Goal: Task Accomplishment & Management: Complete application form

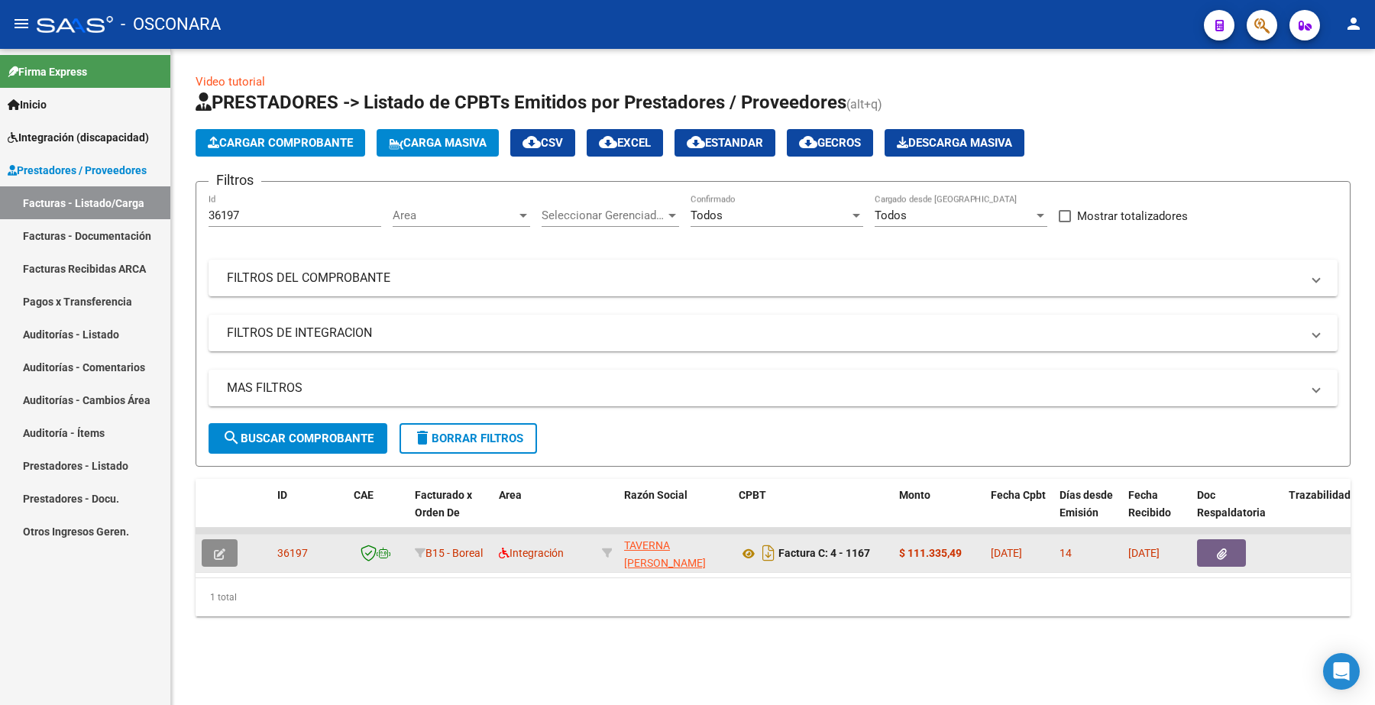
click at [207, 549] on button "button" at bounding box center [220, 553] width 36 height 28
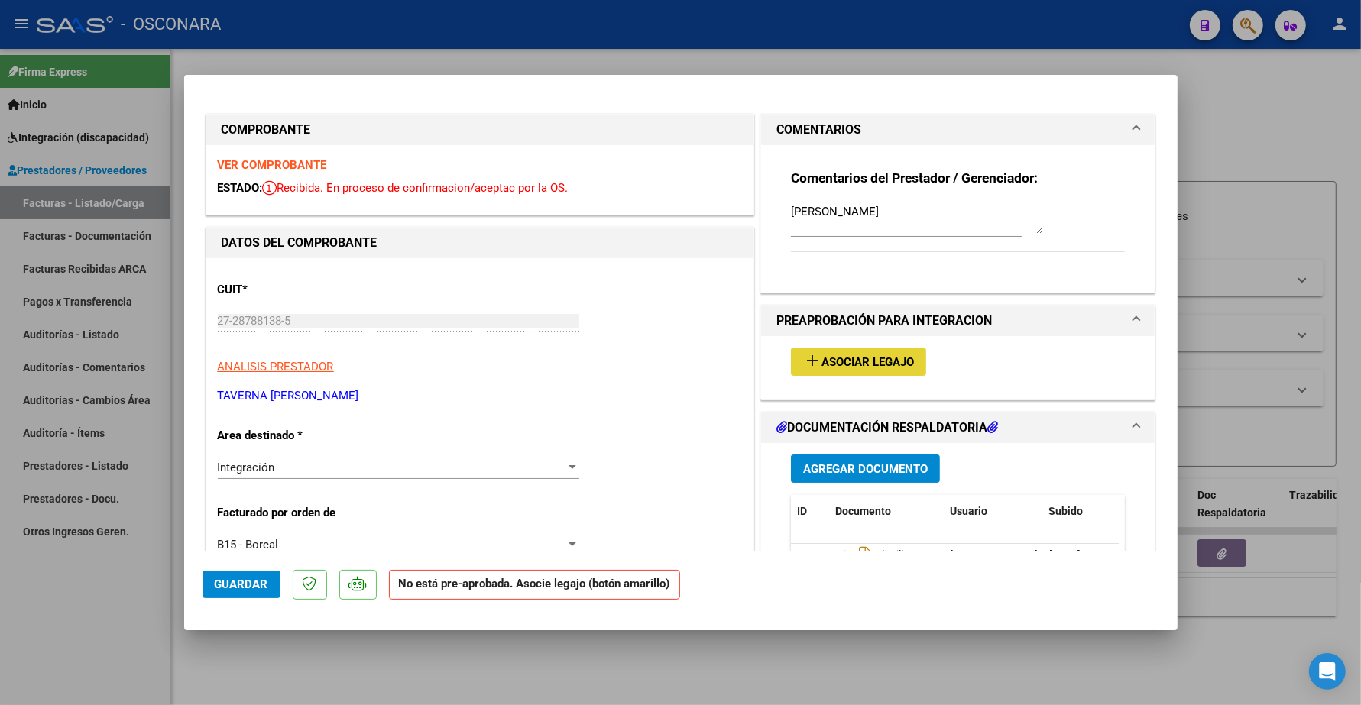
click at [865, 350] on button "add Asociar Legajo" at bounding box center [858, 362] width 135 height 28
type input "$ 0,00"
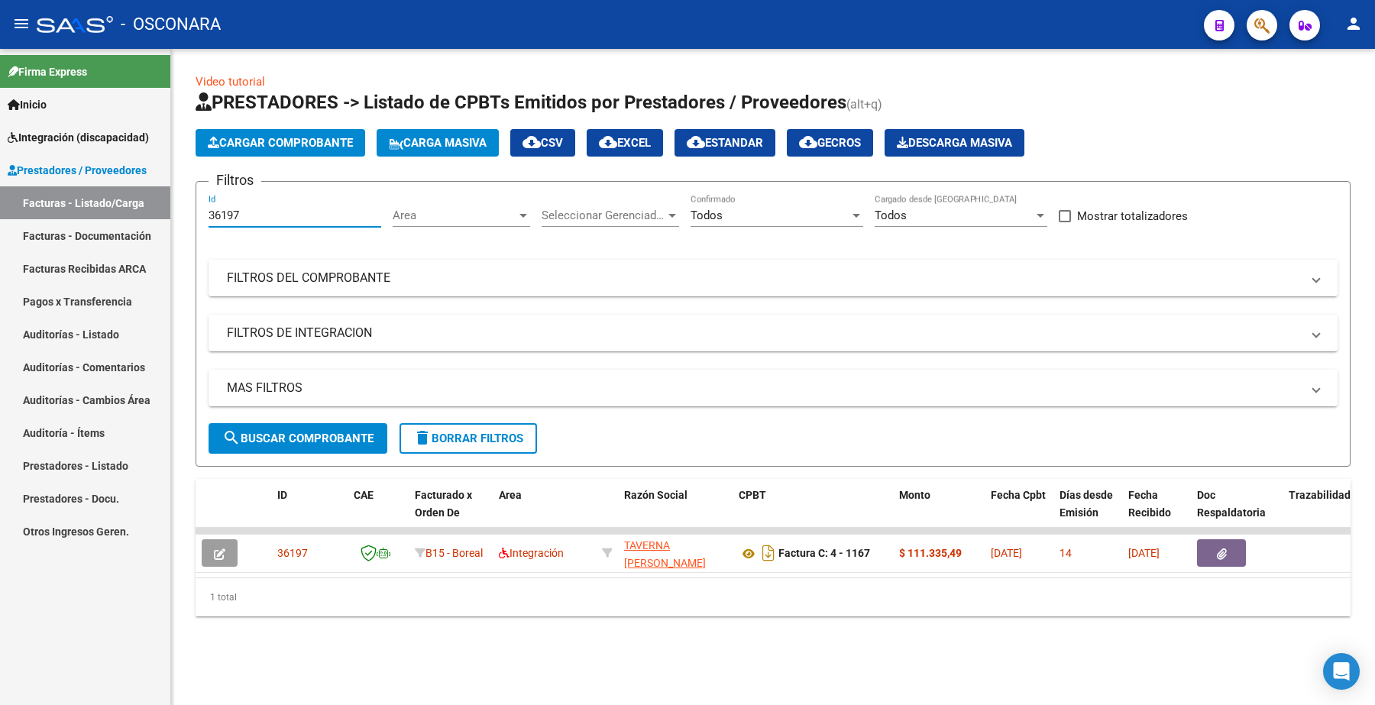
drag, startPoint x: 254, startPoint y: 215, endPoint x: 149, endPoint y: 200, distance: 106.5
click at [147, 200] on mat-sidenav-container "Firma Express Inicio Instructivos Contacto OS Integración (discapacidad) Certif…" at bounding box center [687, 377] width 1375 height 656
paste input "5302"
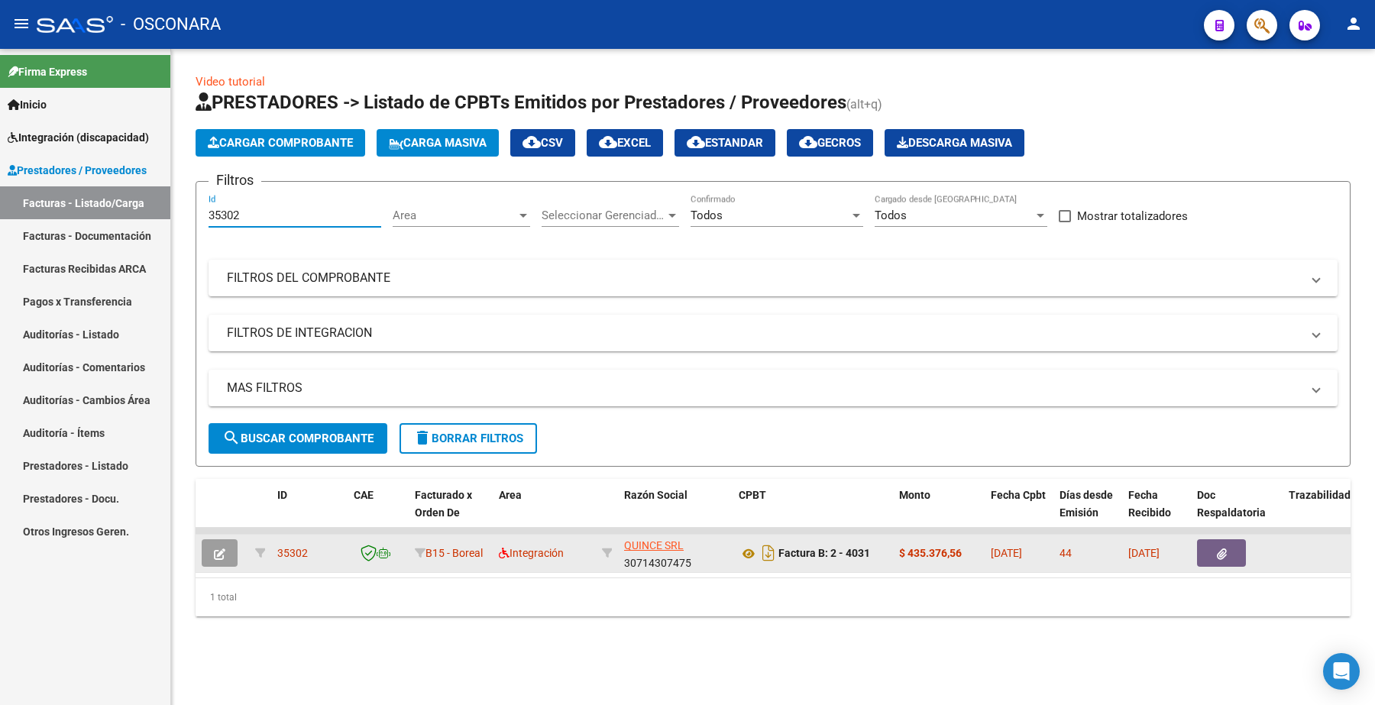
type input "35302"
click at [211, 552] on button "button" at bounding box center [220, 553] width 36 height 28
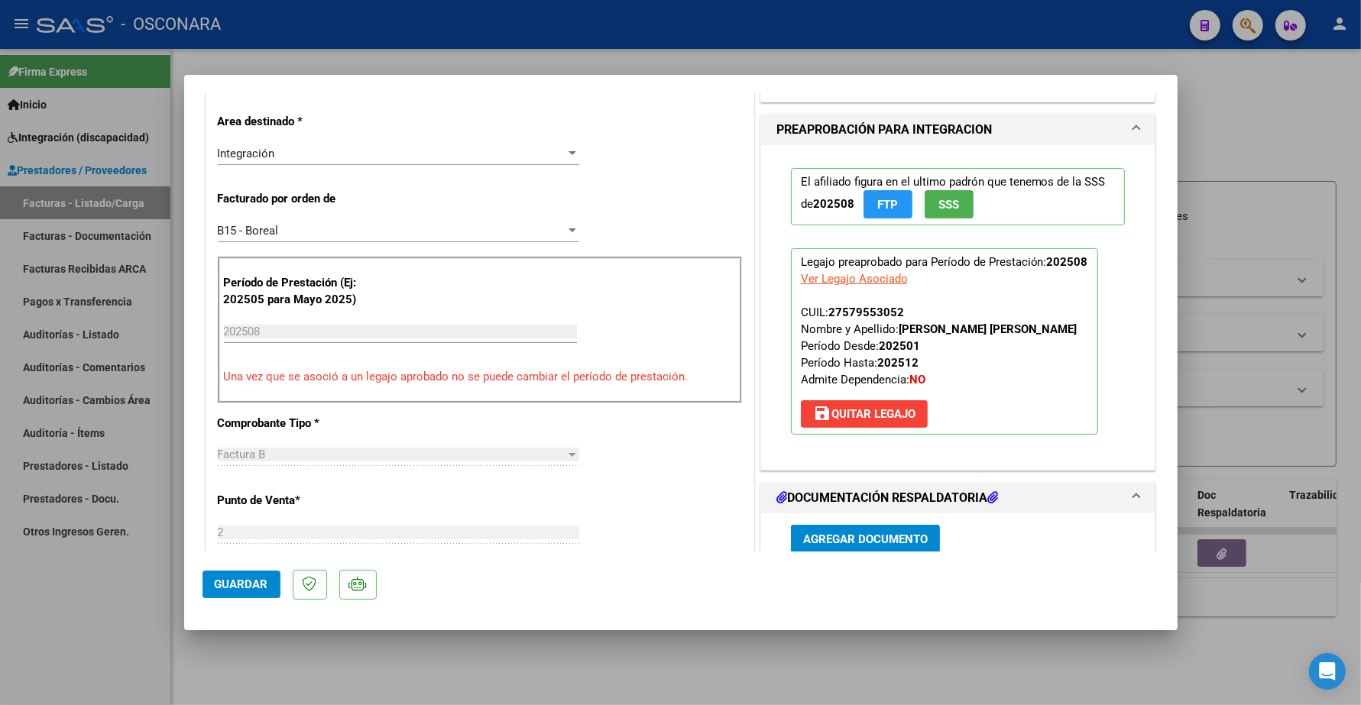
scroll to position [382, 0]
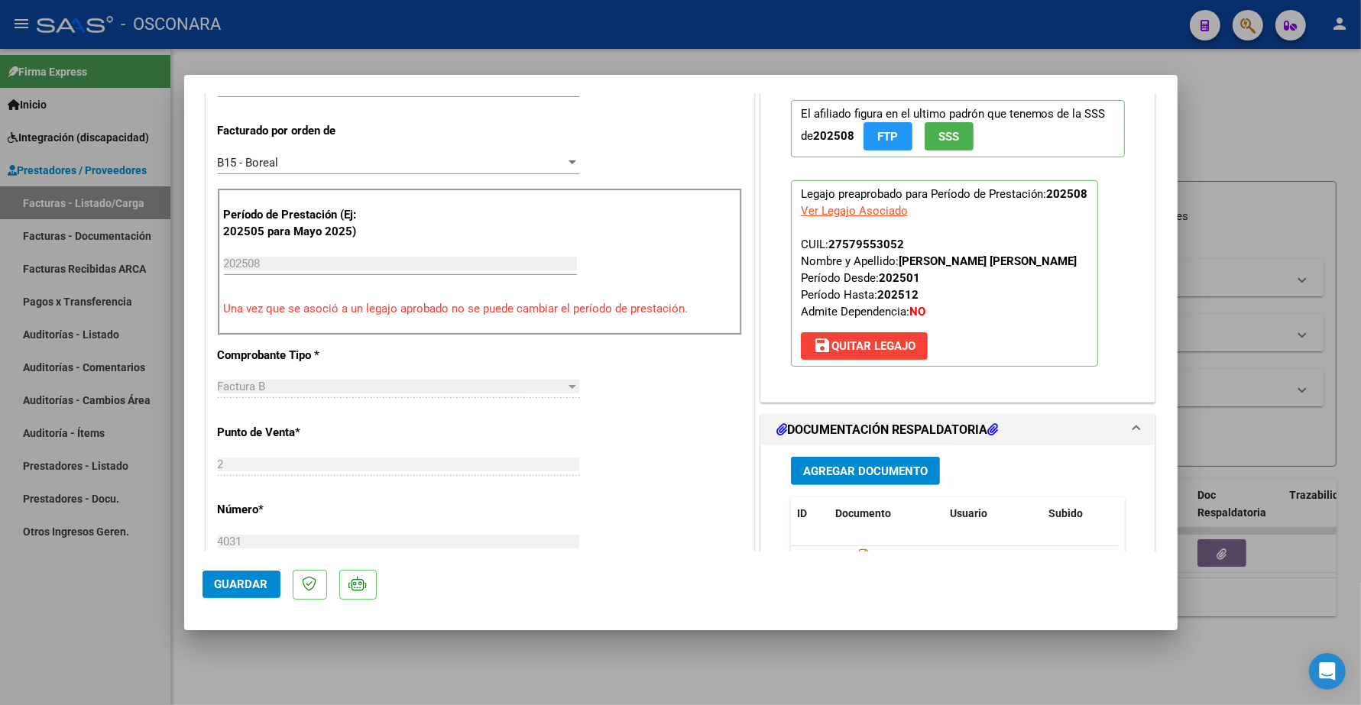
type input "$ 0,00"
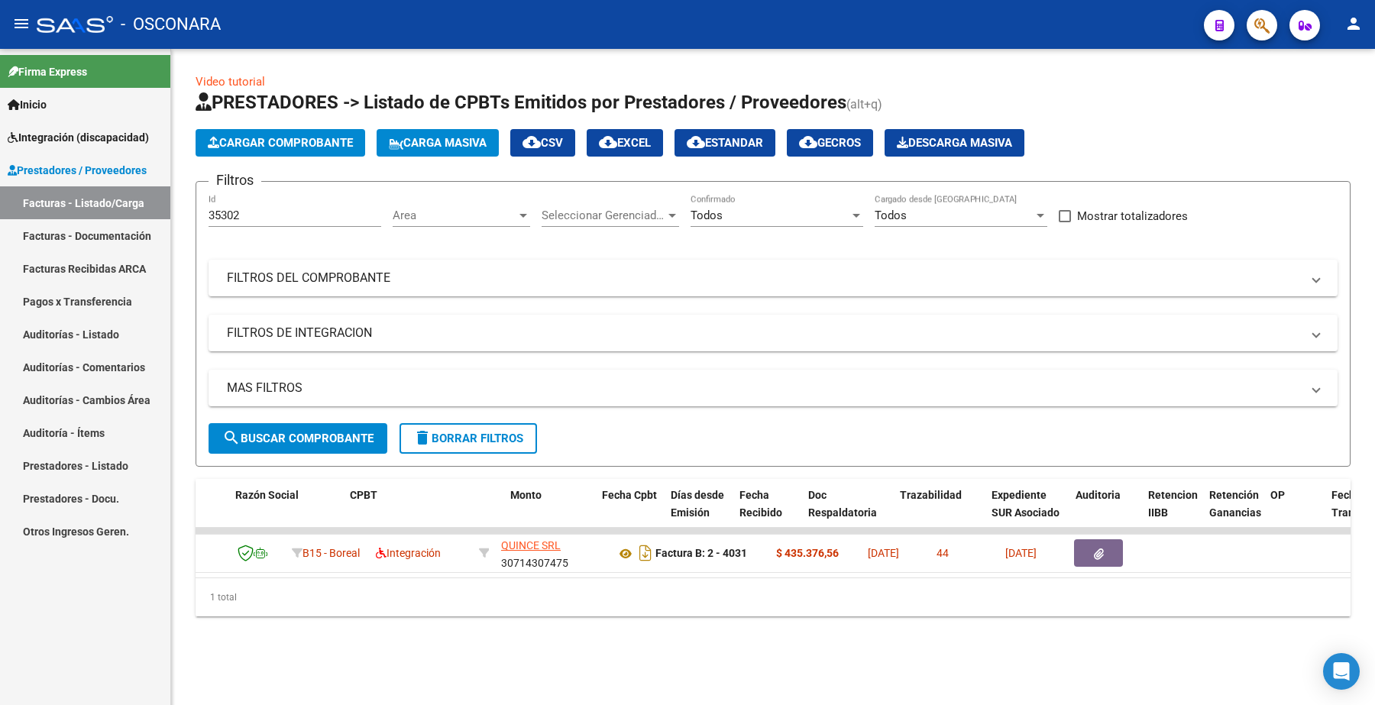
scroll to position [0, 0]
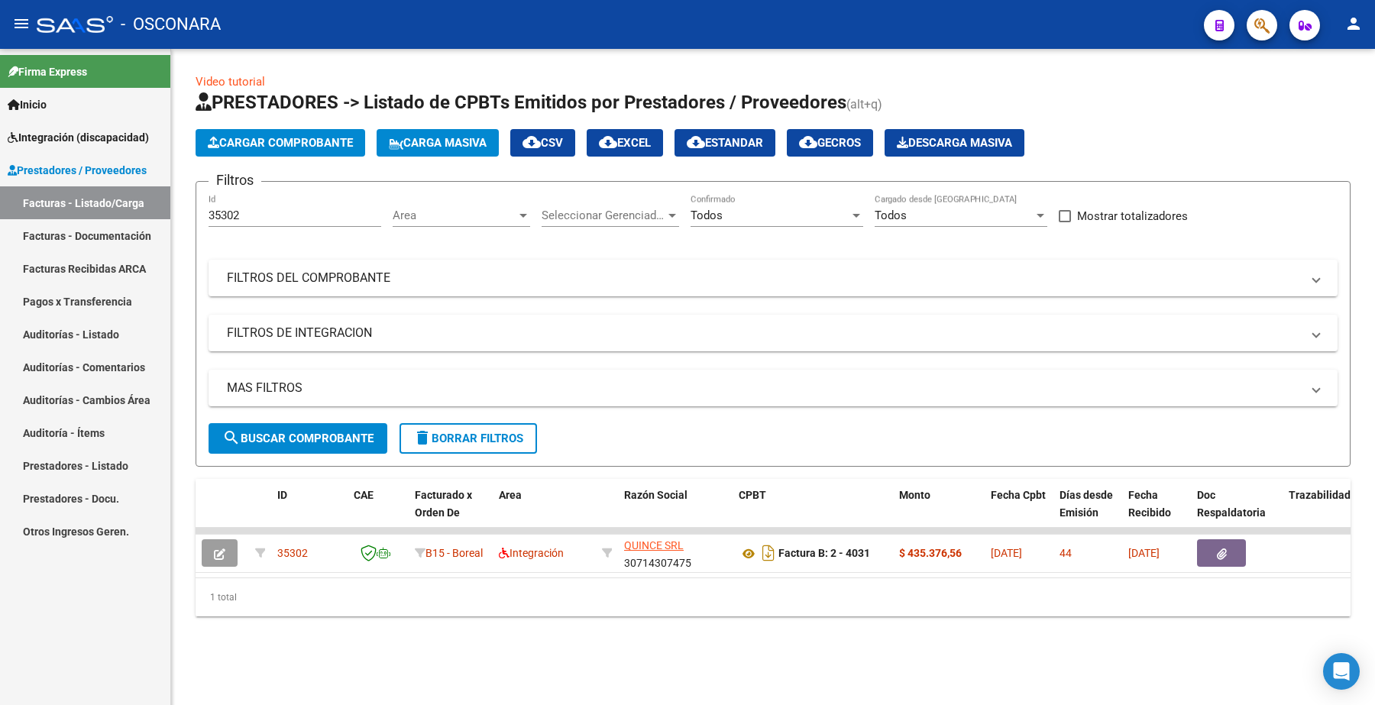
click at [601, 656] on div "Video tutorial PRESTADORES -> Listado de CPBTs Emitidos por Prestadores / Prove…" at bounding box center [773, 357] width 1204 height 617
drag, startPoint x: 265, startPoint y: 214, endPoint x: 186, endPoint y: 214, distance: 79.5
click at [187, 214] on div "Video tutorial PRESTADORES -> Listado de CPBTs Emitidos por Prestadores / Prove…" at bounding box center [773, 357] width 1204 height 617
click at [713, 617] on div "1 total" at bounding box center [773, 597] width 1155 height 38
click at [910, 701] on mat-sidenav-content "Video tutorial PRESTADORES -> Listado de CPBTs Emitidos por Prestadores / Prove…" at bounding box center [773, 377] width 1204 height 656
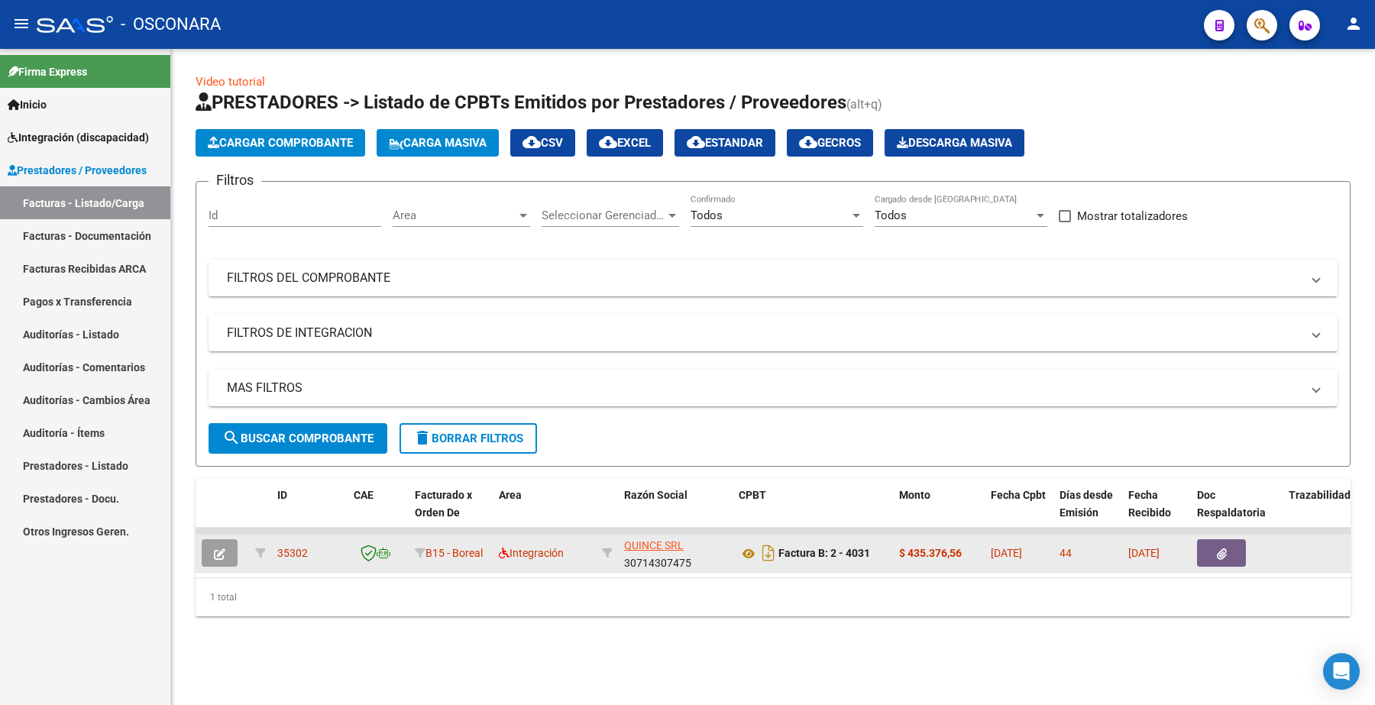
scroll to position [2, 0]
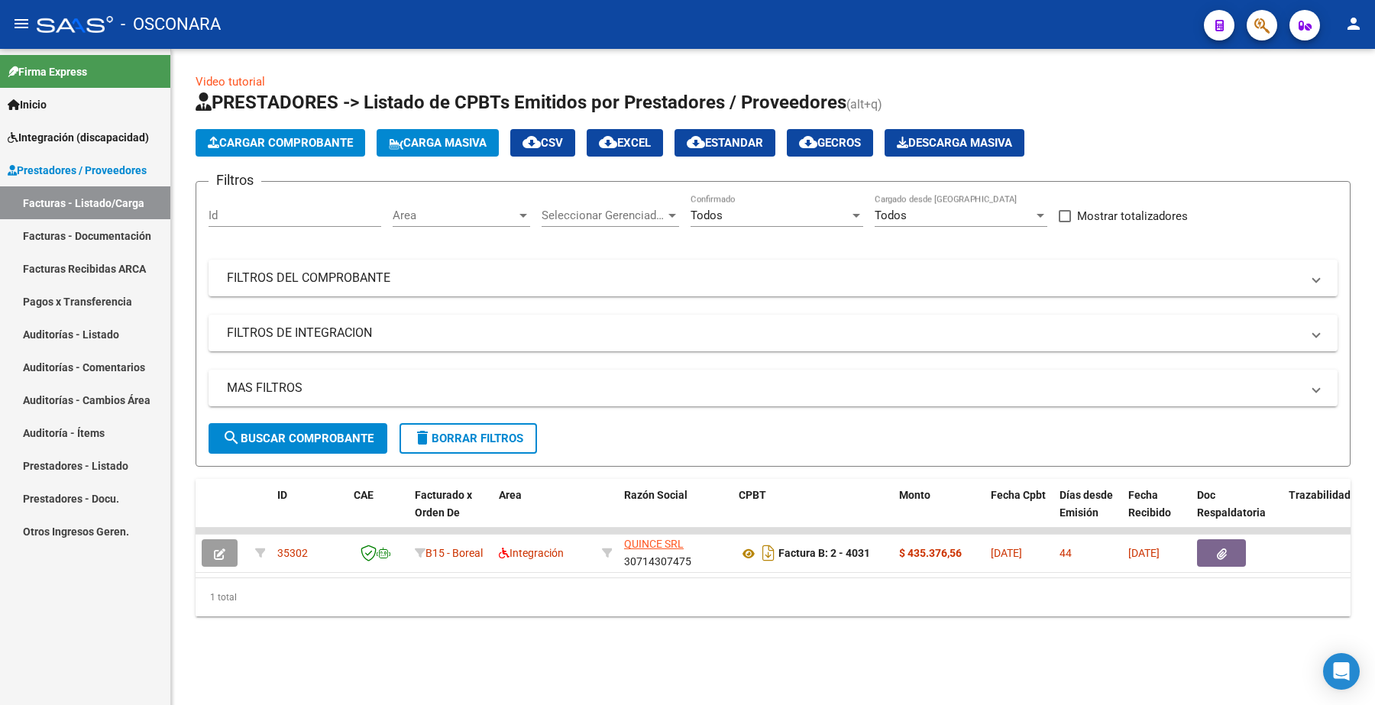
click at [723, 613] on div "1 total" at bounding box center [773, 597] width 1155 height 38
click at [474, 439] on span "delete Borrar Filtros" at bounding box center [468, 439] width 110 height 14
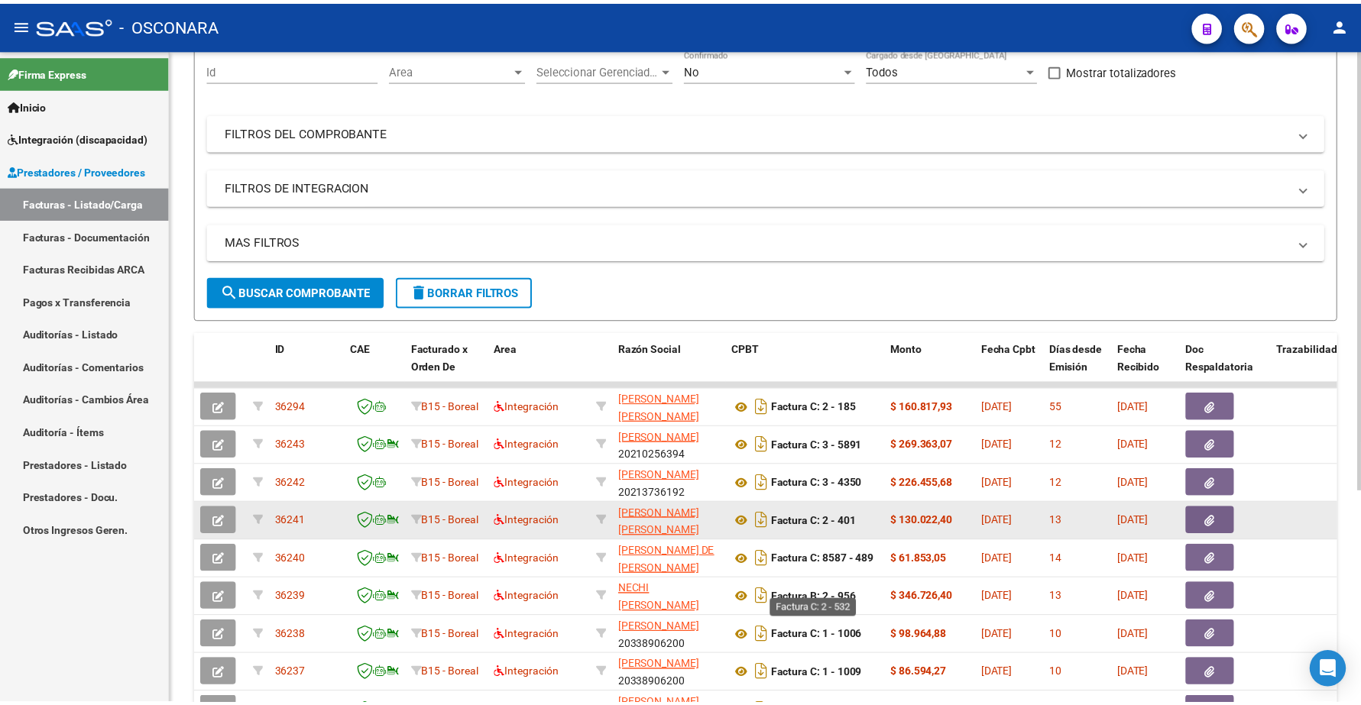
scroll to position [287, 0]
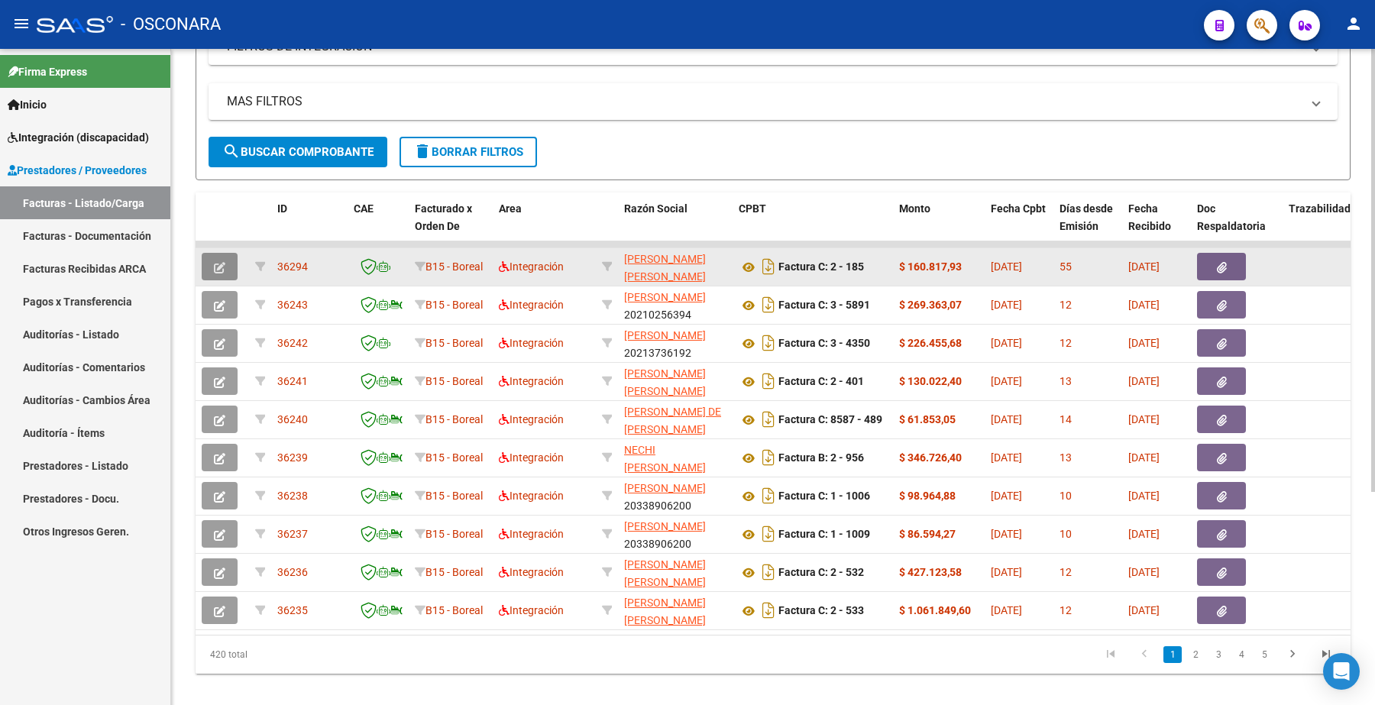
click at [222, 265] on icon "button" at bounding box center [219, 267] width 11 height 11
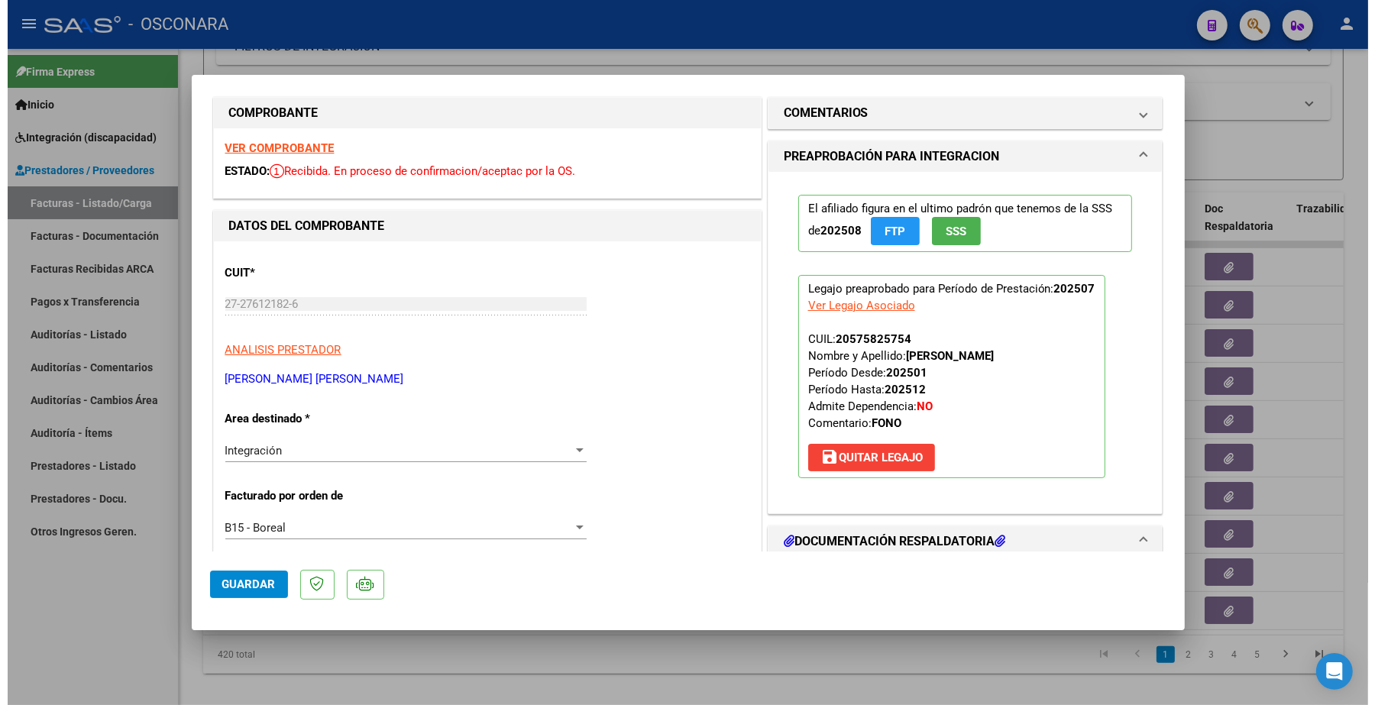
scroll to position [0, 0]
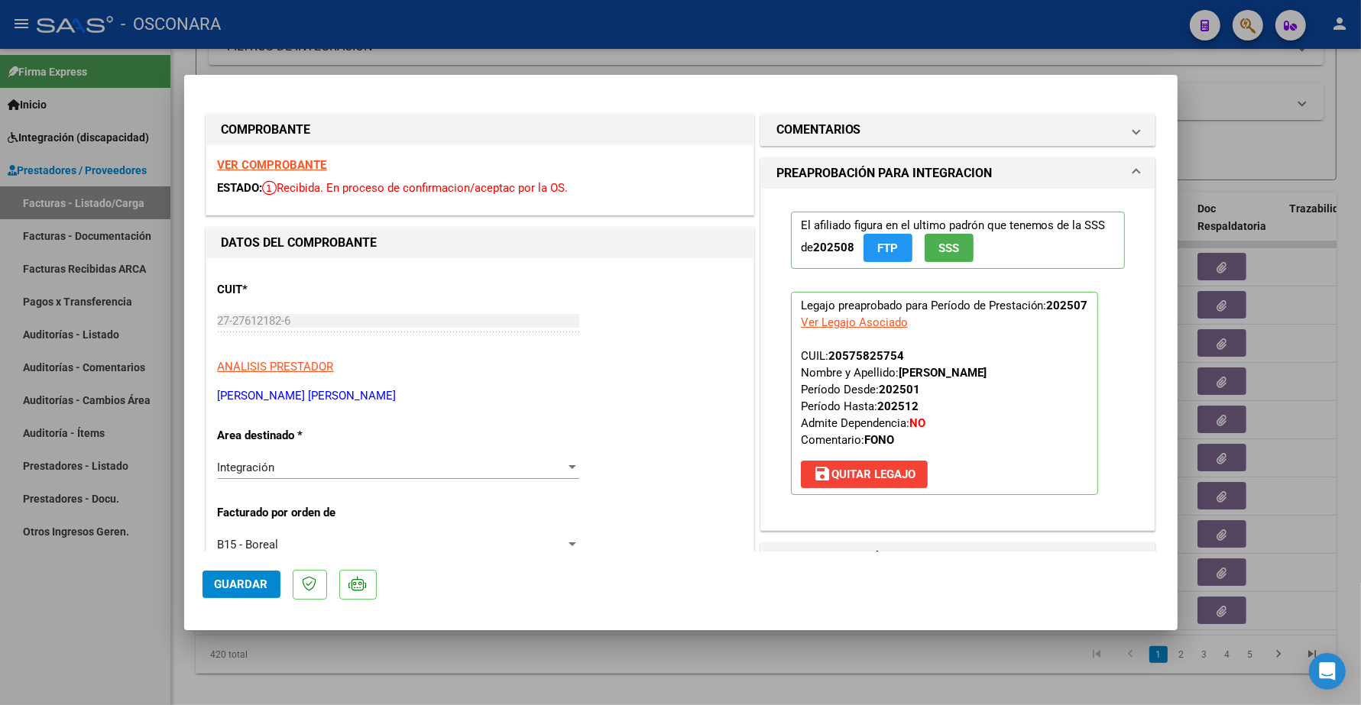
type input "$ 0,00"
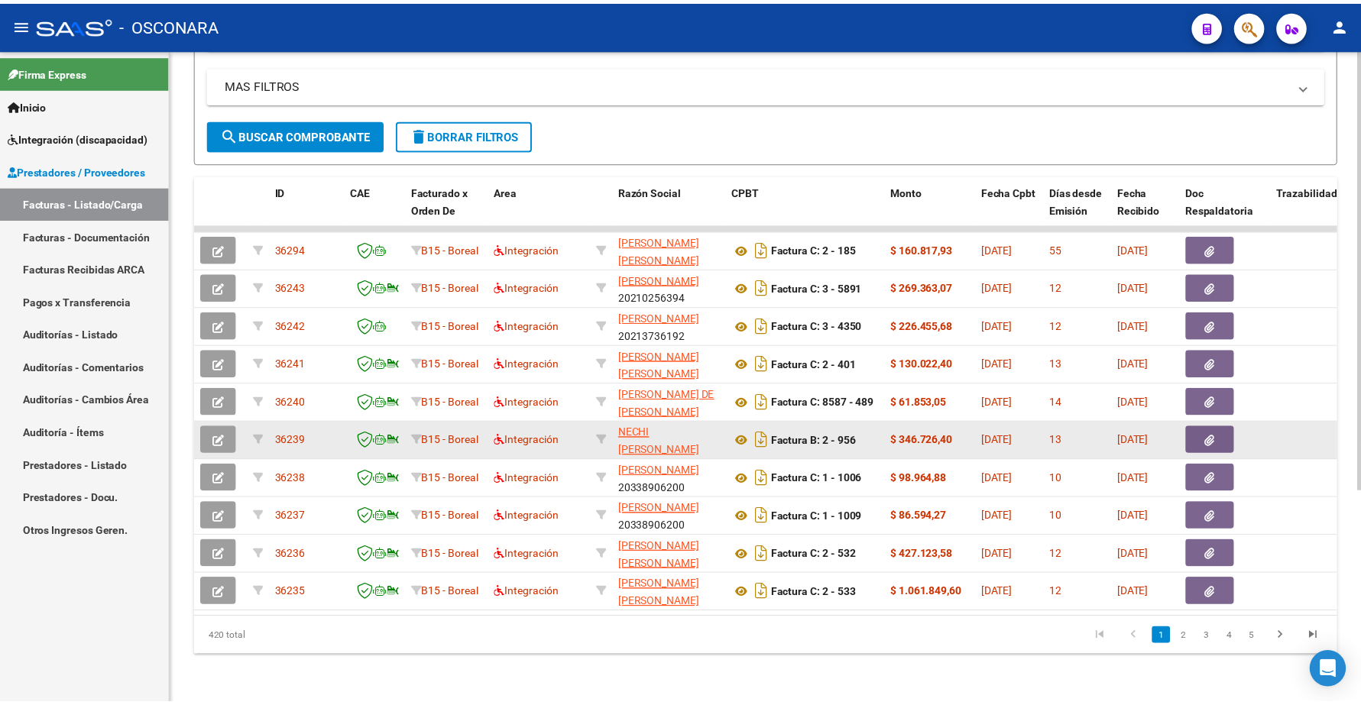
scroll to position [317, 0]
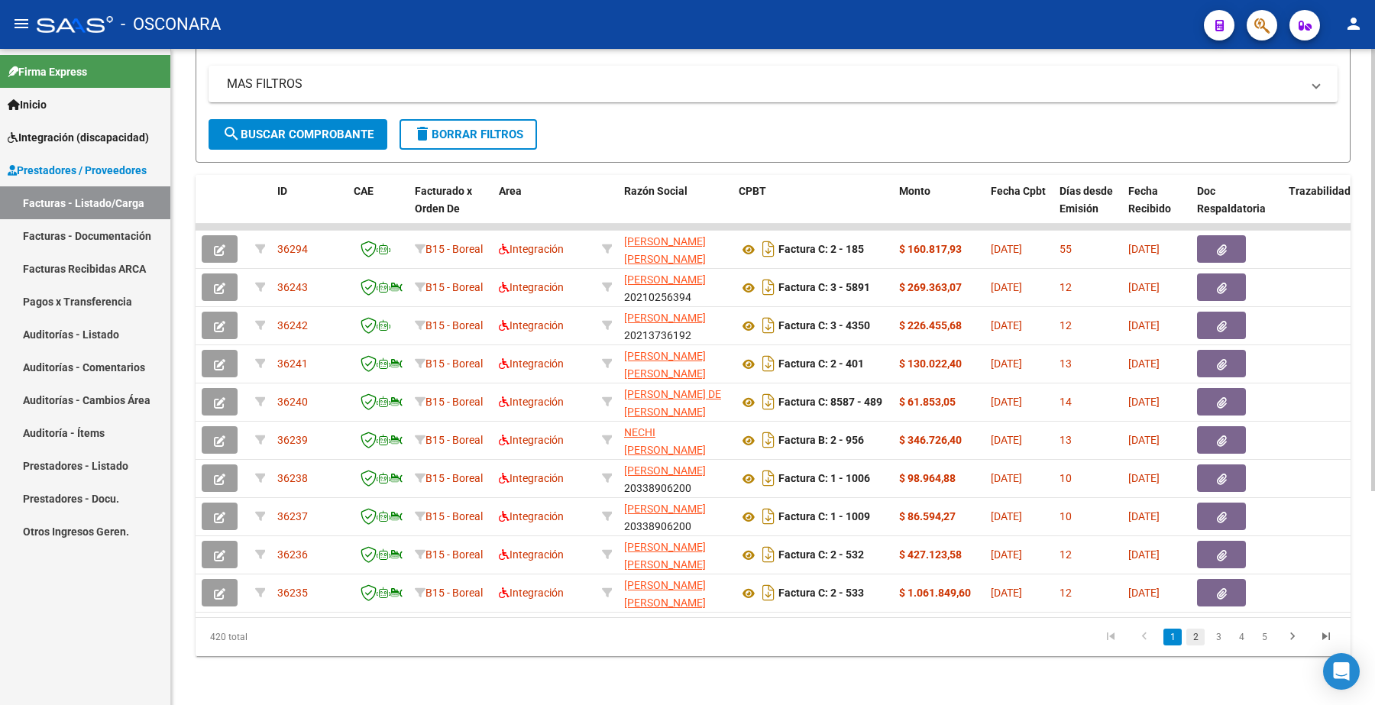
click at [1196, 636] on link "2" at bounding box center [1196, 637] width 18 height 17
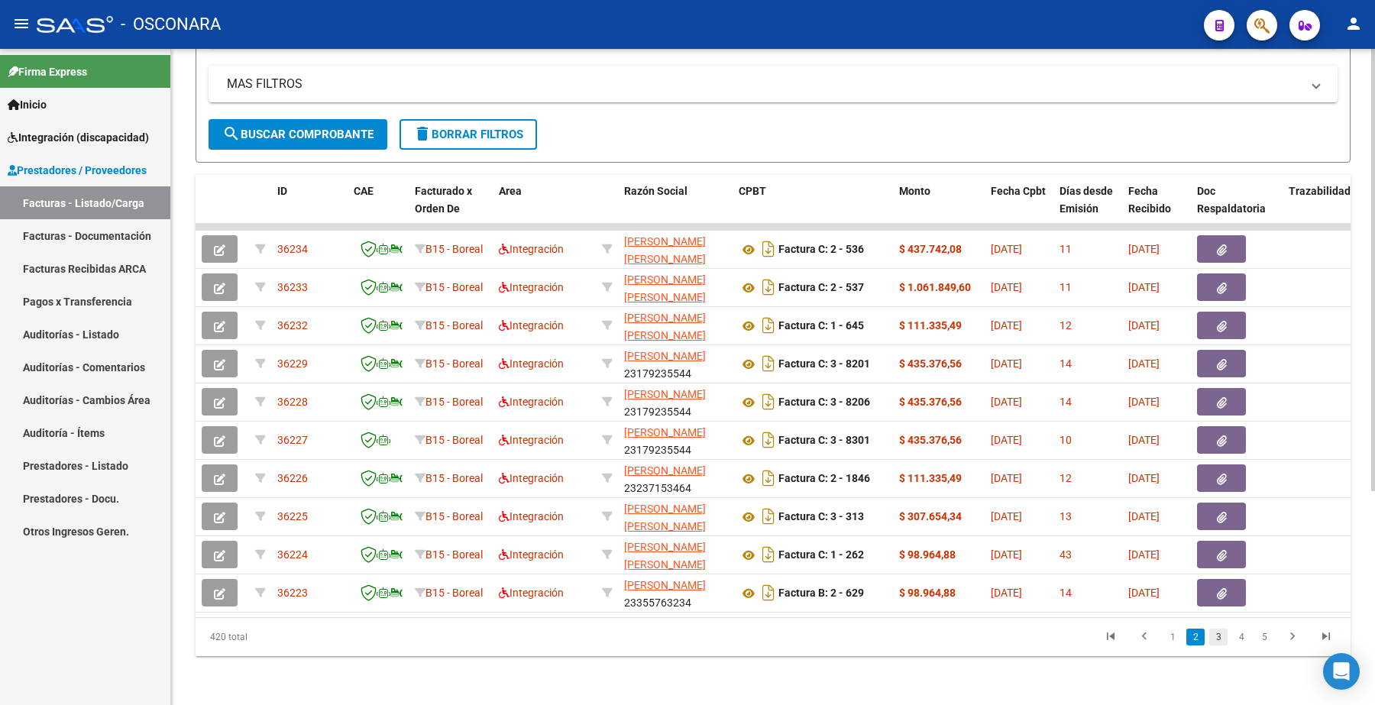
click at [1215, 636] on link "3" at bounding box center [1218, 637] width 18 height 17
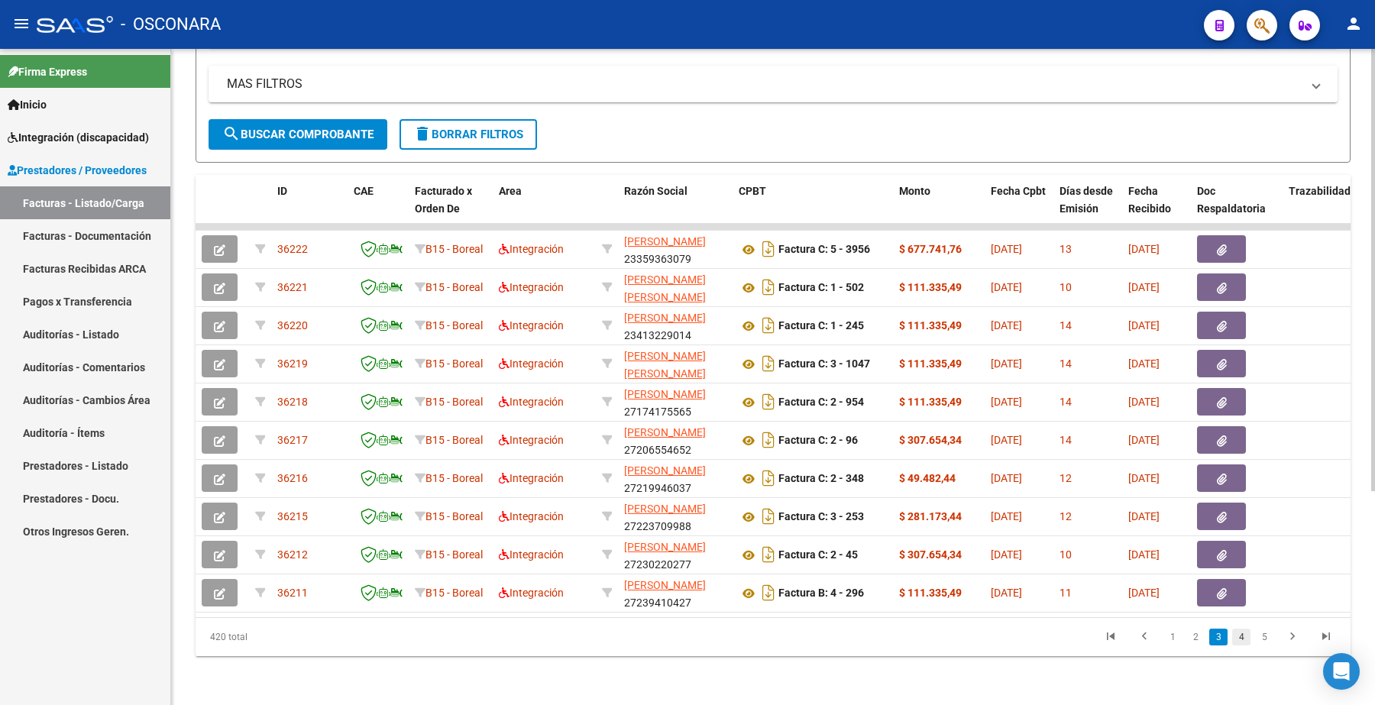
click at [1242, 639] on link "4" at bounding box center [1241, 637] width 18 height 17
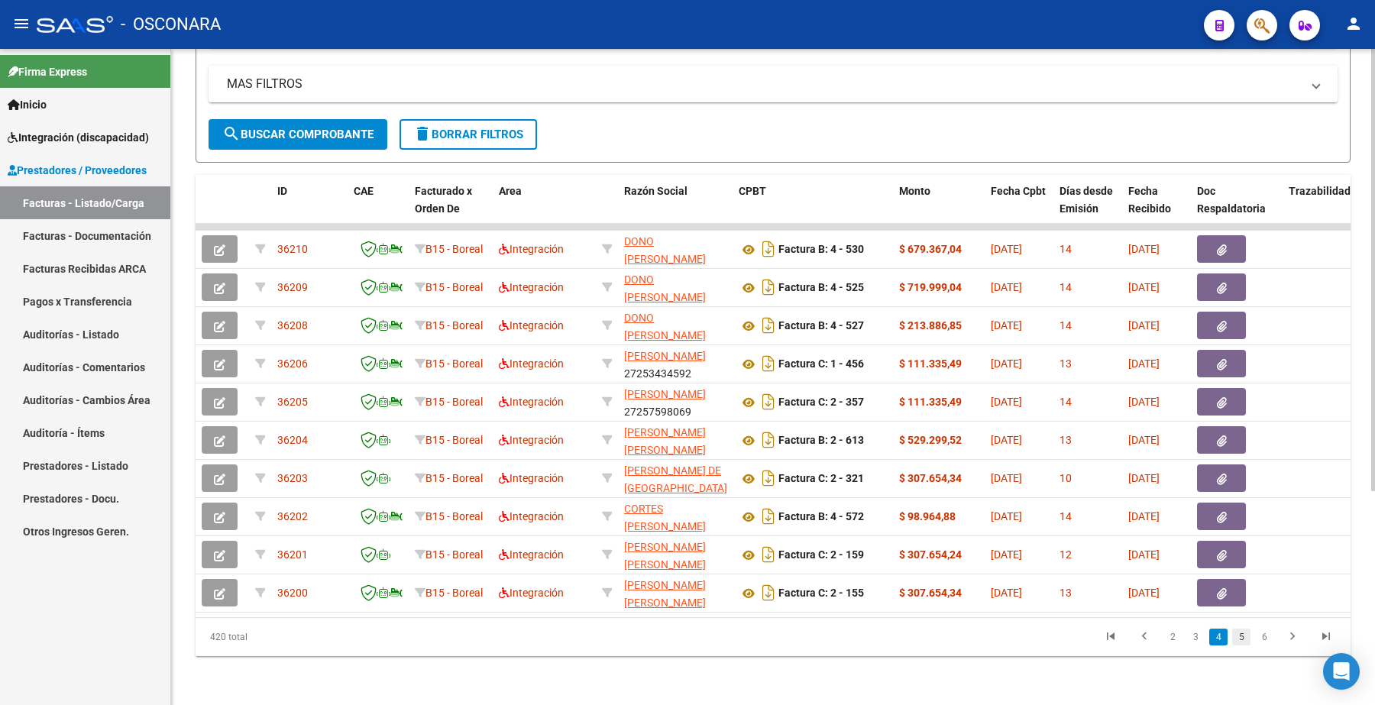
click at [1246, 635] on link "5" at bounding box center [1241, 637] width 18 height 17
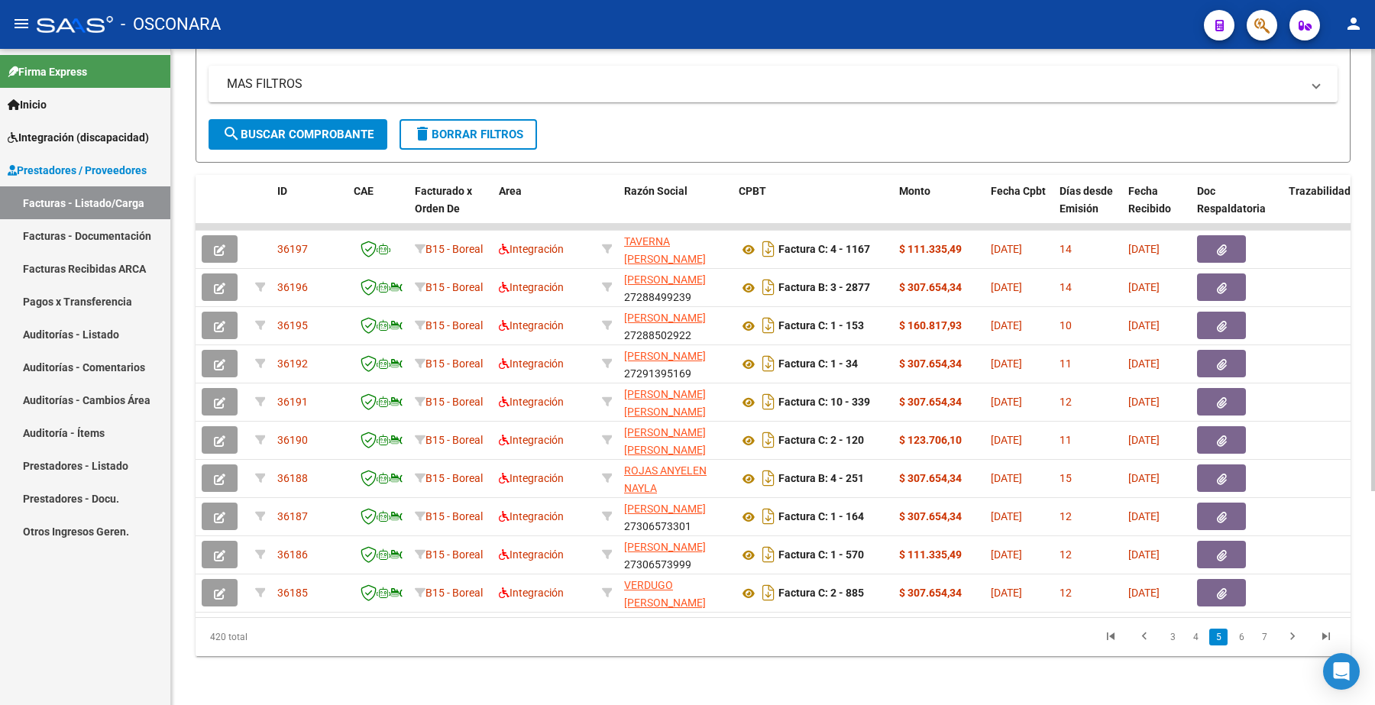
click at [1244, 639] on link "6" at bounding box center [1241, 637] width 18 height 17
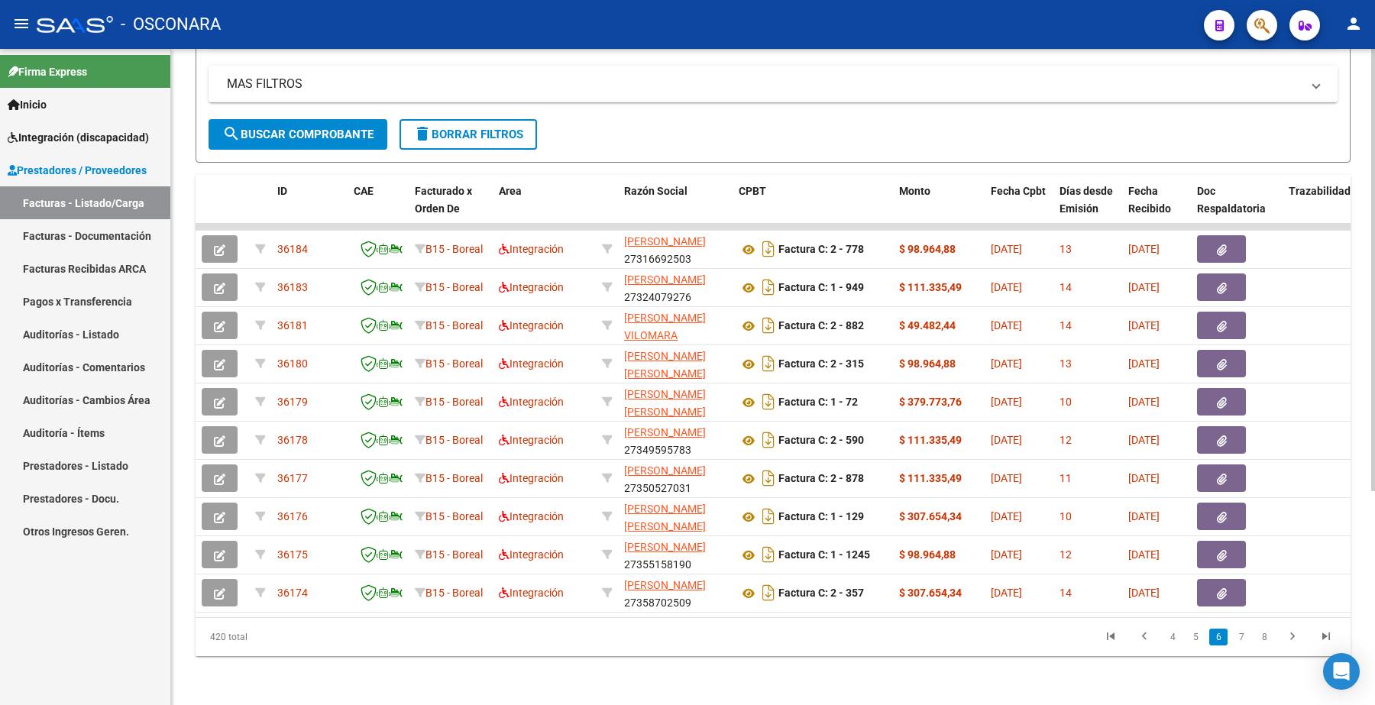
click at [1244, 636] on link "7" at bounding box center [1241, 637] width 18 height 17
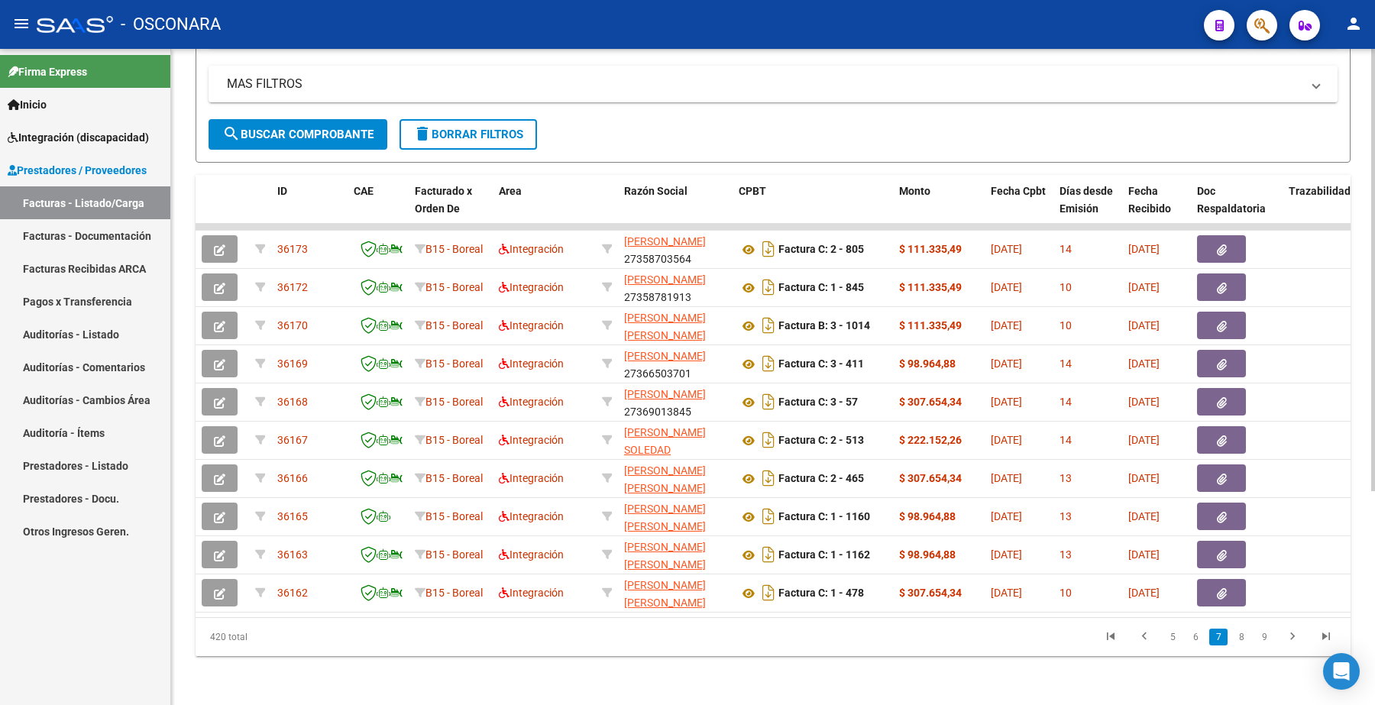
click at [1243, 639] on link "8" at bounding box center [1241, 637] width 18 height 17
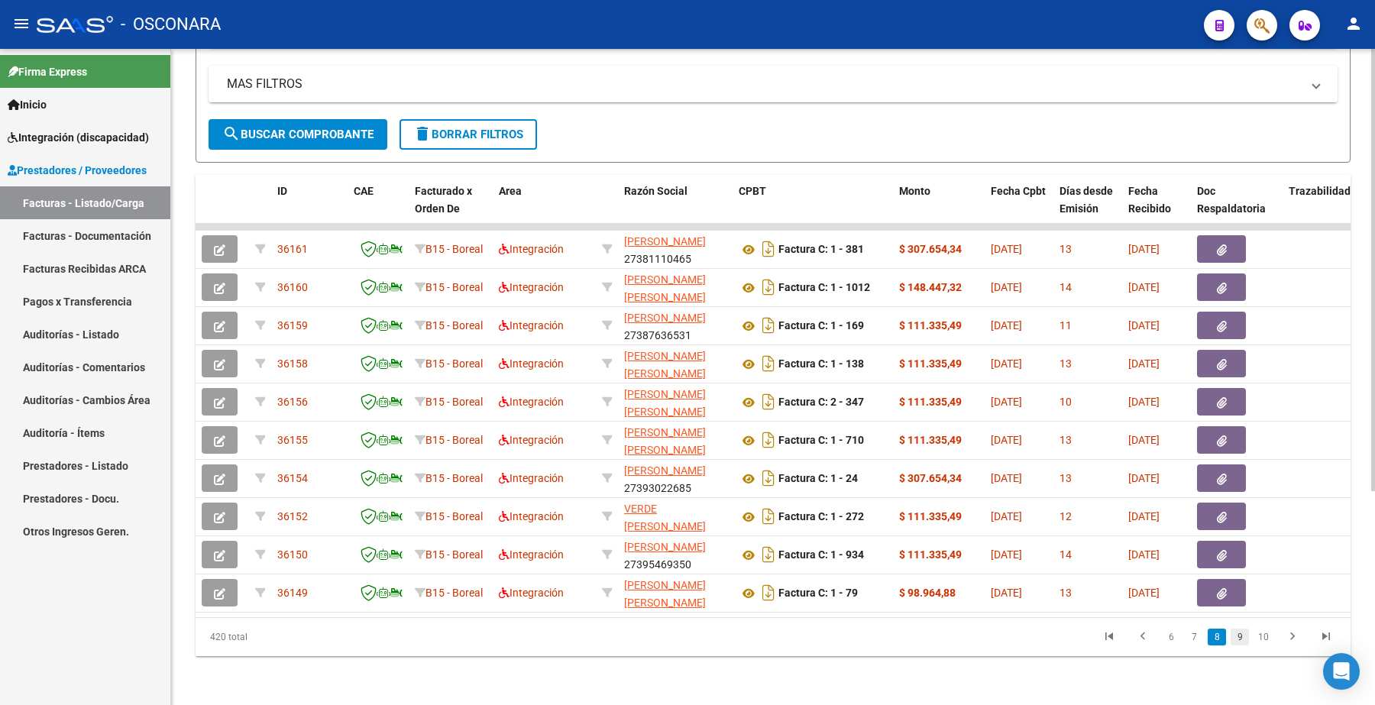
click at [1245, 636] on link "9" at bounding box center [1240, 637] width 18 height 17
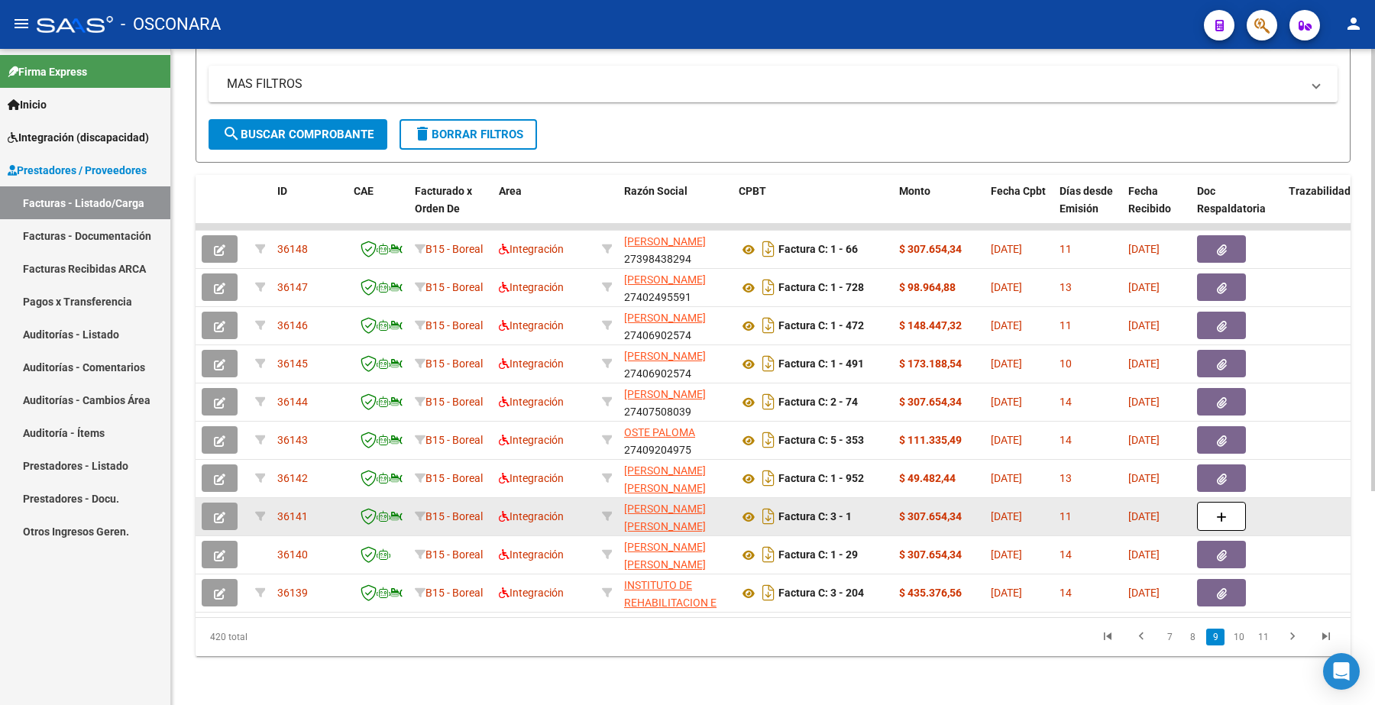
click at [222, 512] on icon "button" at bounding box center [219, 517] width 11 height 11
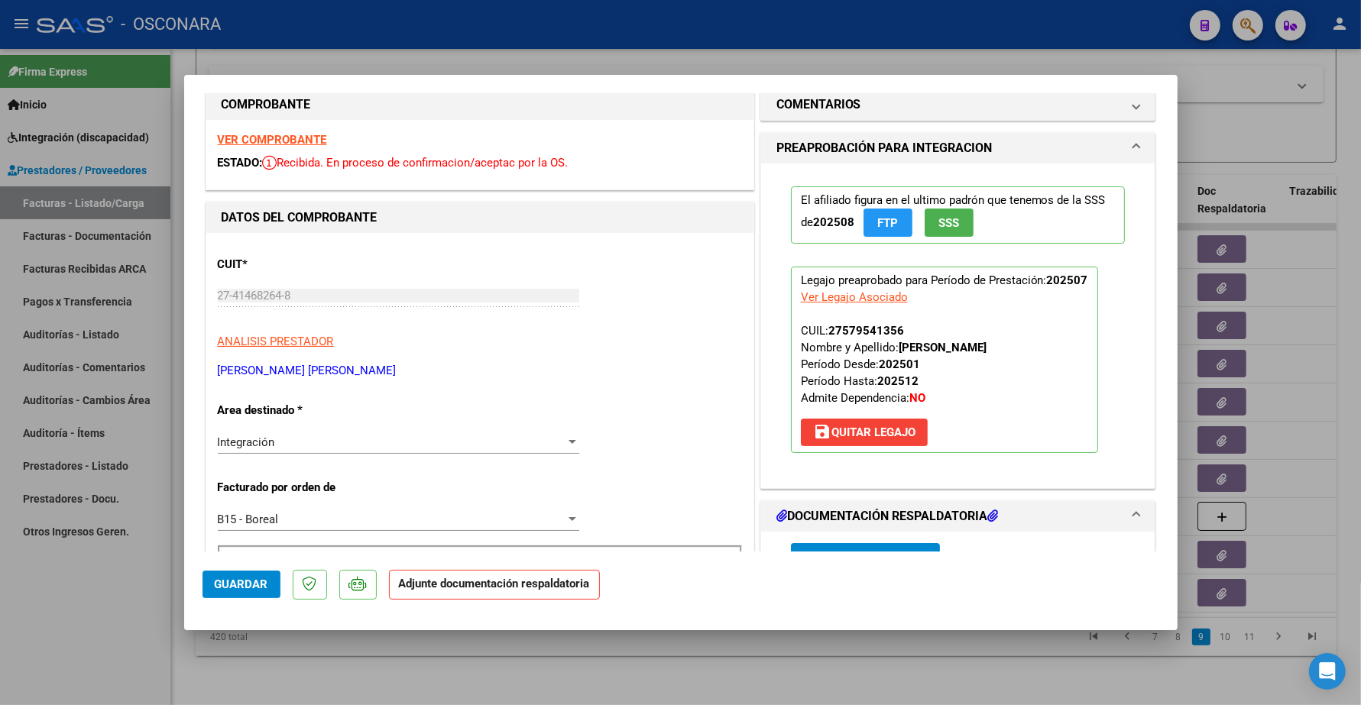
scroll to position [0, 0]
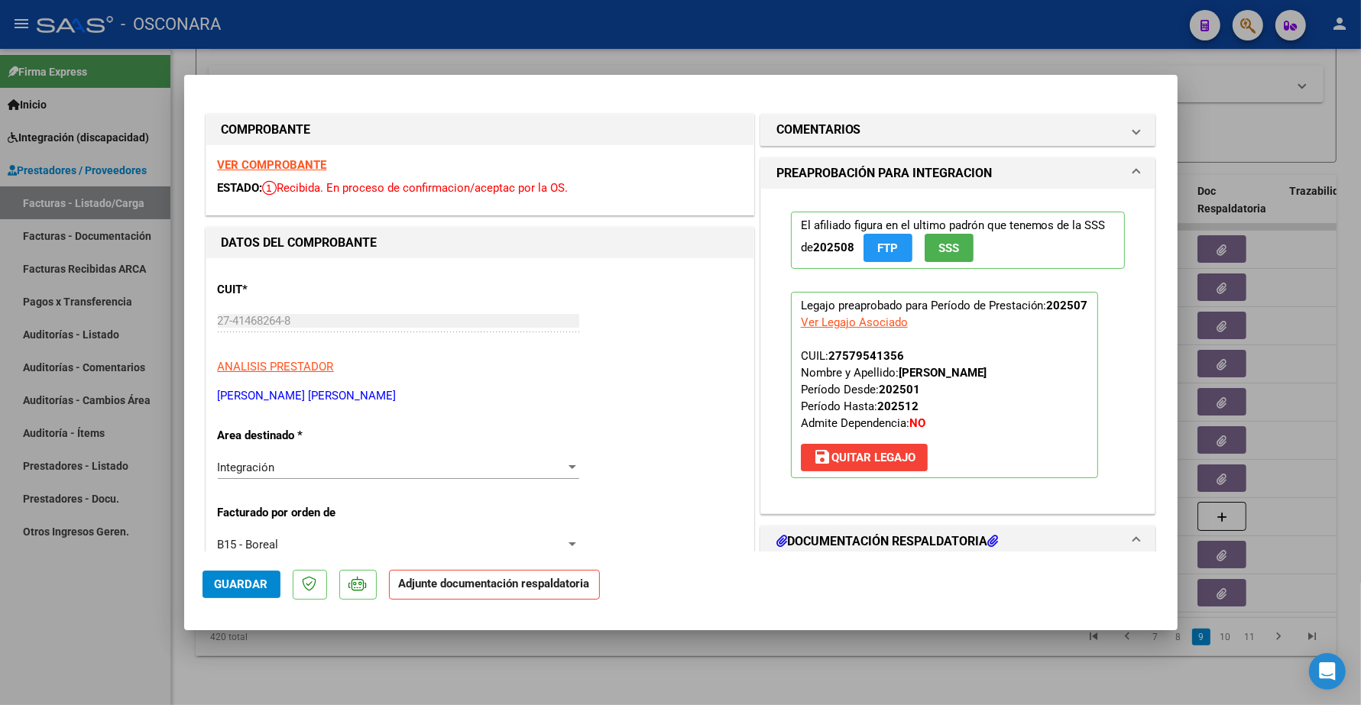
click at [303, 158] on strong "VER COMPROBANTE" at bounding box center [272, 165] width 109 height 14
drag, startPoint x: 825, startPoint y: 352, endPoint x: 896, endPoint y: 352, distance: 71.1
click at [896, 352] on p "Legajo preaprobado para Período de Prestación: 202507 Ver Legajo Asociado CUIL:…" at bounding box center [944, 385] width 307 height 186
copy app-link-go-to
click at [275, 161] on strong "VER COMPROBANTE" at bounding box center [272, 165] width 109 height 14
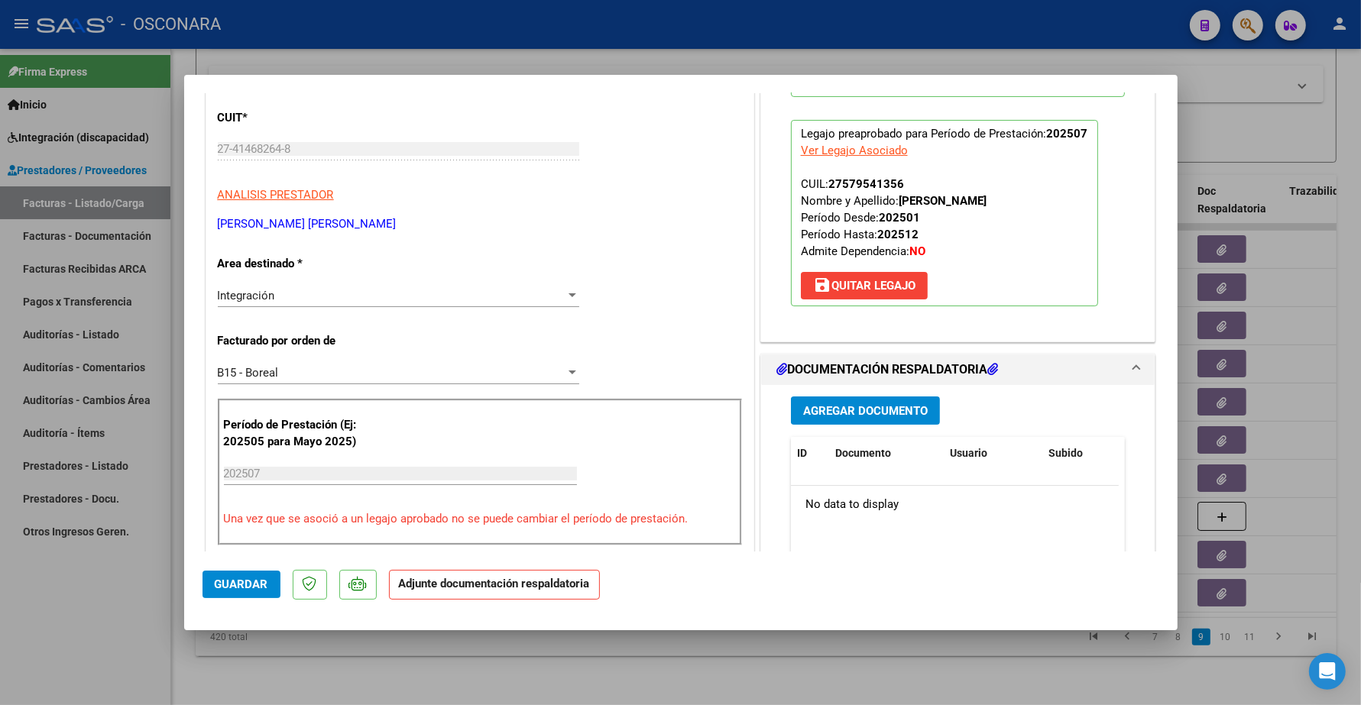
scroll to position [287, 0]
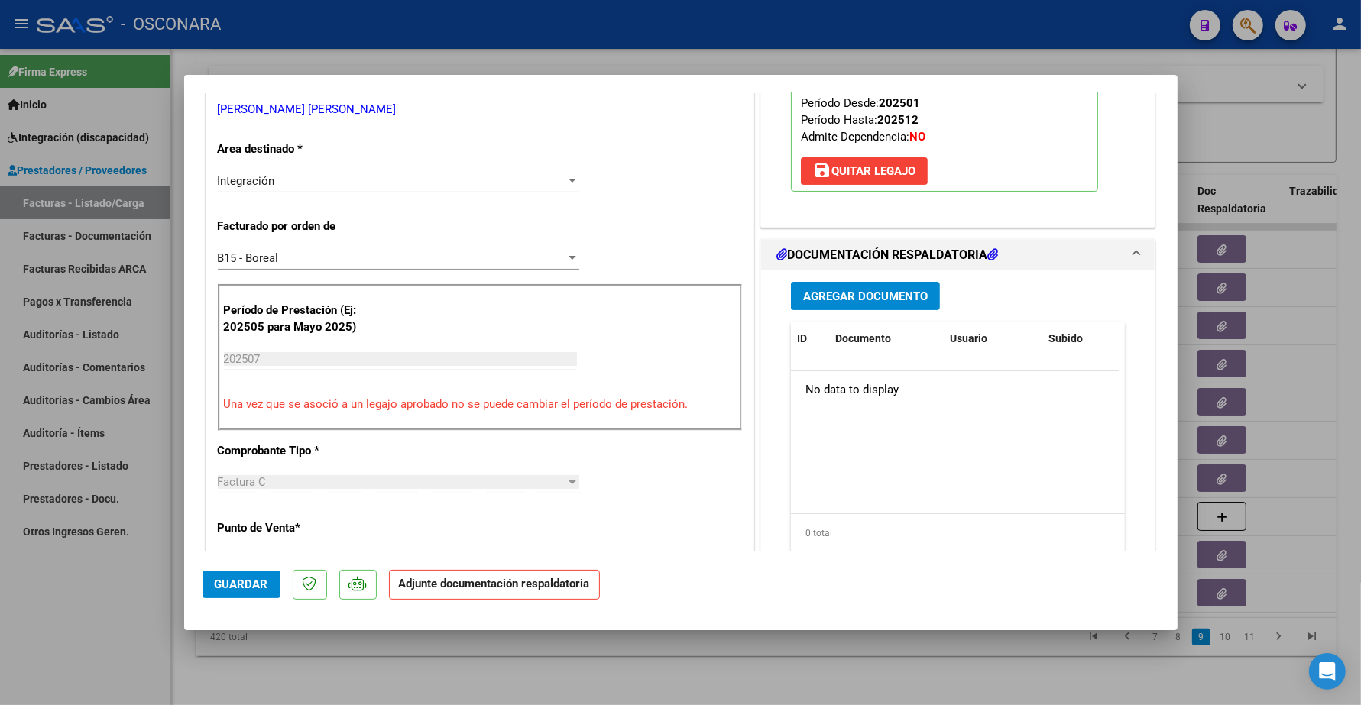
click at [861, 306] on button "Agregar Documento" at bounding box center [865, 296] width 149 height 28
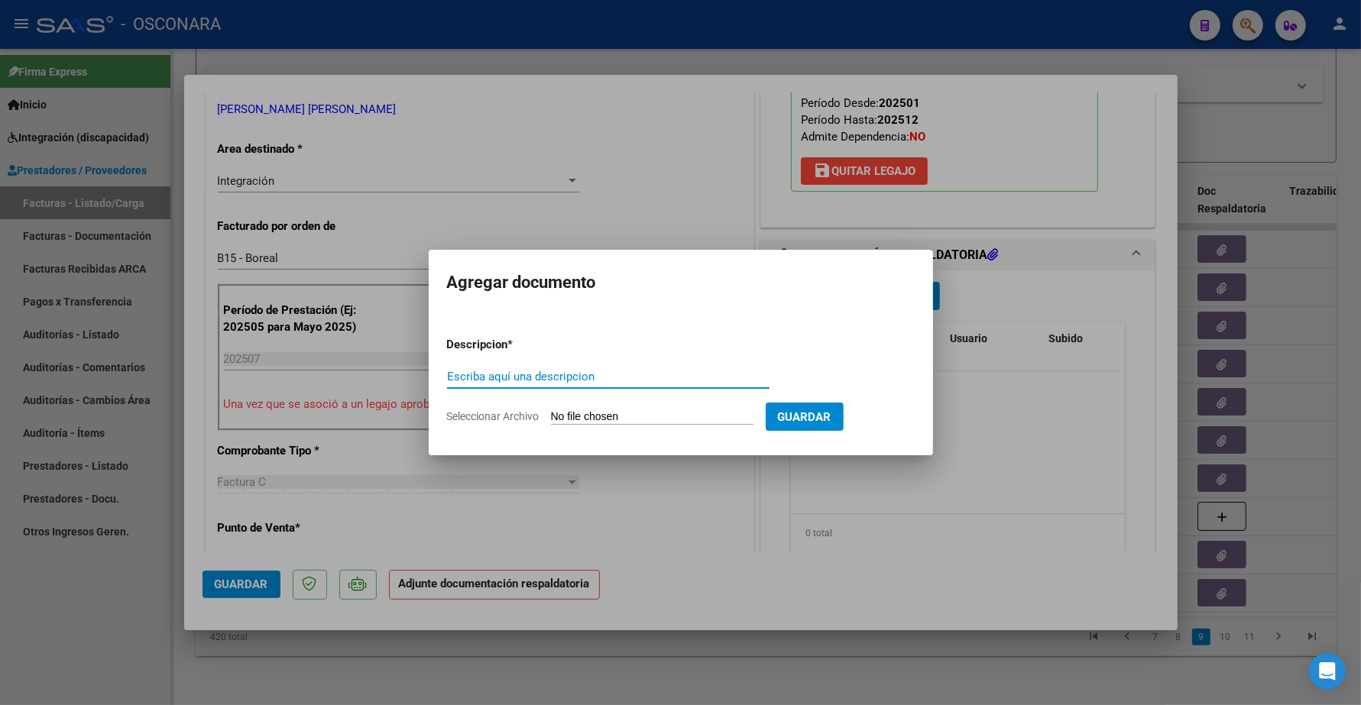
click at [539, 371] on input "Escriba aquí una descripcion" at bounding box center [608, 377] width 322 height 14
type input "p"
type input "PLANILLA"
click at [581, 414] on input "Seleccionar Archivo" at bounding box center [652, 417] width 202 height 15
type input "C:\fakepath\168230-1-Planilla_de_Asistencia.pdf"
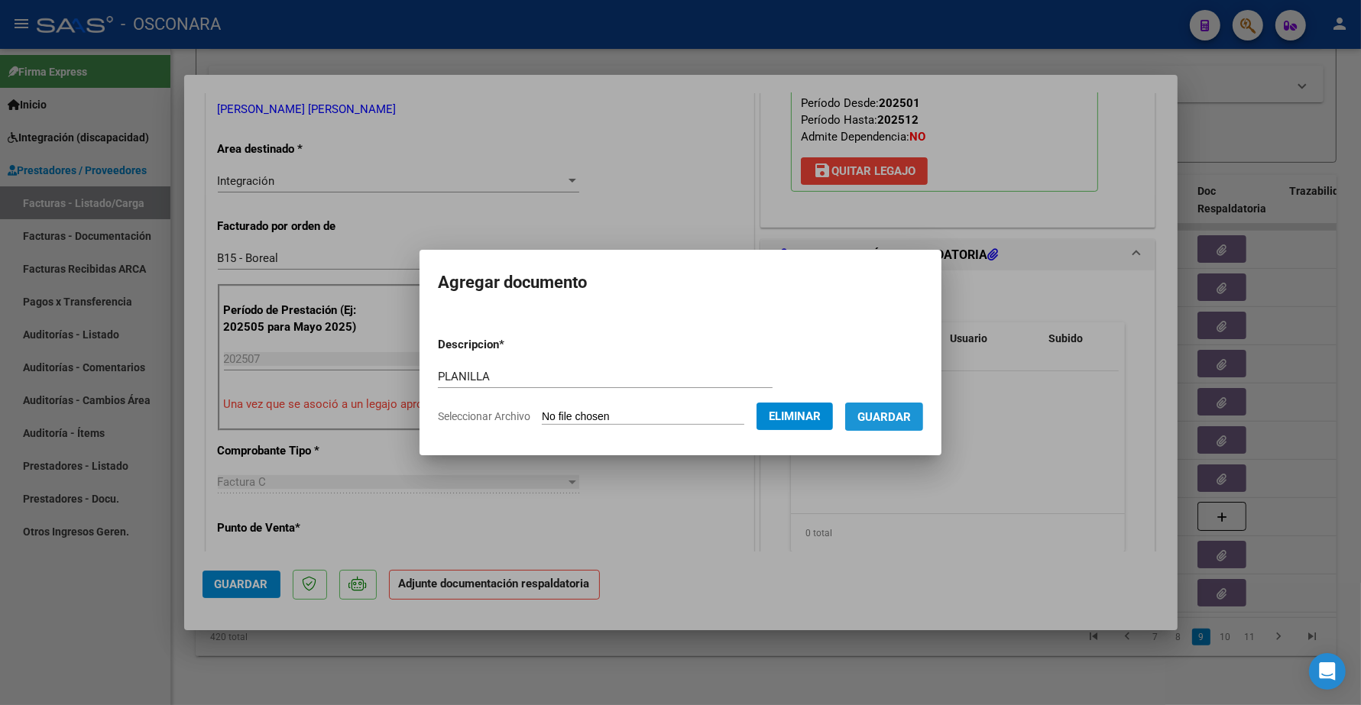
click at [895, 410] on span "Guardar" at bounding box center [883, 417] width 53 height 14
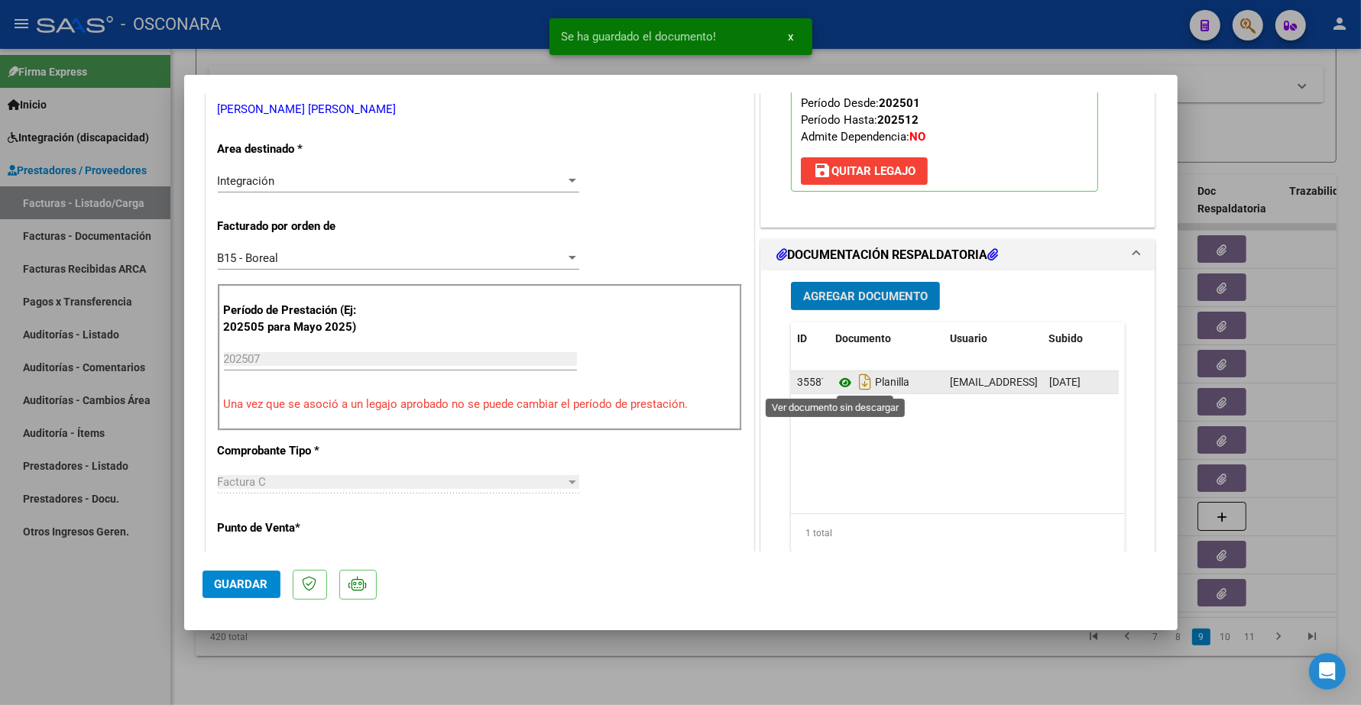
click at [835, 380] on icon at bounding box center [845, 383] width 20 height 18
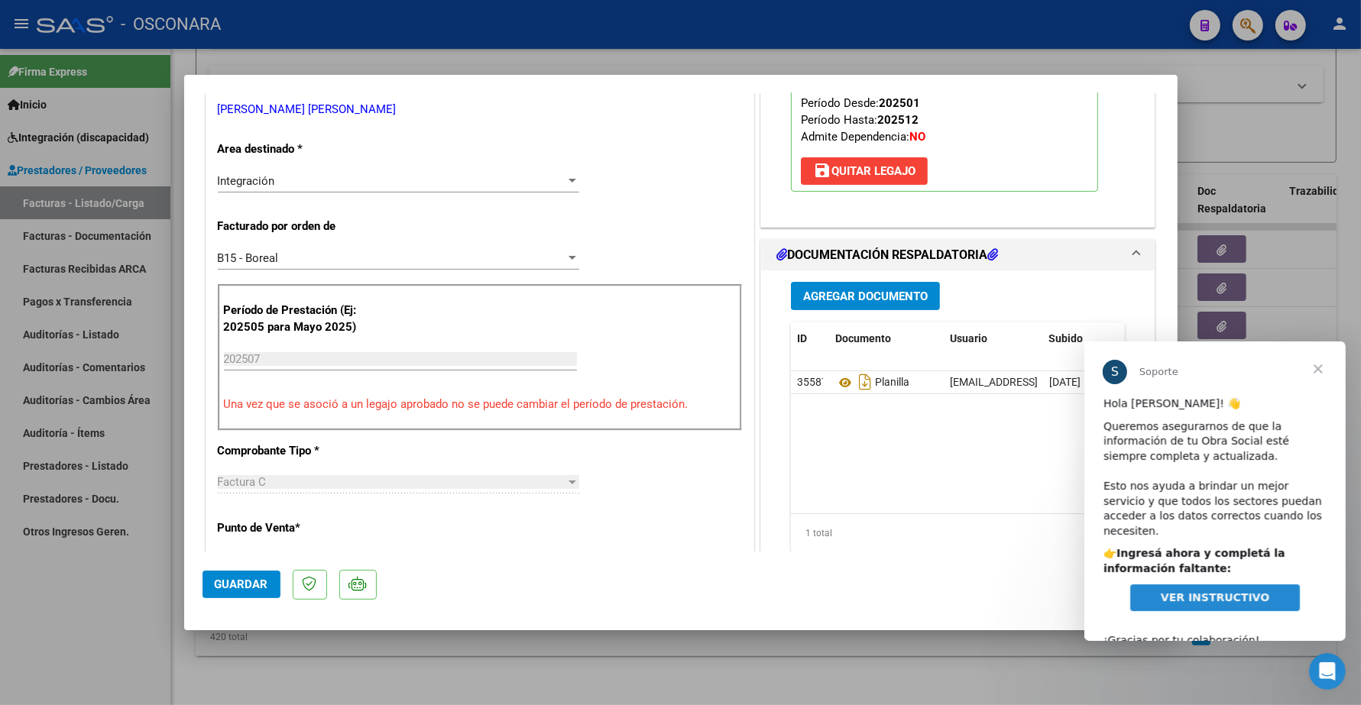
scroll to position [0, 0]
click at [246, 587] on span "Guardar" at bounding box center [241, 585] width 53 height 14
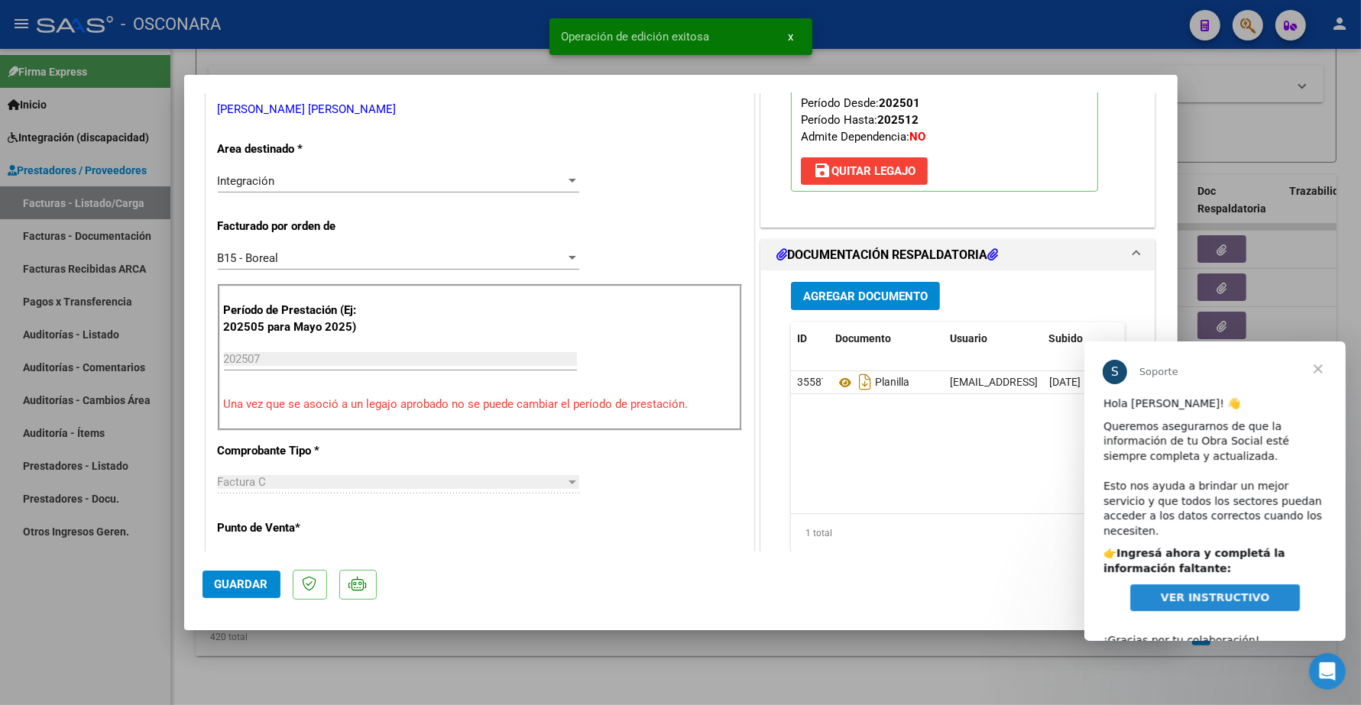
click at [1319, 367] on span "Cerrar" at bounding box center [1317, 368] width 55 height 55
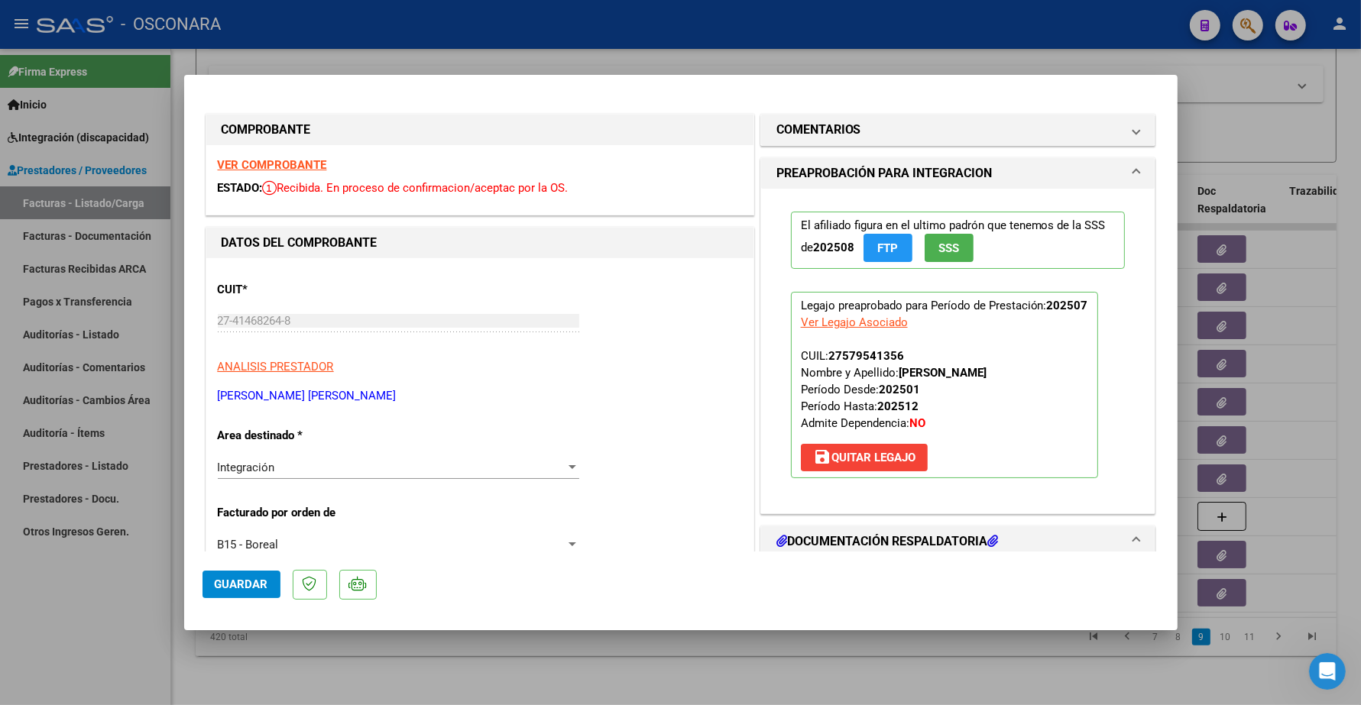
click at [210, 585] on button "Guardar" at bounding box center [241, 585] width 78 height 28
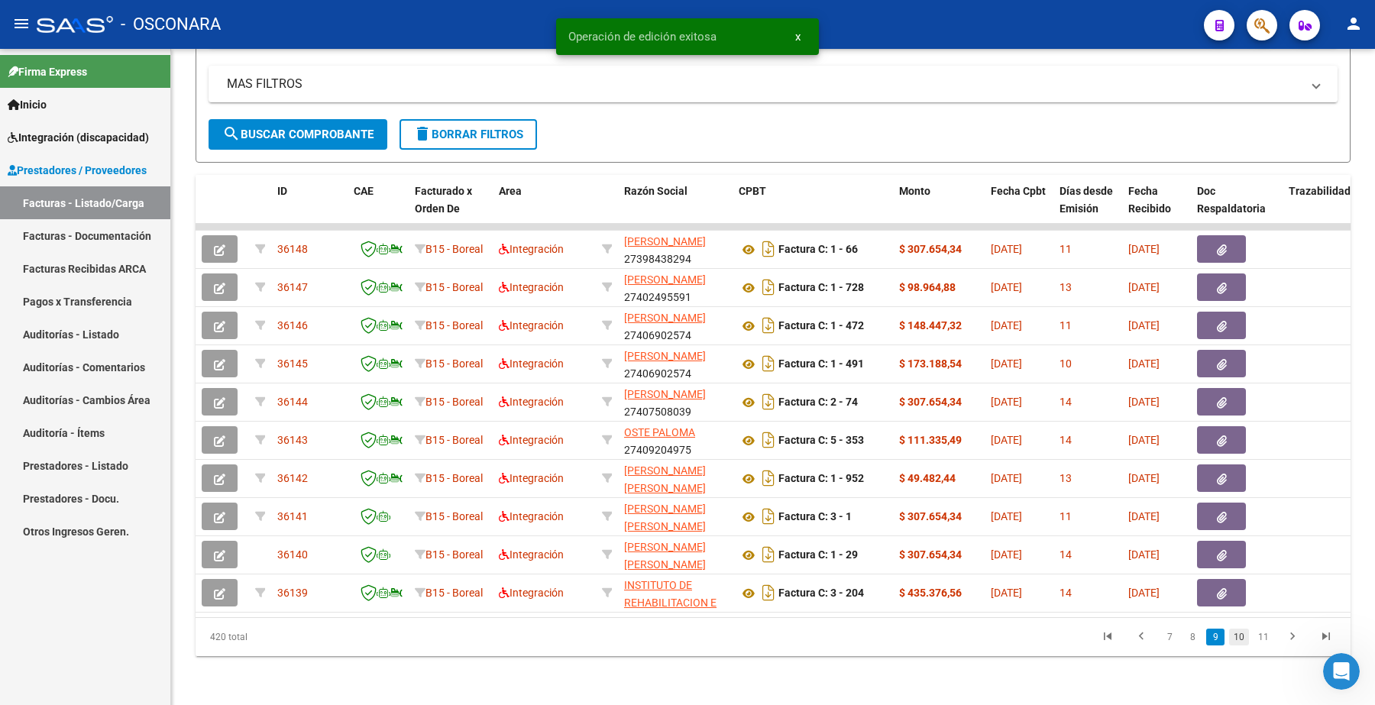
click at [1239, 640] on link "10" at bounding box center [1239, 637] width 20 height 17
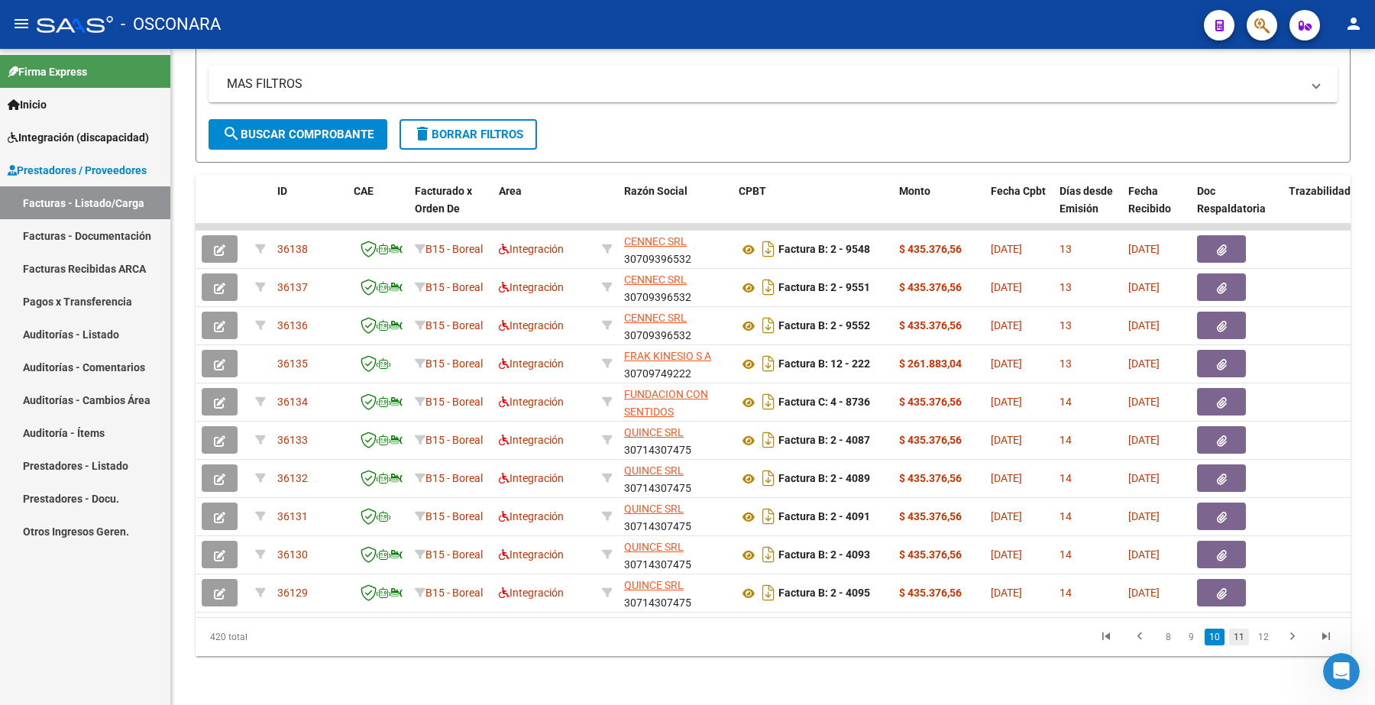
click at [1244, 638] on link "11" at bounding box center [1239, 637] width 20 height 17
click at [1248, 634] on link "12" at bounding box center [1239, 637] width 20 height 17
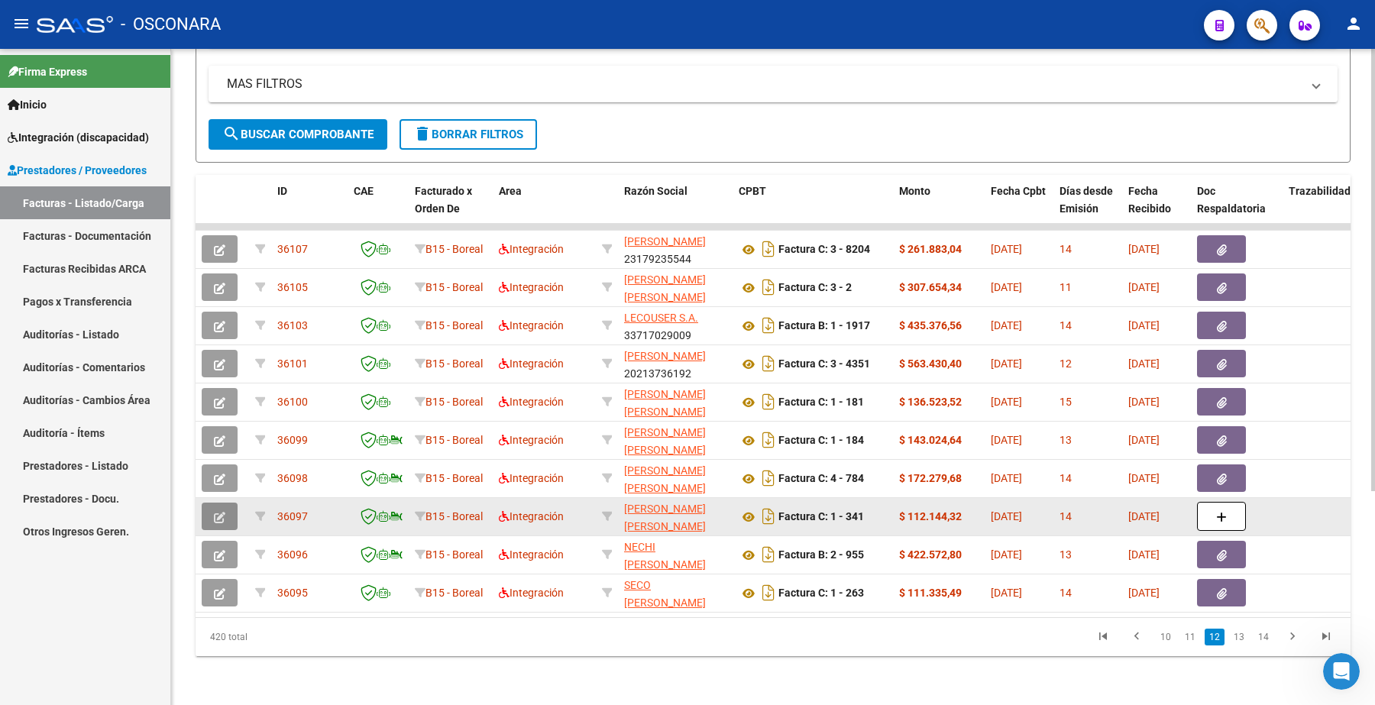
click at [226, 503] on button "button" at bounding box center [220, 517] width 36 height 28
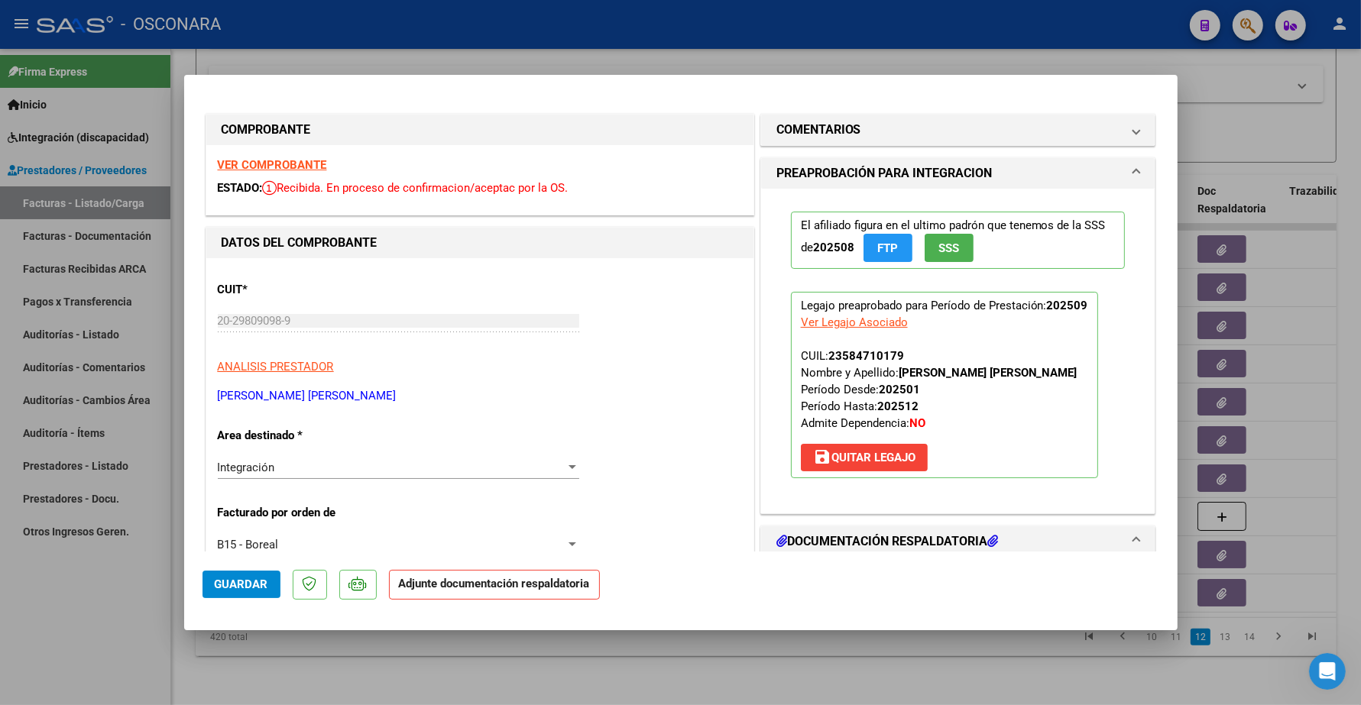
click at [267, 163] on strong "VER COMPROBANTE" at bounding box center [272, 165] width 109 height 14
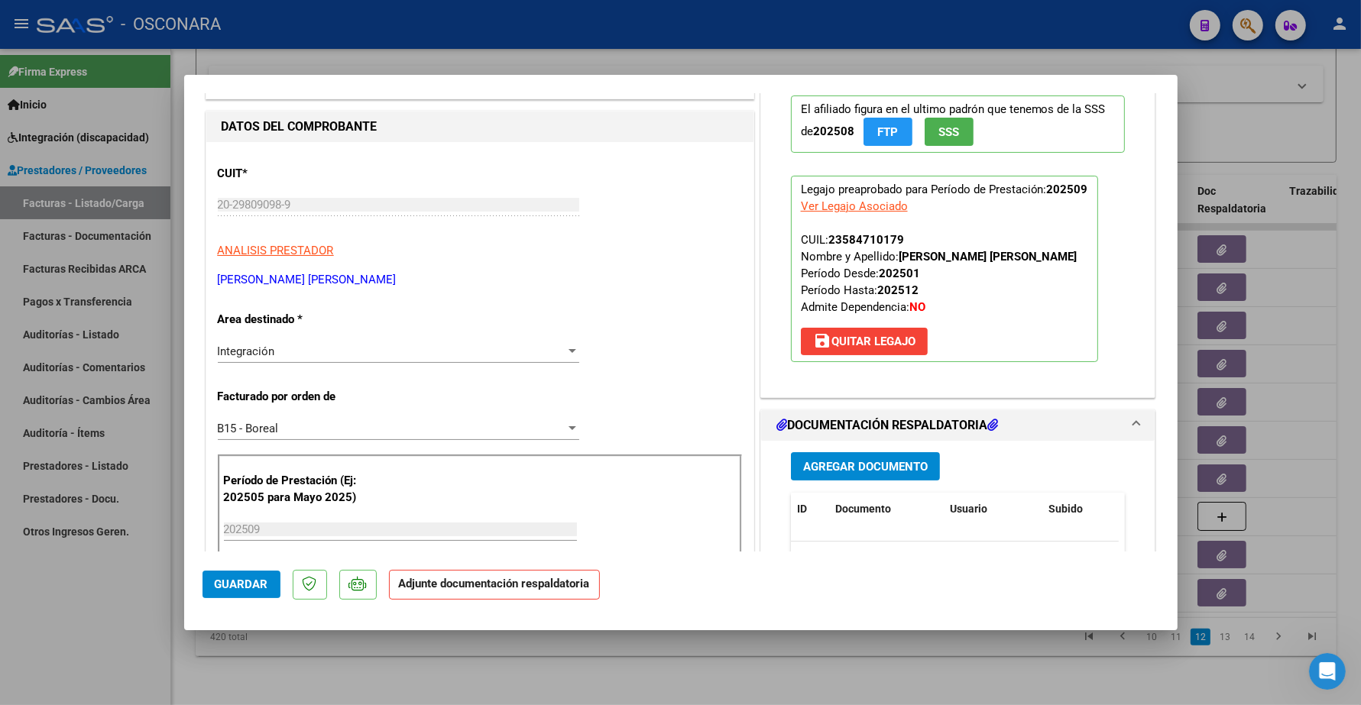
scroll to position [287, 0]
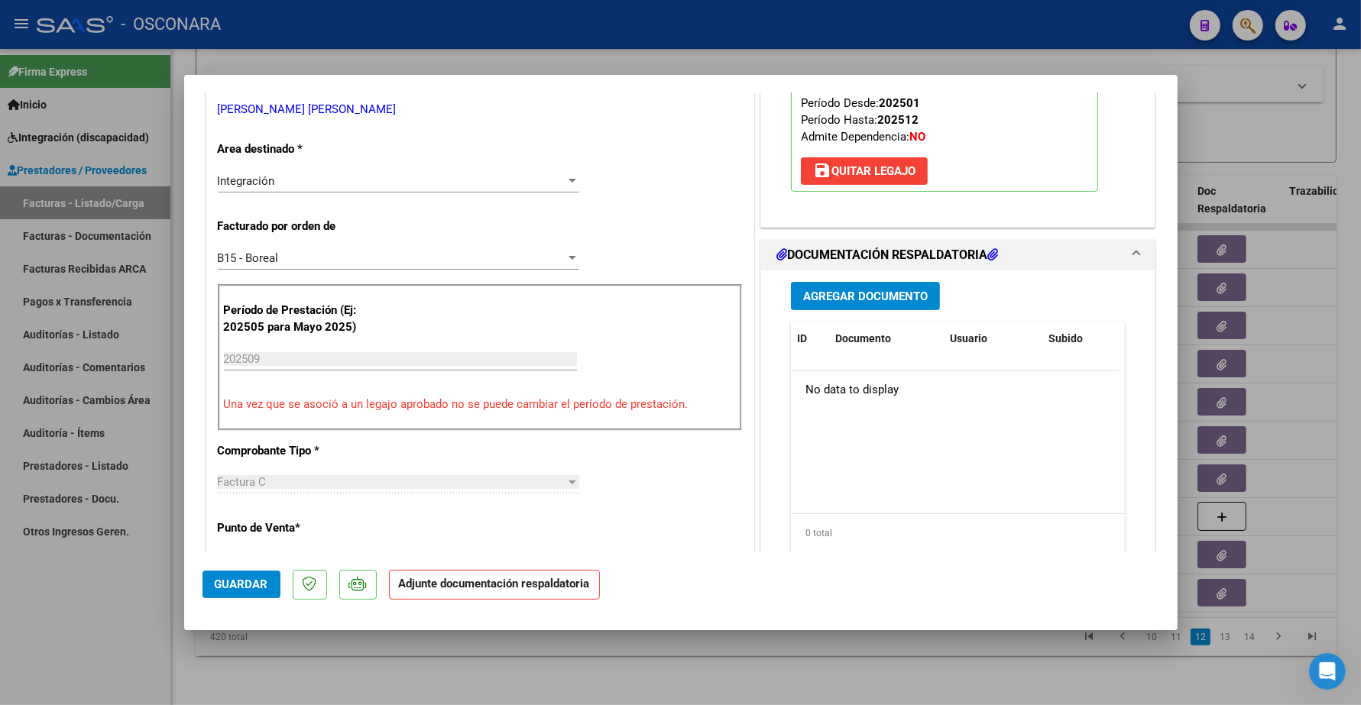
click at [885, 321] on div "Agregar Documento ID Documento Usuario Subido Acción No data to display 0 total…" at bounding box center [958, 422] width 358 height 305
click at [882, 306] on button "Agregar Documento" at bounding box center [865, 296] width 149 height 28
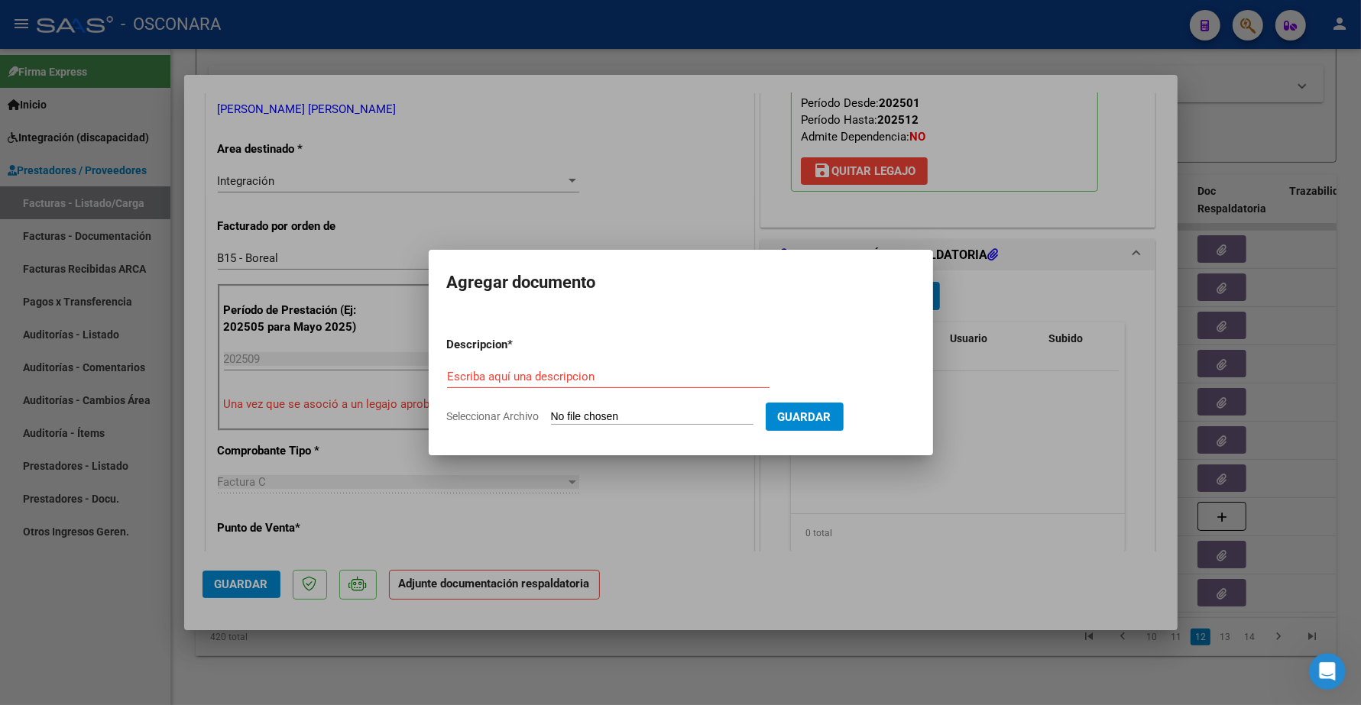
drag, startPoint x: 652, startPoint y: 384, endPoint x: 643, endPoint y: 382, distance: 8.7
click at [649, 384] on div "Escriba aquí una descripcion" at bounding box center [608, 376] width 322 height 23
drag, startPoint x: 643, startPoint y: 380, endPoint x: 634, endPoint y: 377, distance: 8.9
click at [636, 378] on input "Escriba aquí una descripcion" at bounding box center [608, 377] width 322 height 14
click at [624, 372] on input "Escriba aquí una descripcion" at bounding box center [608, 377] width 322 height 14
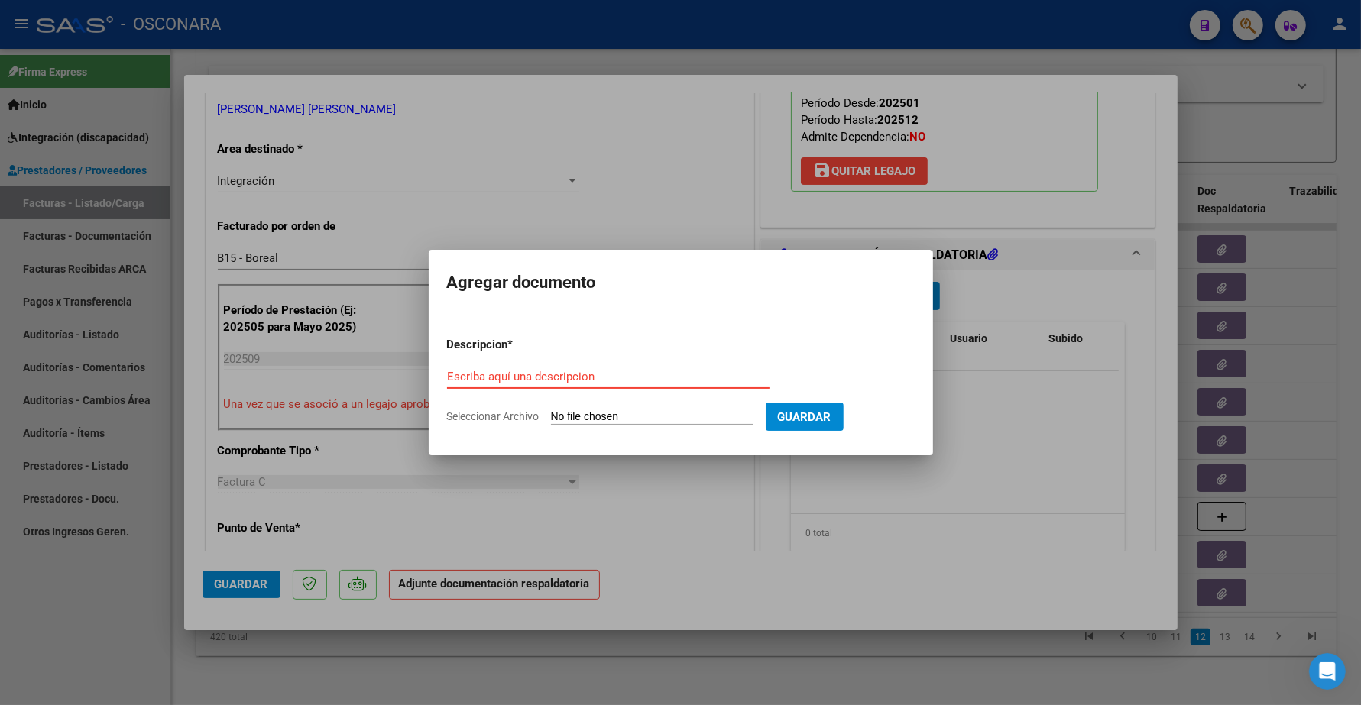
type input "p"
type input "PLANILLA"
click at [605, 433] on form "Descripcion * PLANILLA Escriba aquí una descripcion Seleccionar Archivo Guardar" at bounding box center [681, 381] width 468 height 112
click at [602, 420] on input "Seleccionar Archivo" at bounding box center [652, 417] width 202 height 15
type input "C:\fakepath\166468-3-Planilla_de_Asistencia.pdf"
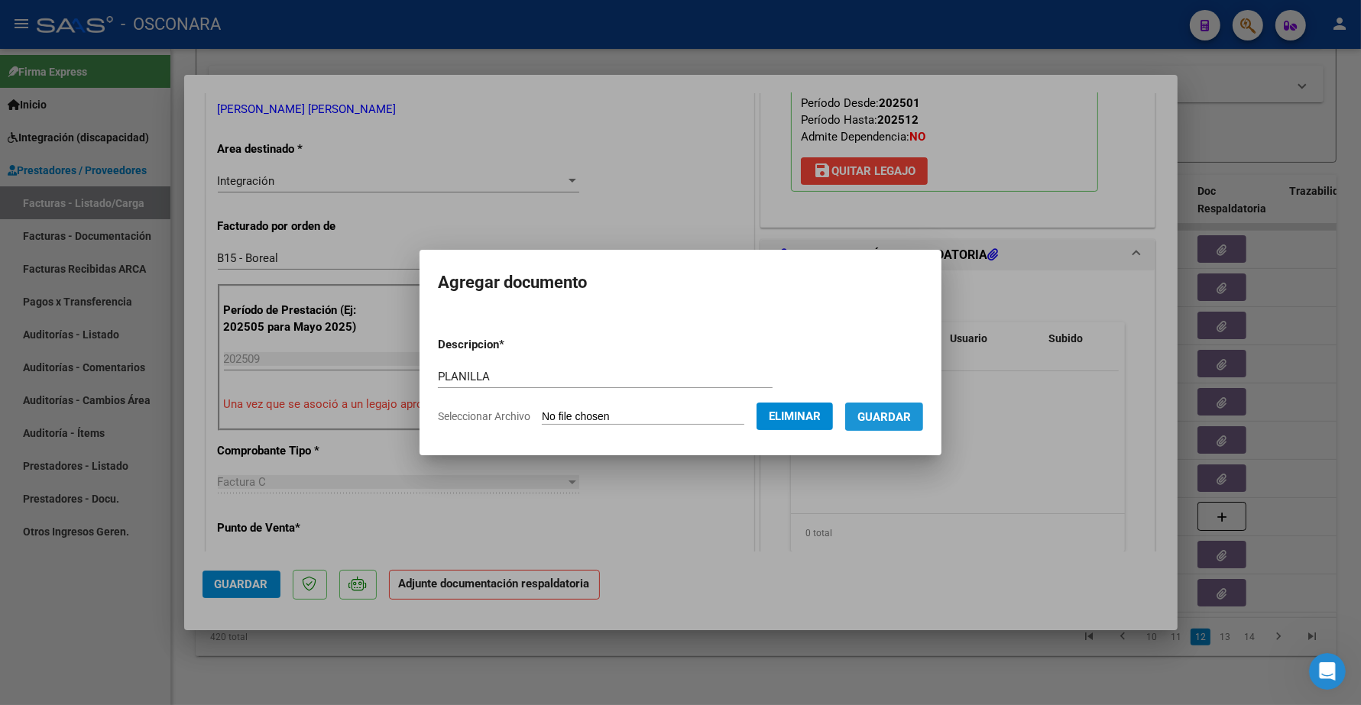
click at [911, 411] on span "Guardar" at bounding box center [883, 417] width 53 height 14
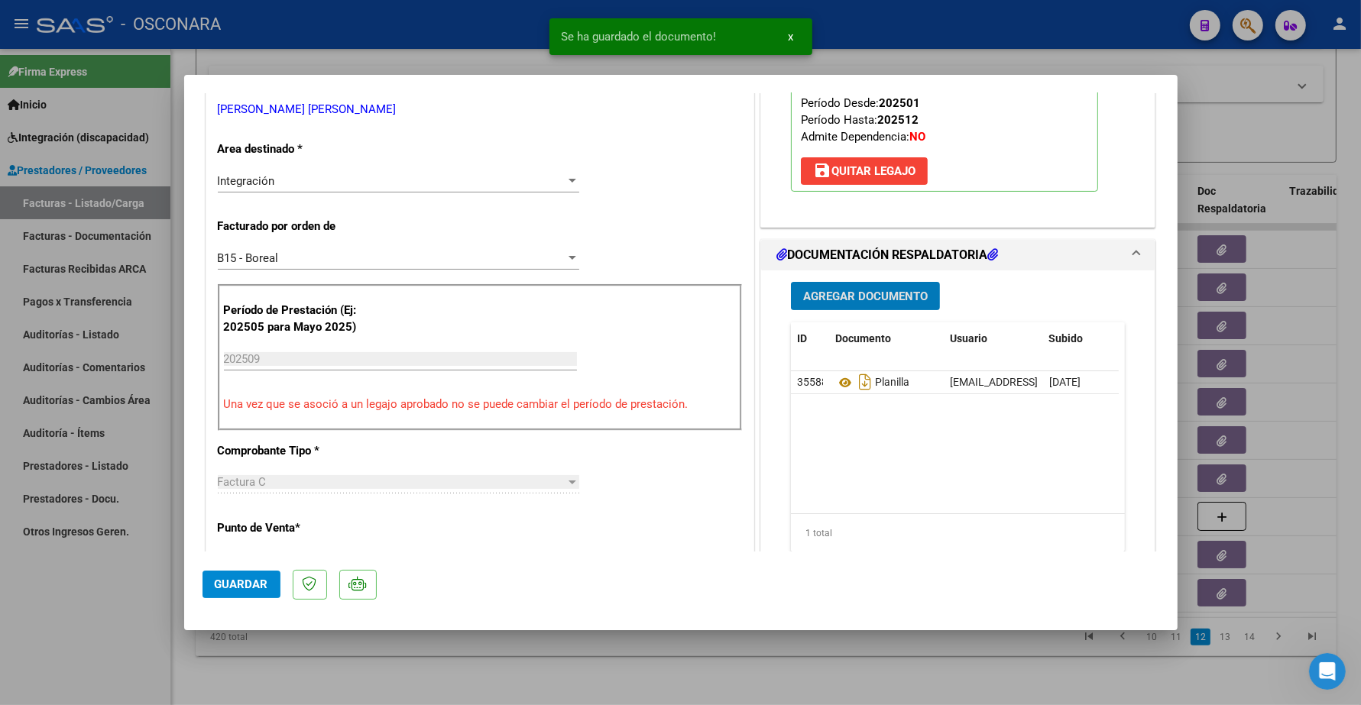
scroll to position [191, 0]
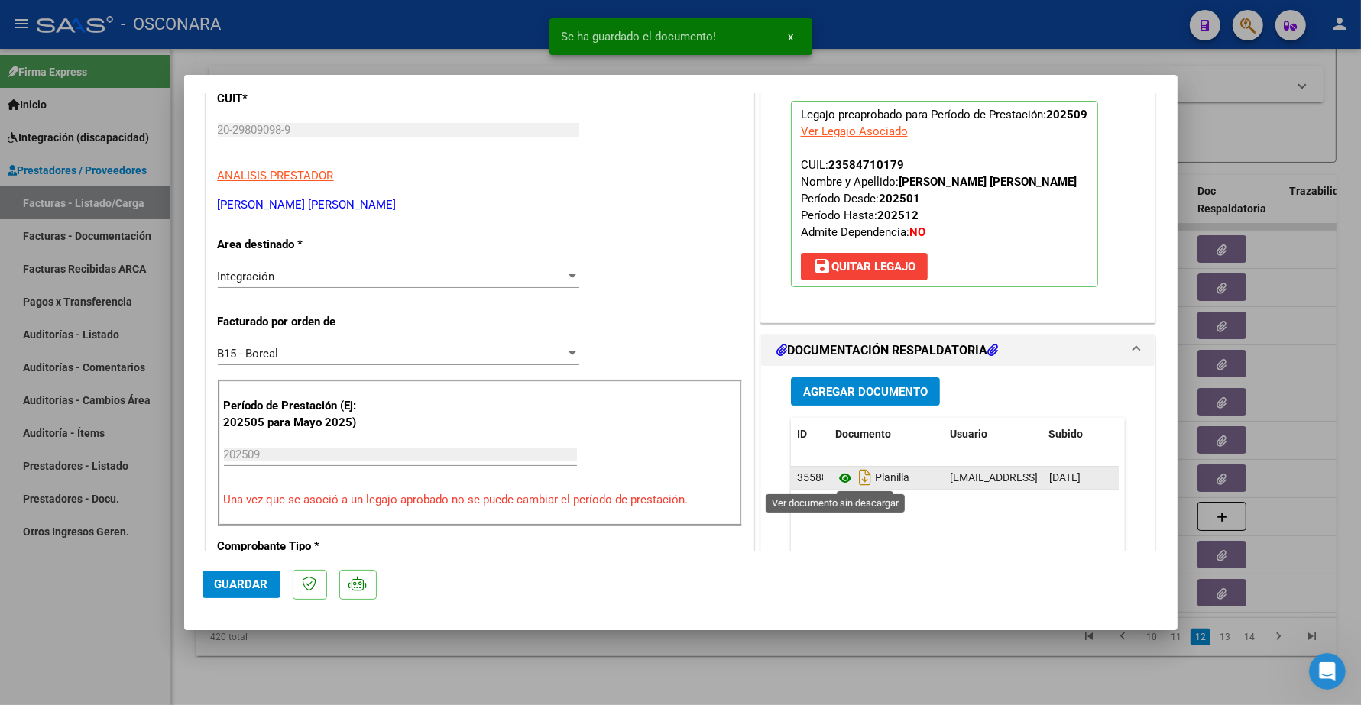
click at [835, 480] on icon at bounding box center [845, 478] width 20 height 18
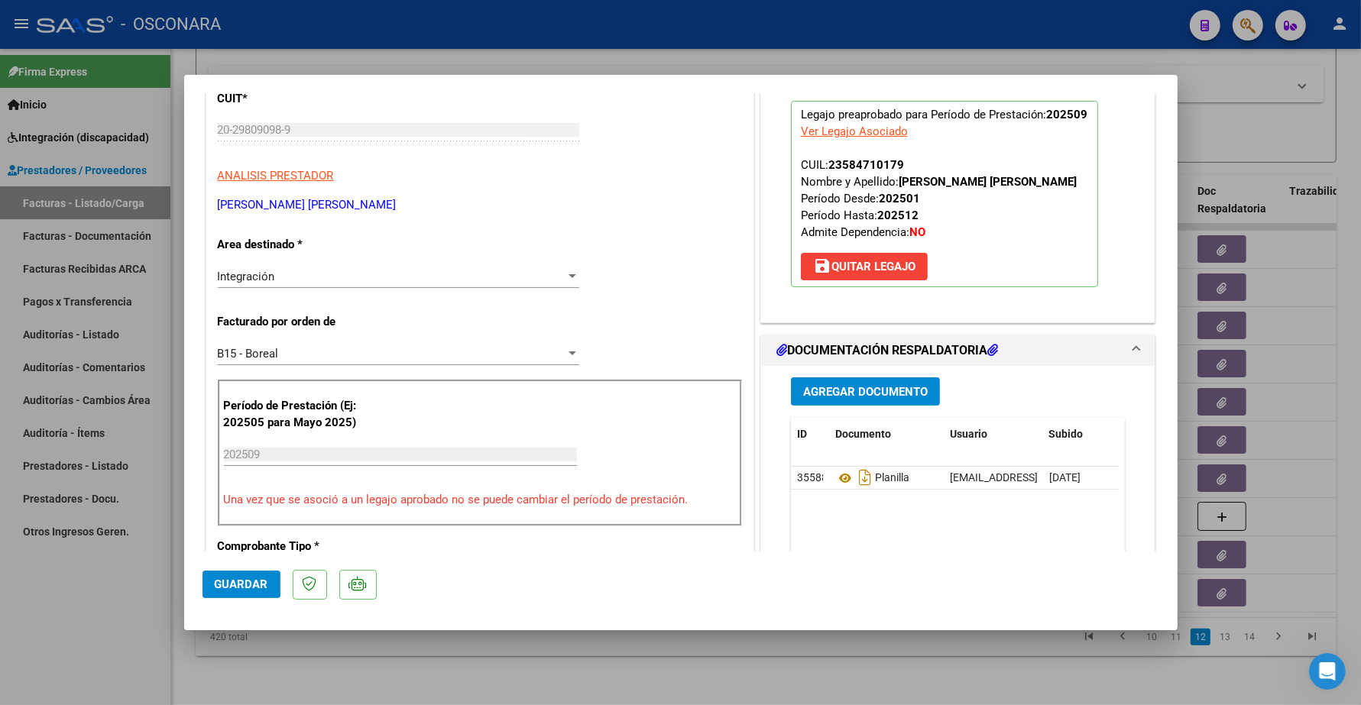
click at [252, 585] on span "Guardar" at bounding box center [241, 585] width 53 height 14
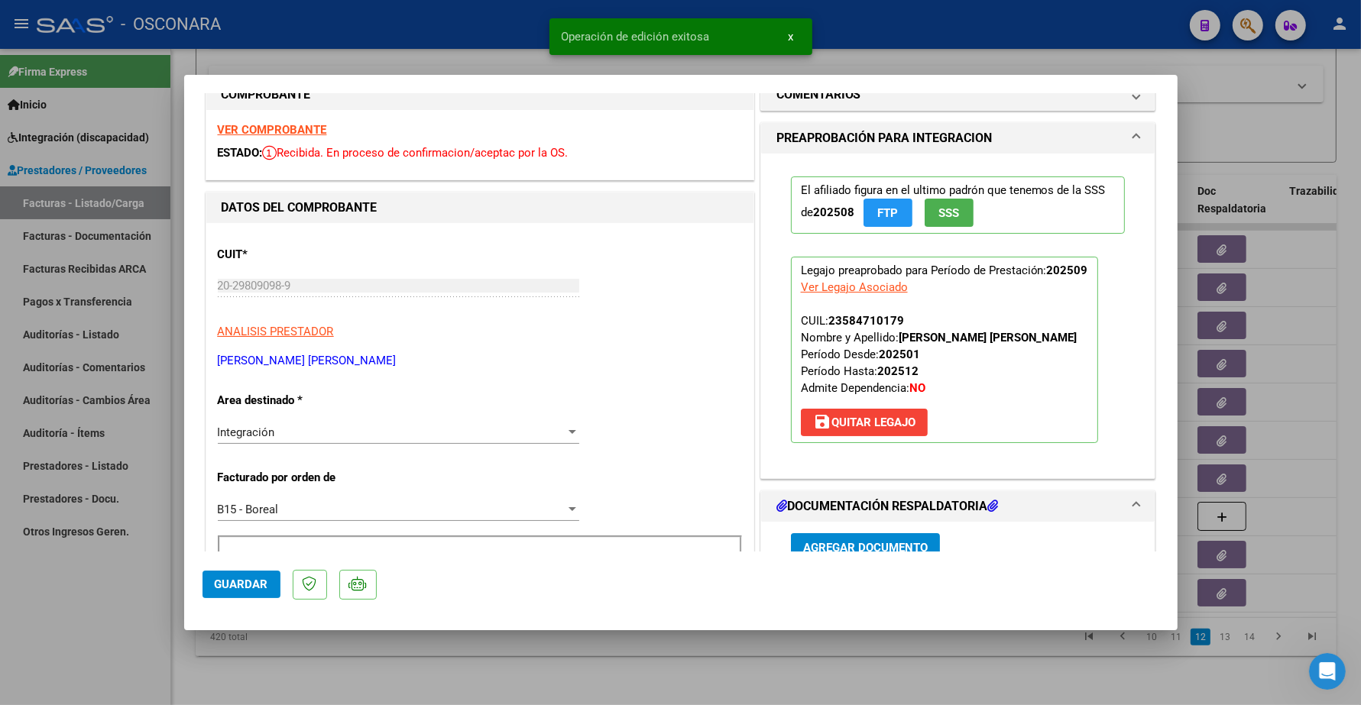
scroll to position [0, 0]
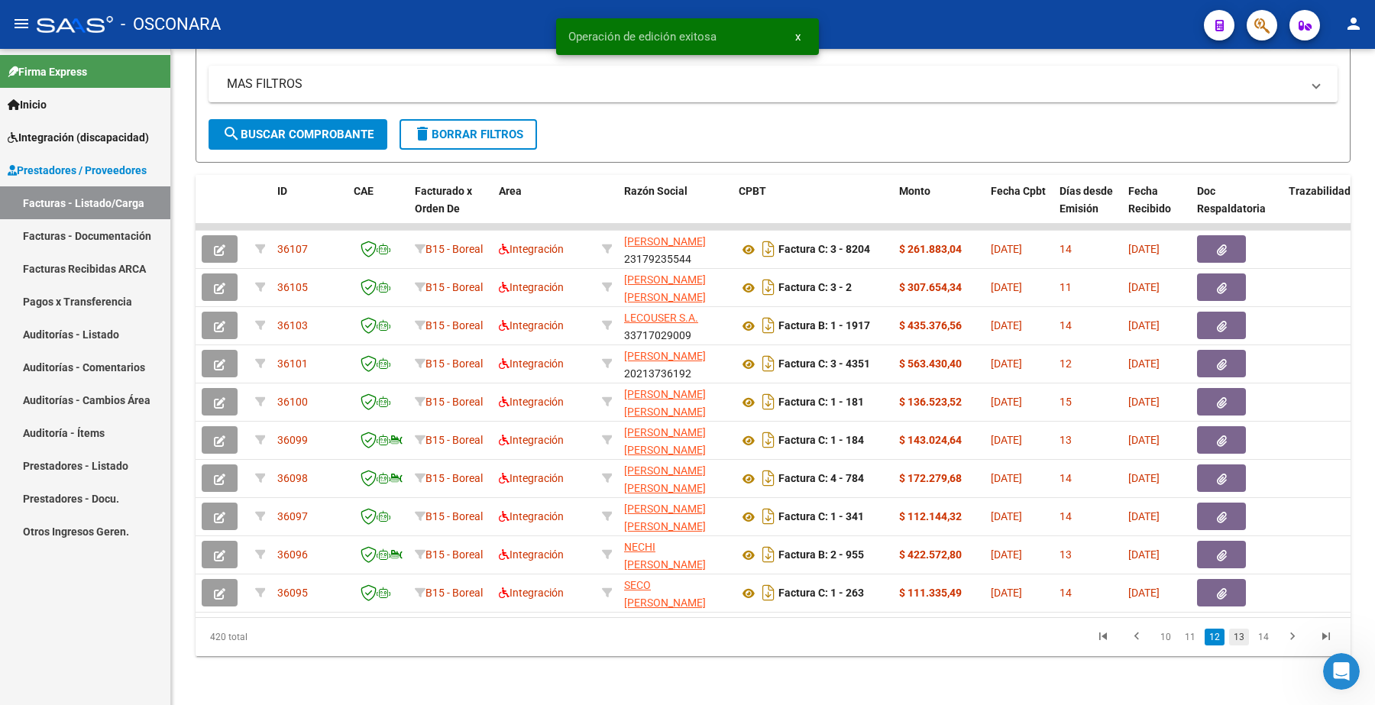
click at [1242, 636] on link "13" at bounding box center [1239, 637] width 20 height 17
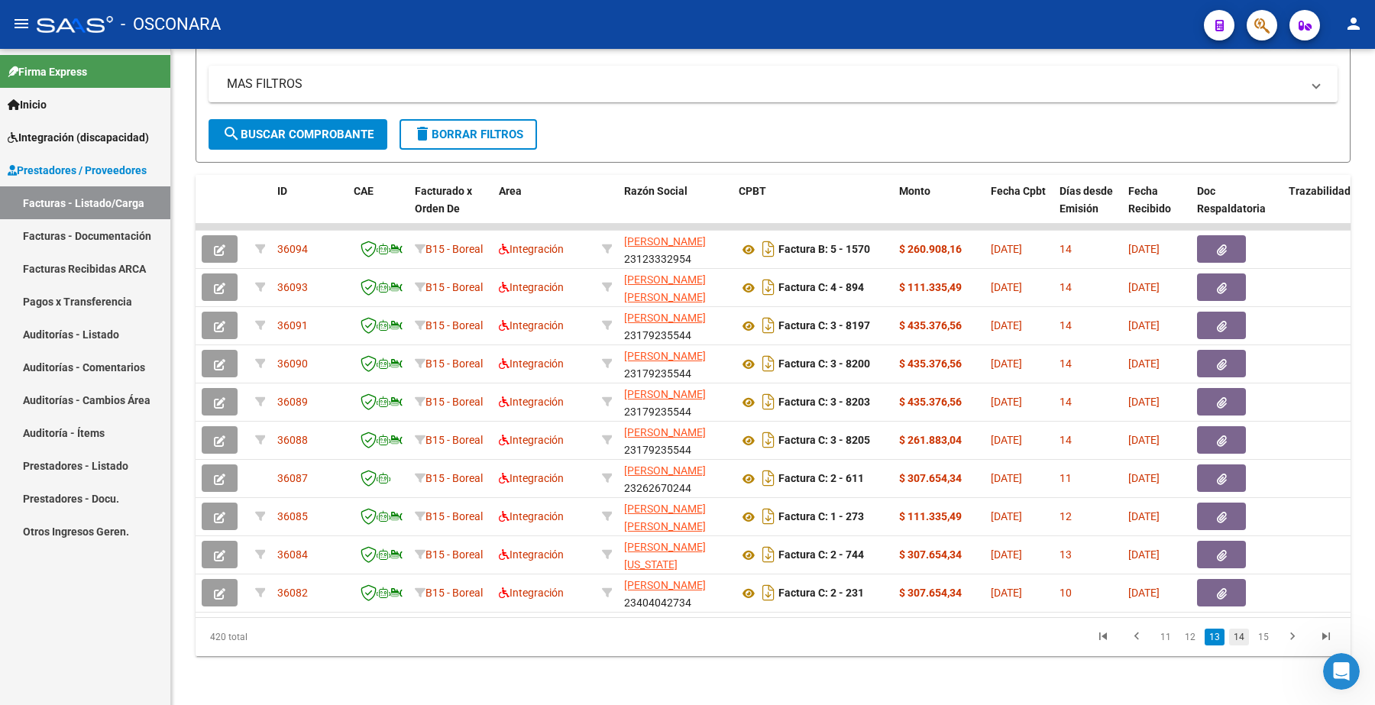
click at [1244, 636] on link "14" at bounding box center [1239, 637] width 20 height 17
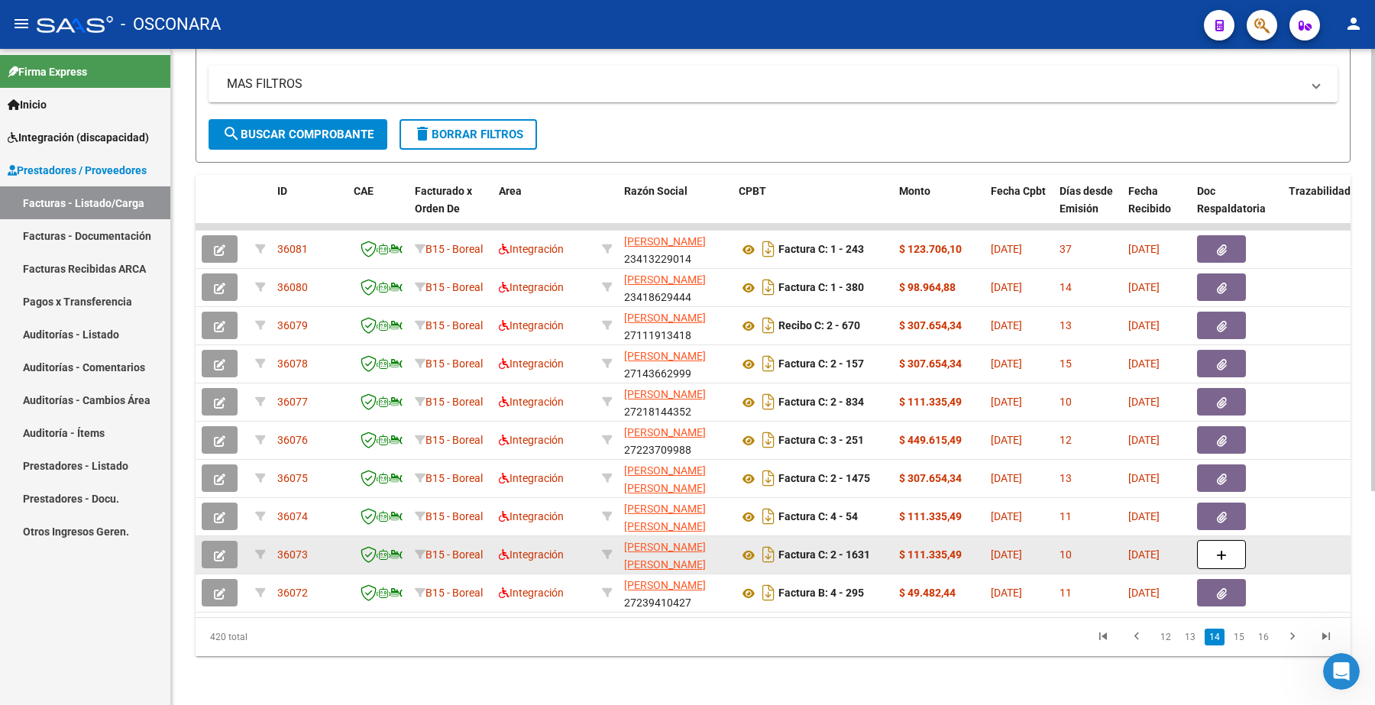
click at [227, 541] on button "button" at bounding box center [220, 555] width 36 height 28
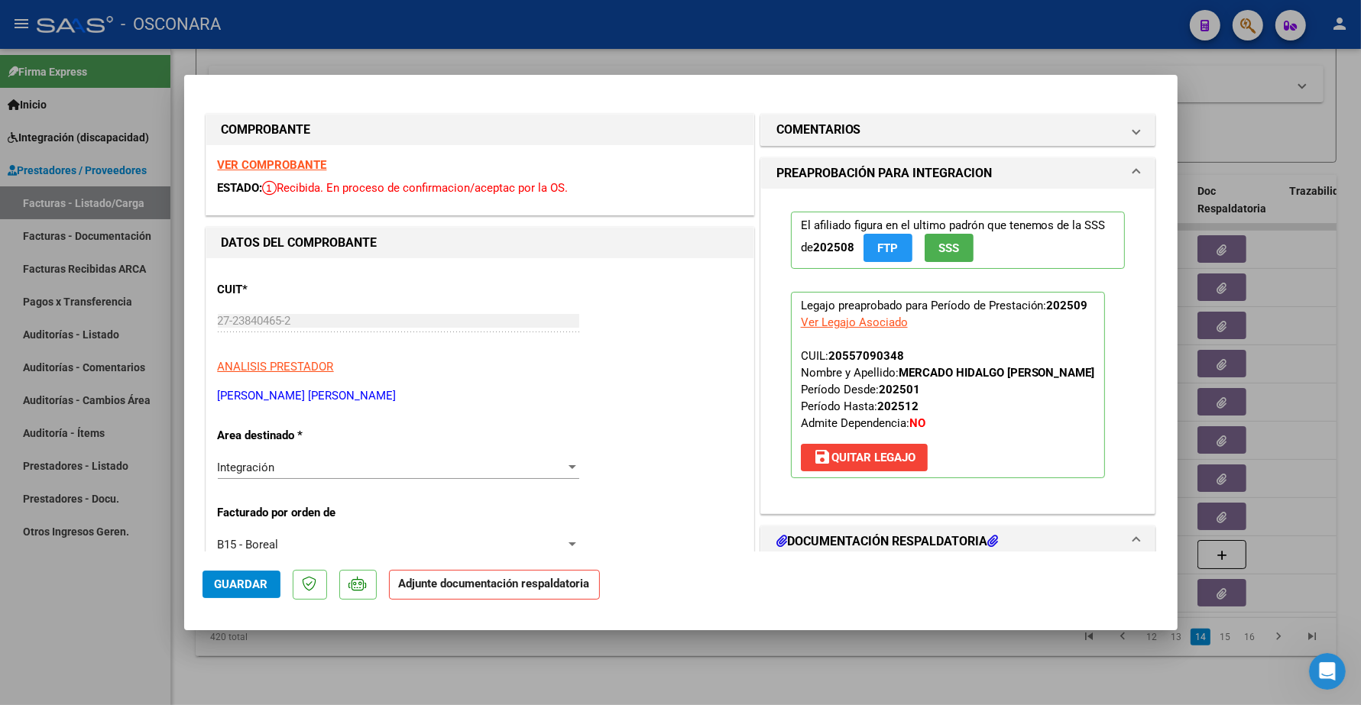
click at [283, 162] on strong "VER COMPROBANTE" at bounding box center [272, 165] width 109 height 14
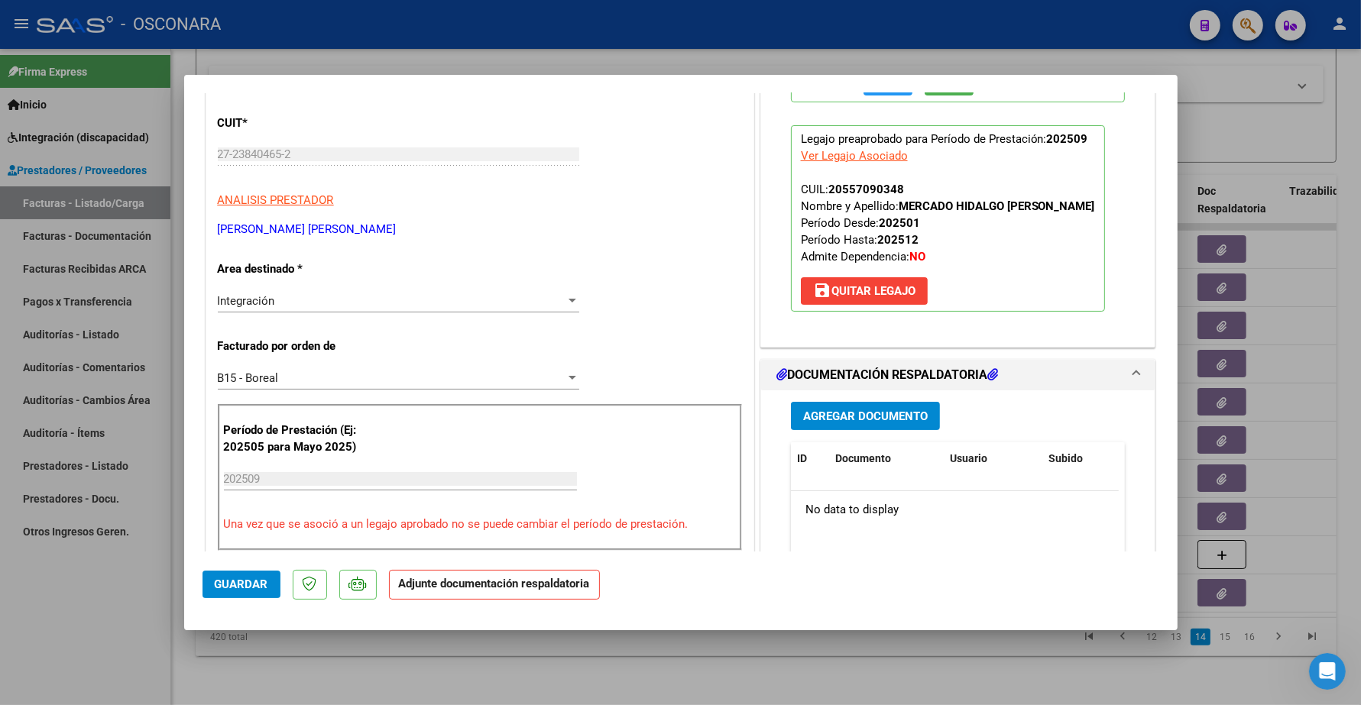
scroll to position [287, 0]
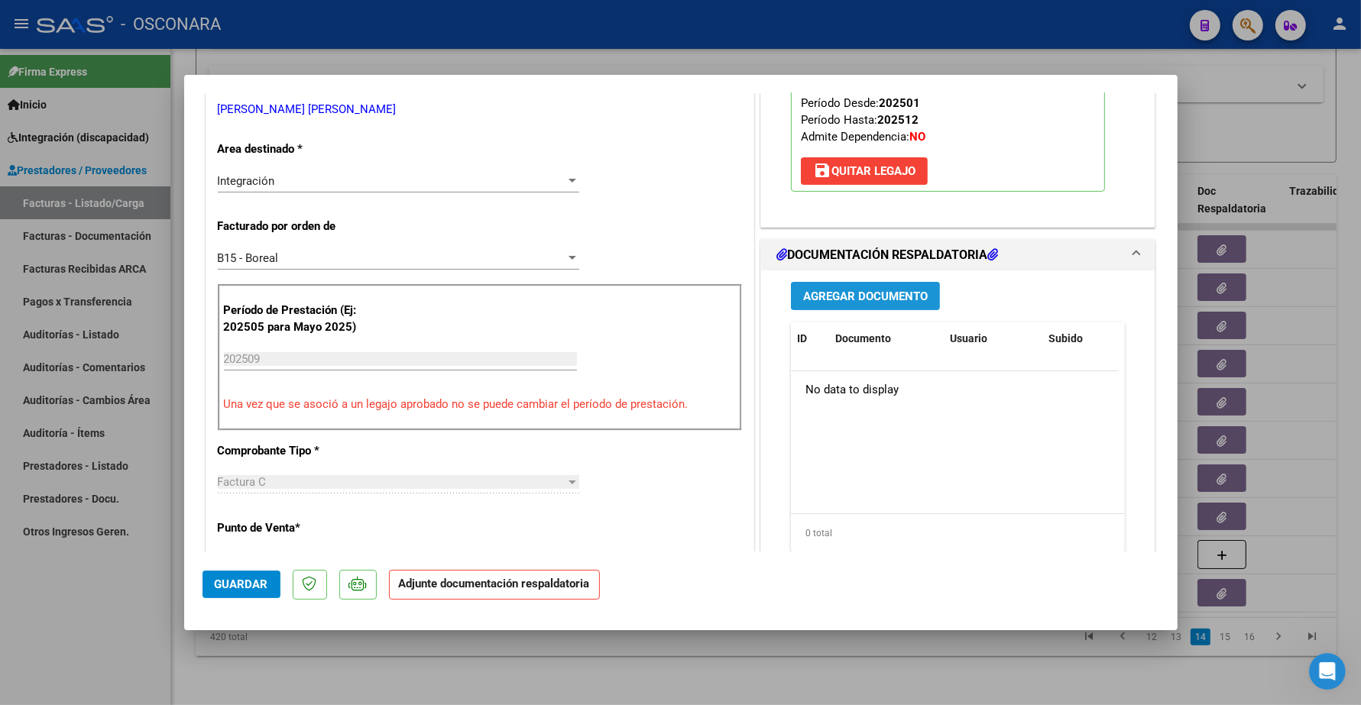
click at [872, 298] on span "Agregar Documento" at bounding box center [865, 297] width 125 height 14
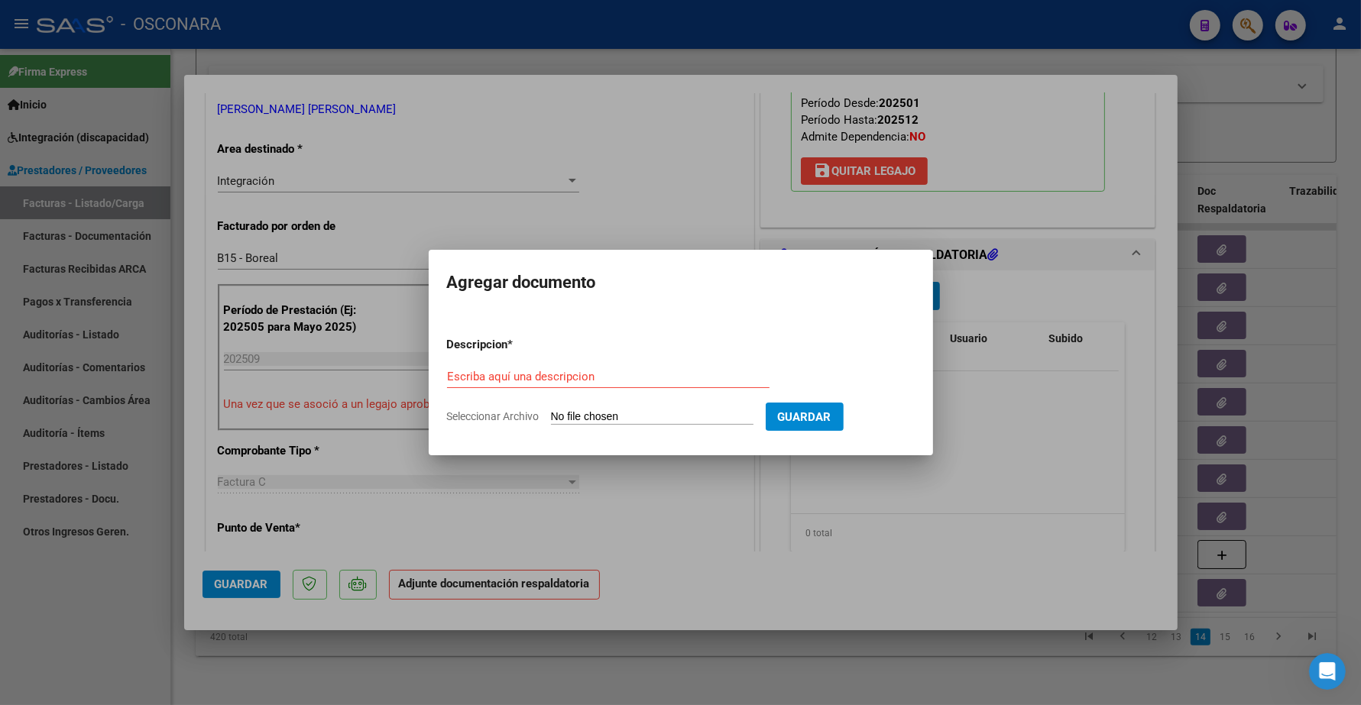
click at [627, 368] on div "Escriba aquí una descripcion" at bounding box center [608, 376] width 322 height 23
click at [617, 373] on input "Escriba aquí una descripcion" at bounding box center [608, 377] width 322 height 14
type input "p"
type input "PLANILLA"
click at [625, 423] on input "Seleccionar Archivo" at bounding box center [652, 417] width 202 height 15
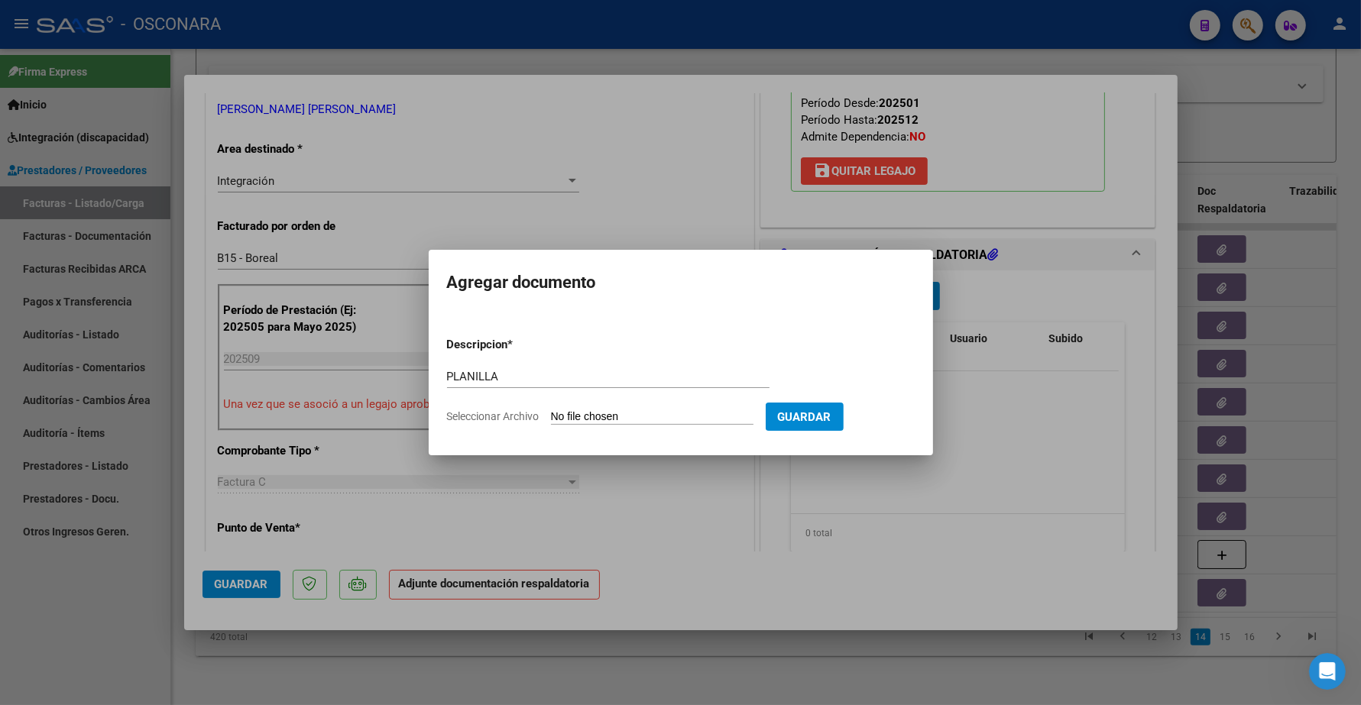
type input "C:\fakepath\169520-3-Planilla_de_Asistencia.pdf"
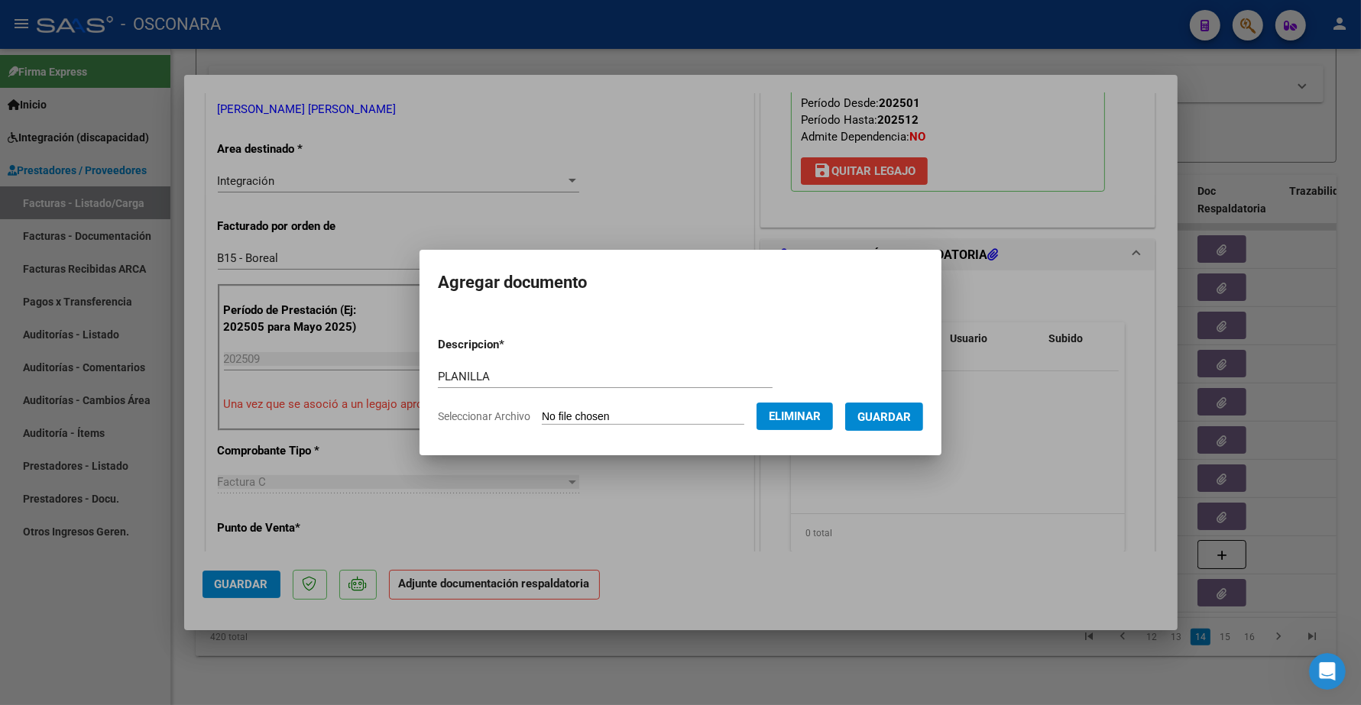
click at [902, 413] on span "Guardar" at bounding box center [883, 417] width 53 height 14
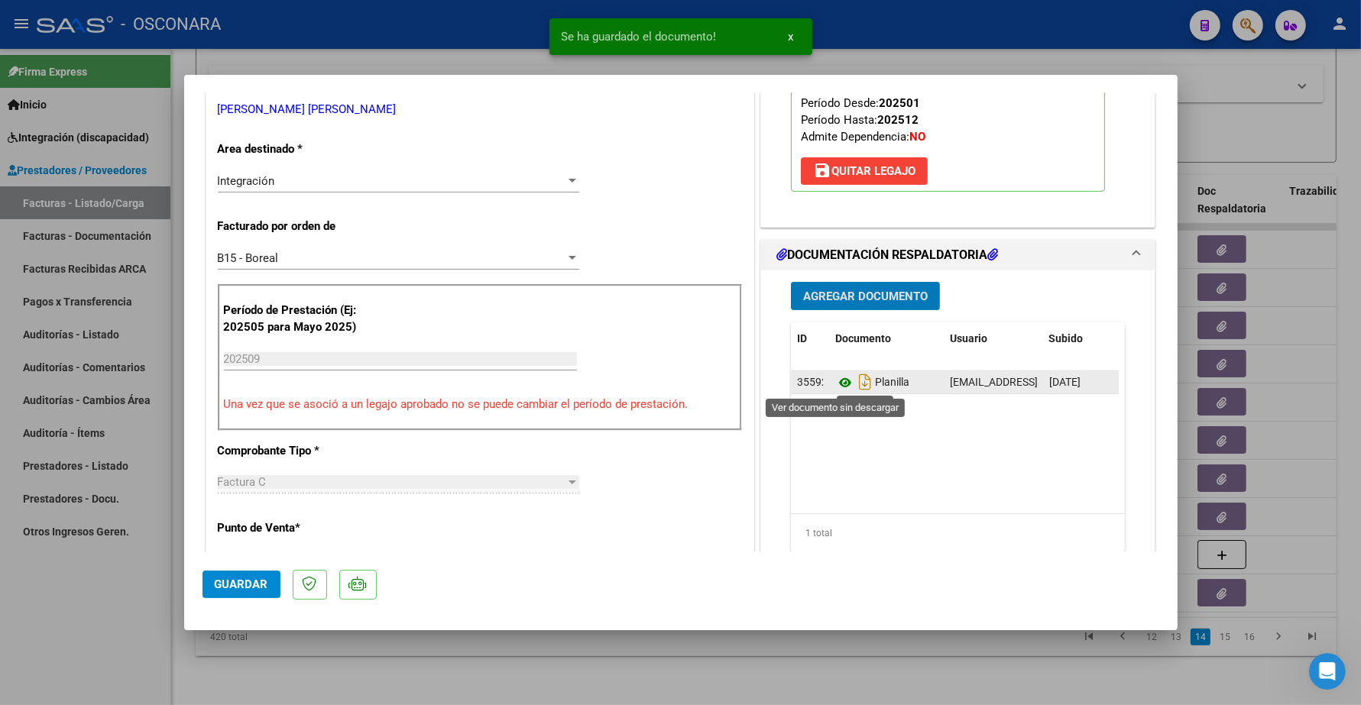
click at [837, 383] on icon at bounding box center [845, 383] width 20 height 18
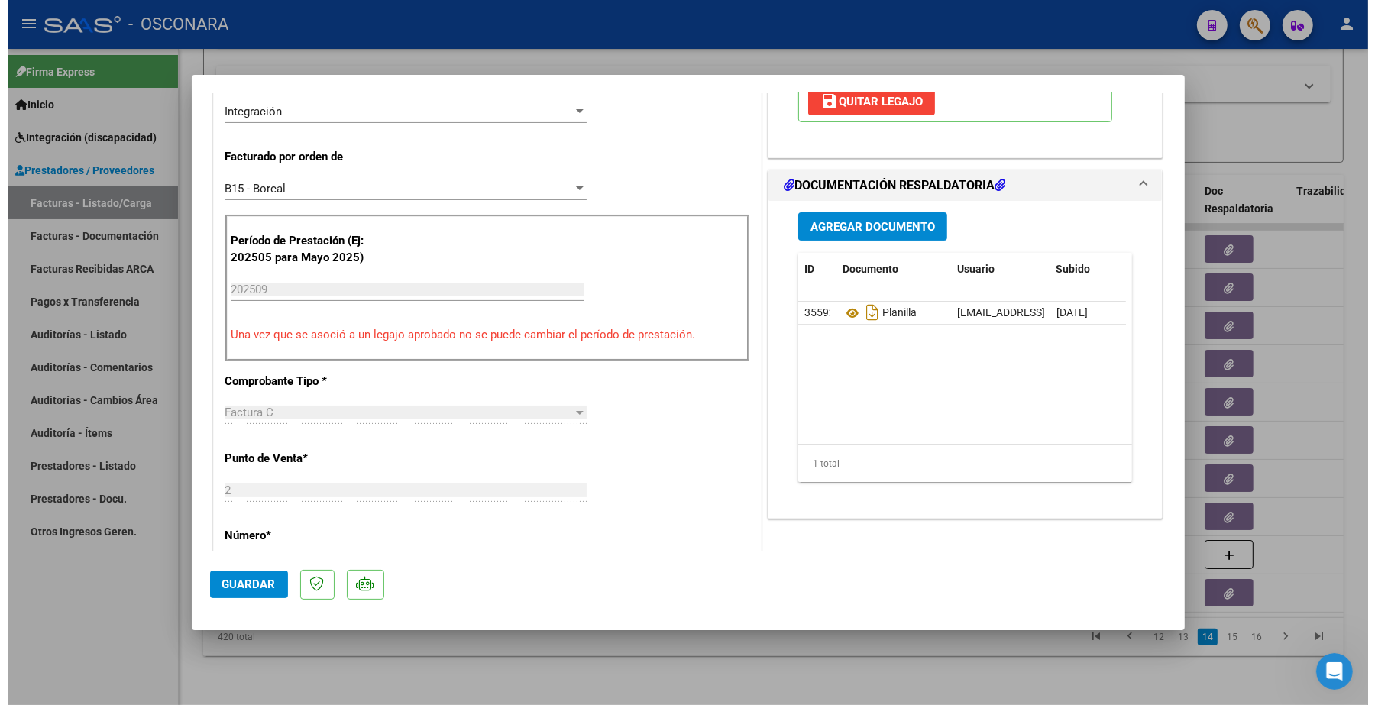
scroll to position [382, 0]
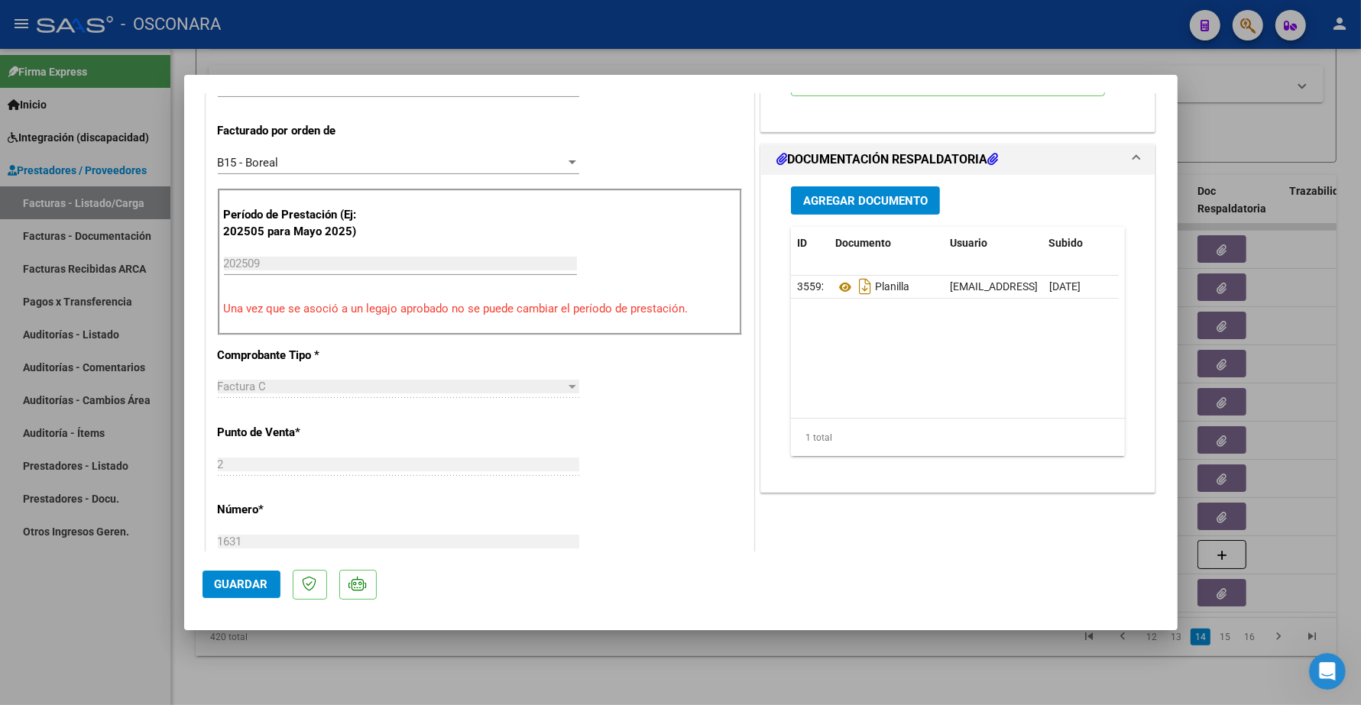
click at [231, 584] on span "Guardar" at bounding box center [241, 585] width 53 height 14
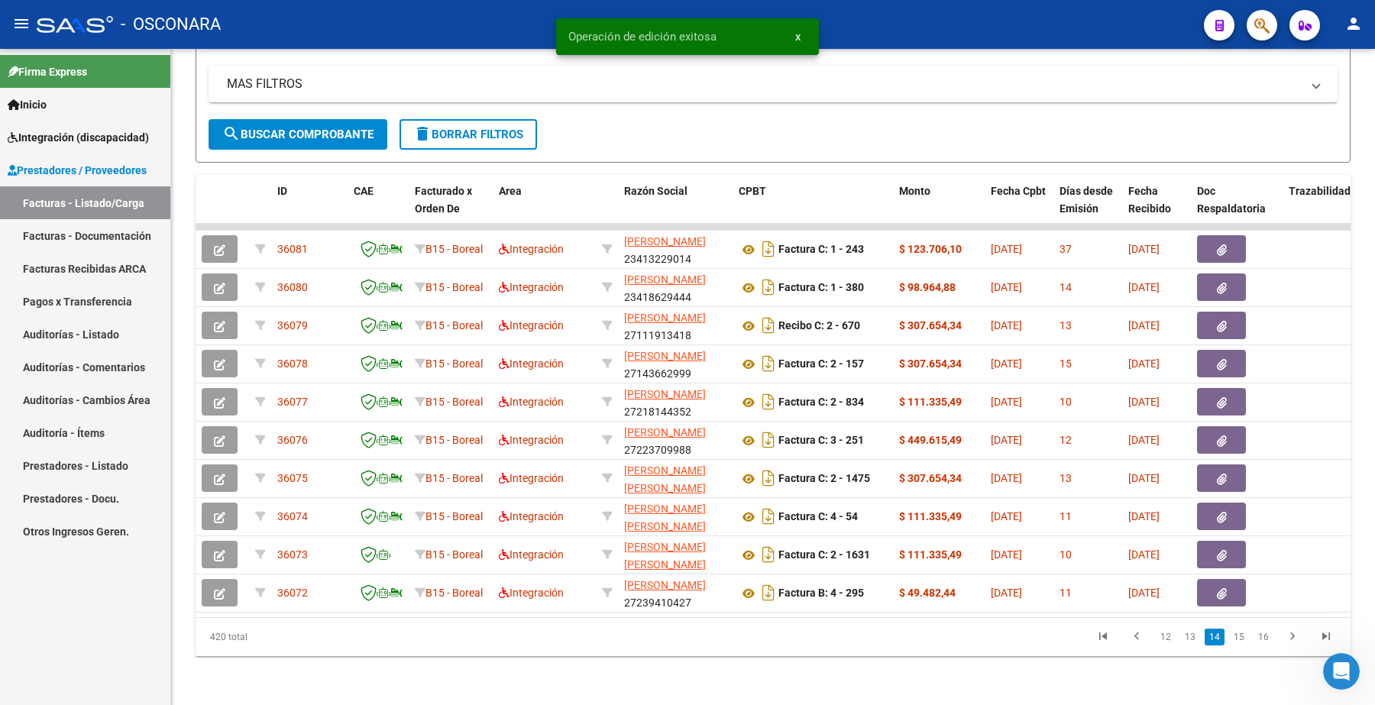
click at [1239, 638] on link "15" at bounding box center [1239, 637] width 20 height 17
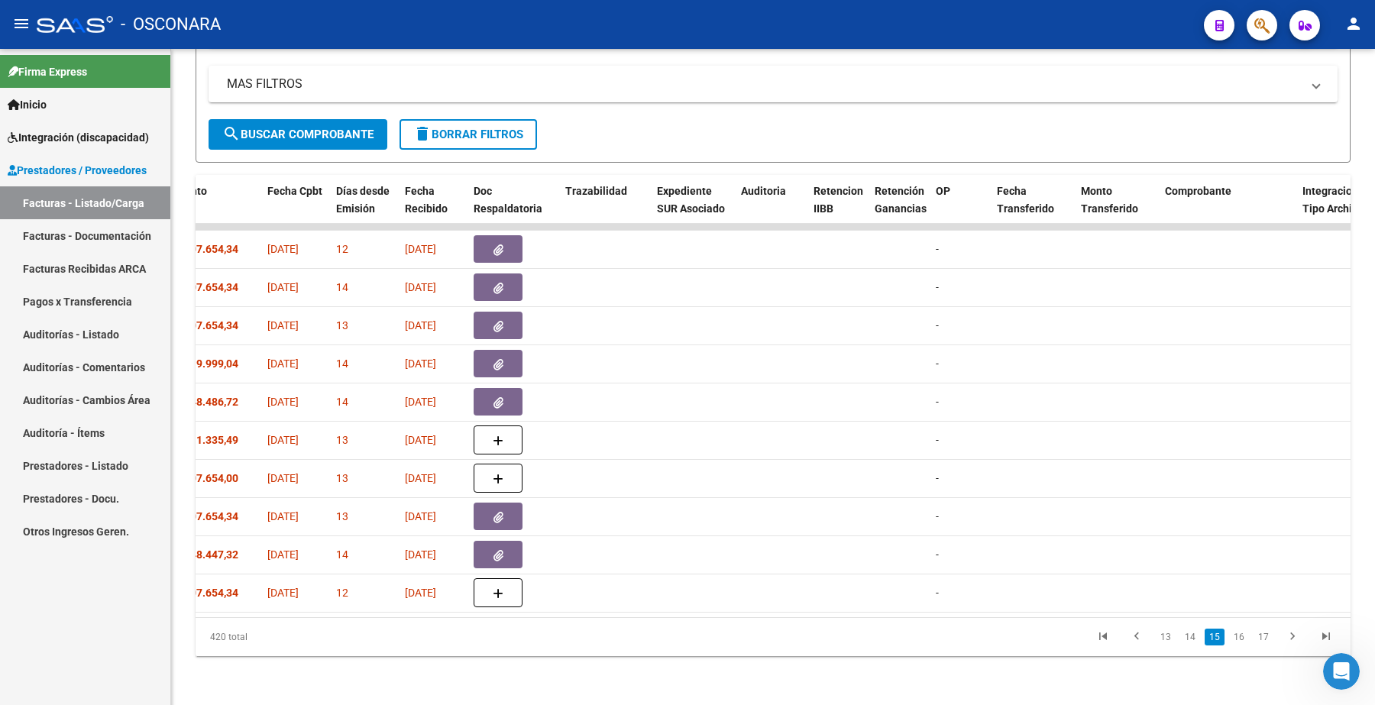
scroll to position [0, 386]
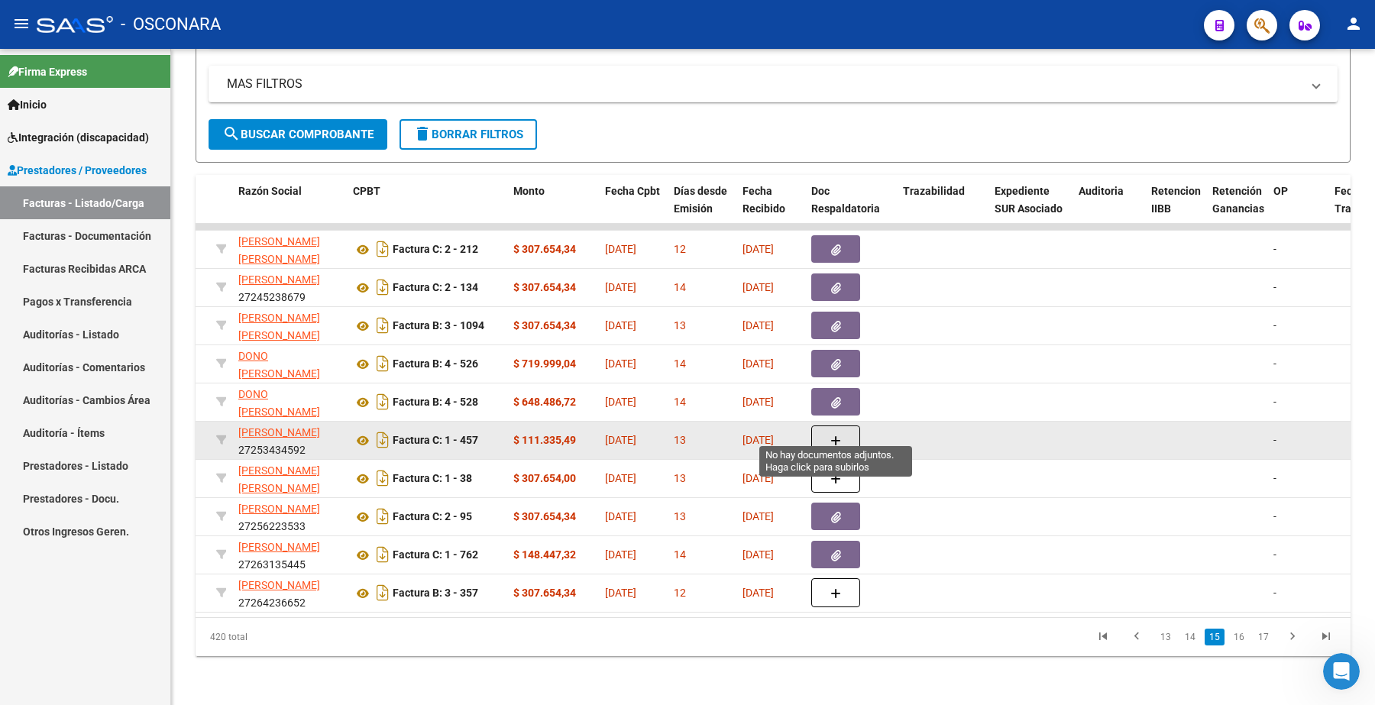
click at [841, 428] on button "button" at bounding box center [835, 440] width 49 height 29
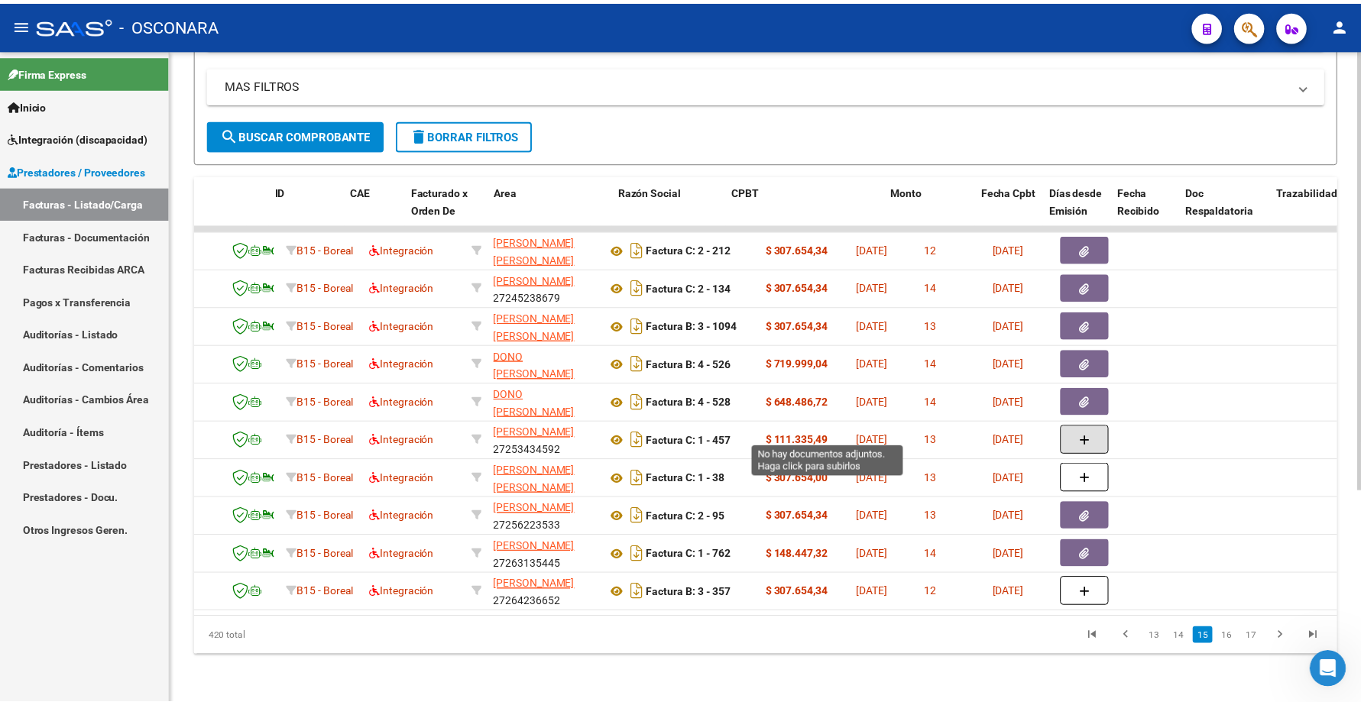
scroll to position [0, 0]
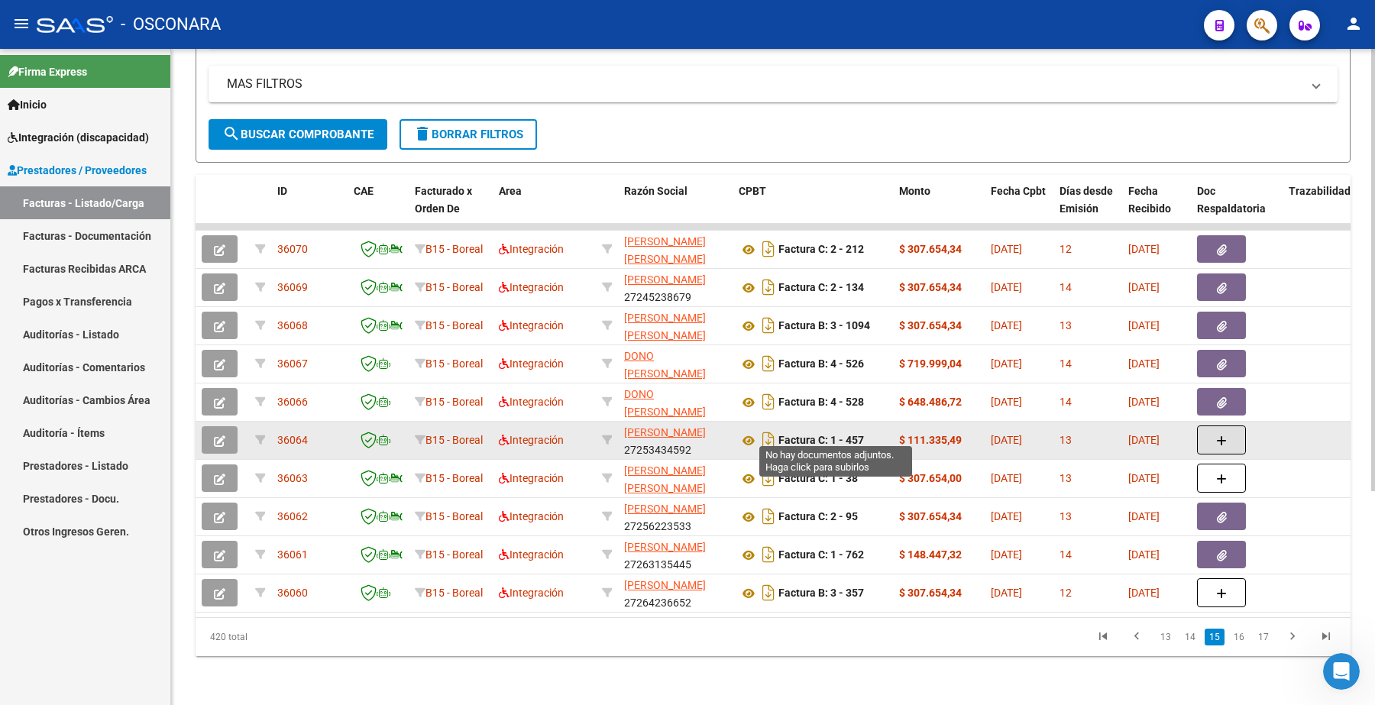
click at [227, 426] on button "button" at bounding box center [220, 440] width 36 height 28
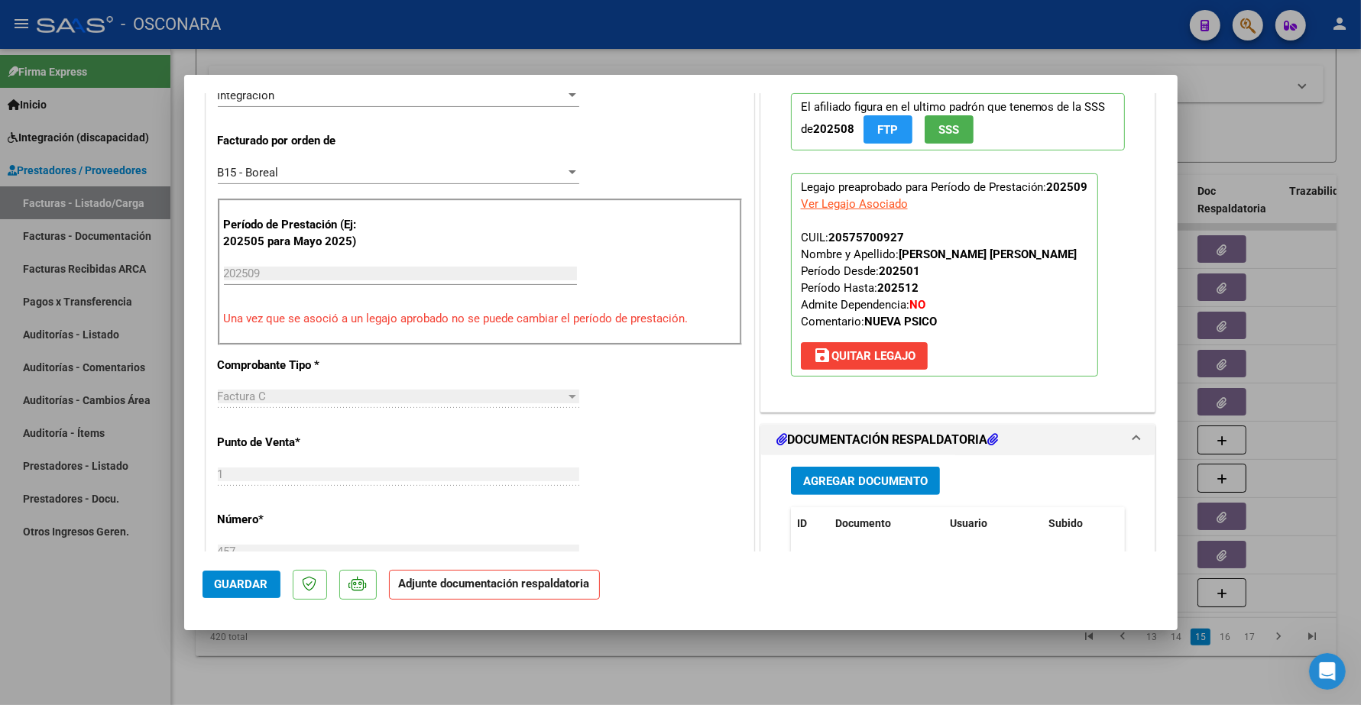
scroll to position [573, 0]
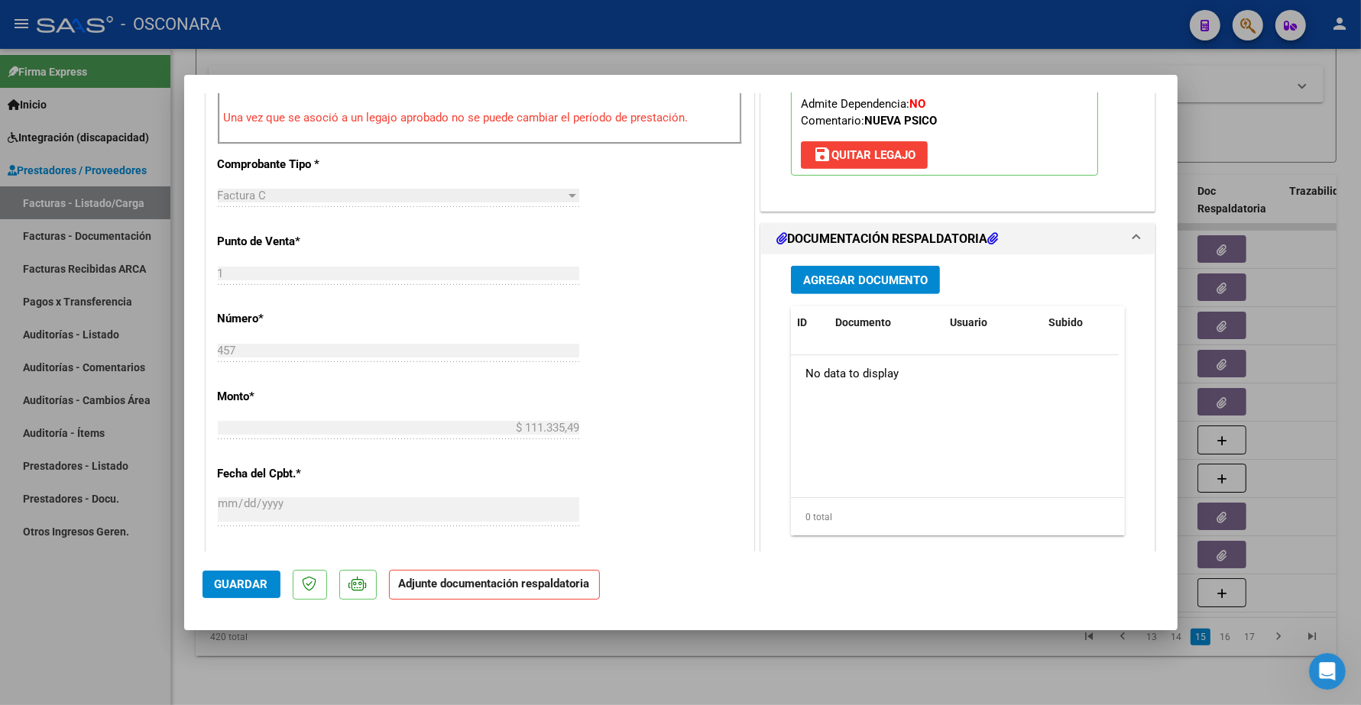
click at [873, 285] on span "Agregar Documento" at bounding box center [865, 281] width 125 height 14
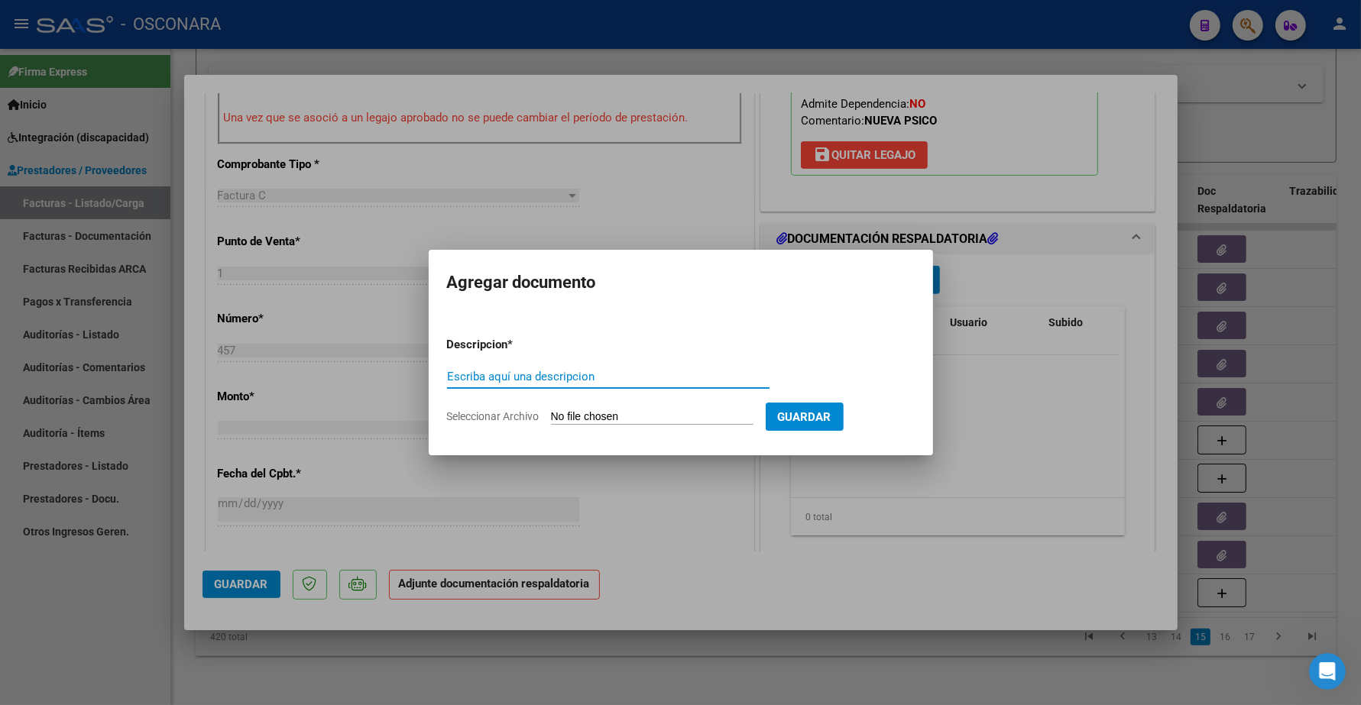
click at [602, 374] on input "Escriba aquí una descripcion" at bounding box center [608, 377] width 322 height 14
type input "PLANILLA"
click at [582, 411] on input "Seleccionar Archivo" at bounding box center [652, 417] width 202 height 15
type input "C:\fakepath\166698-3-Planilla_de_Asistencia.pdf"
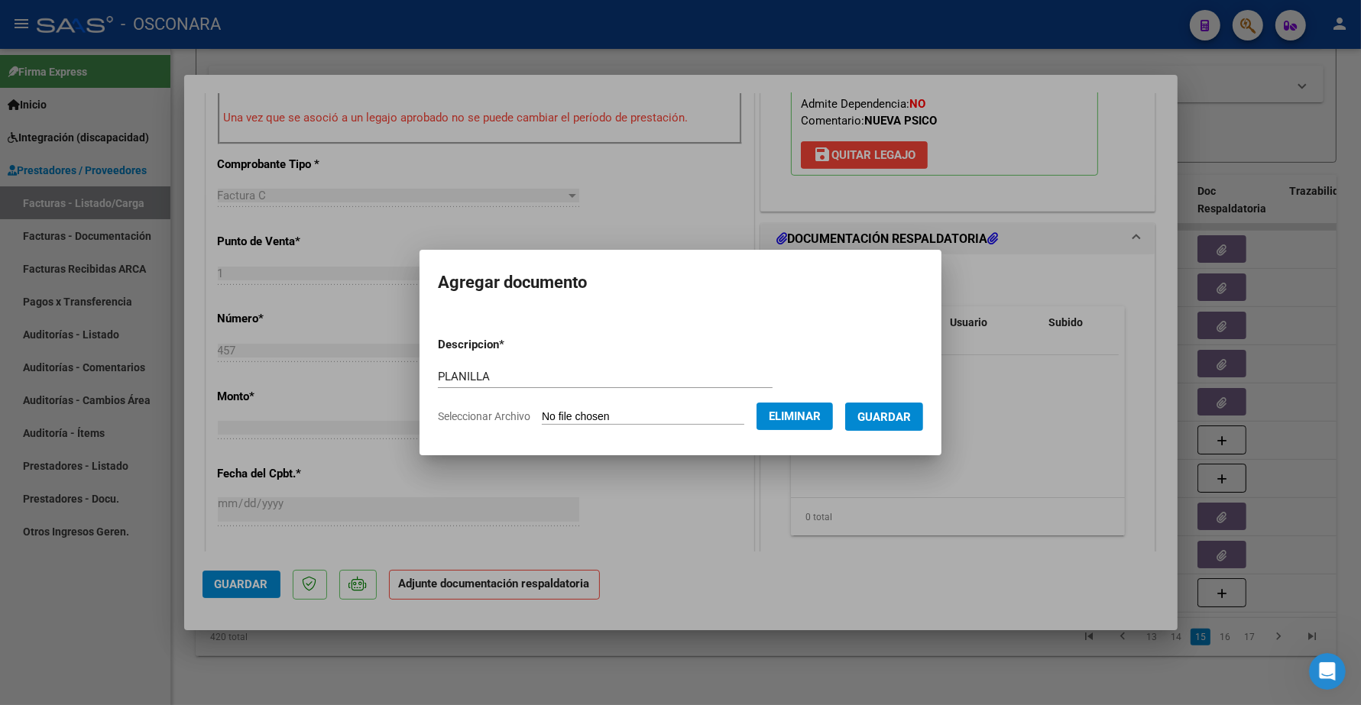
click at [905, 425] on button "Guardar" at bounding box center [884, 417] width 78 height 28
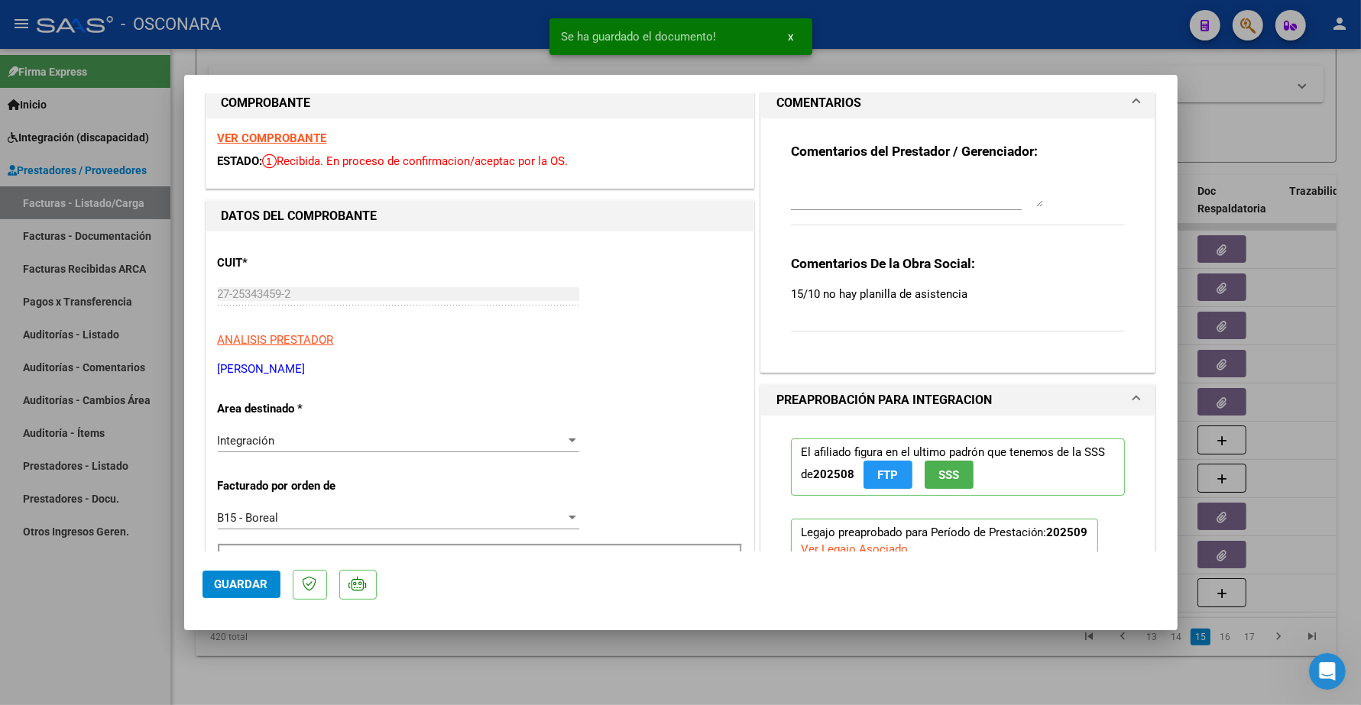
scroll to position [0, 0]
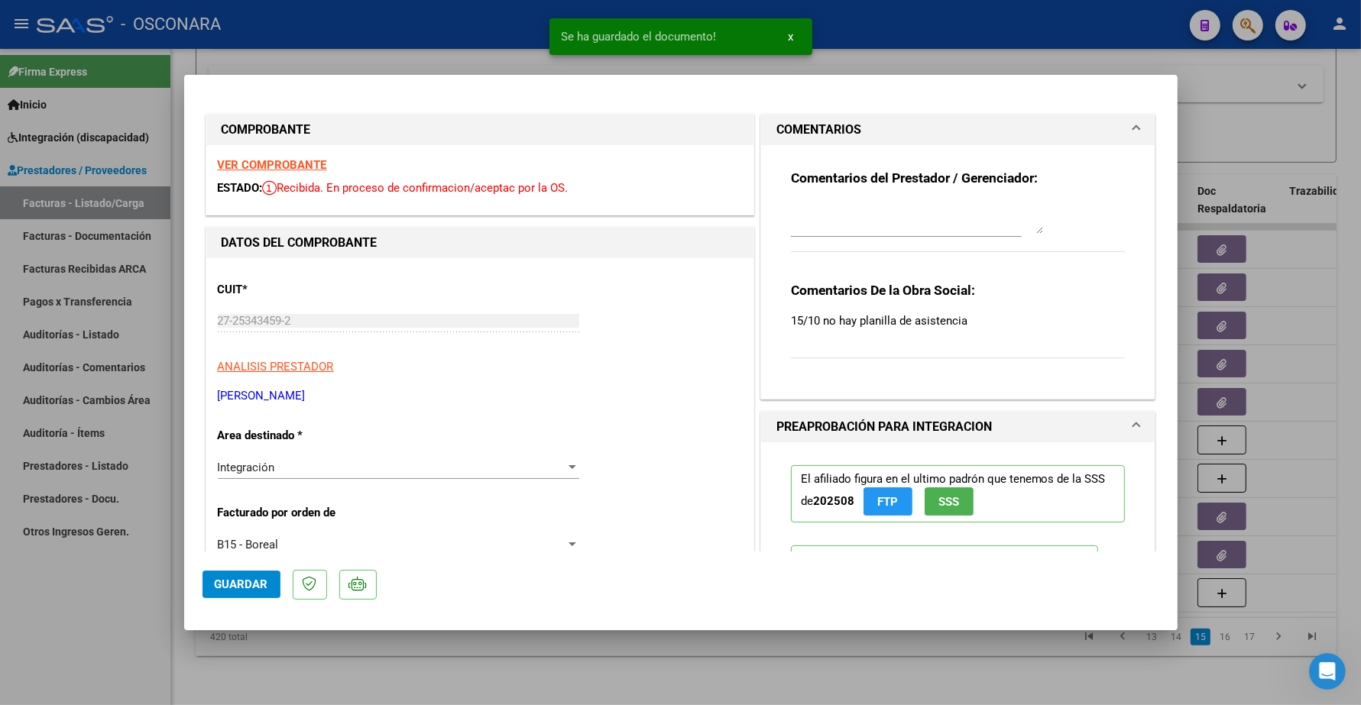
click at [846, 225] on textarea at bounding box center [917, 218] width 252 height 31
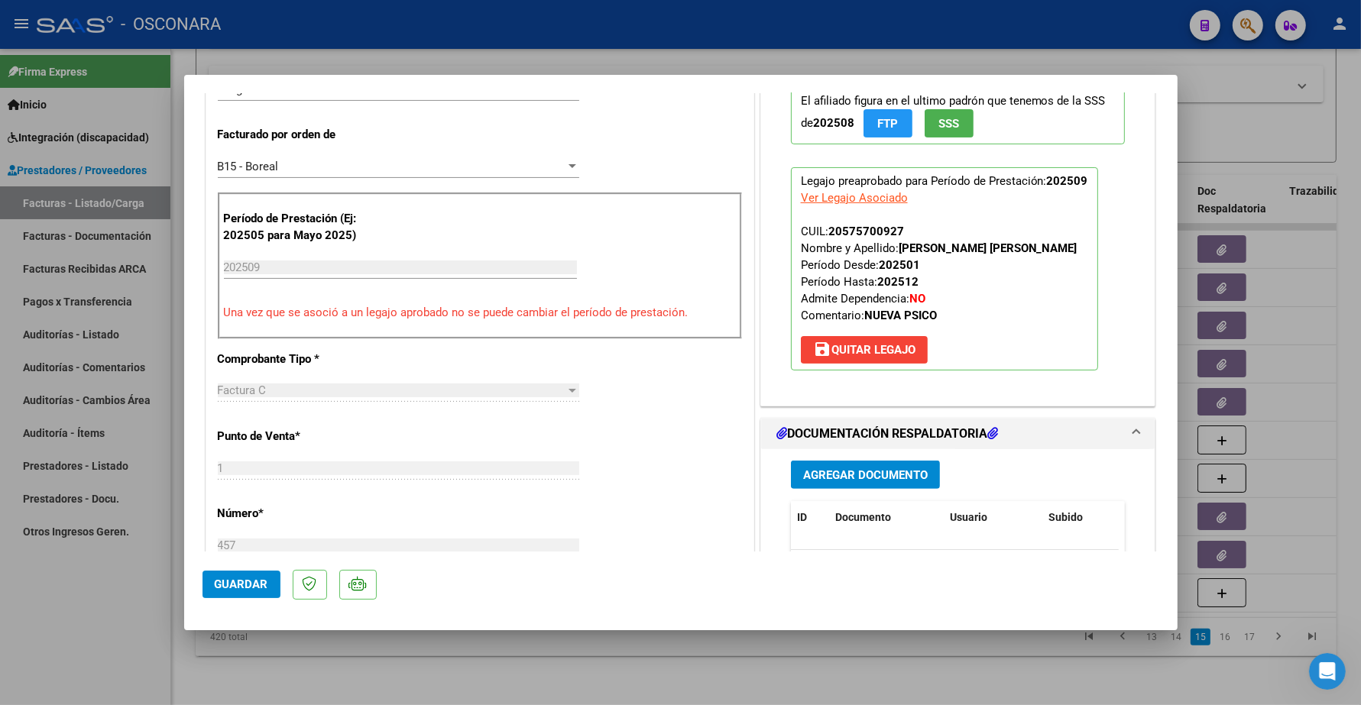
scroll to position [382, 0]
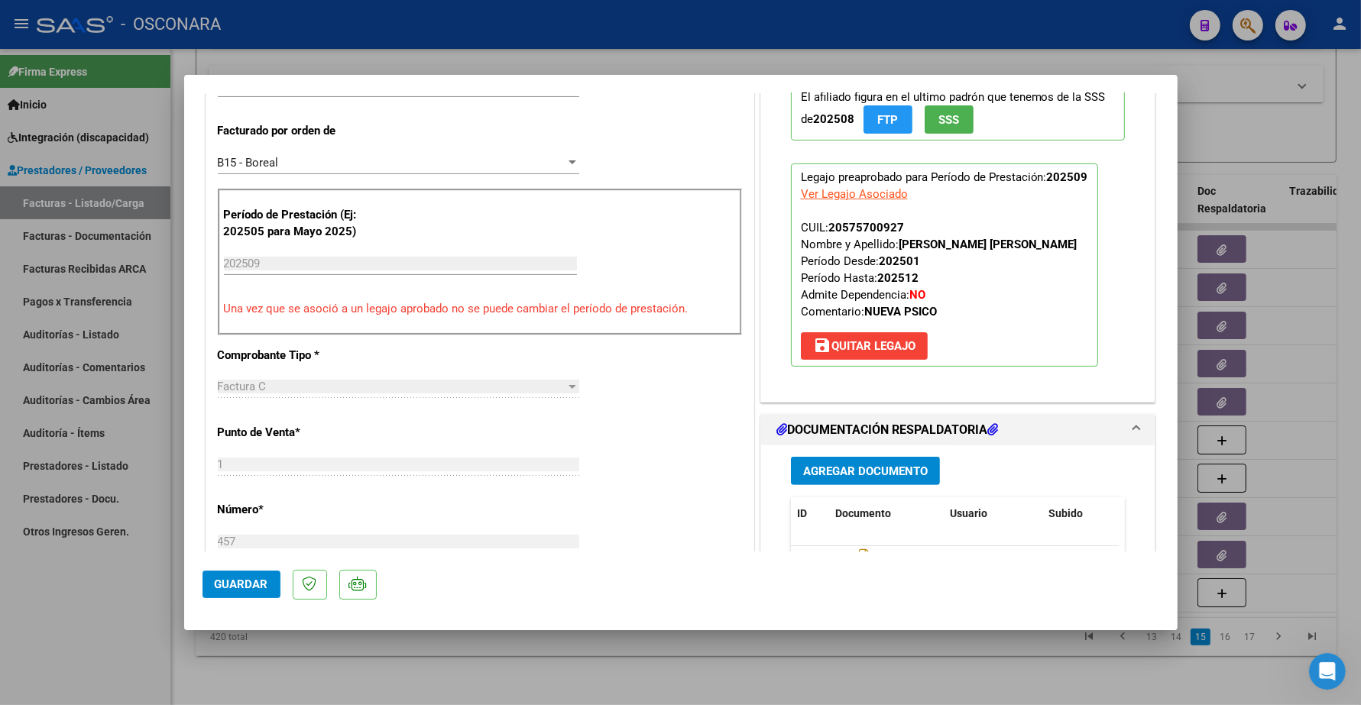
type textarea "15/10 SE ADJUNTA PLANILLA"
click at [256, 583] on span "Guardar" at bounding box center [241, 585] width 53 height 14
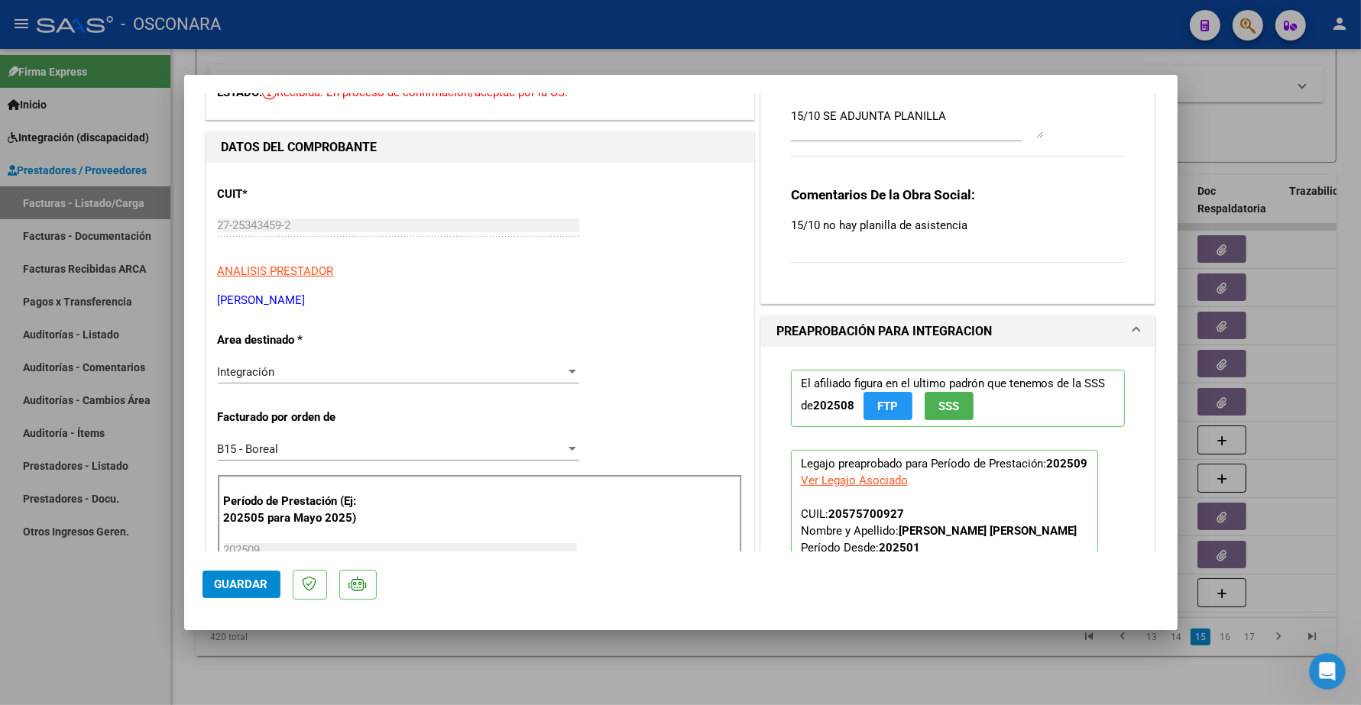
scroll to position [0, 0]
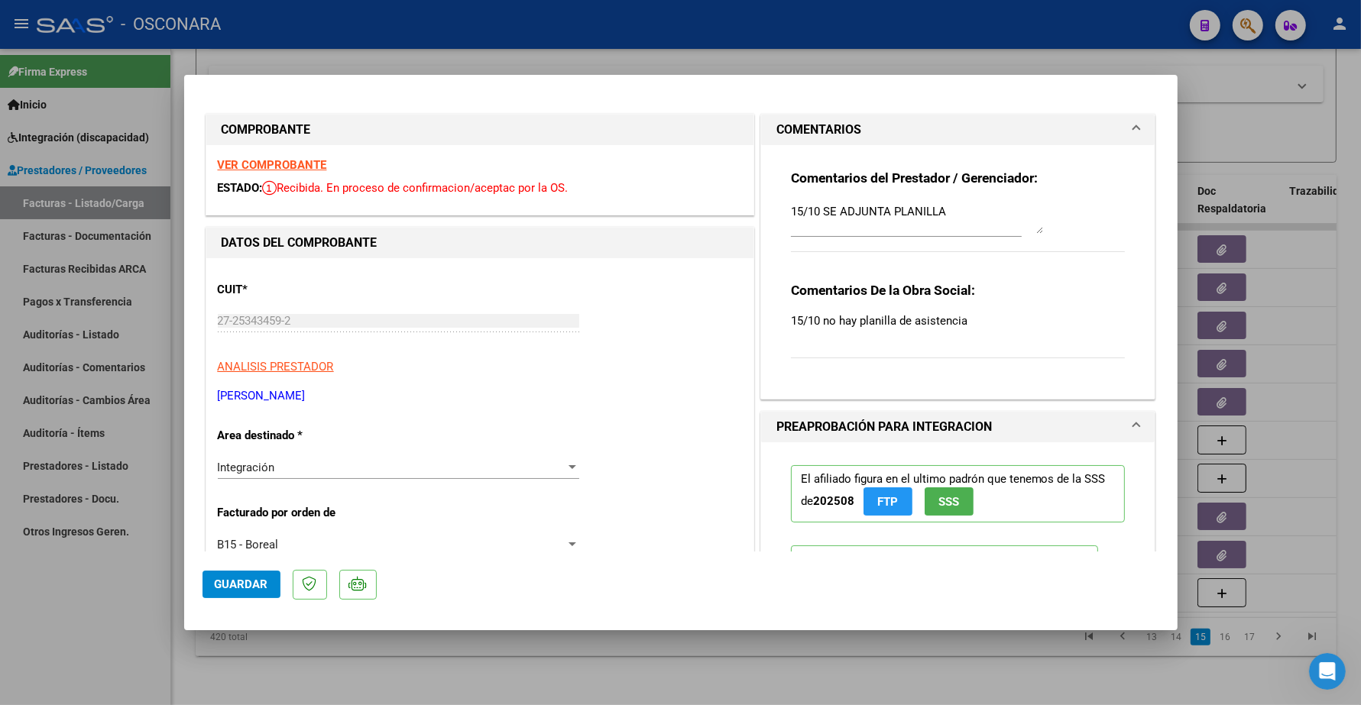
click at [296, 168] on strong "VER COMPROBANTE" at bounding box center [272, 165] width 109 height 14
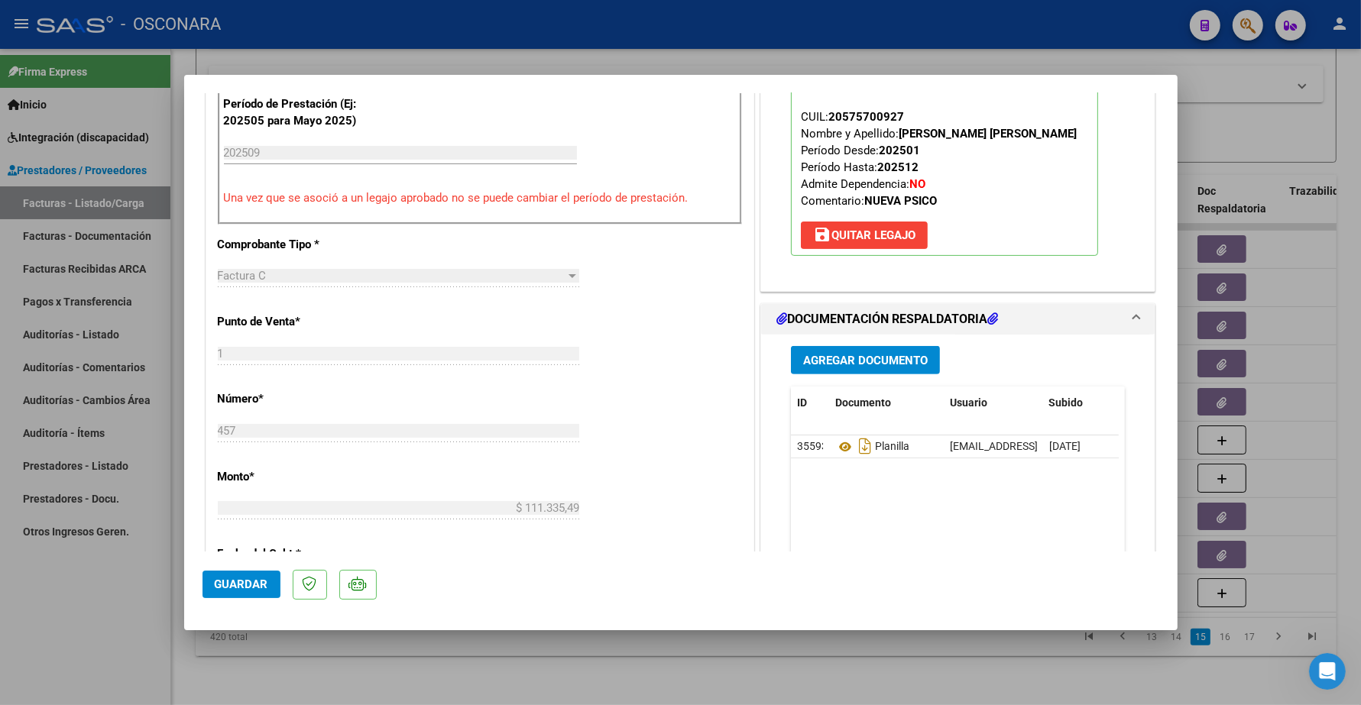
scroll to position [573, 0]
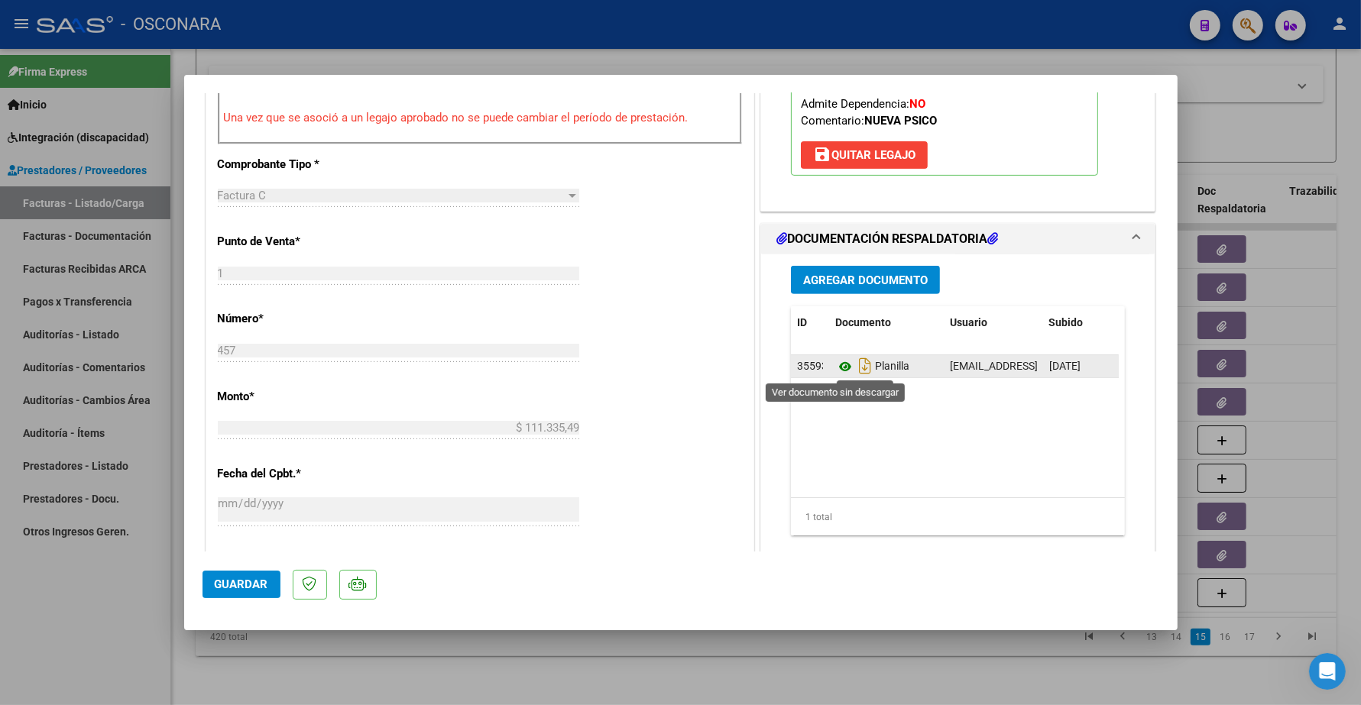
click at [837, 367] on icon at bounding box center [845, 367] width 20 height 18
click at [251, 582] on span "Guardar" at bounding box center [241, 585] width 53 height 14
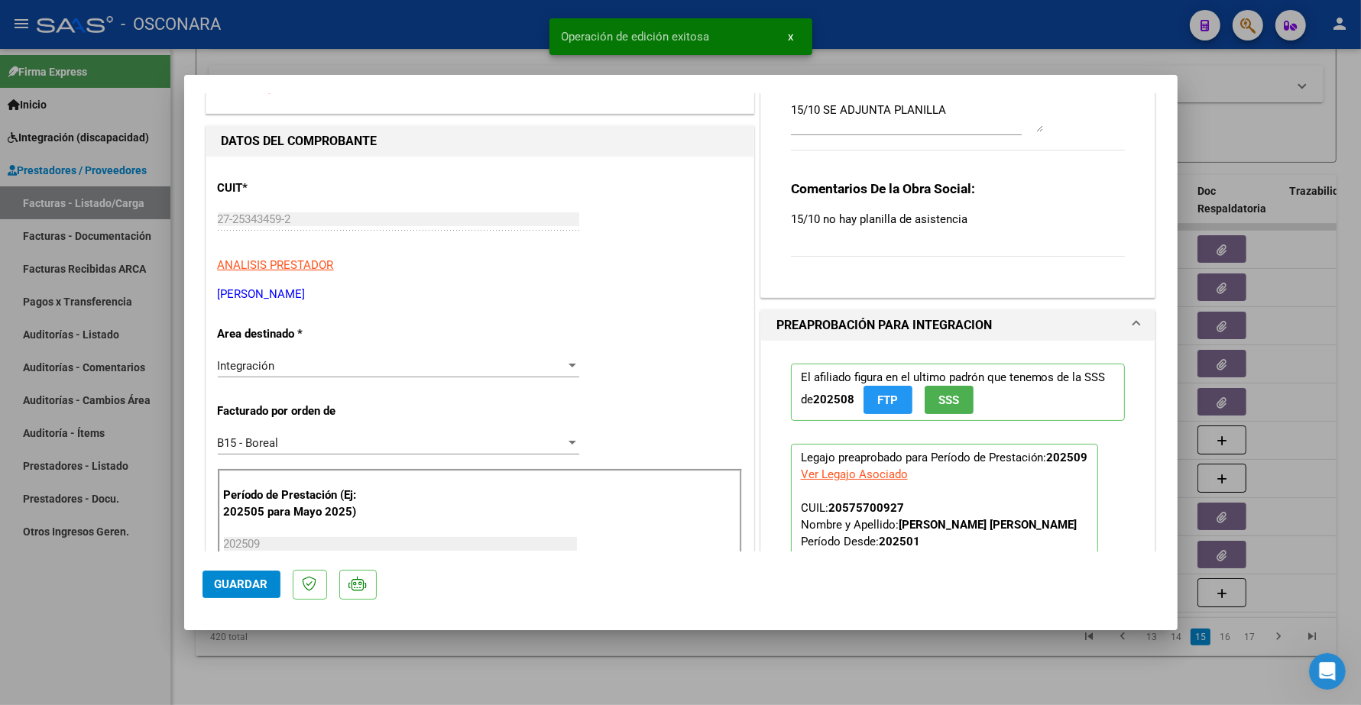
scroll to position [96, 0]
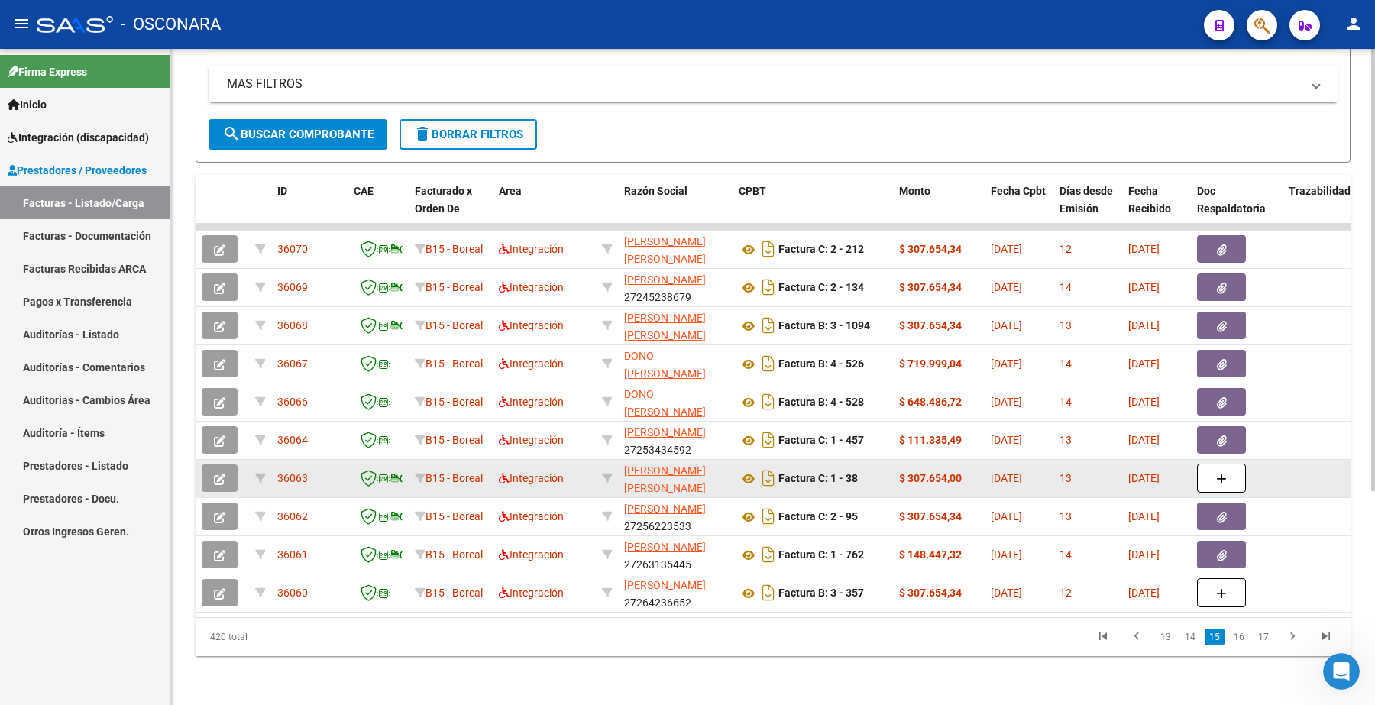
click at [218, 474] on icon "button" at bounding box center [219, 479] width 11 height 11
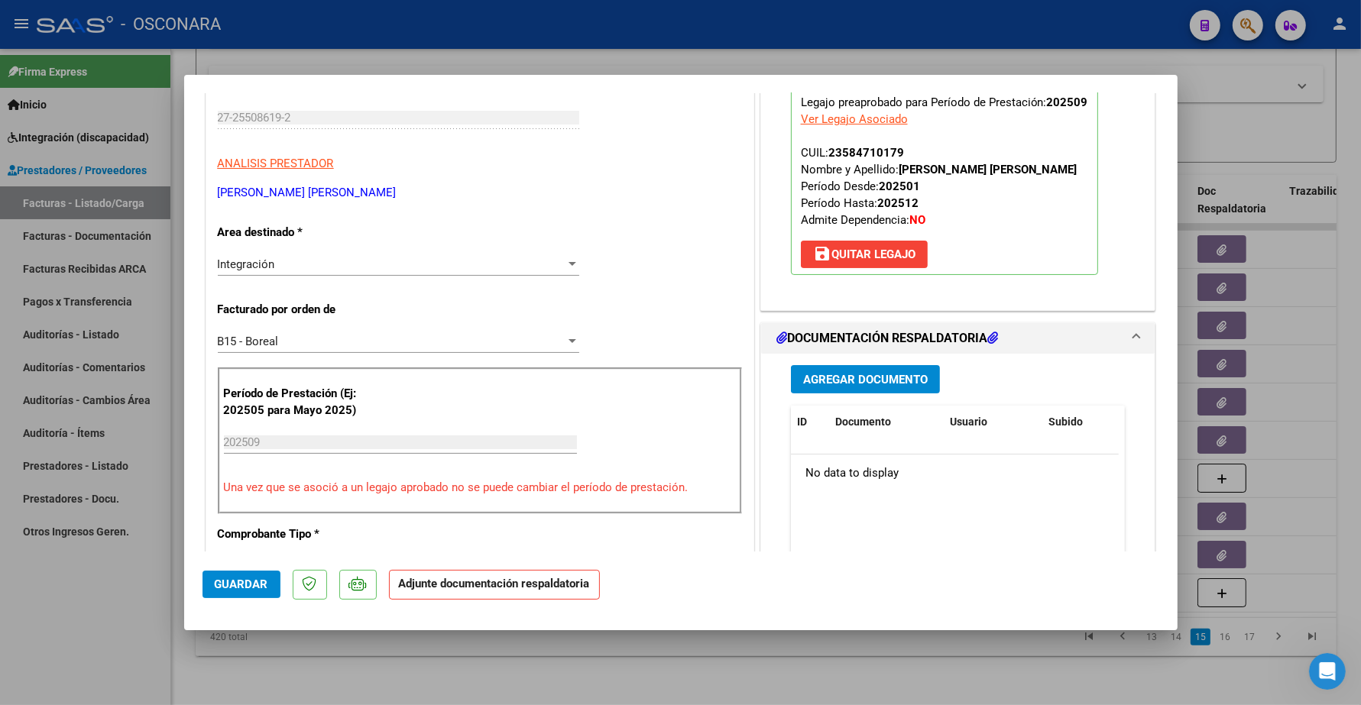
scroll to position [287, 0]
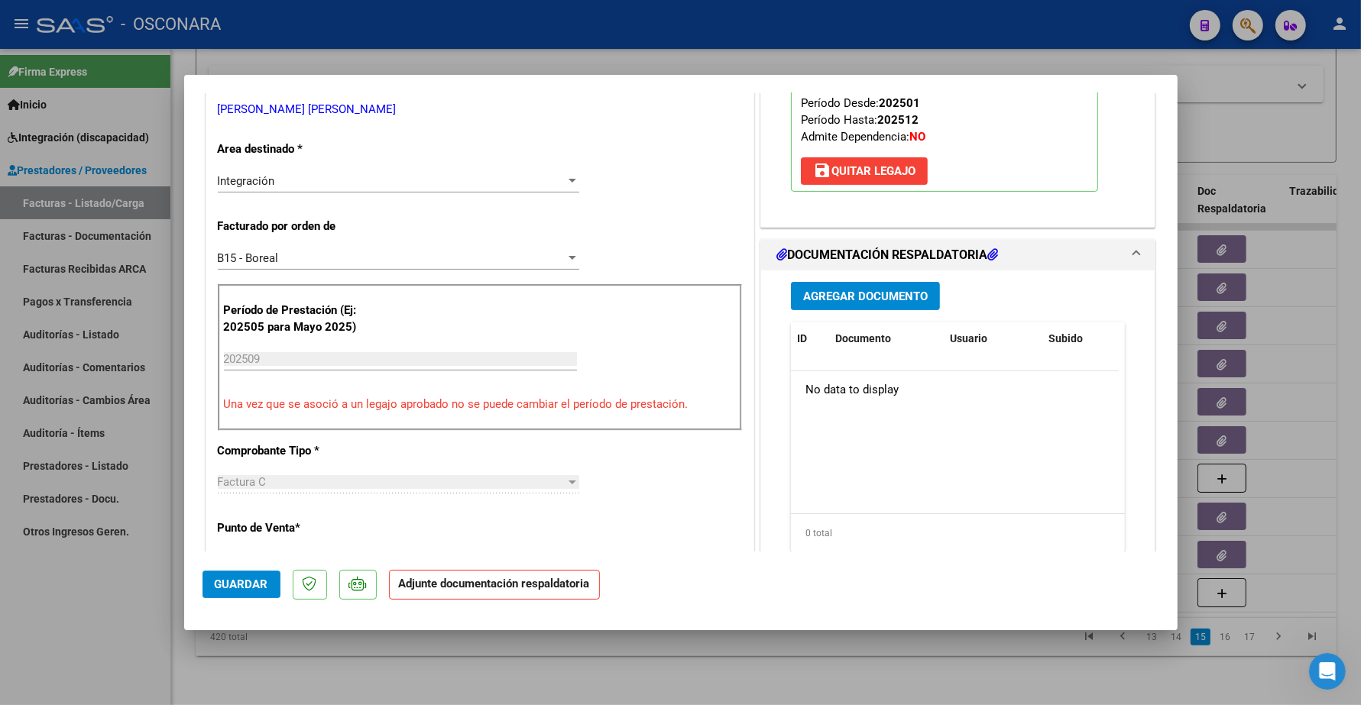
click at [861, 299] on span "Agregar Documento" at bounding box center [865, 297] width 125 height 14
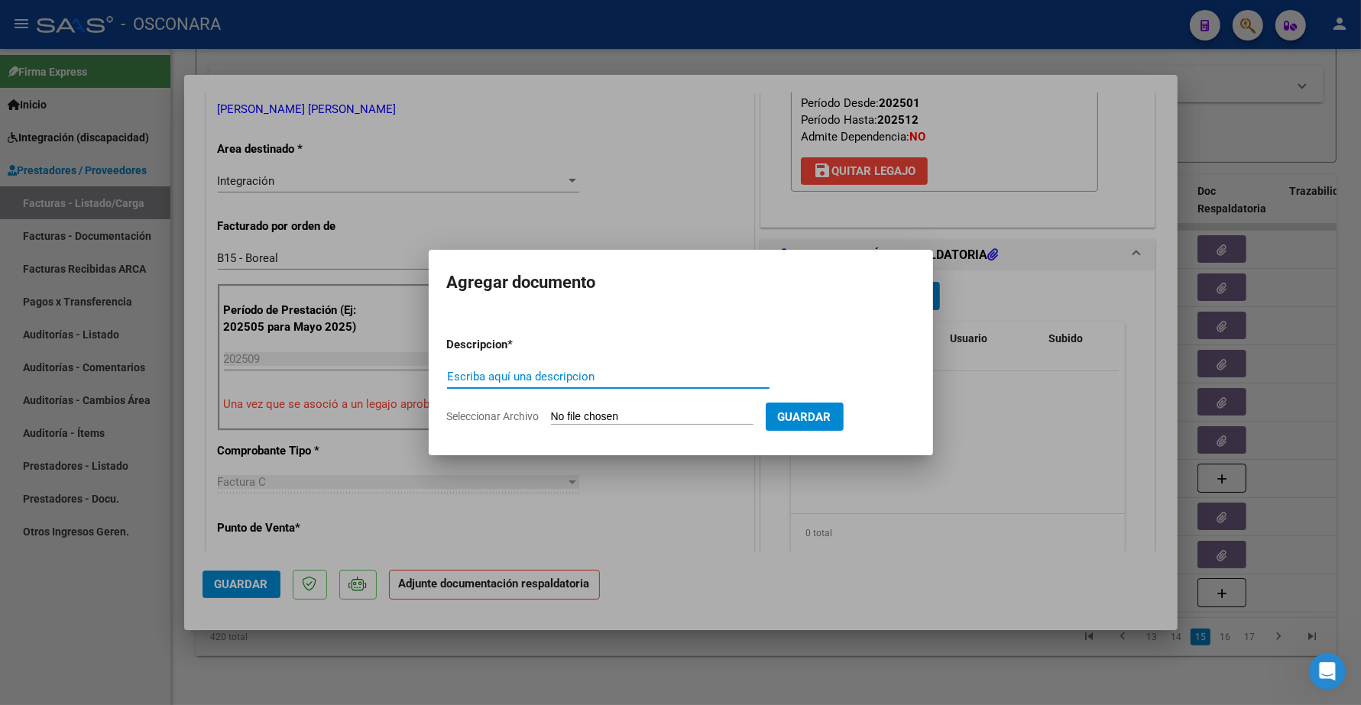
click at [578, 382] on input "Escriba aquí una descripcion" at bounding box center [608, 377] width 322 height 14
type input "p"
type input "PLANILLA"
click at [601, 411] on input "Seleccionar Archivo" at bounding box center [652, 417] width 202 height 15
type input "C:\fakepath\168184-3-Planilla_de_Asistencia.pdf"
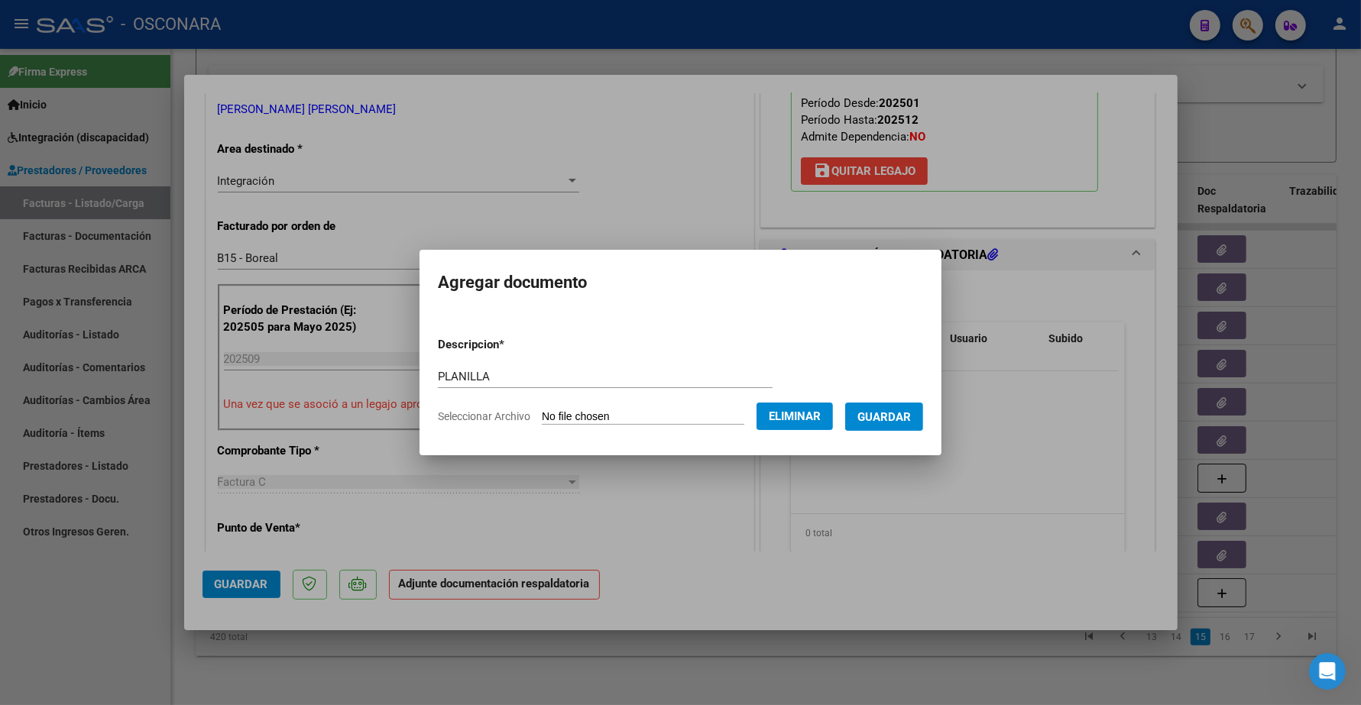
click at [902, 419] on span "Guardar" at bounding box center [883, 417] width 53 height 14
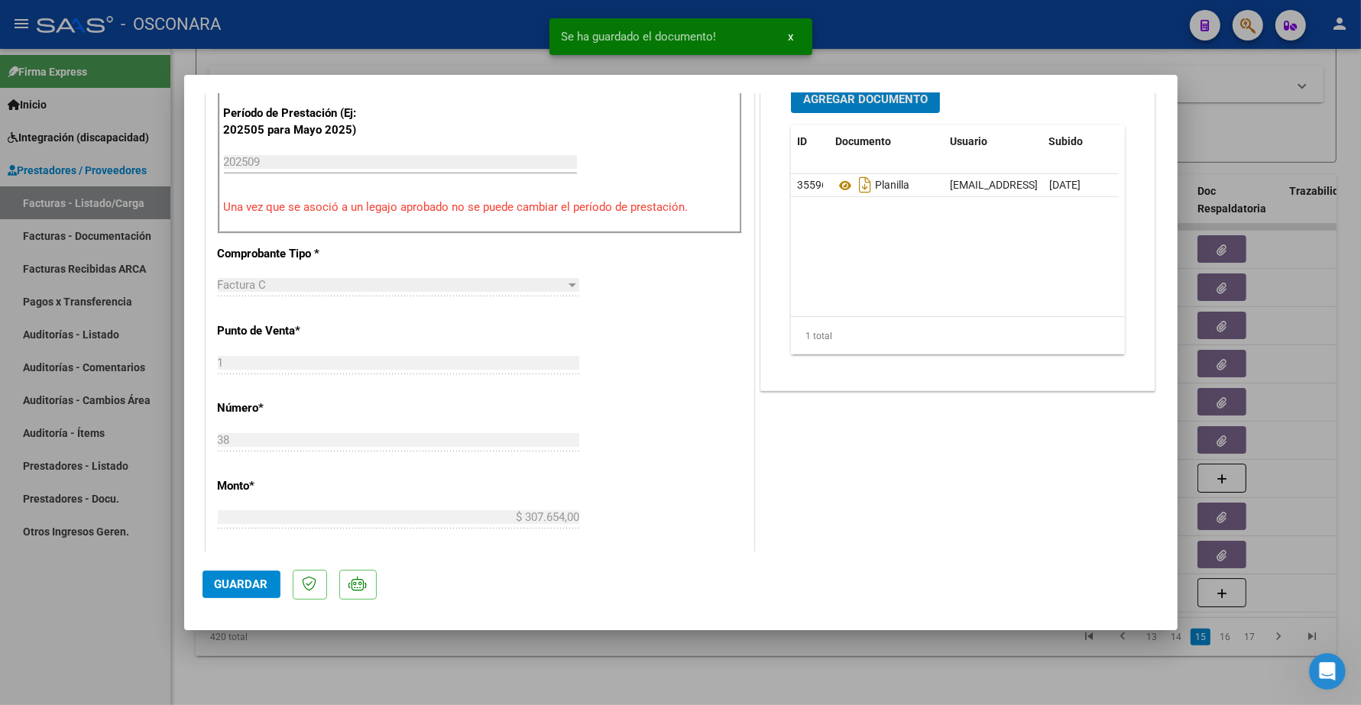
scroll to position [382, 0]
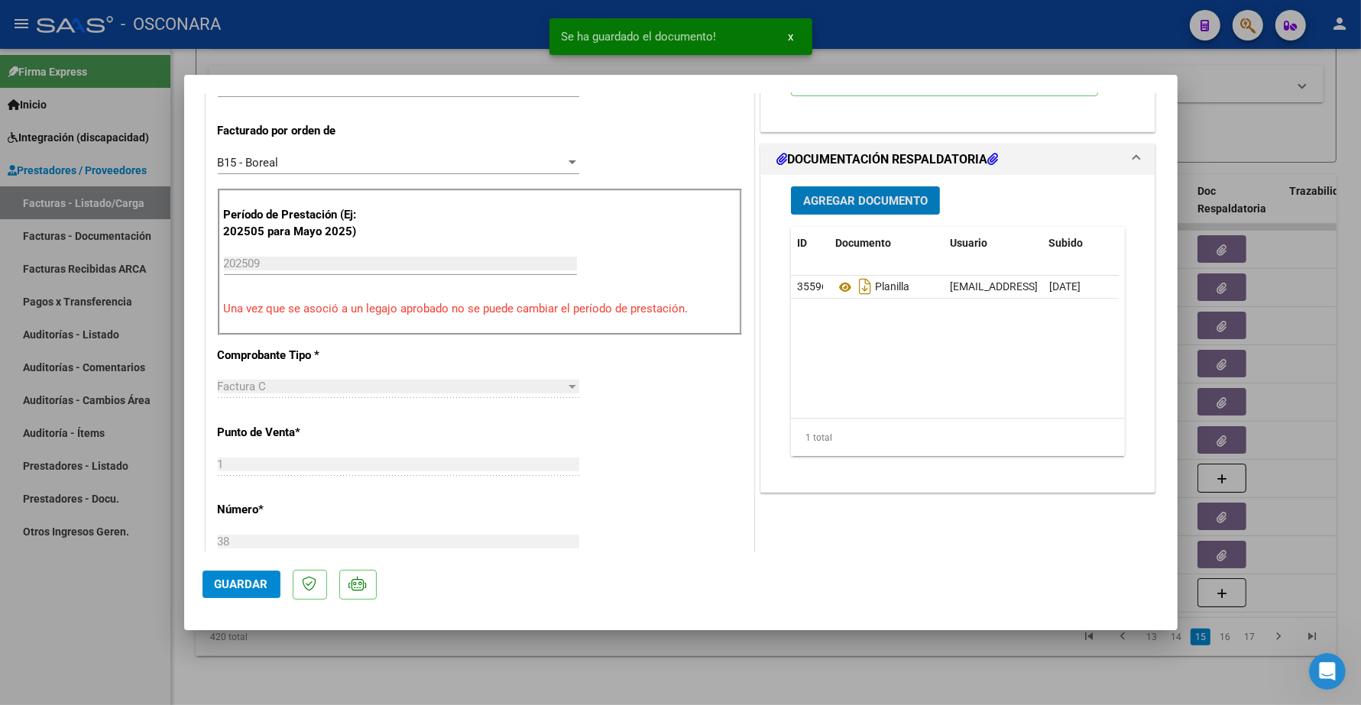
click at [238, 587] on span "Guardar" at bounding box center [241, 585] width 53 height 14
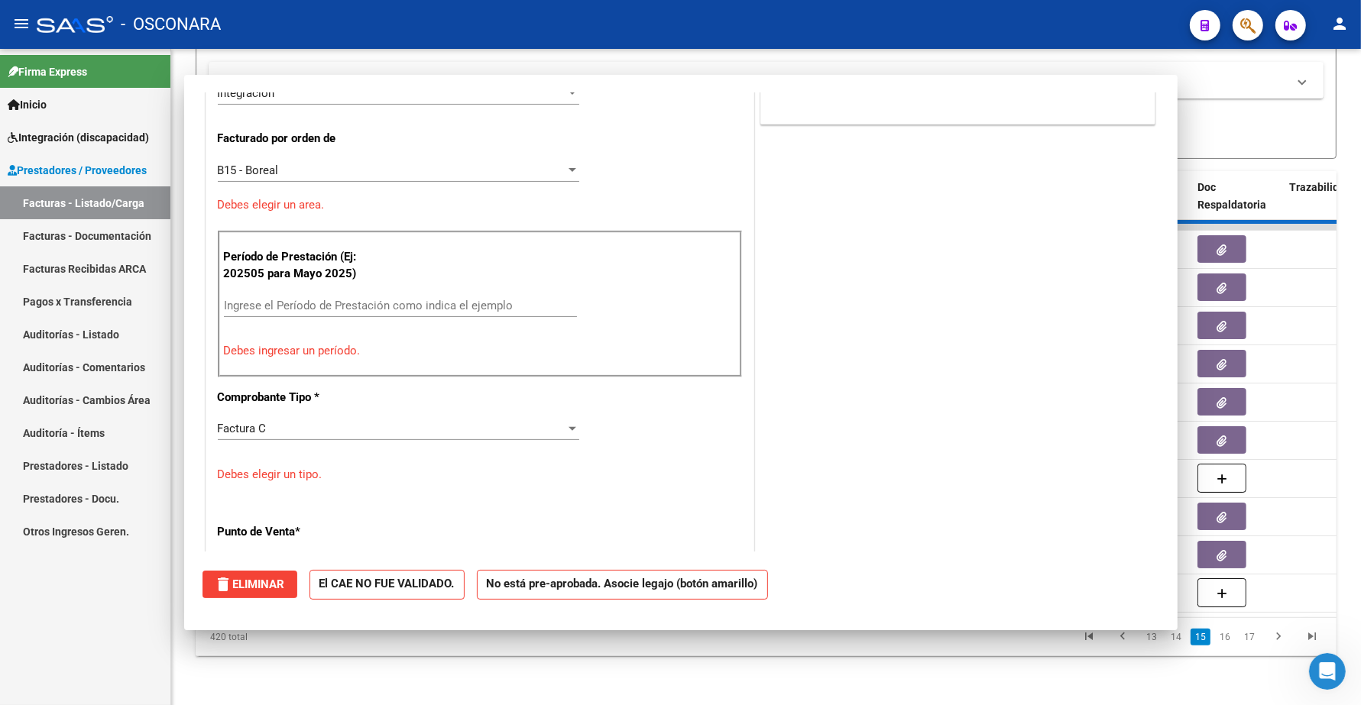
scroll to position [0, 0]
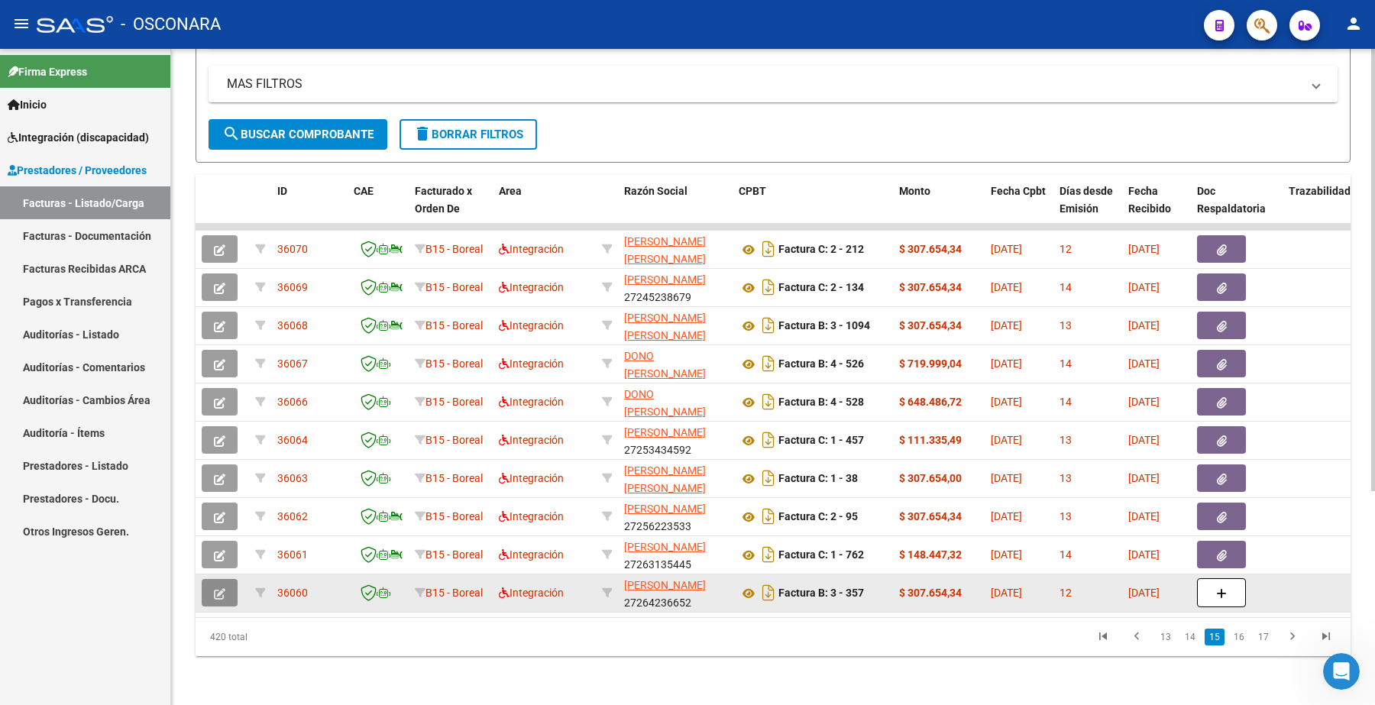
click at [226, 579] on button "button" at bounding box center [220, 593] width 36 height 28
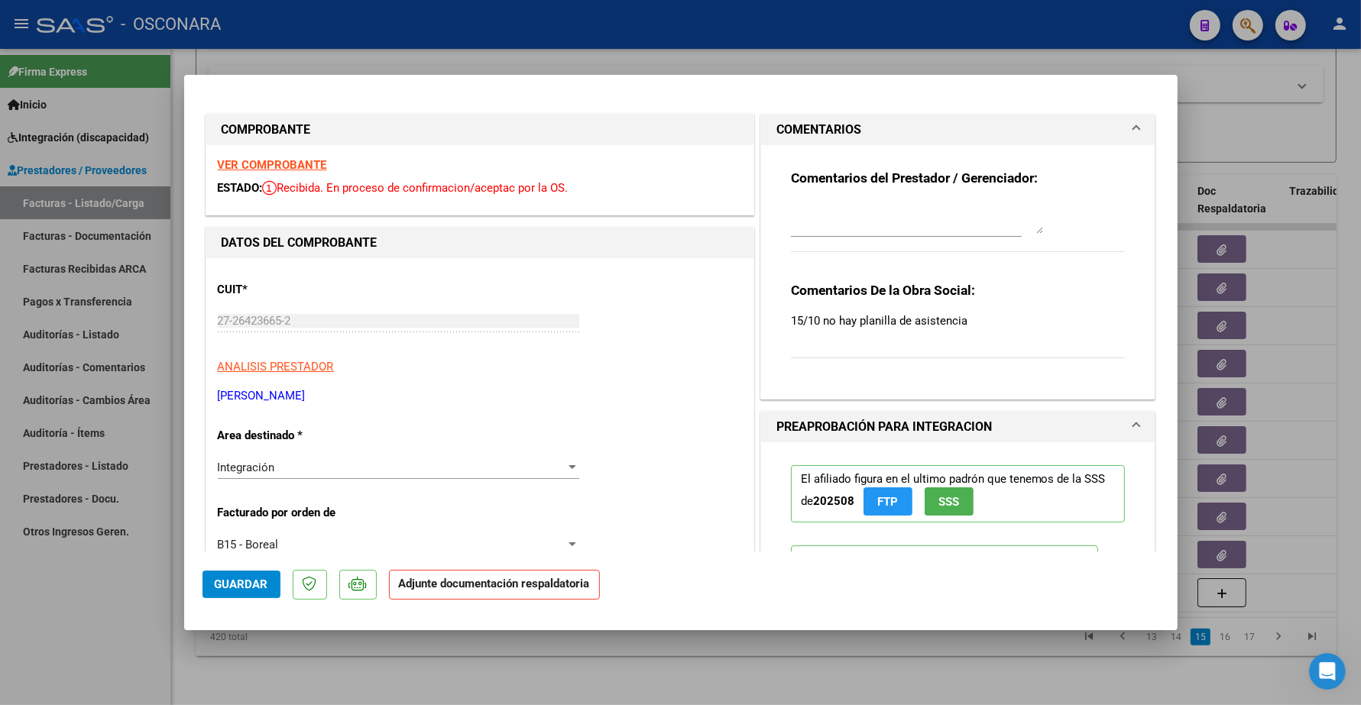
click at [842, 227] on textarea at bounding box center [917, 218] width 252 height 31
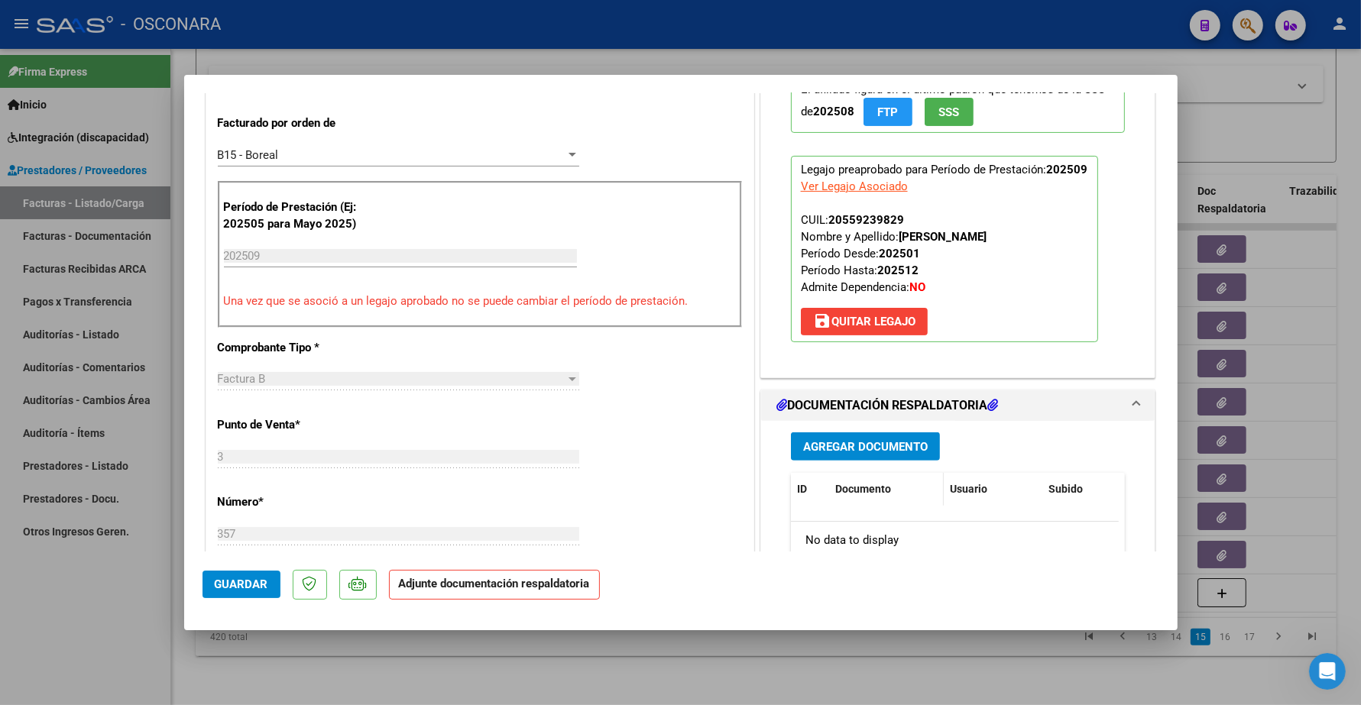
scroll to position [478, 0]
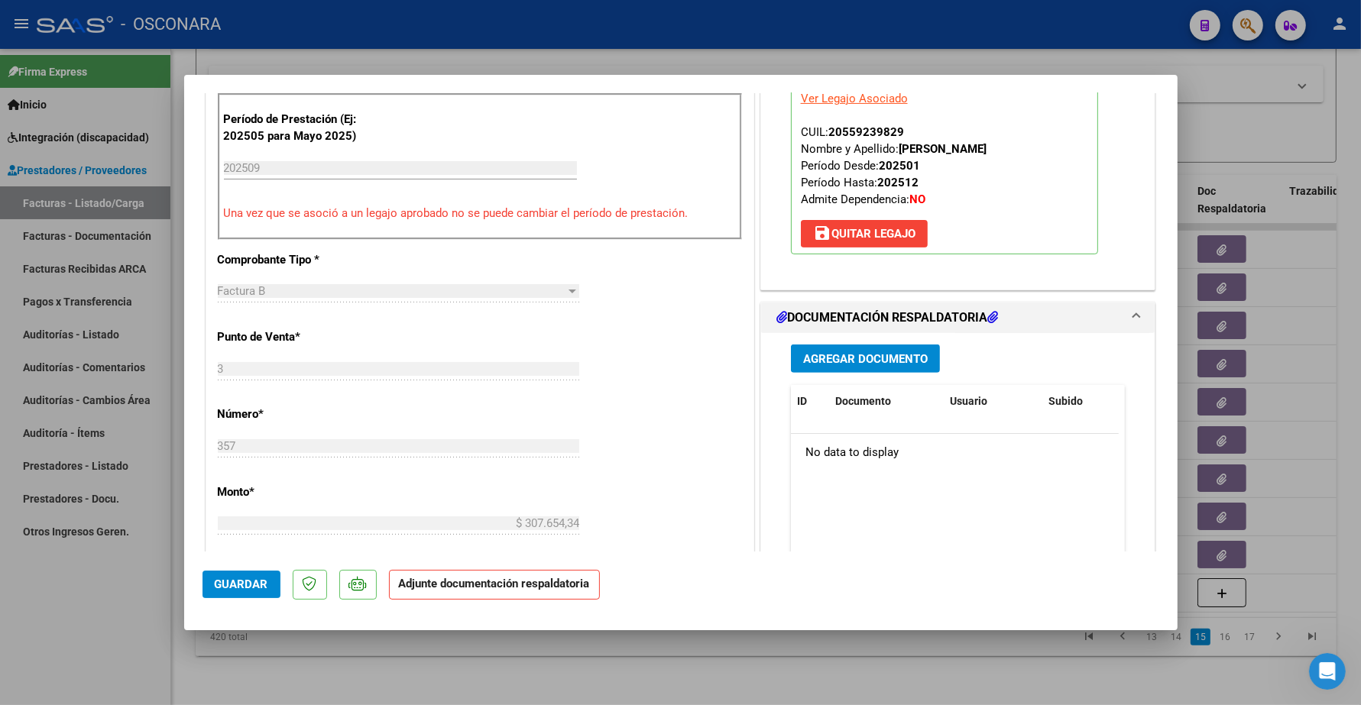
type textarea "15/10 SE ADJUNTA PLANILLA"
click at [872, 360] on span "Agregar Documento" at bounding box center [865, 359] width 125 height 14
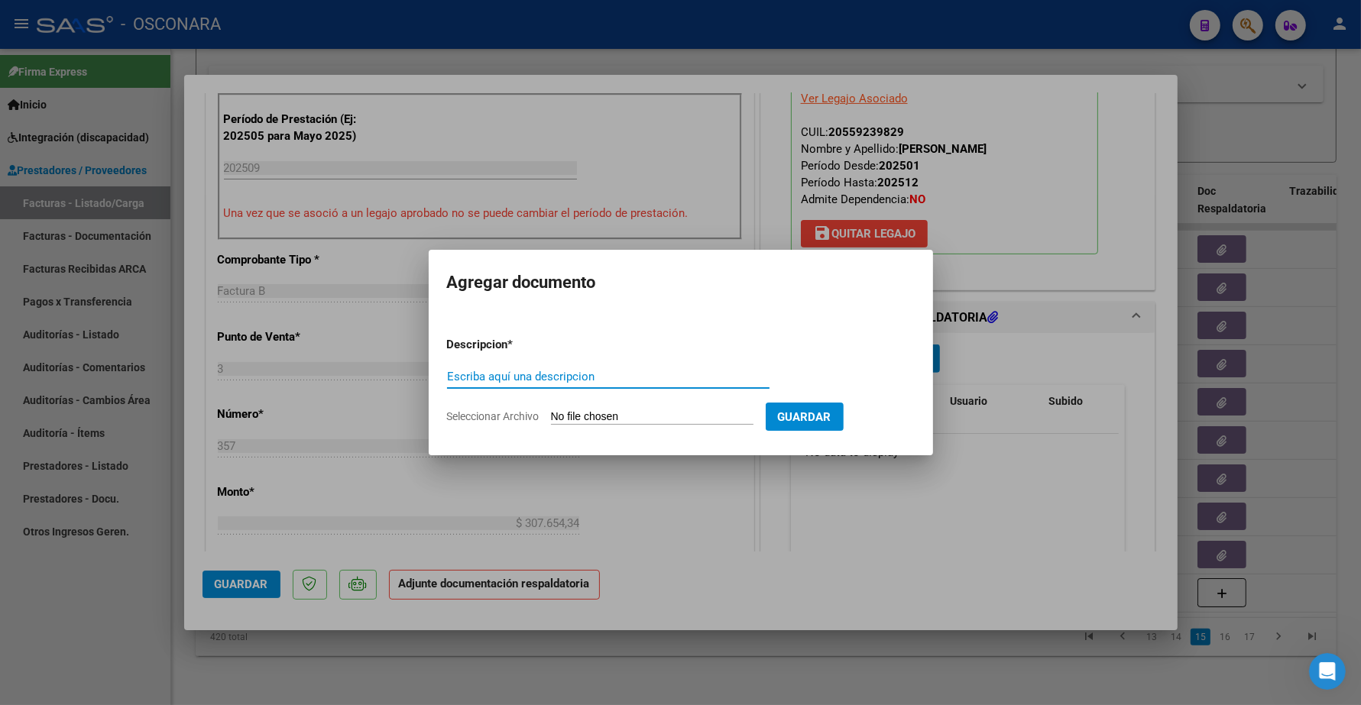
click at [558, 372] on input "Escriba aquí una descripcion" at bounding box center [608, 377] width 322 height 14
type input "PLANILLA"
click at [565, 415] on input "Seleccionar Archivo" at bounding box center [652, 417] width 202 height 15
type input "C:\fakepath\167245-3-Planilla_de_Asistencia.pdf"
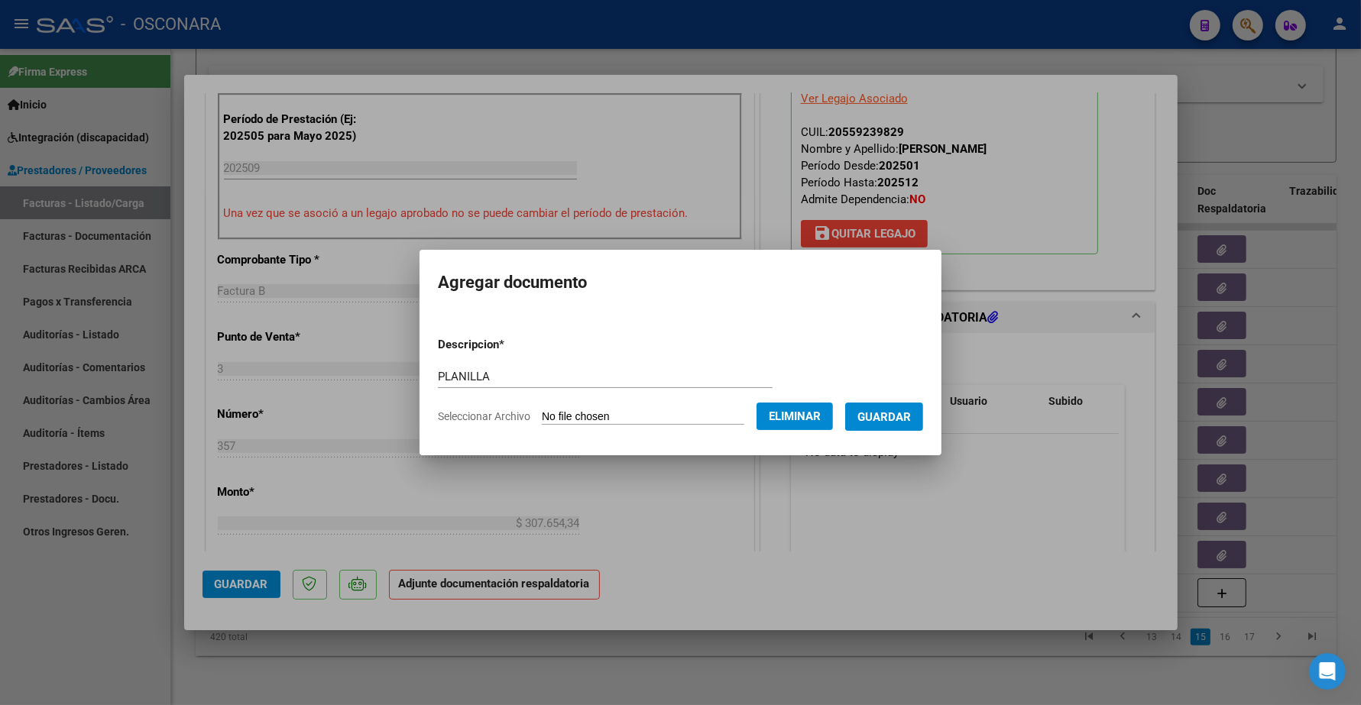
click at [899, 424] on button "Guardar" at bounding box center [884, 417] width 78 height 28
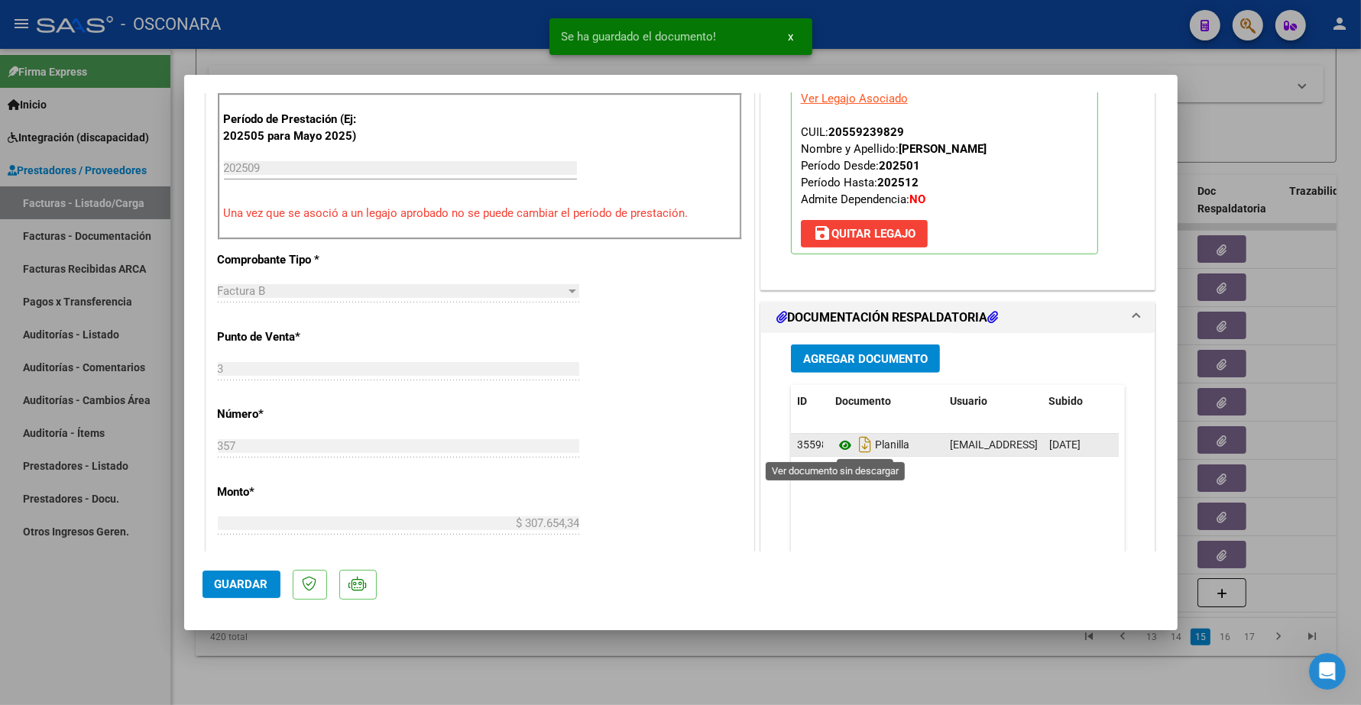
click at [837, 449] on icon at bounding box center [845, 445] width 20 height 18
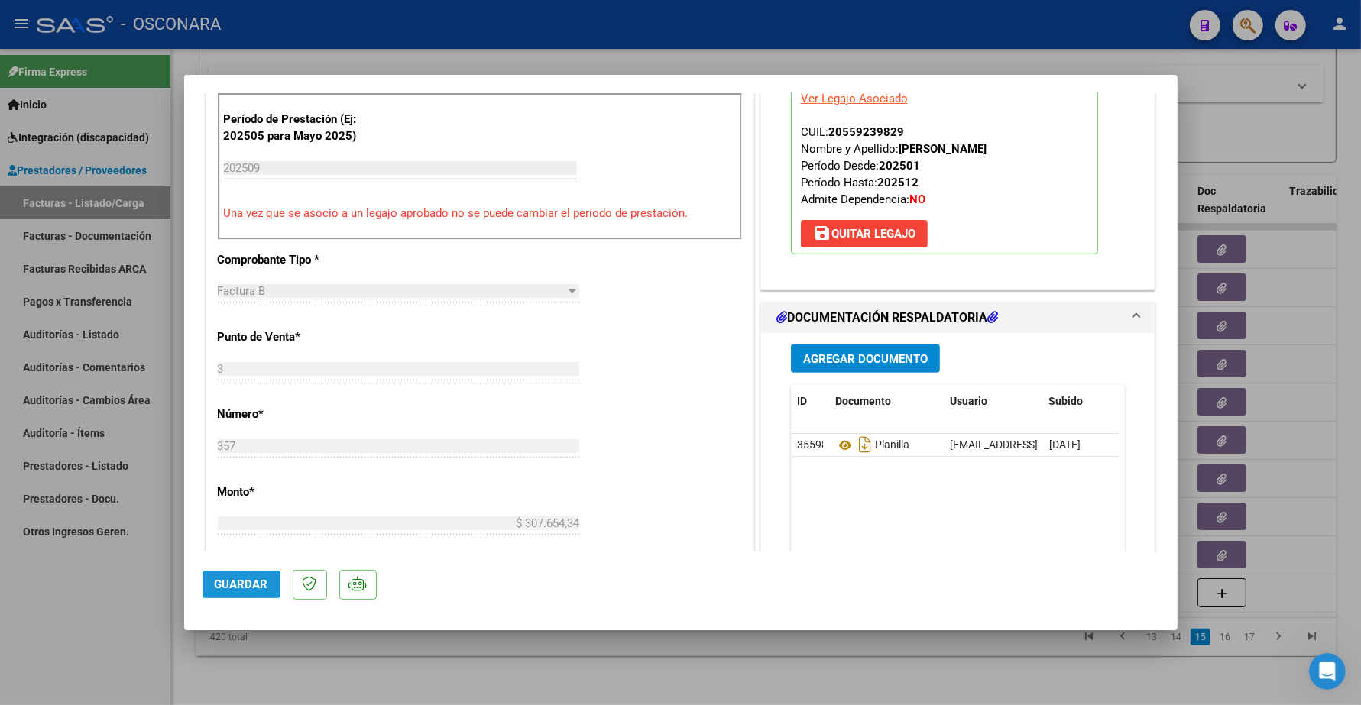
click at [266, 581] on span "Guardar" at bounding box center [241, 585] width 53 height 14
click at [835, 451] on icon at bounding box center [845, 445] width 20 height 18
click at [242, 588] on span "Guardar" at bounding box center [241, 585] width 53 height 14
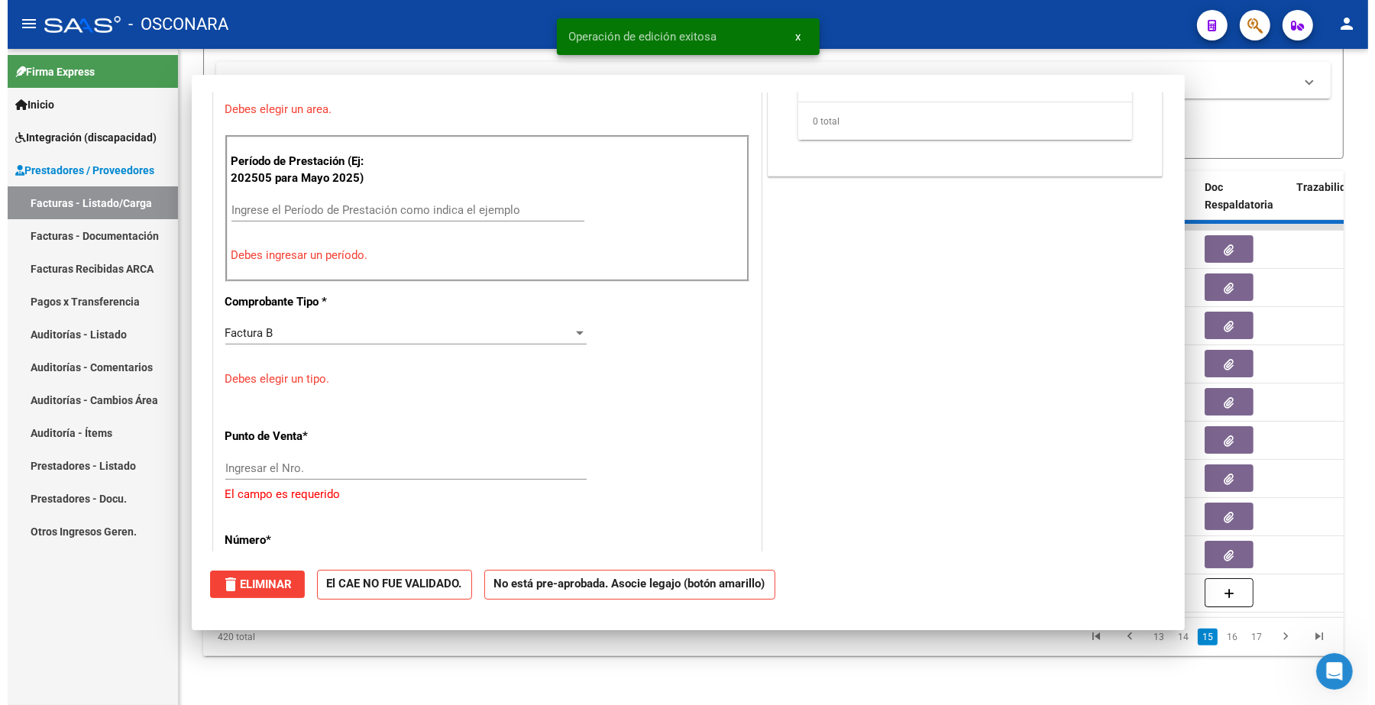
scroll to position [0, 0]
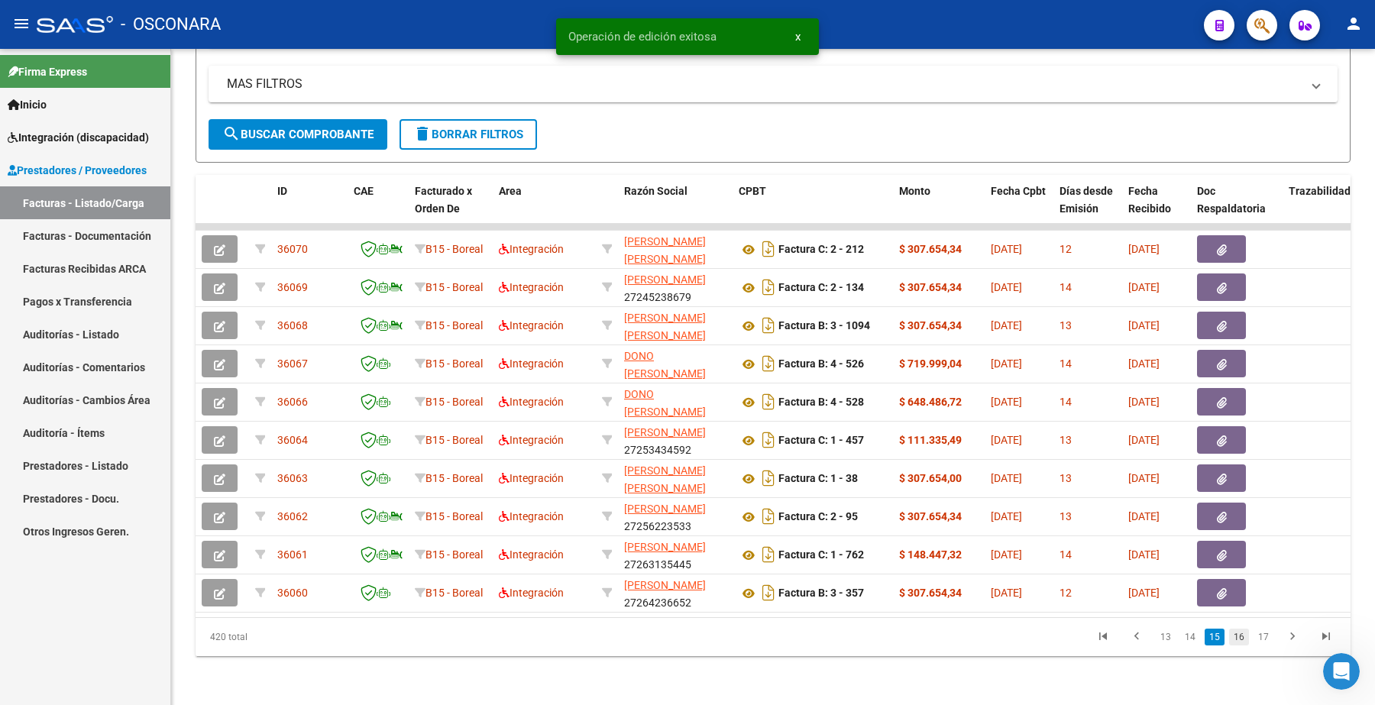
click at [1240, 638] on link "16" at bounding box center [1239, 637] width 20 height 17
click at [1246, 639] on link "17" at bounding box center [1239, 637] width 20 height 17
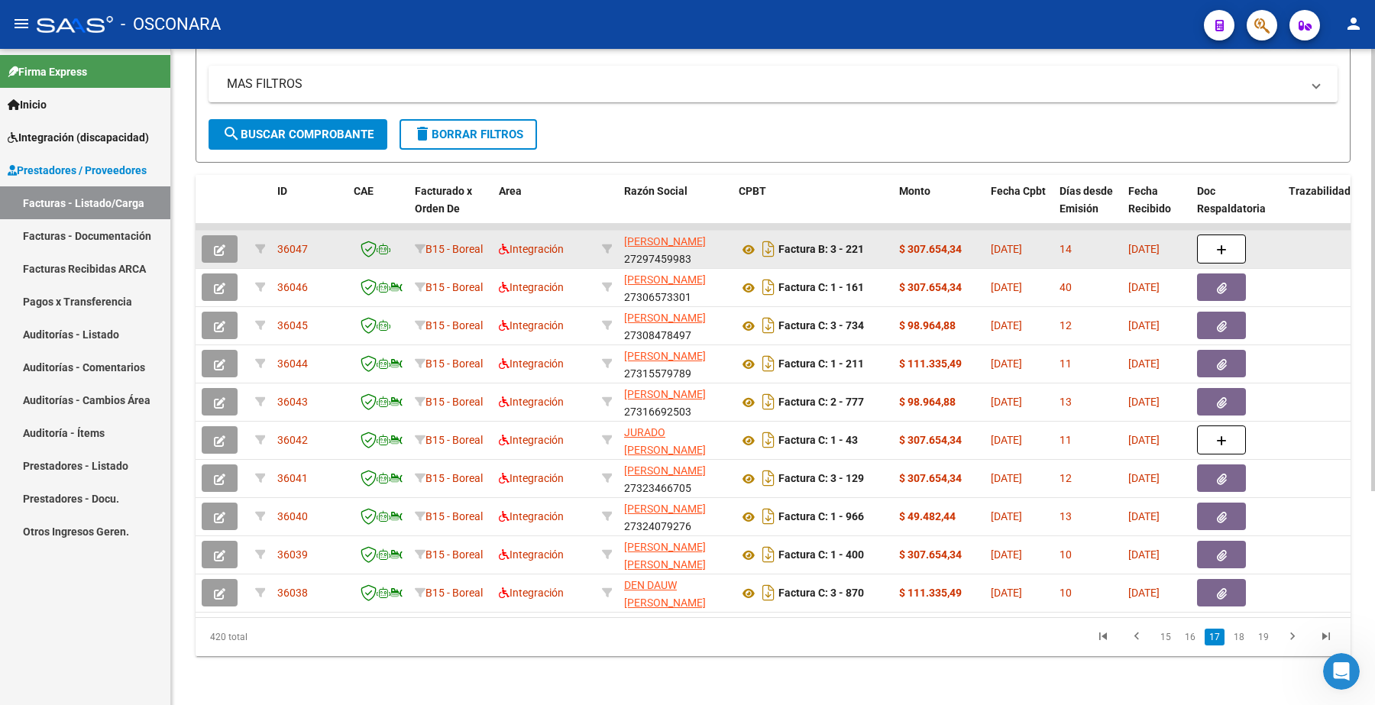
click at [229, 235] on button "button" at bounding box center [220, 249] width 36 height 28
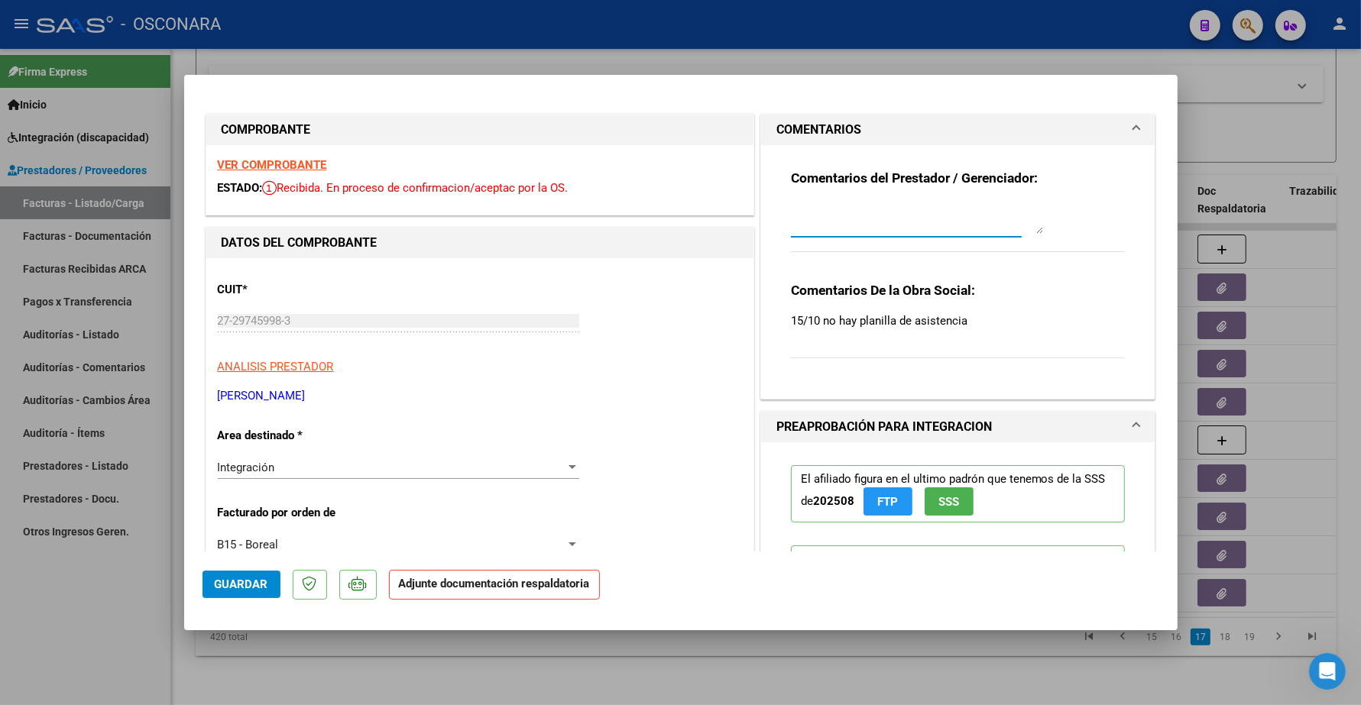
click at [834, 225] on textarea at bounding box center [917, 218] width 252 height 31
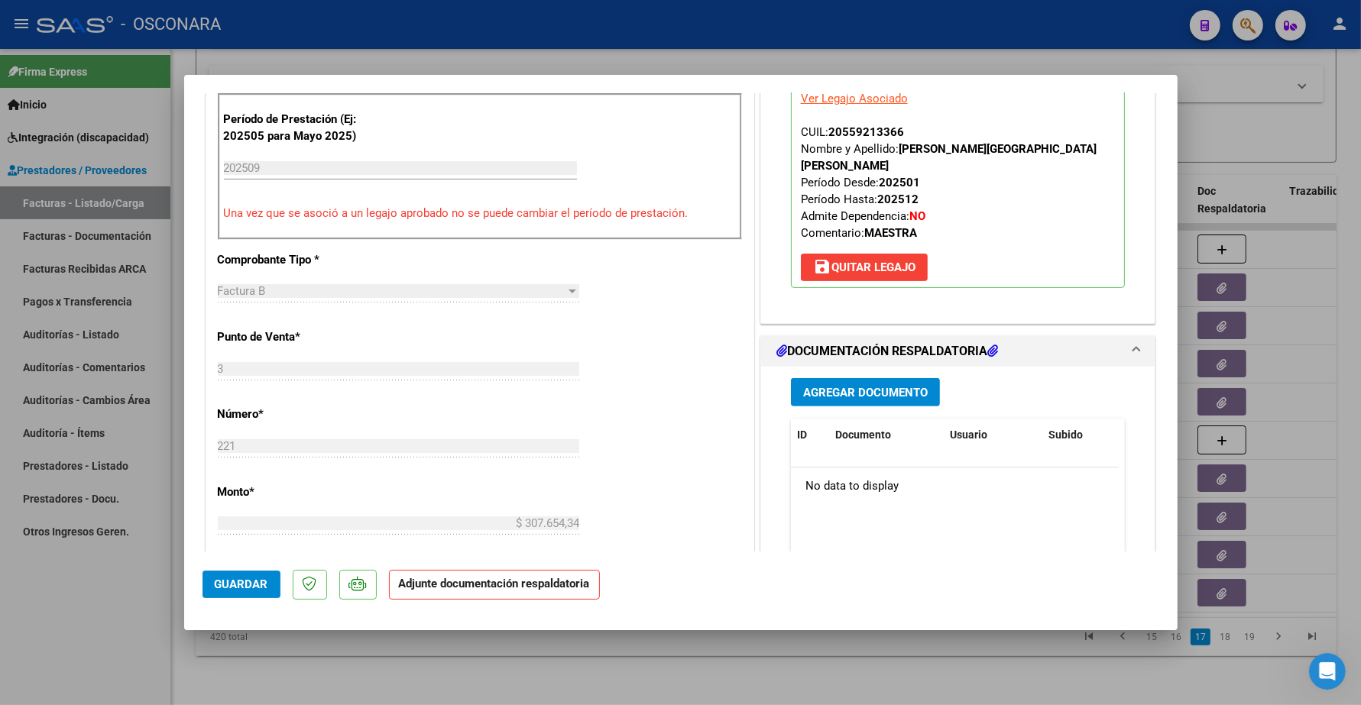
scroll to position [573, 0]
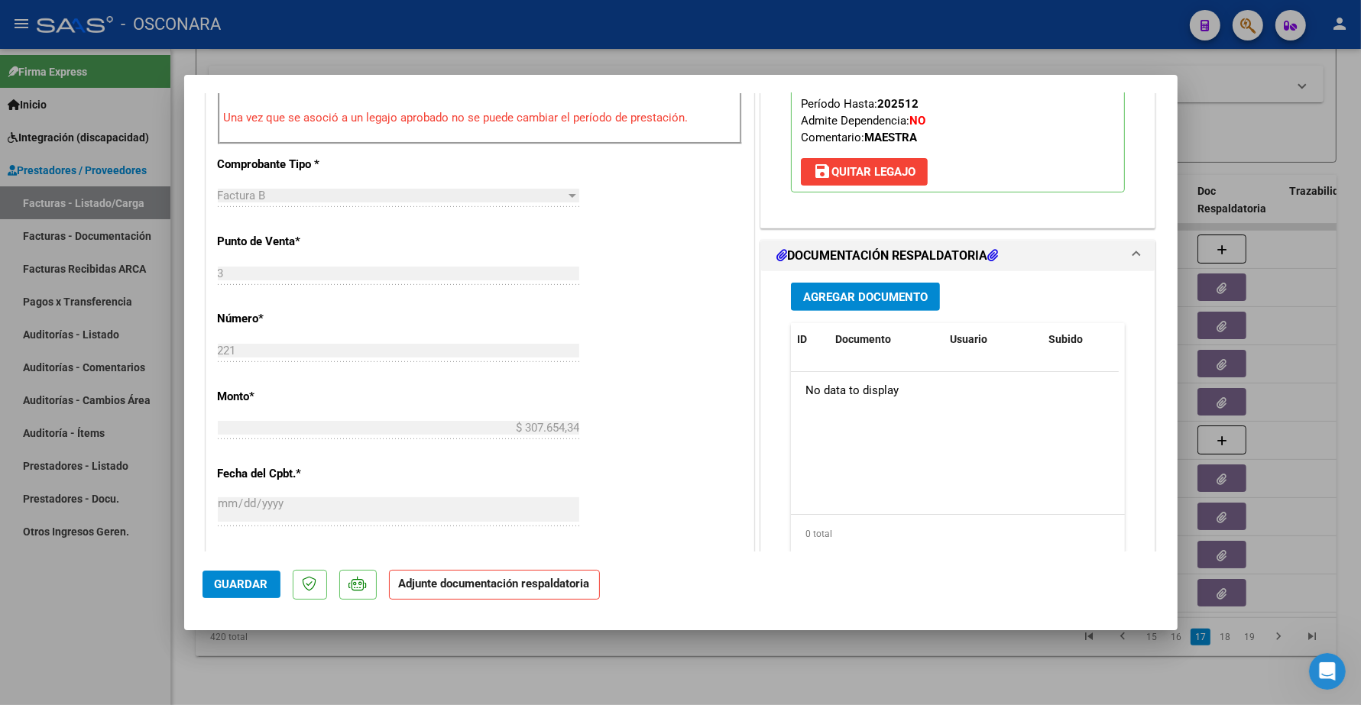
type textarea "15/10 SE ADJUNTO PLANILLA"
click at [861, 303] on span "Agregar Documento" at bounding box center [865, 297] width 125 height 14
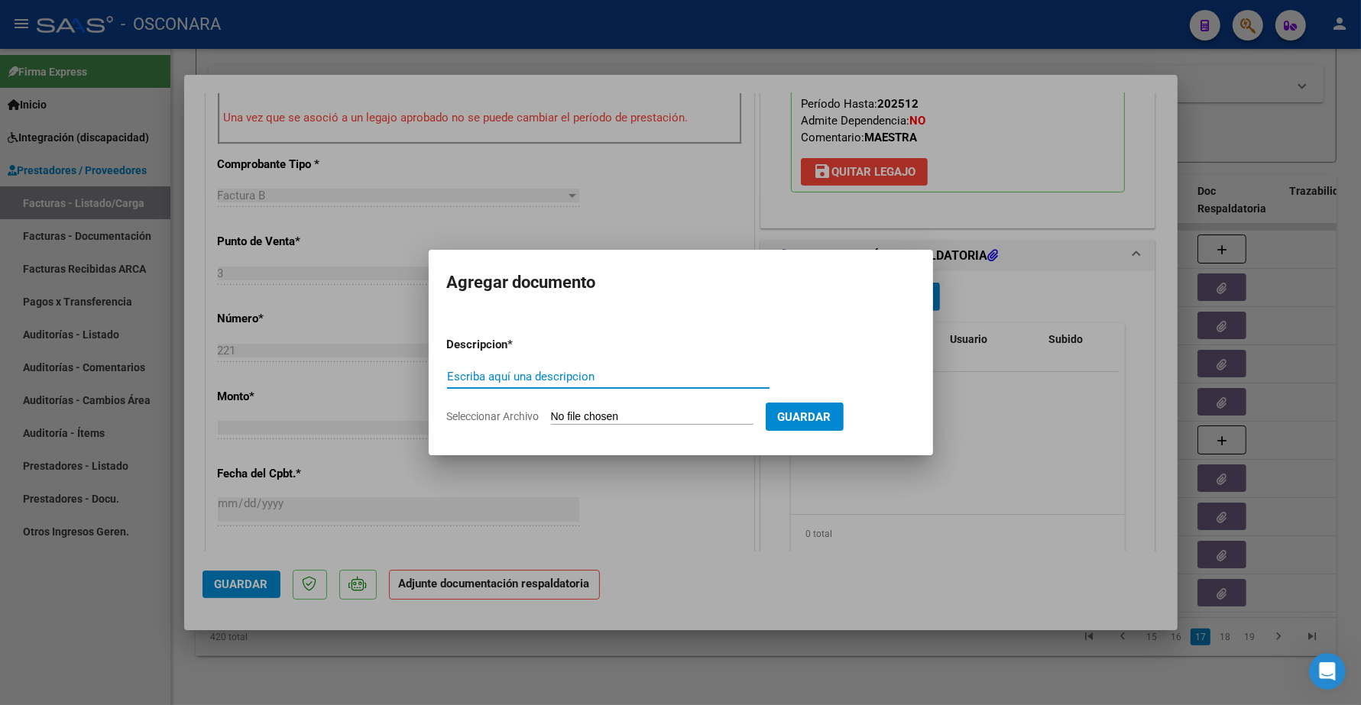
click at [617, 380] on input "Escriba aquí una descripcion" at bounding box center [608, 377] width 322 height 14
type input "PLANILLA"
click at [616, 410] on input "Seleccionar Archivo" at bounding box center [652, 417] width 202 height 15
type input "C:\fakepath\165959-3-Planilla_de_Asistencia.pdf"
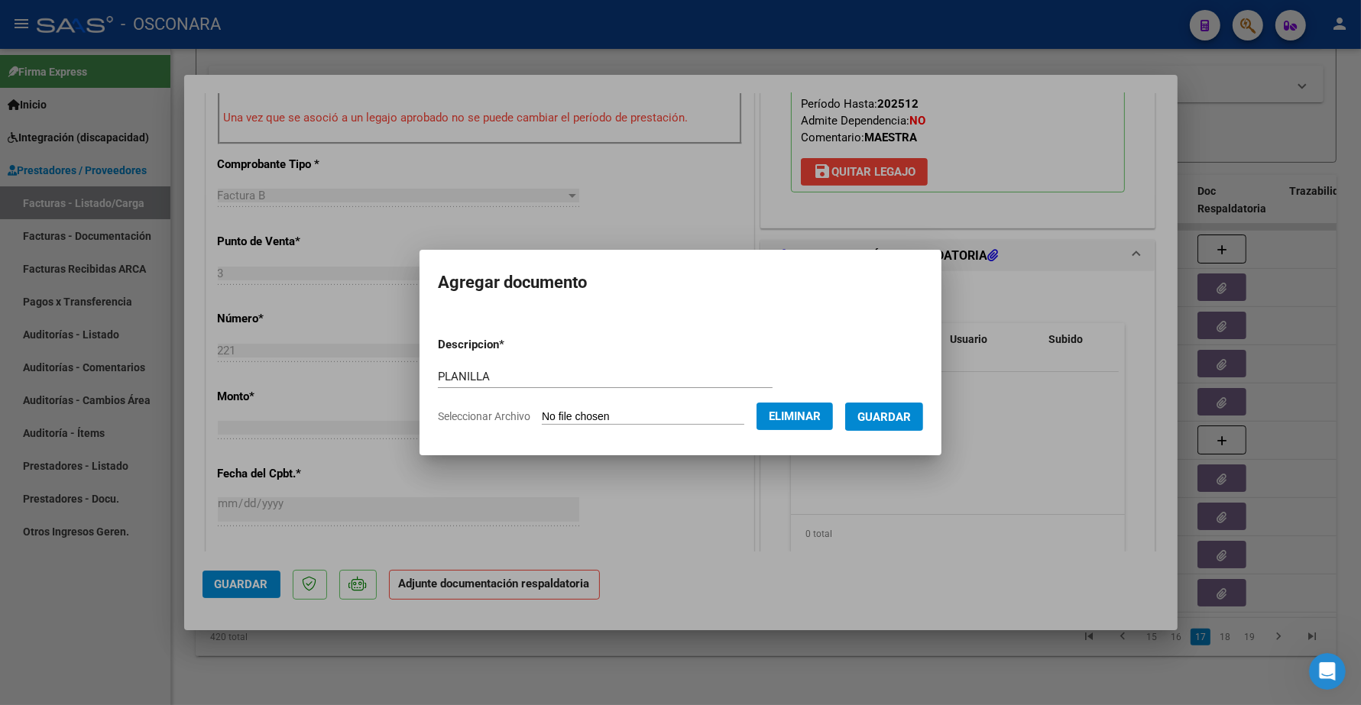
click at [907, 415] on span "Guardar" at bounding box center [883, 417] width 53 height 14
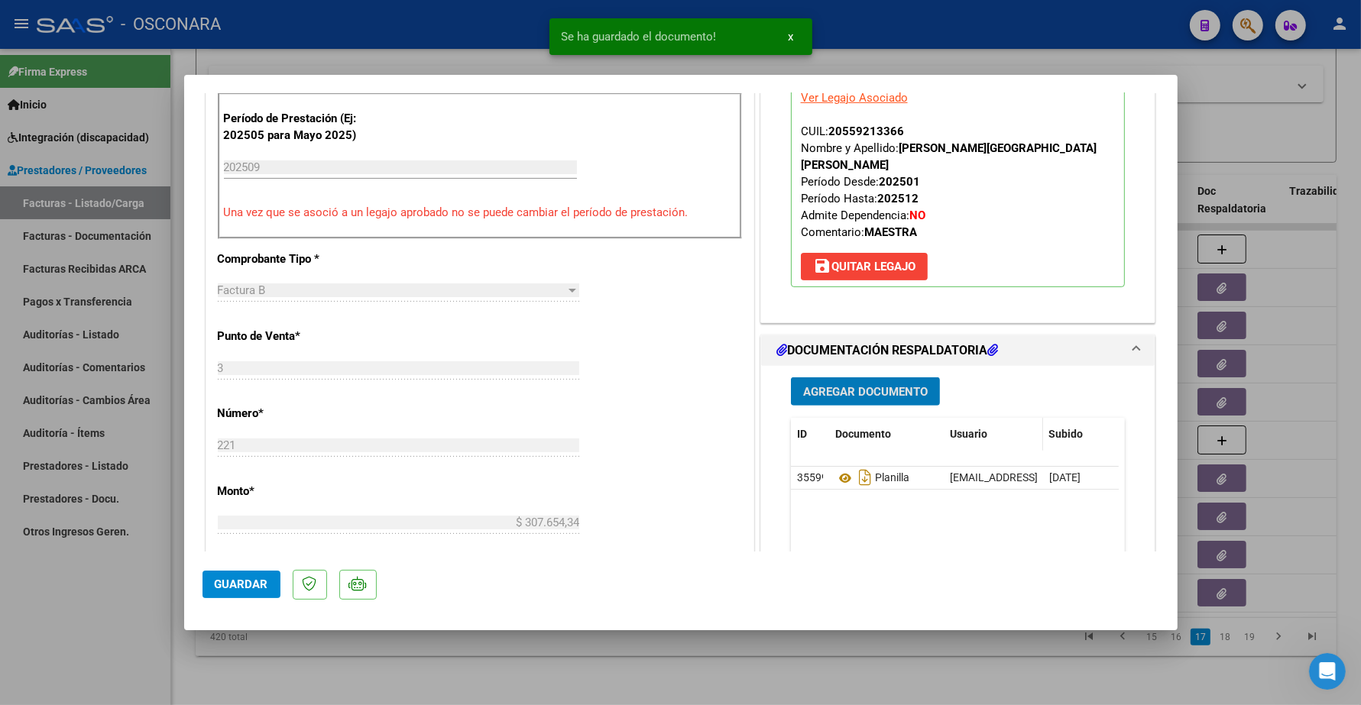
scroll to position [478, 0]
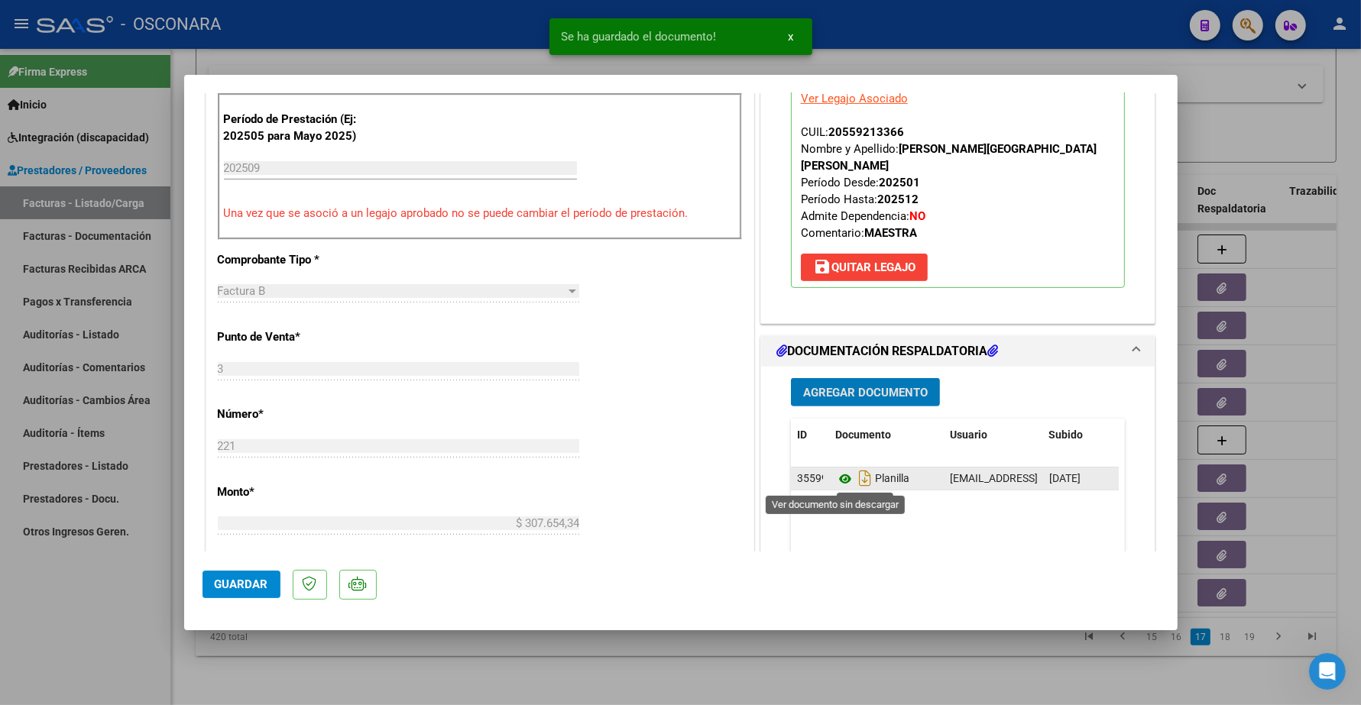
click at [835, 479] on icon at bounding box center [845, 479] width 20 height 18
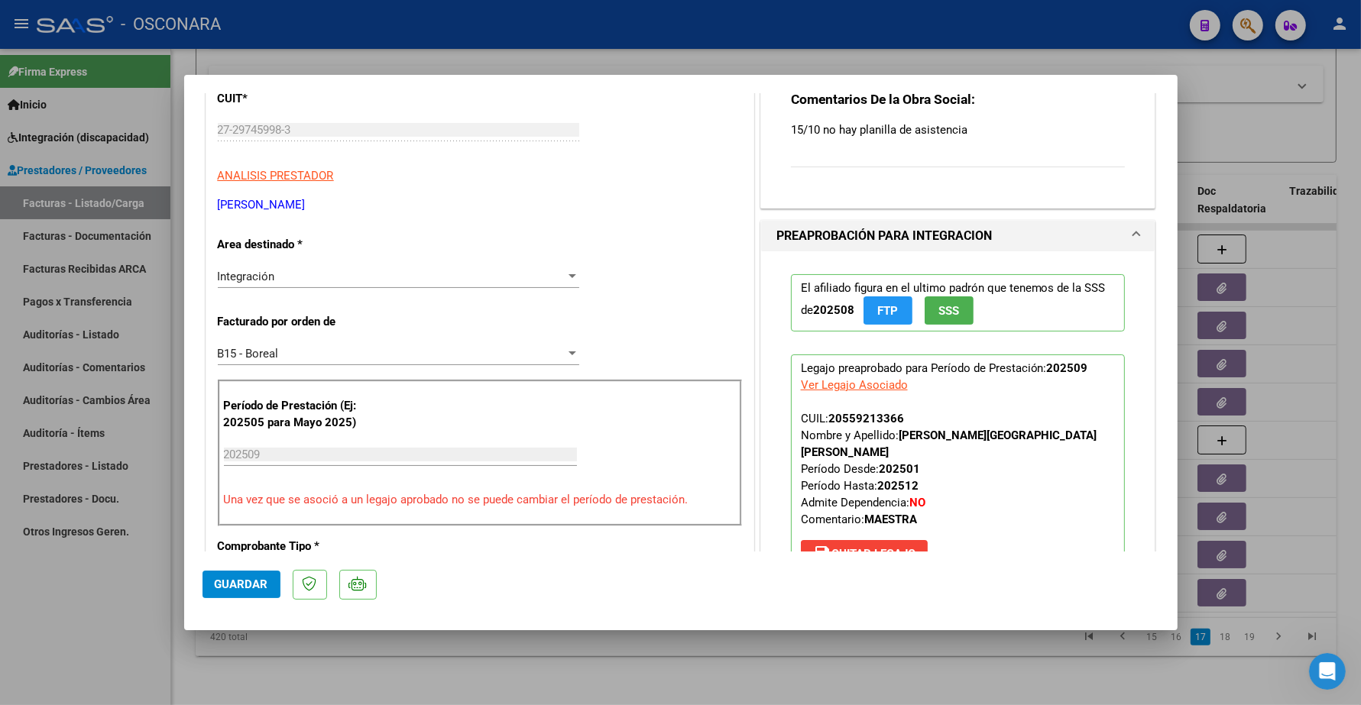
scroll to position [0, 0]
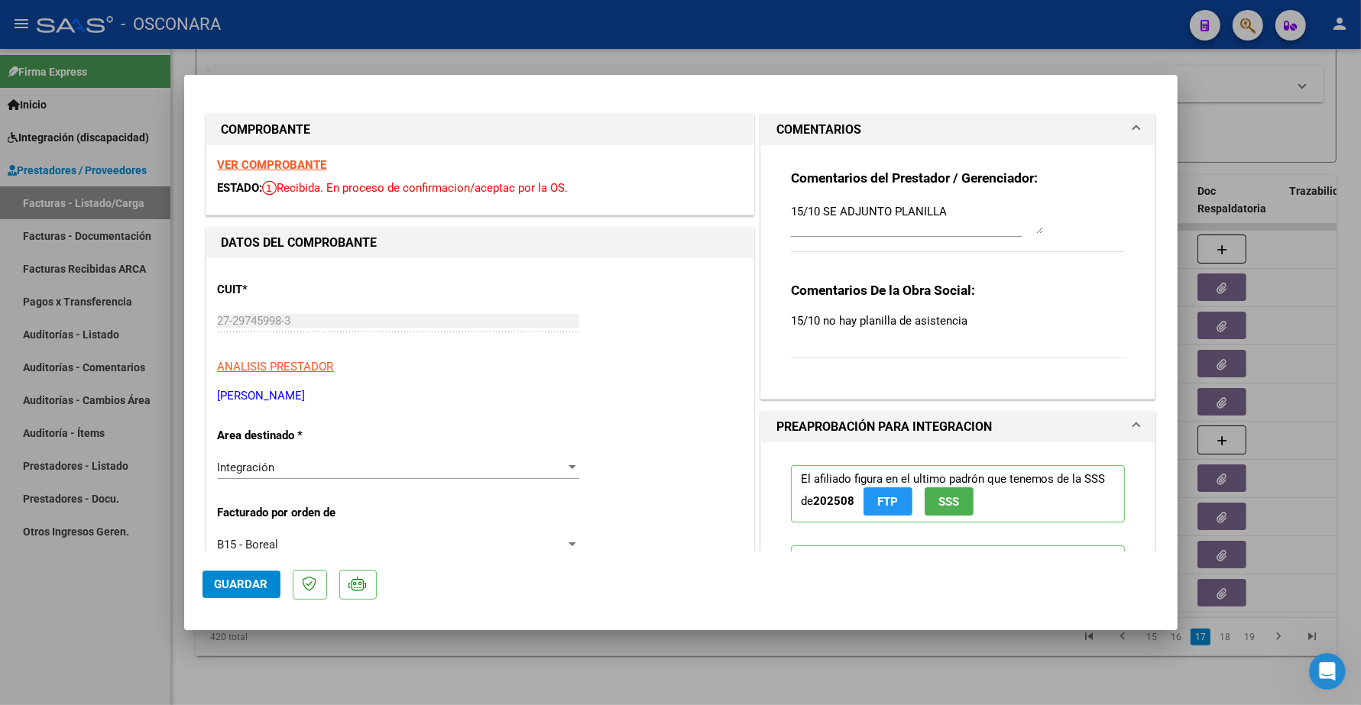
click at [294, 160] on strong "VER COMPROBANTE" at bounding box center [272, 165] width 109 height 14
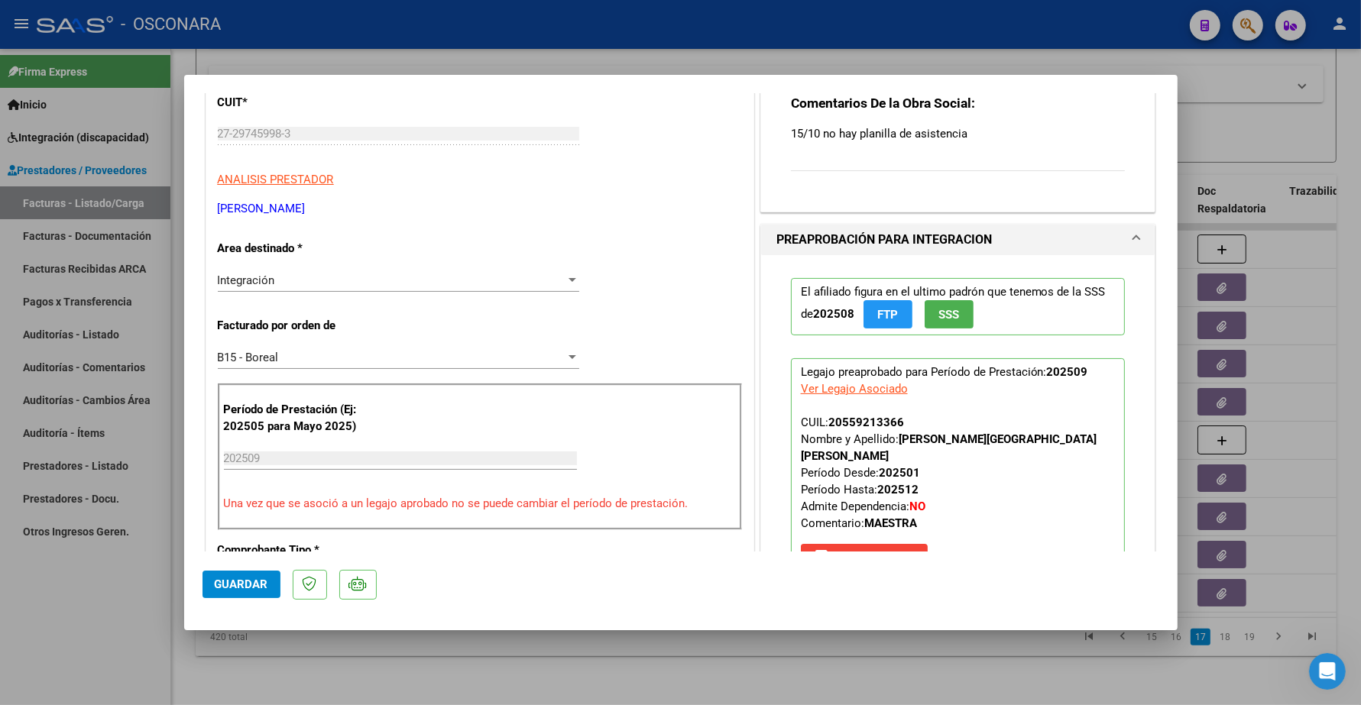
scroll to position [287, 0]
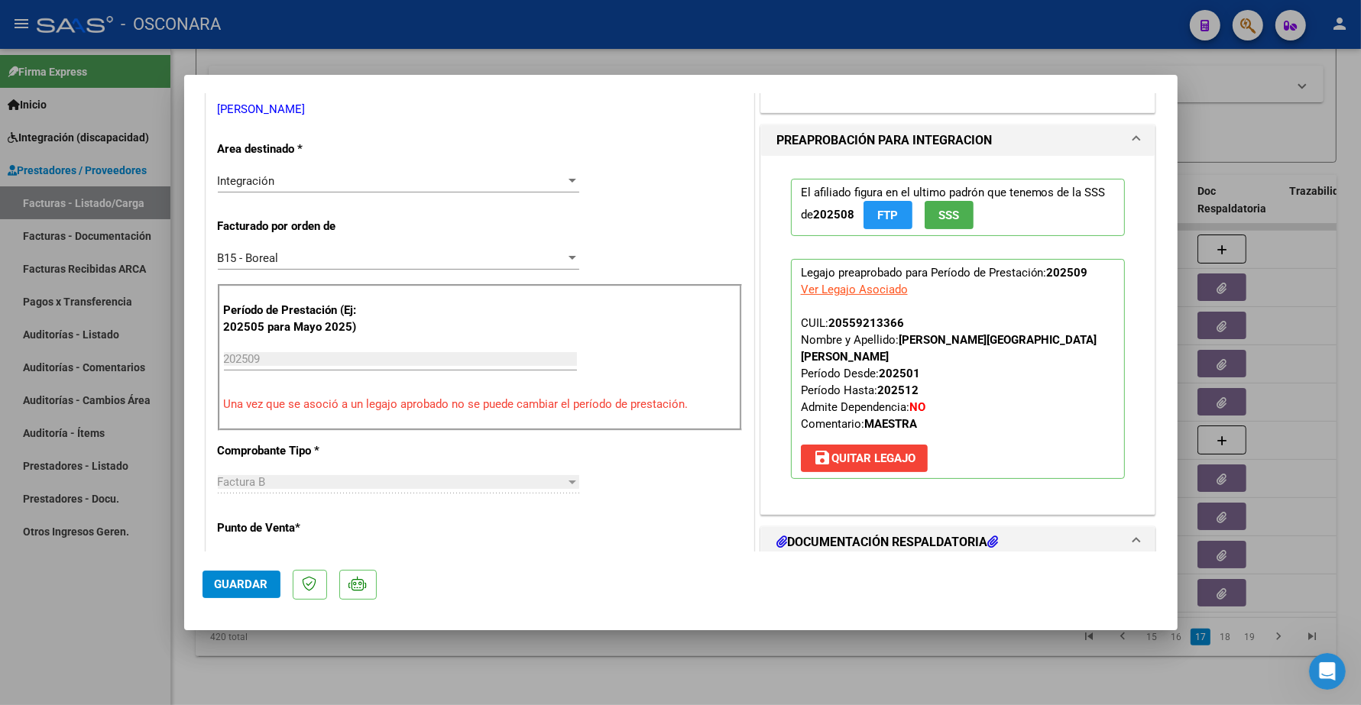
click at [247, 583] on span "Guardar" at bounding box center [241, 585] width 53 height 14
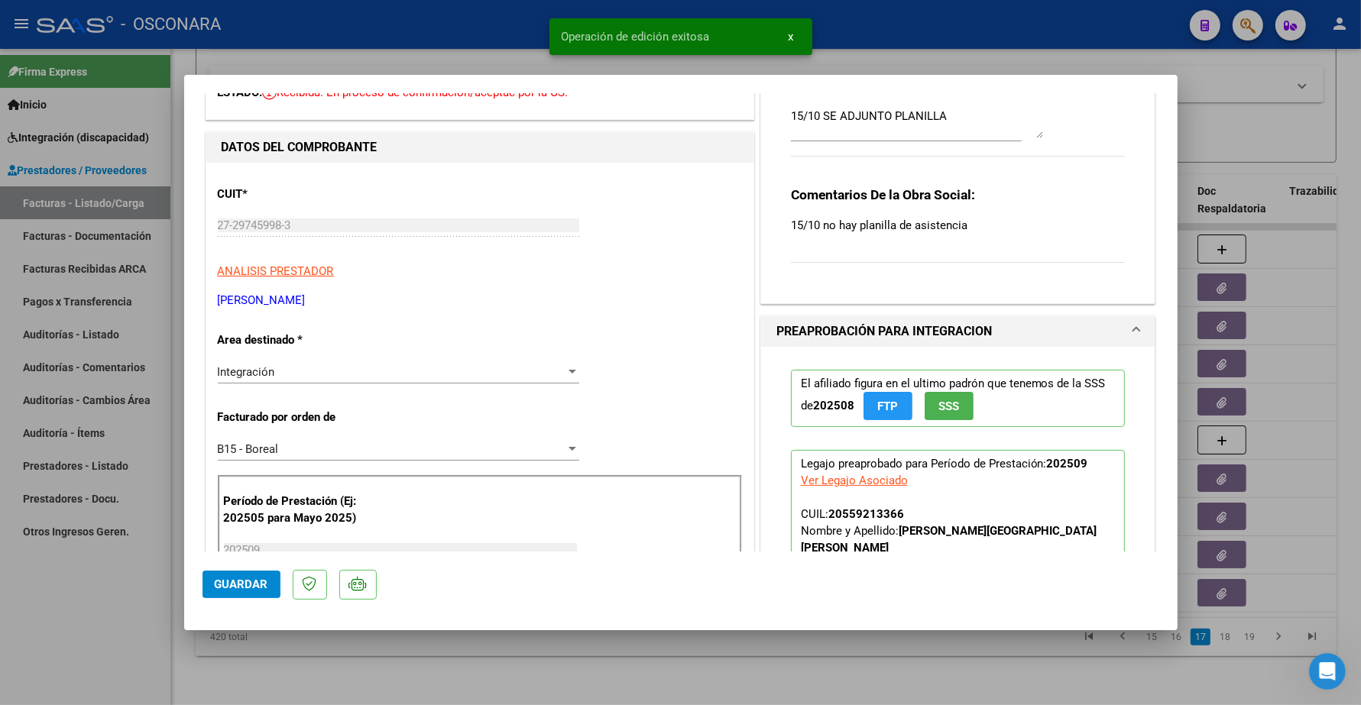
scroll to position [0, 0]
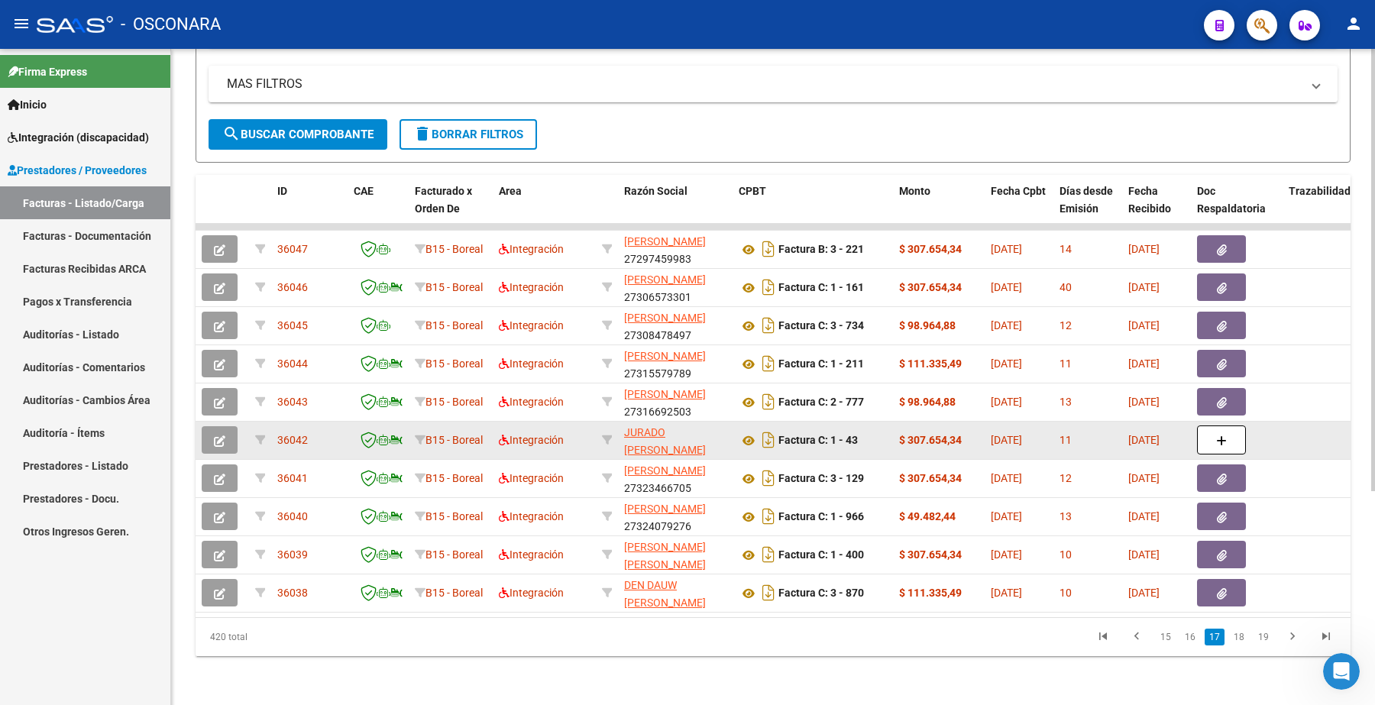
click at [225, 426] on button "button" at bounding box center [220, 440] width 36 height 28
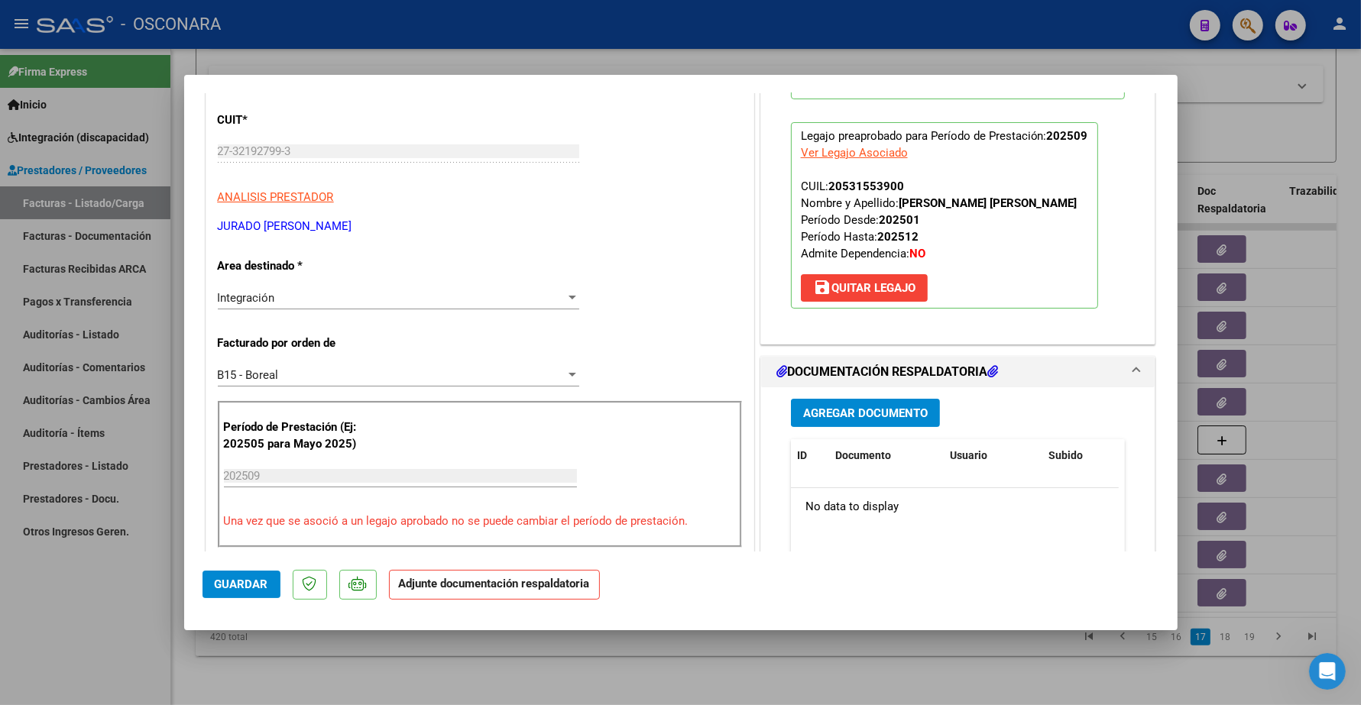
scroll to position [382, 0]
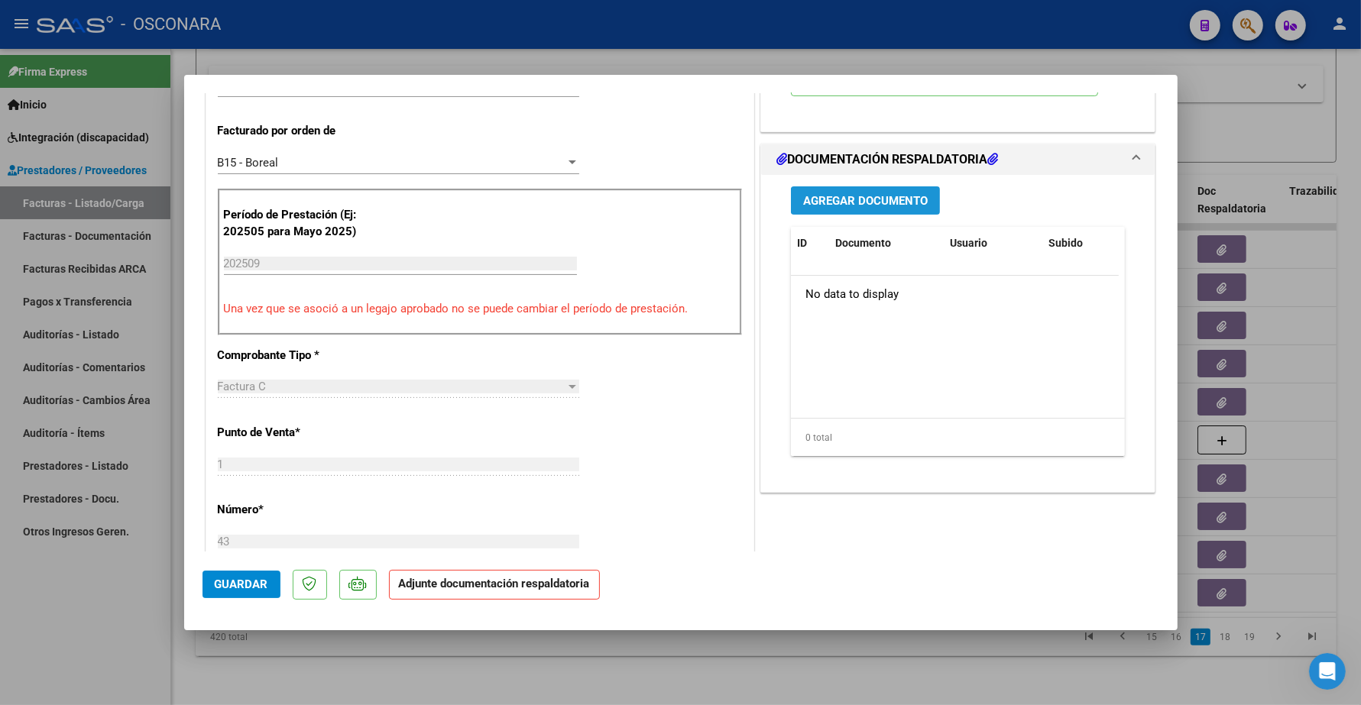
click at [863, 204] on span "Agregar Documento" at bounding box center [865, 201] width 125 height 14
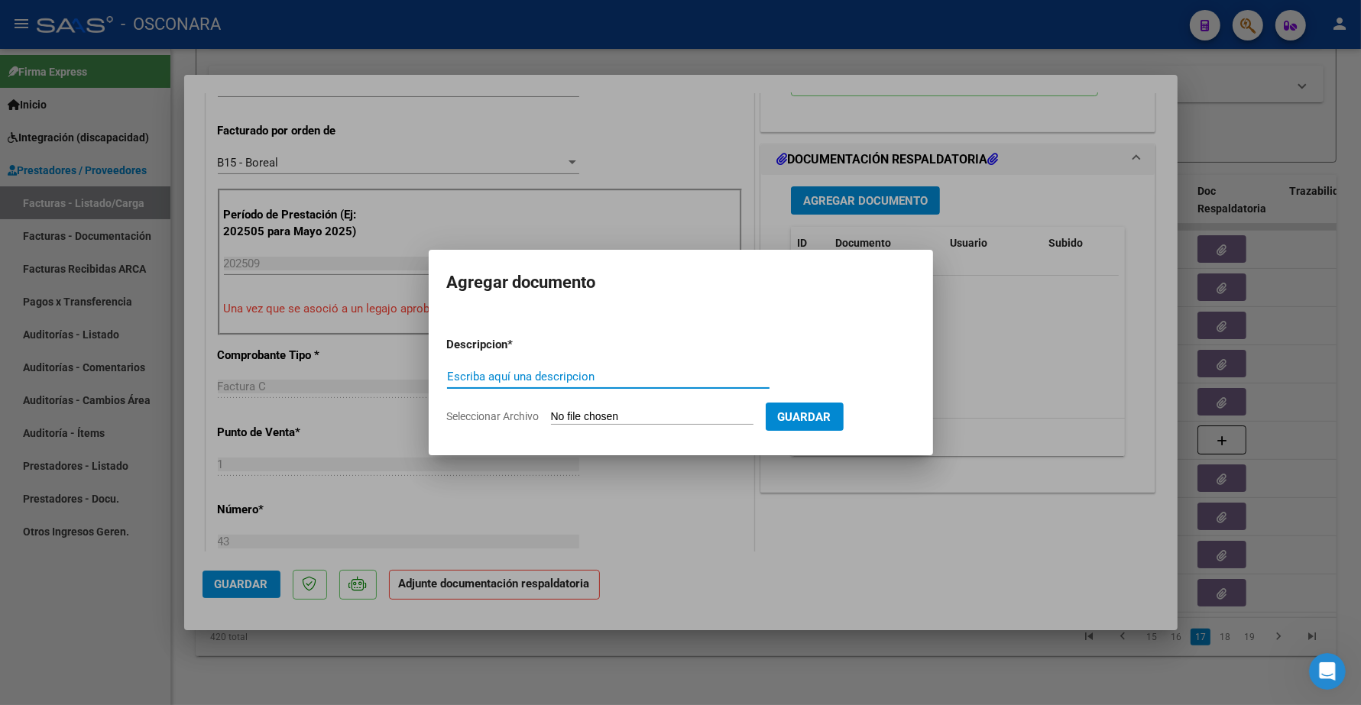
click at [694, 379] on input "Escriba aquí una descripcion" at bounding box center [608, 377] width 322 height 14
type input "PLANILLA"
click at [643, 409] on form "Descripcion * PLANILLA Escriba aquí una descripcion Seleccionar Archivo Guardar" at bounding box center [681, 381] width 468 height 112
click at [654, 417] on input "Seleccionar Archivo" at bounding box center [652, 417] width 202 height 15
type input "C:\fakepath\168158-3-Planilla_de_Asistencia.pdf"
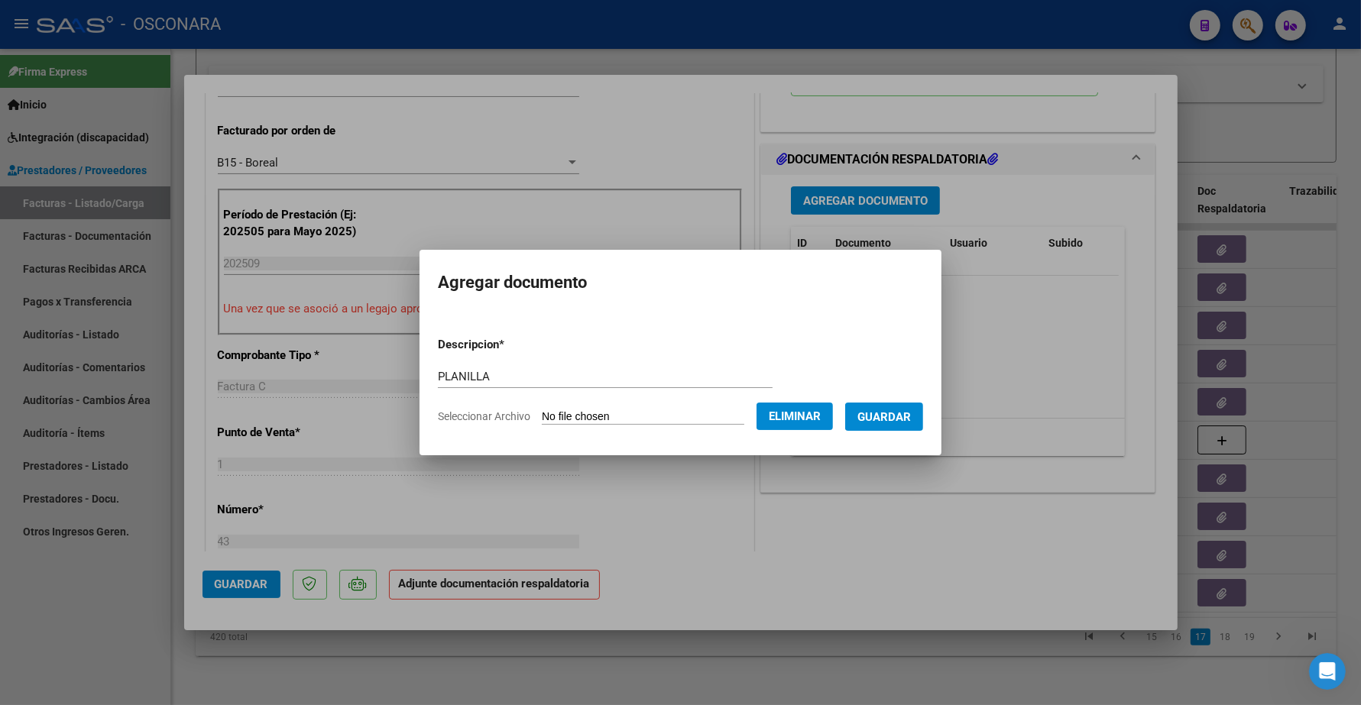
click at [904, 416] on span "Guardar" at bounding box center [883, 417] width 53 height 14
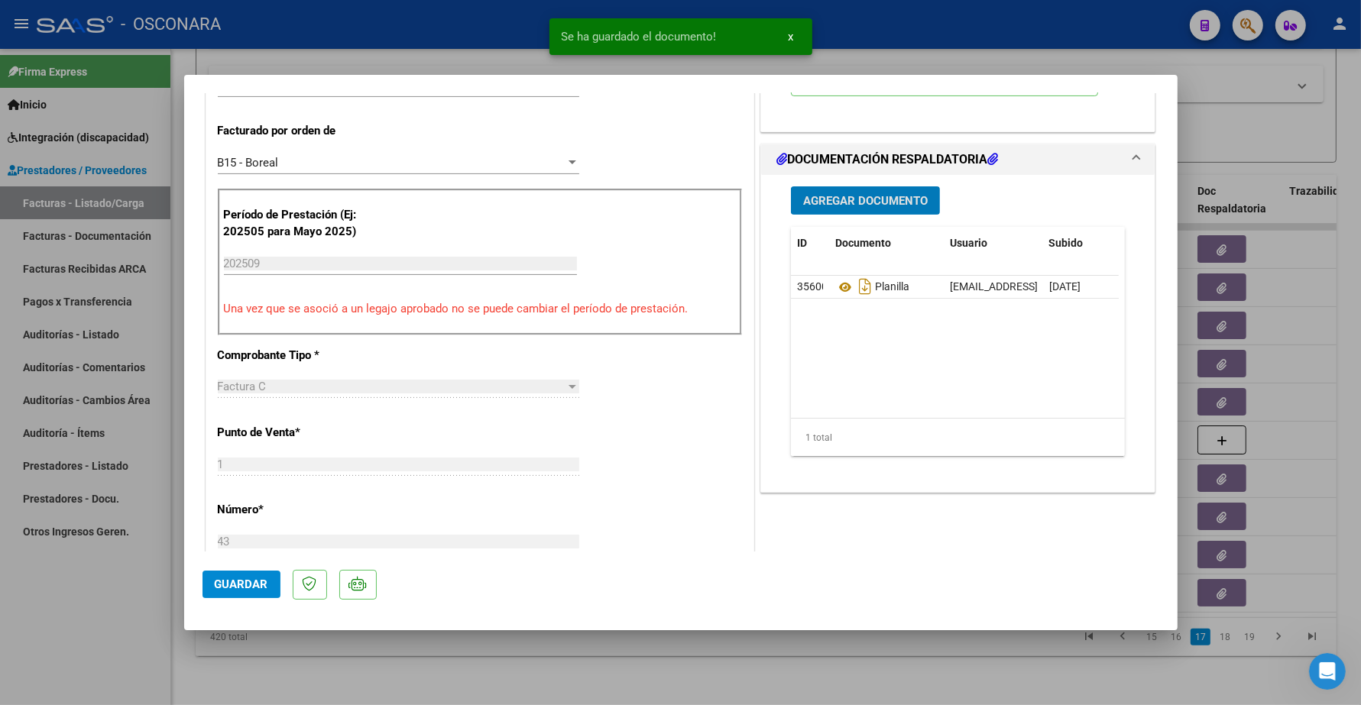
click at [248, 593] on button "Guardar" at bounding box center [241, 585] width 78 height 28
type input "$ 0,00"
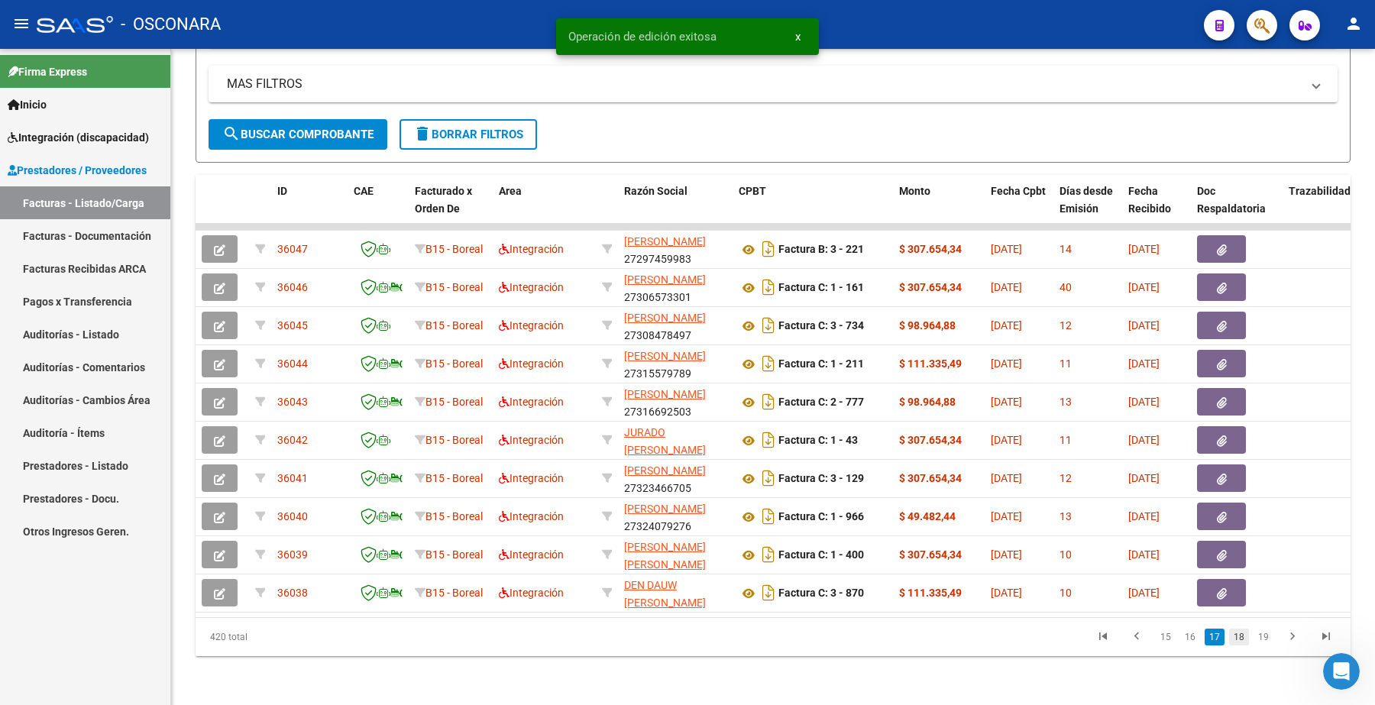
click at [1244, 640] on link "18" at bounding box center [1239, 637] width 20 height 17
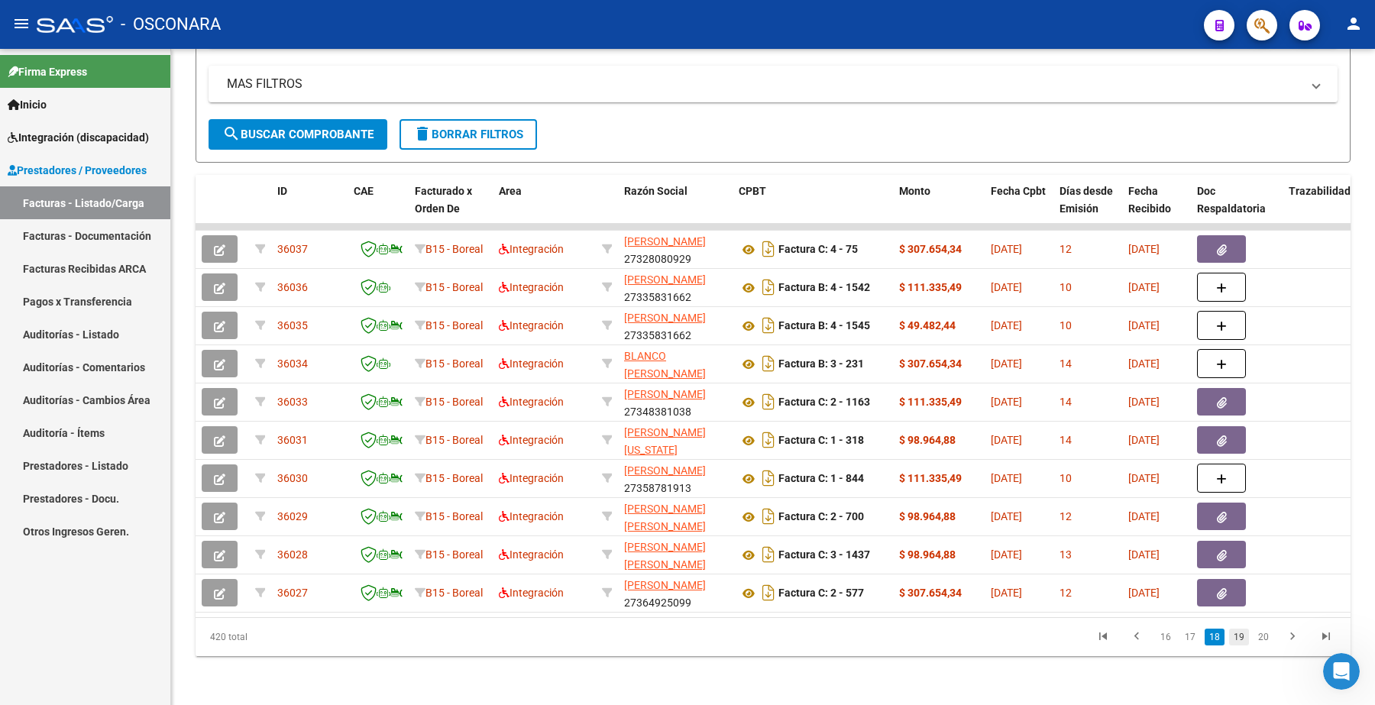
click at [1247, 639] on link "19" at bounding box center [1239, 637] width 20 height 17
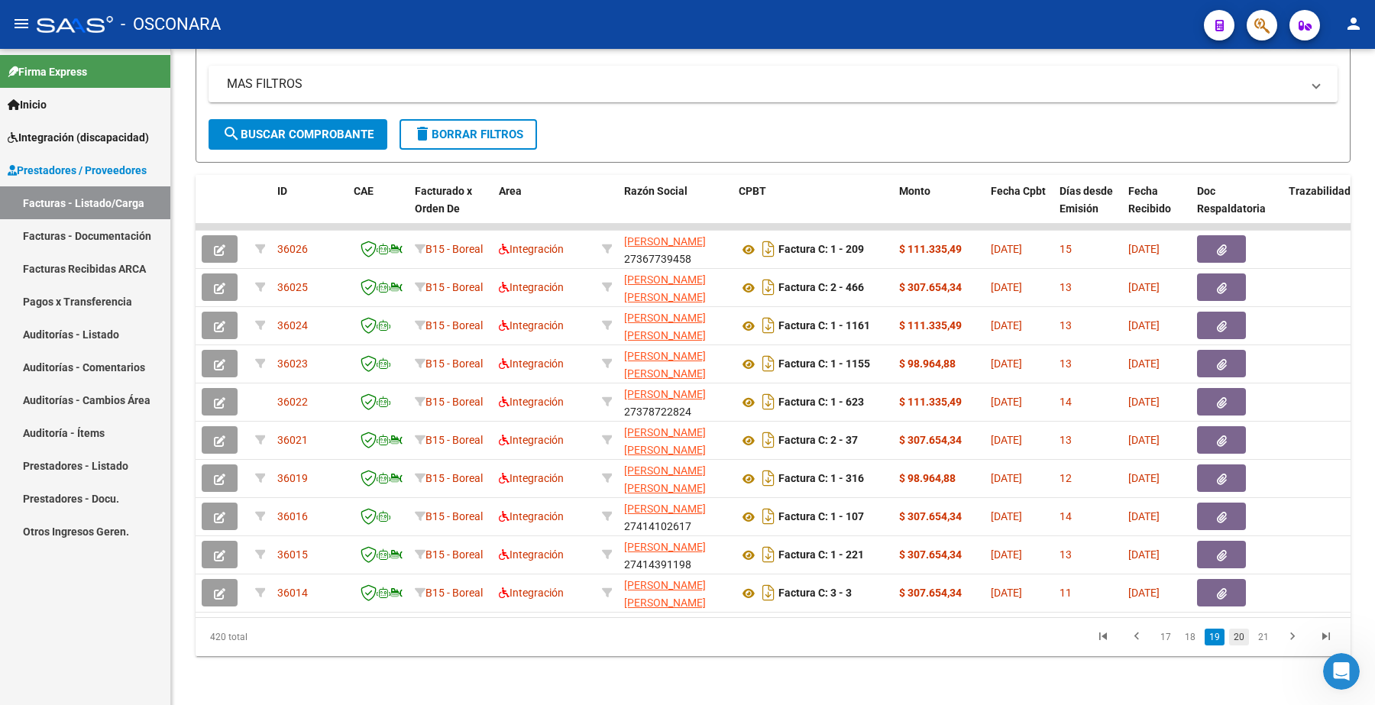
click at [1246, 635] on link "20" at bounding box center [1239, 637] width 20 height 17
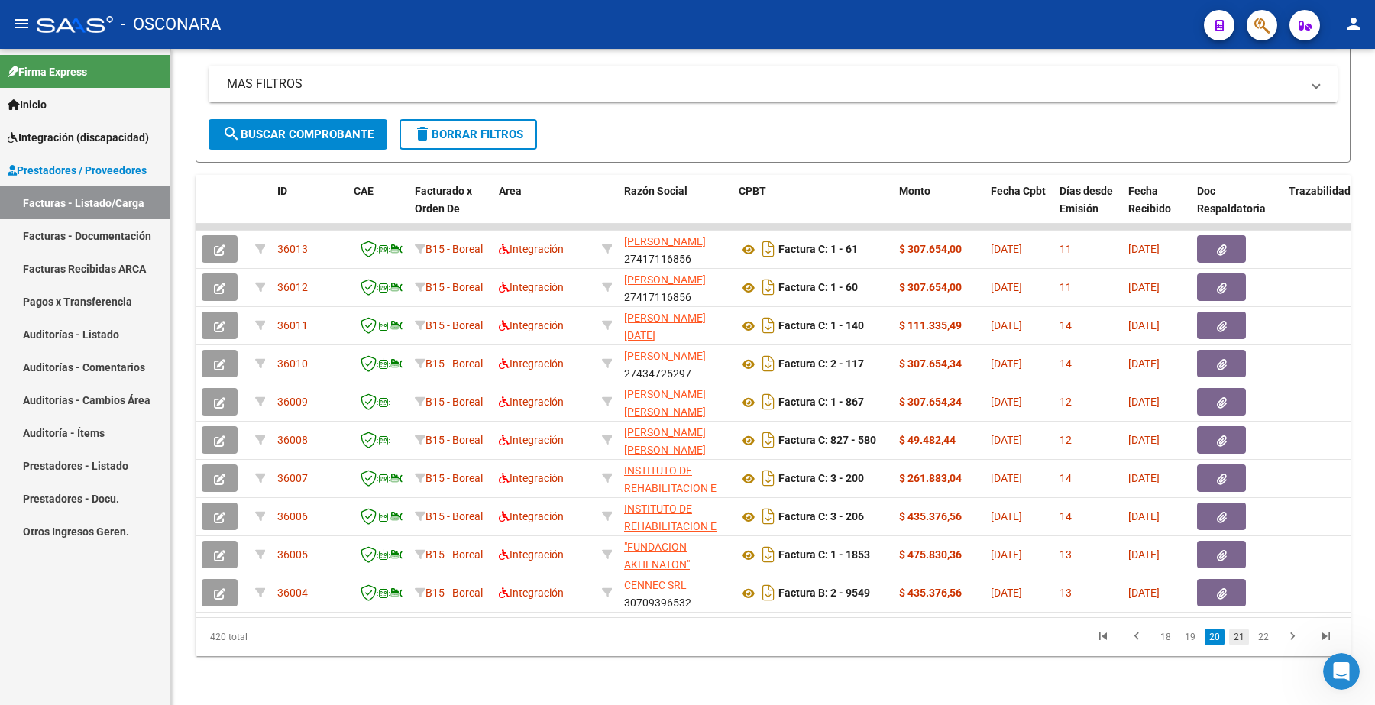
click at [1246, 636] on link "21" at bounding box center [1239, 637] width 20 height 17
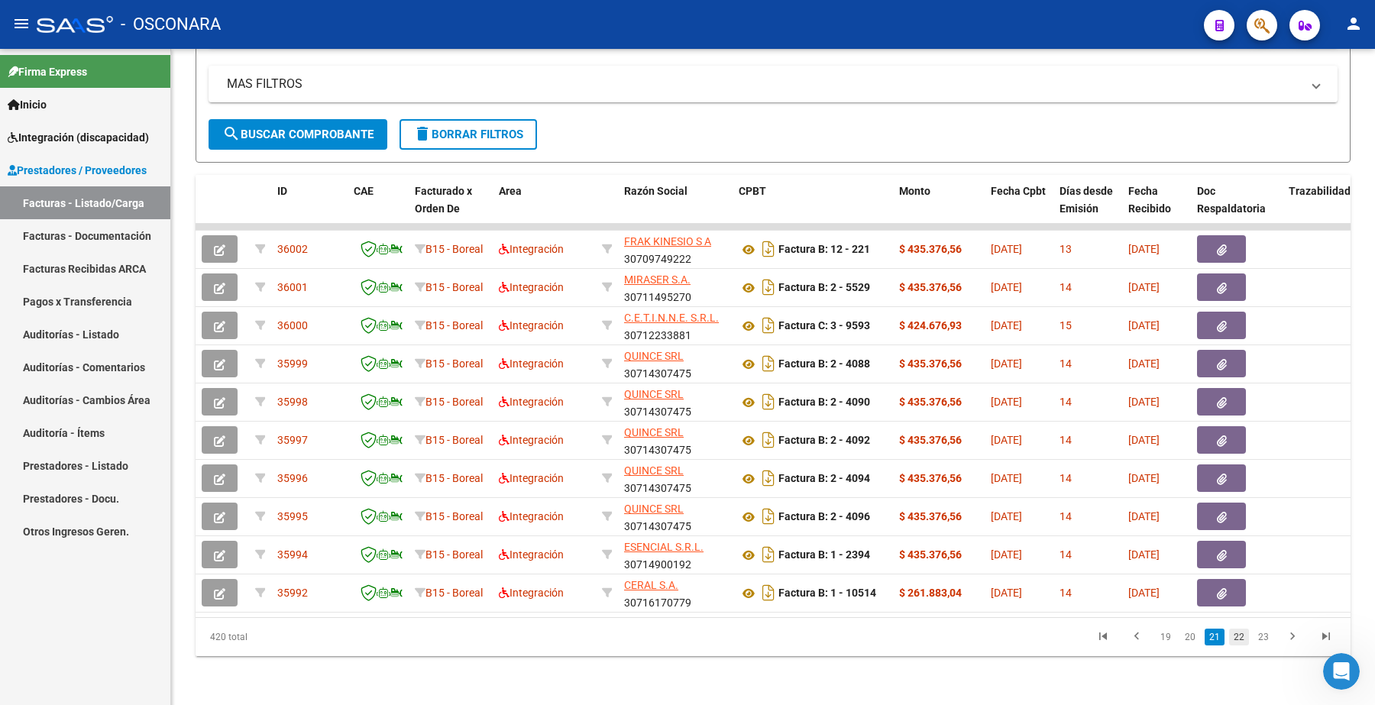
click at [1246, 639] on link "22" at bounding box center [1239, 637] width 20 height 17
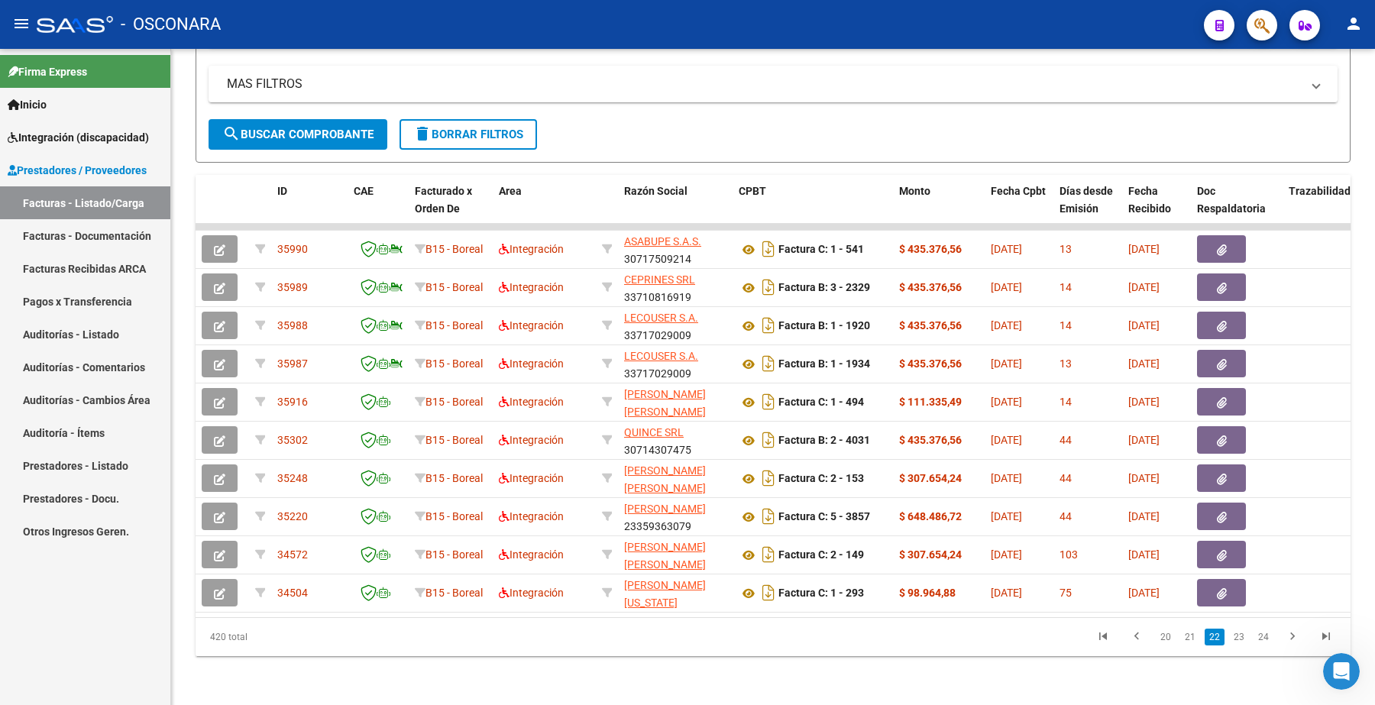
click at [1250, 639] on li "23" at bounding box center [1239, 637] width 24 height 26
click at [1244, 639] on link "23" at bounding box center [1239, 637] width 20 height 17
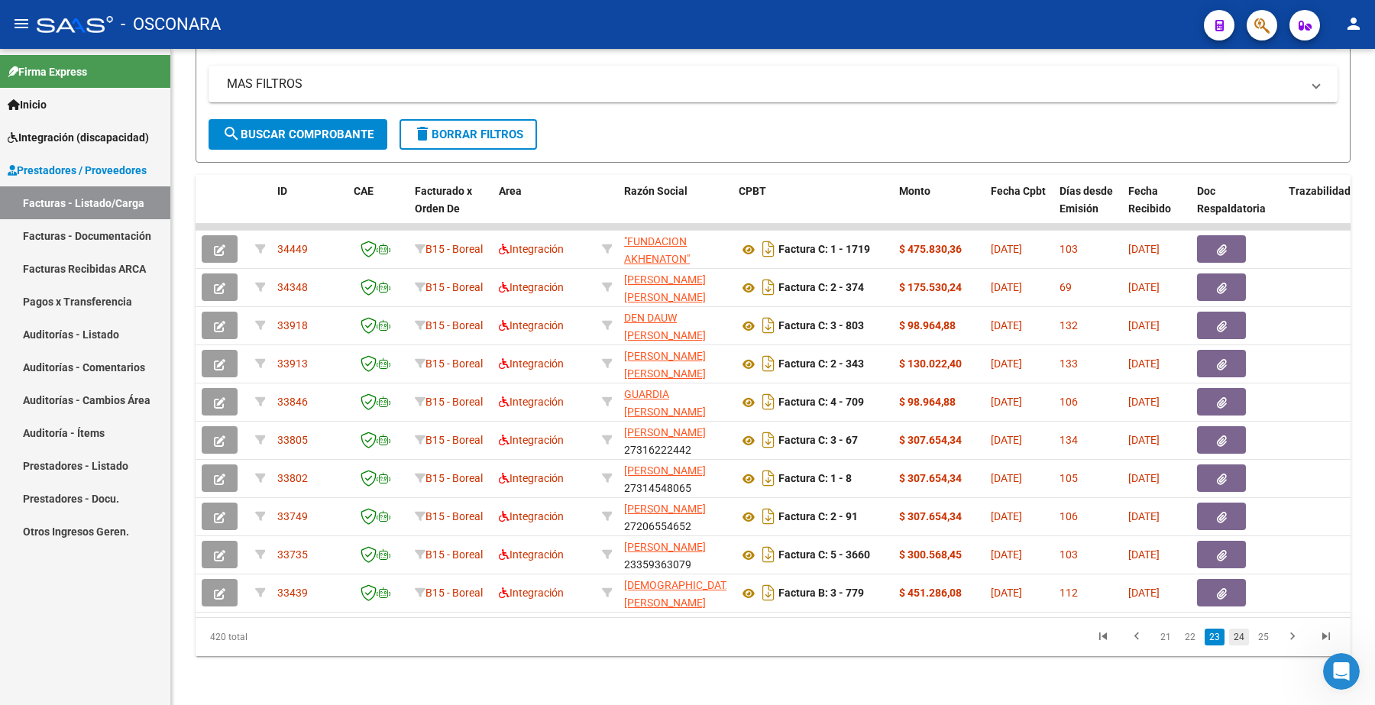
click at [1244, 638] on link "24" at bounding box center [1239, 637] width 20 height 17
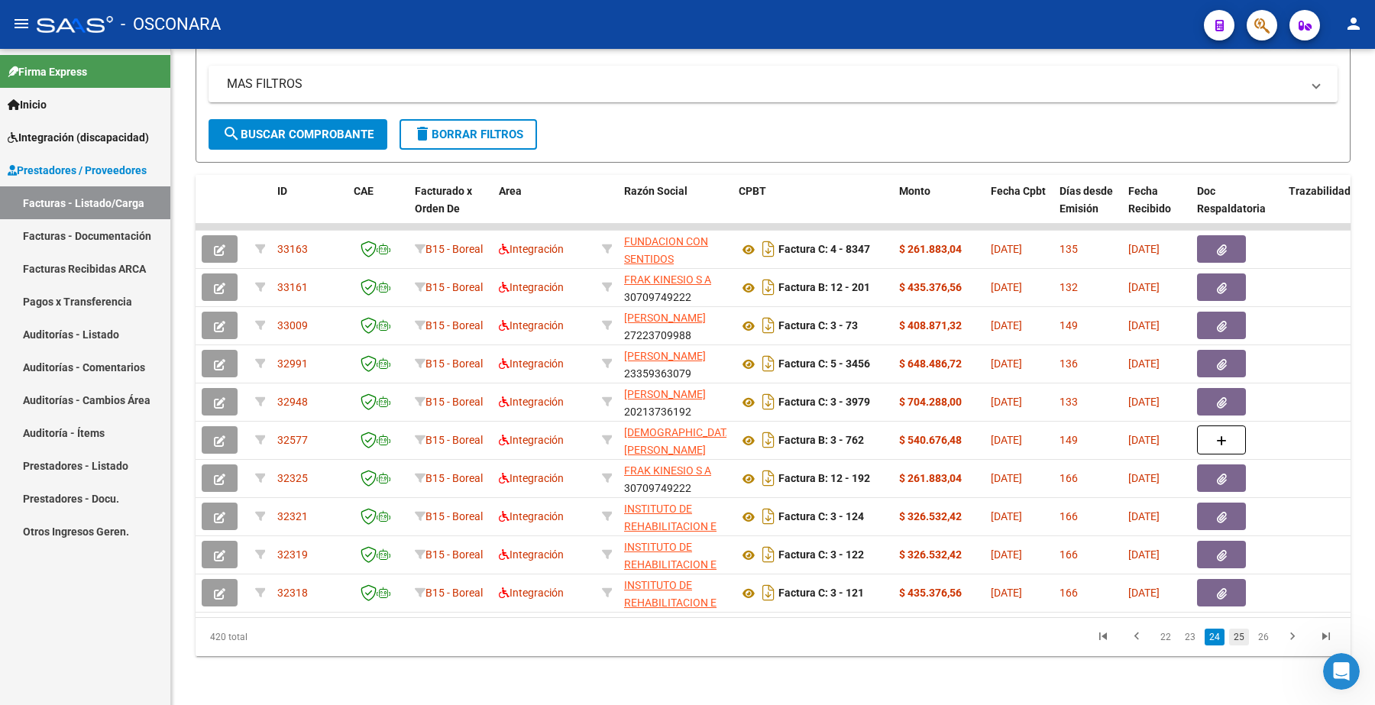
click at [1247, 636] on link "25" at bounding box center [1239, 637] width 20 height 17
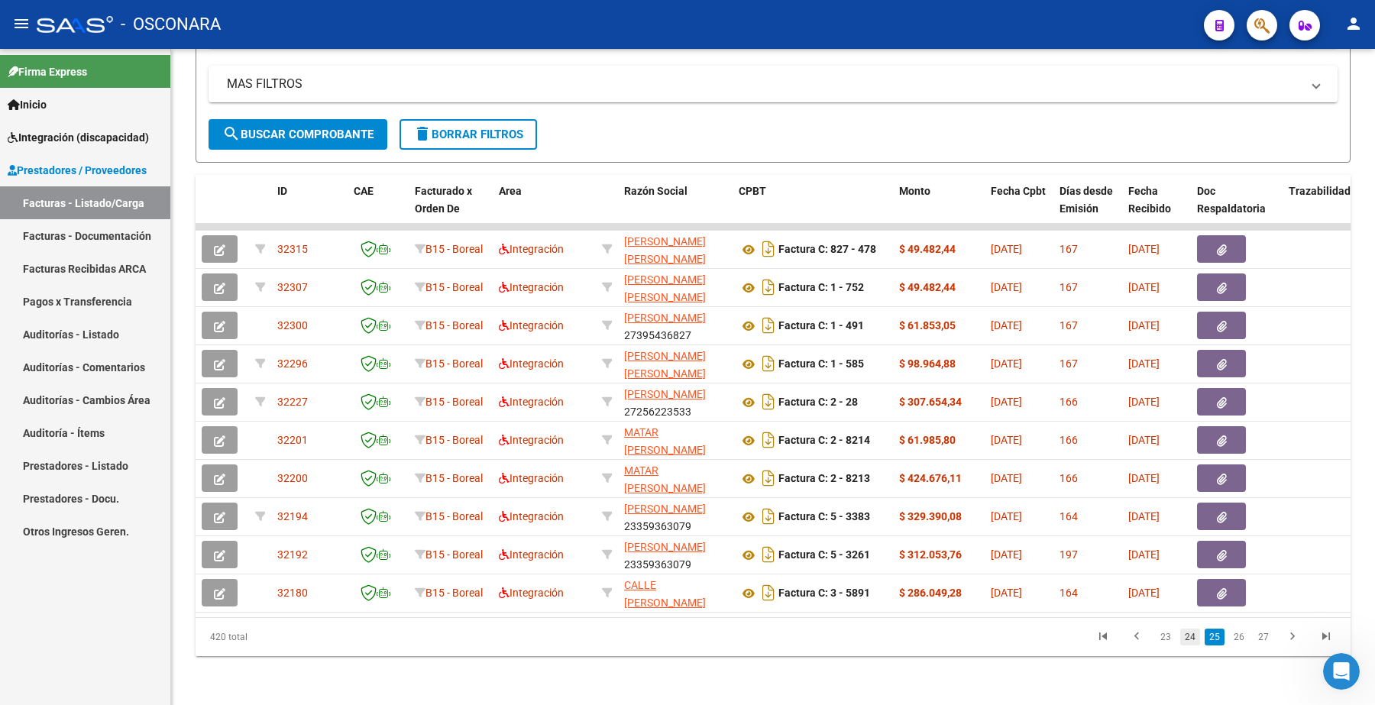
click at [1193, 640] on link "24" at bounding box center [1190, 637] width 20 height 17
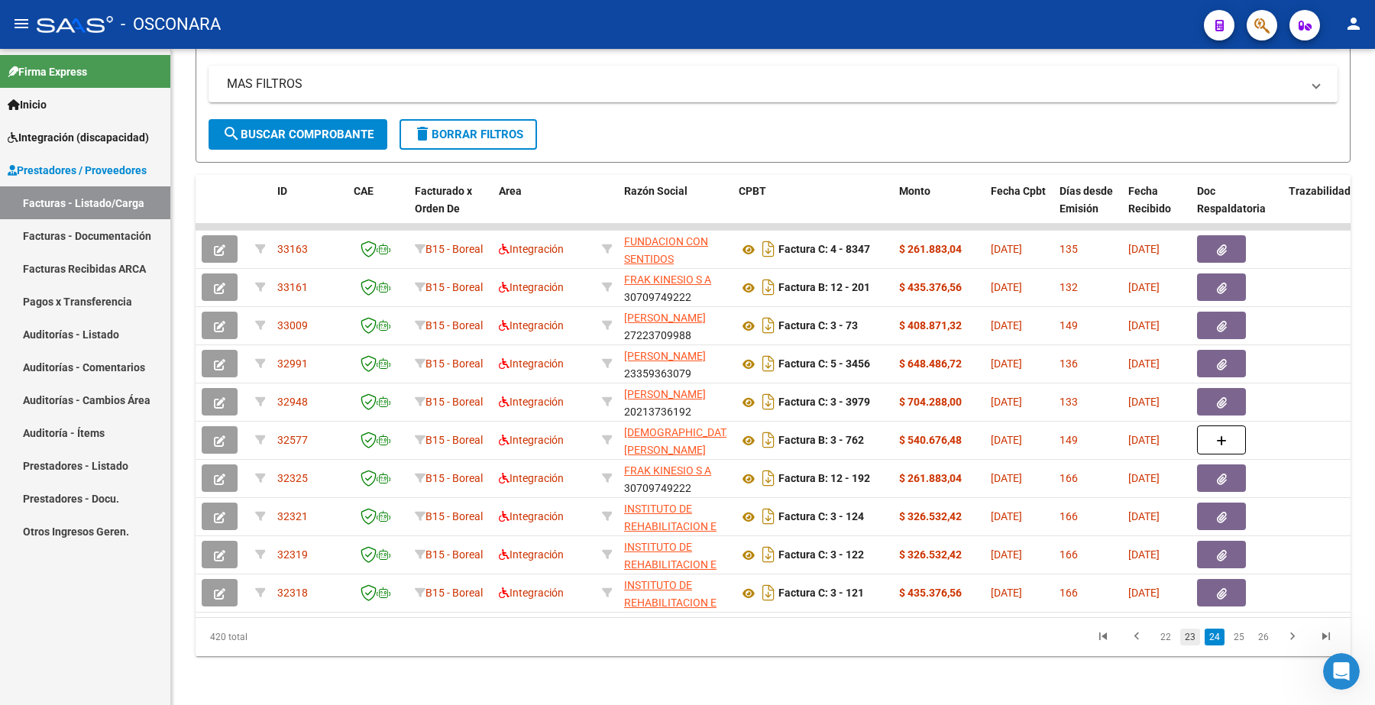
click at [1189, 638] on link "23" at bounding box center [1190, 637] width 20 height 17
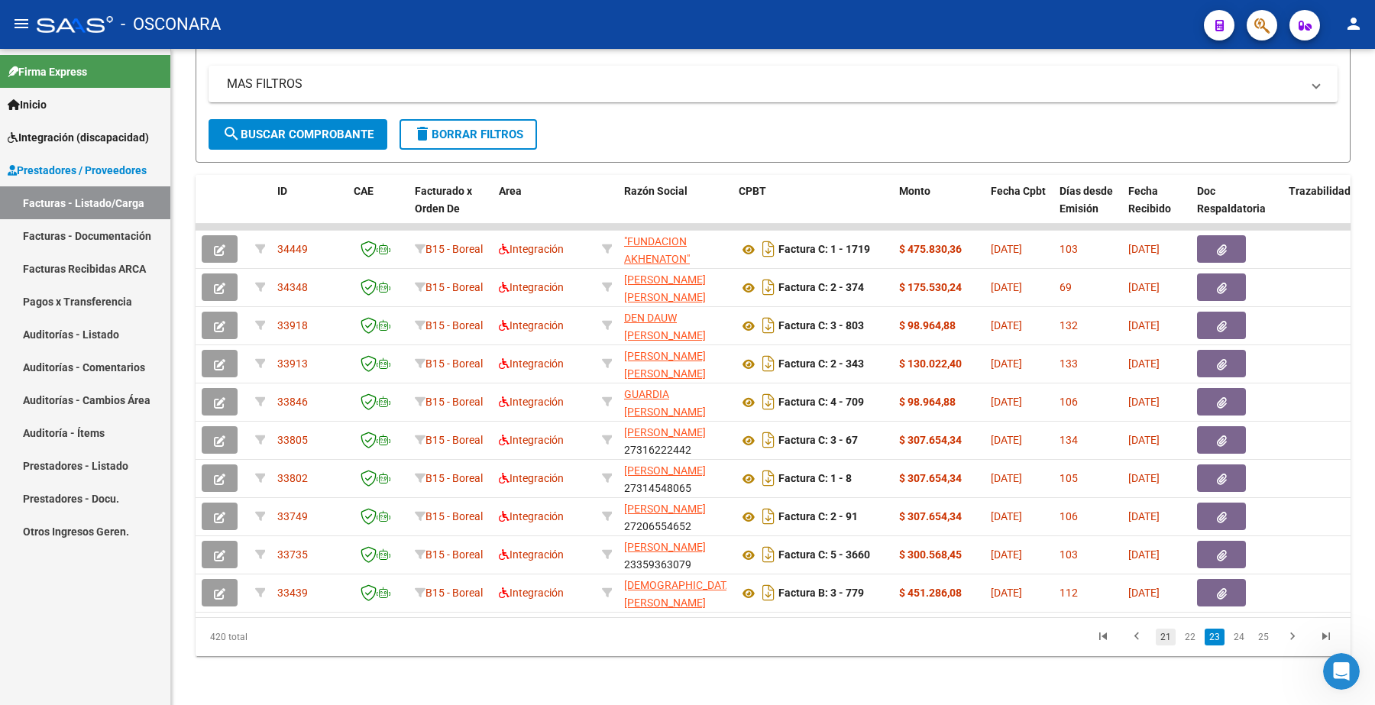
click at [1167, 636] on link "21" at bounding box center [1166, 637] width 20 height 17
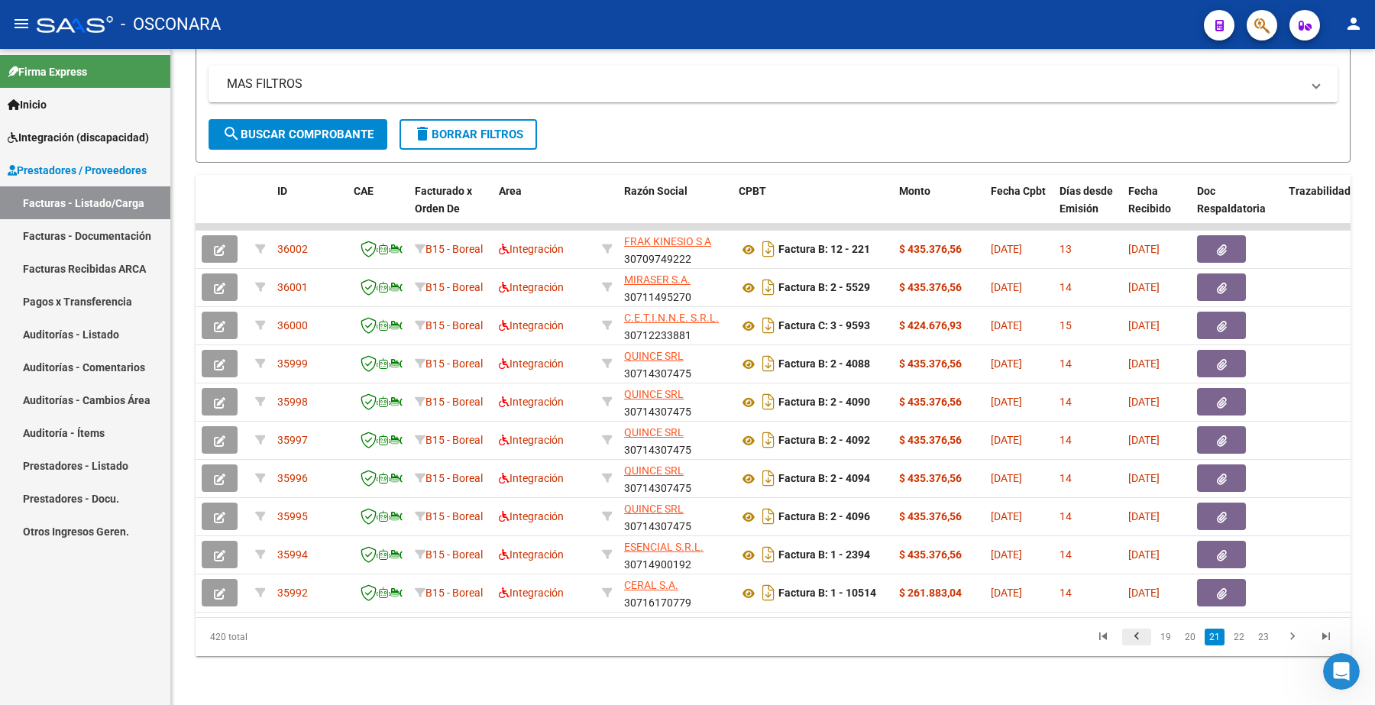
click at [1145, 636] on icon "go to previous page" at bounding box center [1137, 639] width 20 height 18
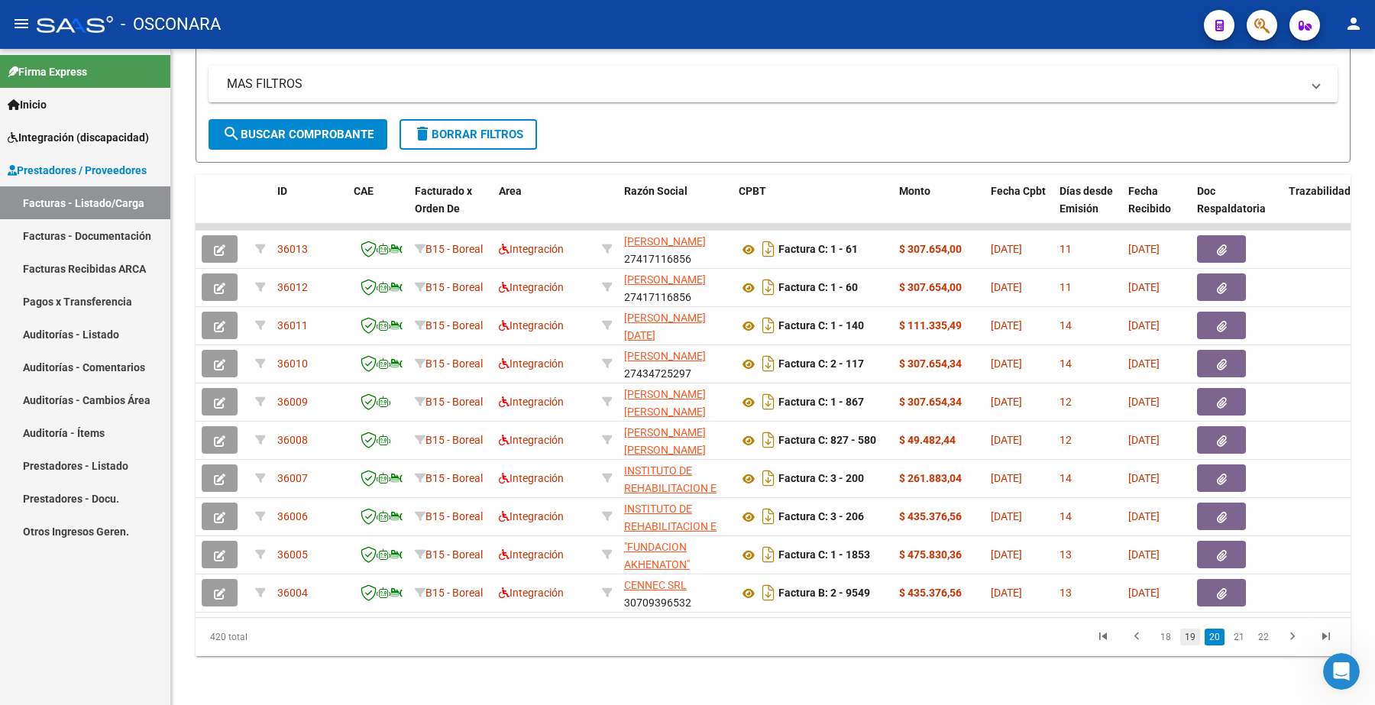
click at [1196, 639] on link "19" at bounding box center [1190, 637] width 20 height 17
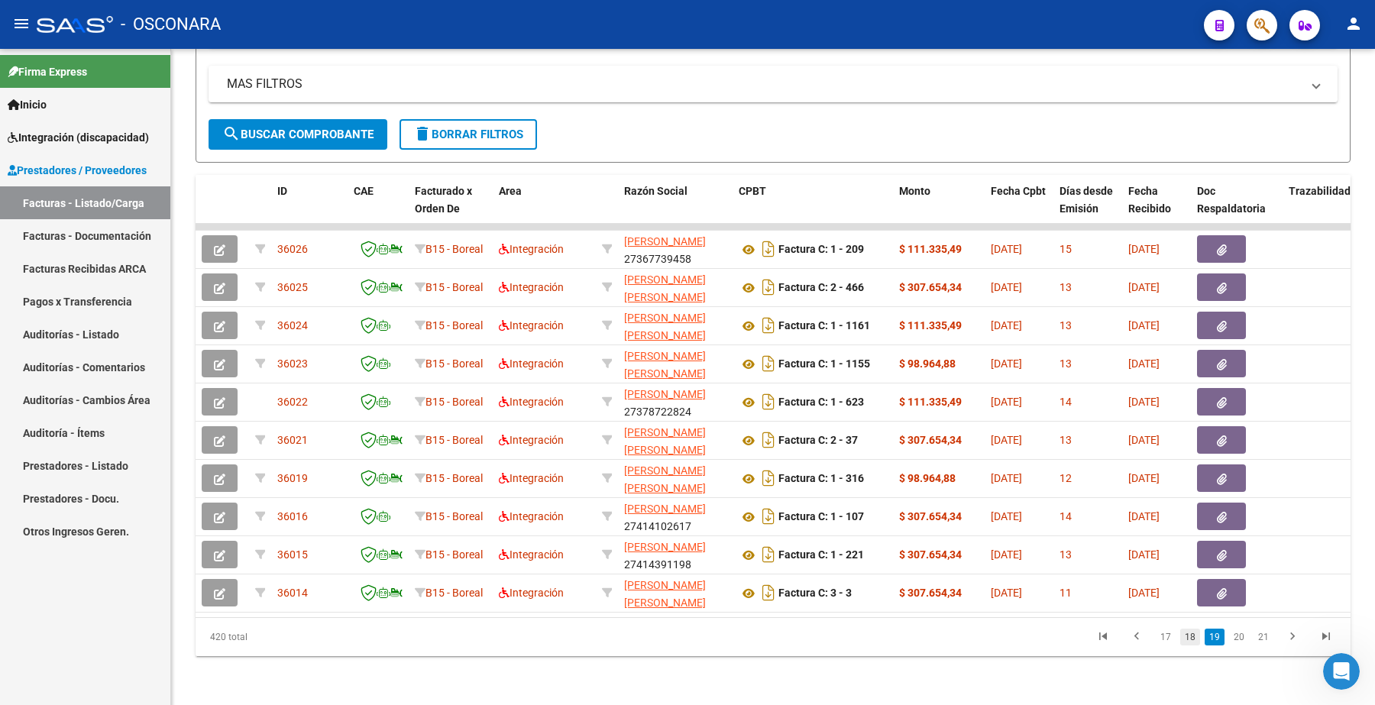
click at [1188, 640] on link "18" at bounding box center [1190, 637] width 20 height 17
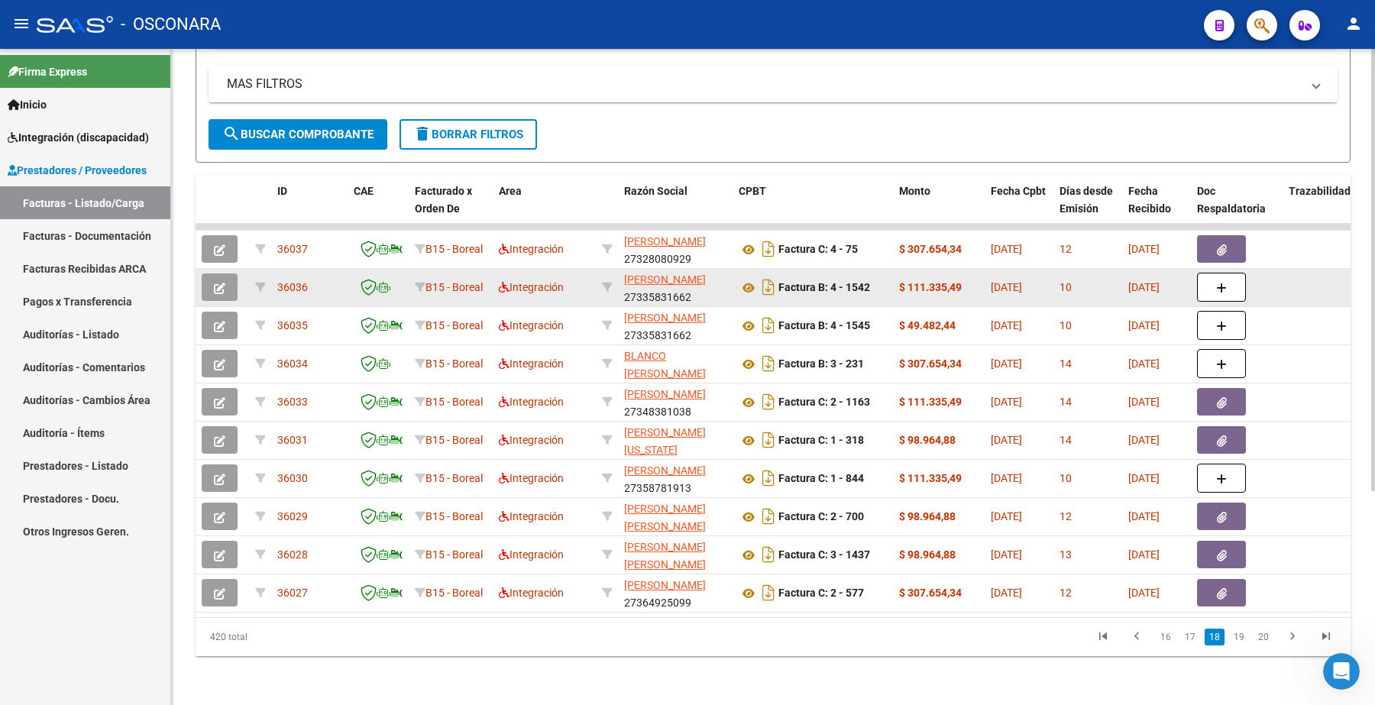
click at [1090, 279] on div "10" at bounding box center [1088, 288] width 57 height 18
click at [232, 277] on button "button" at bounding box center [220, 288] width 36 height 28
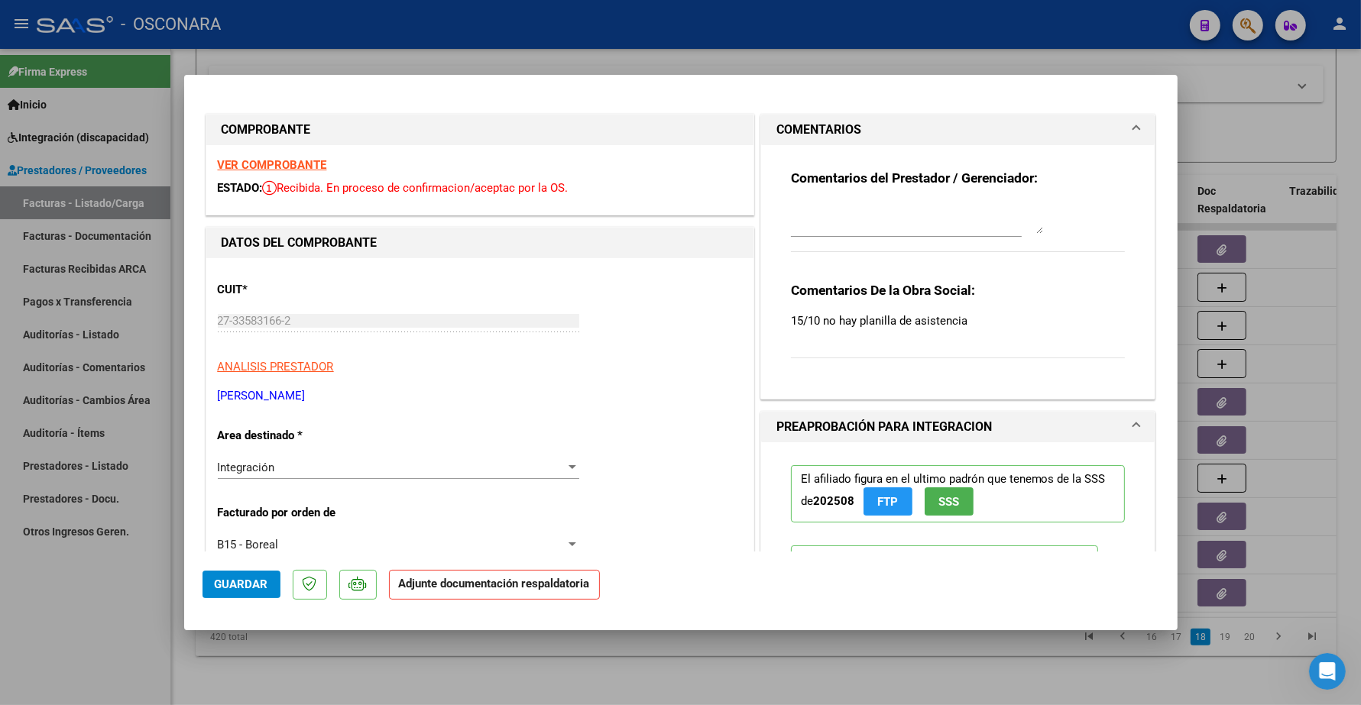
click at [827, 229] on textarea at bounding box center [917, 218] width 252 height 31
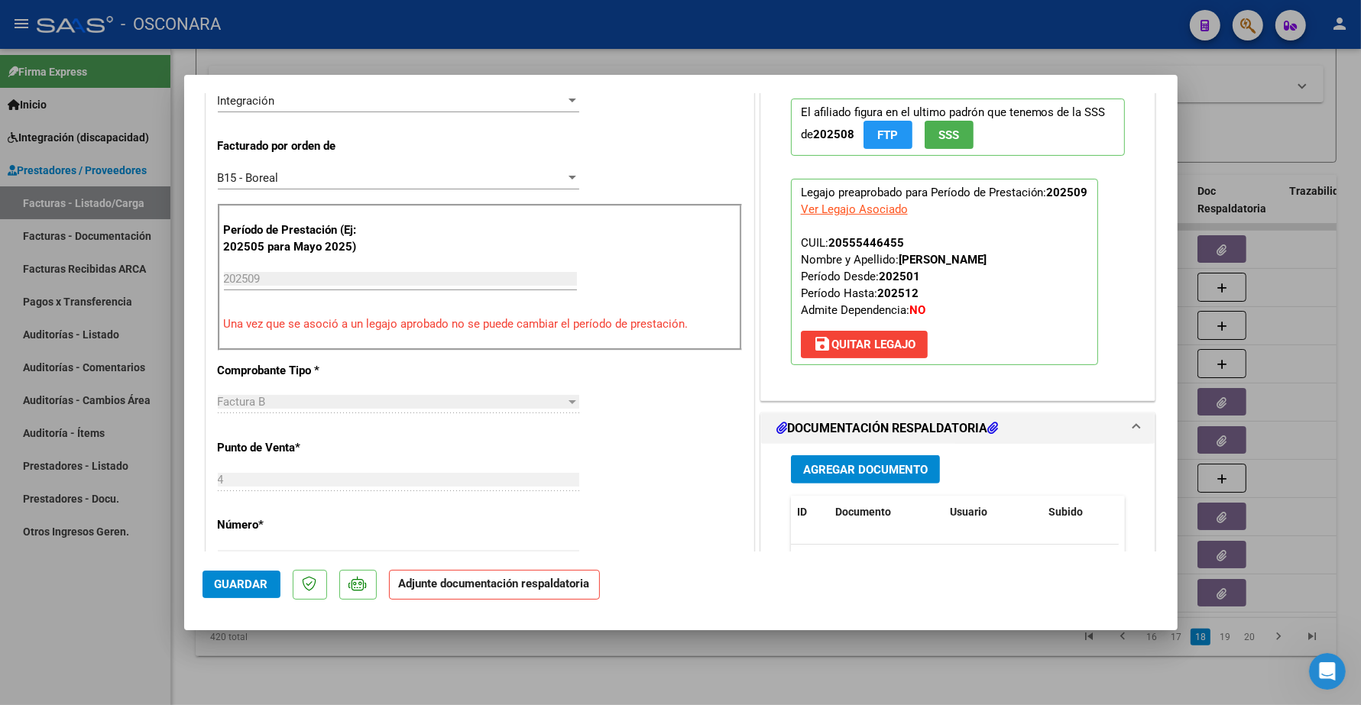
scroll to position [478, 0]
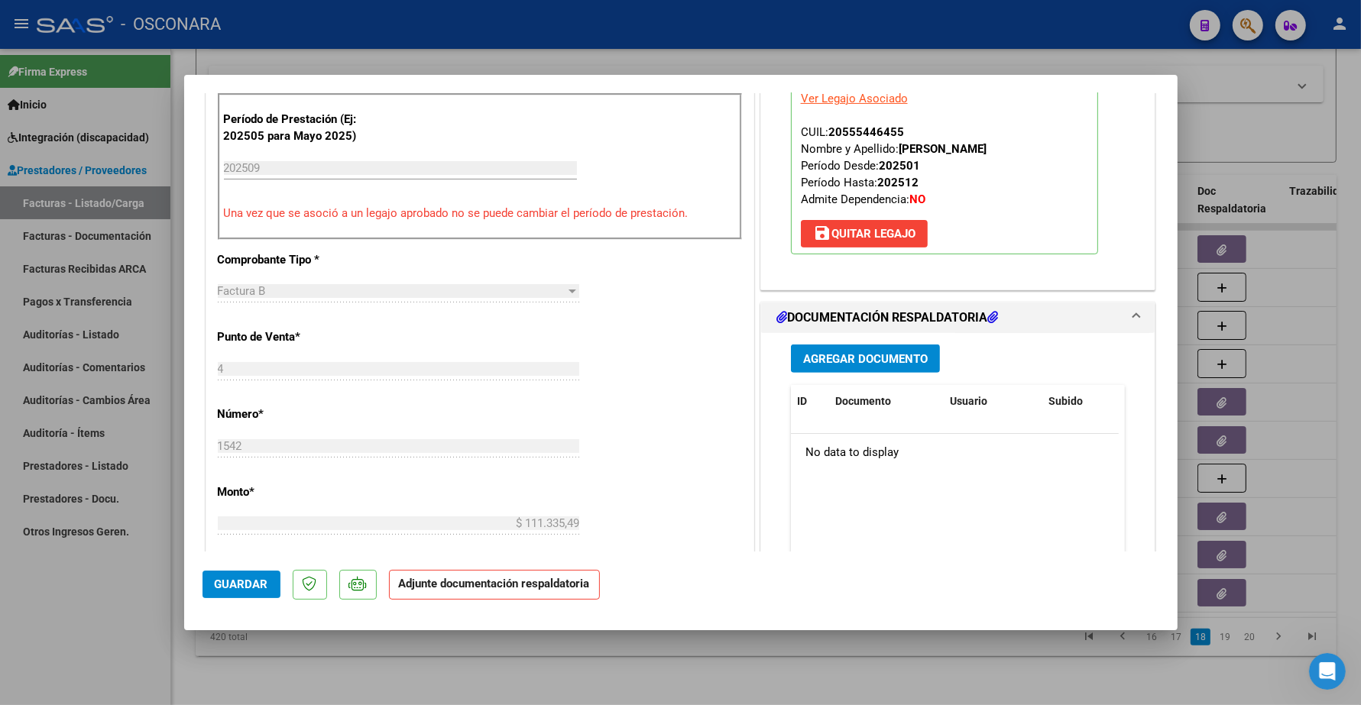
type textarea "15/10 SE ADJUNTA PLANILLA"
click at [838, 363] on span "Agregar Documento" at bounding box center [865, 359] width 125 height 14
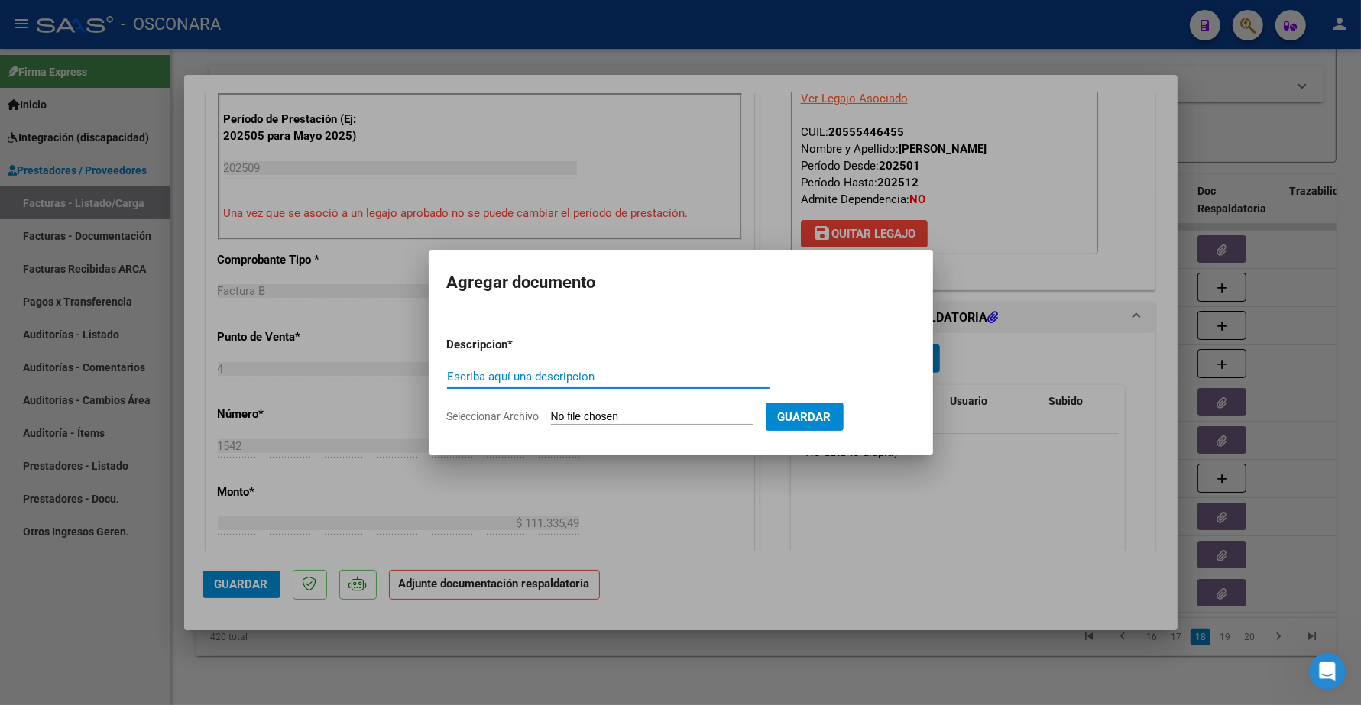
click at [594, 371] on input "Escriba aquí una descripcion" at bounding box center [608, 377] width 322 height 14
type input "PLANILLA"
click at [589, 410] on input "Seleccionar Archivo" at bounding box center [652, 417] width 202 height 15
type input "C:\fakepath\168970-3-Planilla_de_Asistencia.pdf"
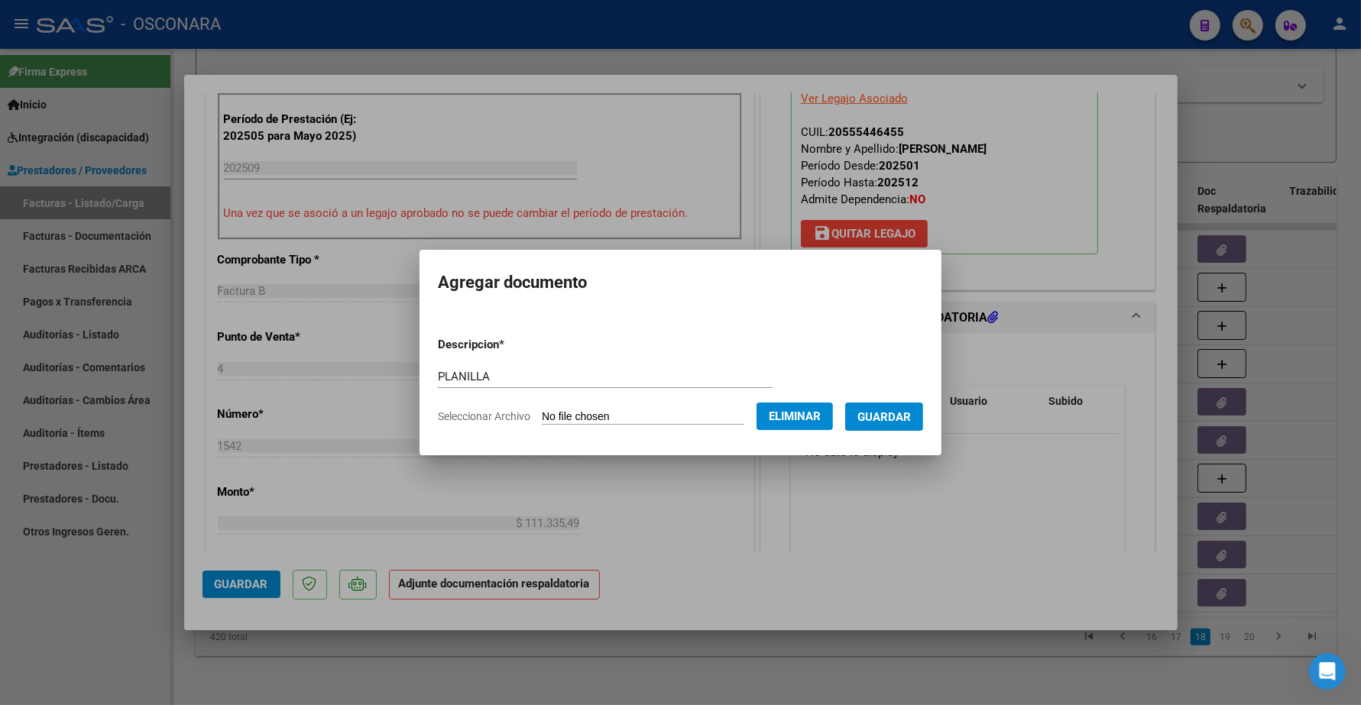
click at [900, 415] on span "Guardar" at bounding box center [883, 417] width 53 height 14
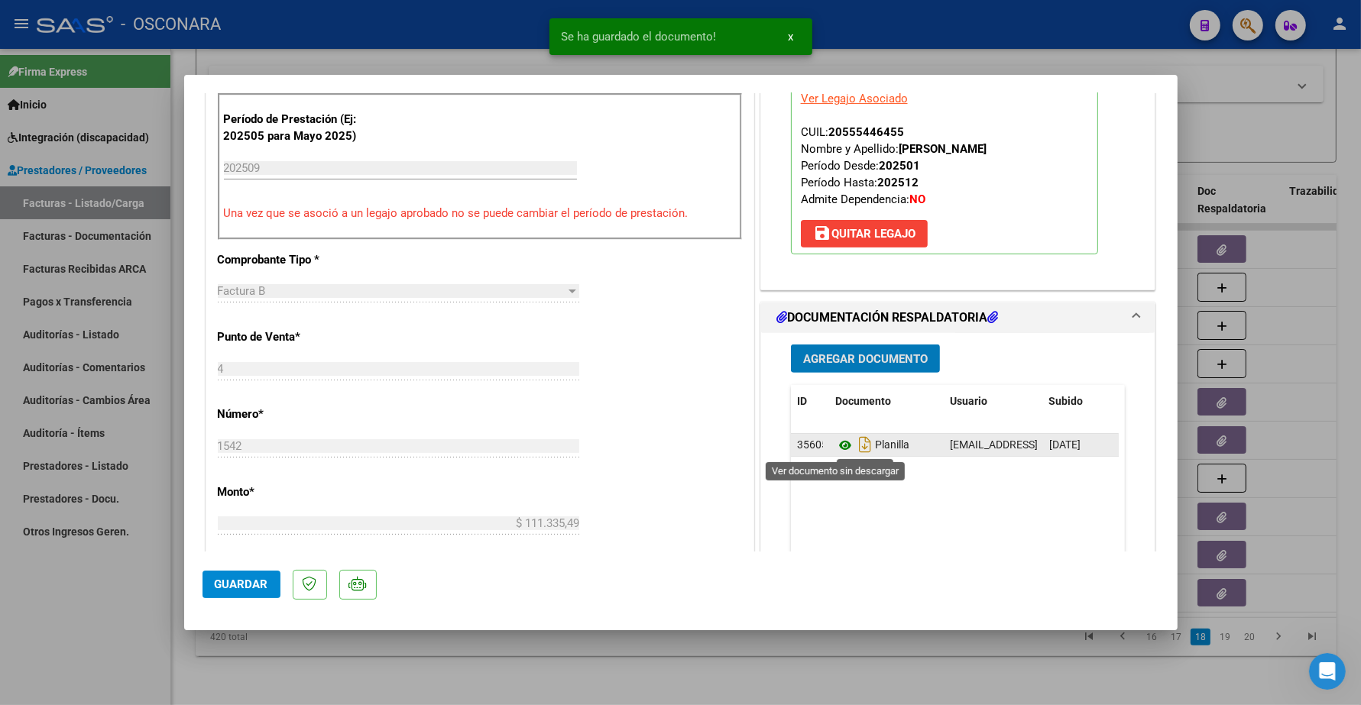
click at [838, 452] on icon at bounding box center [845, 445] width 20 height 18
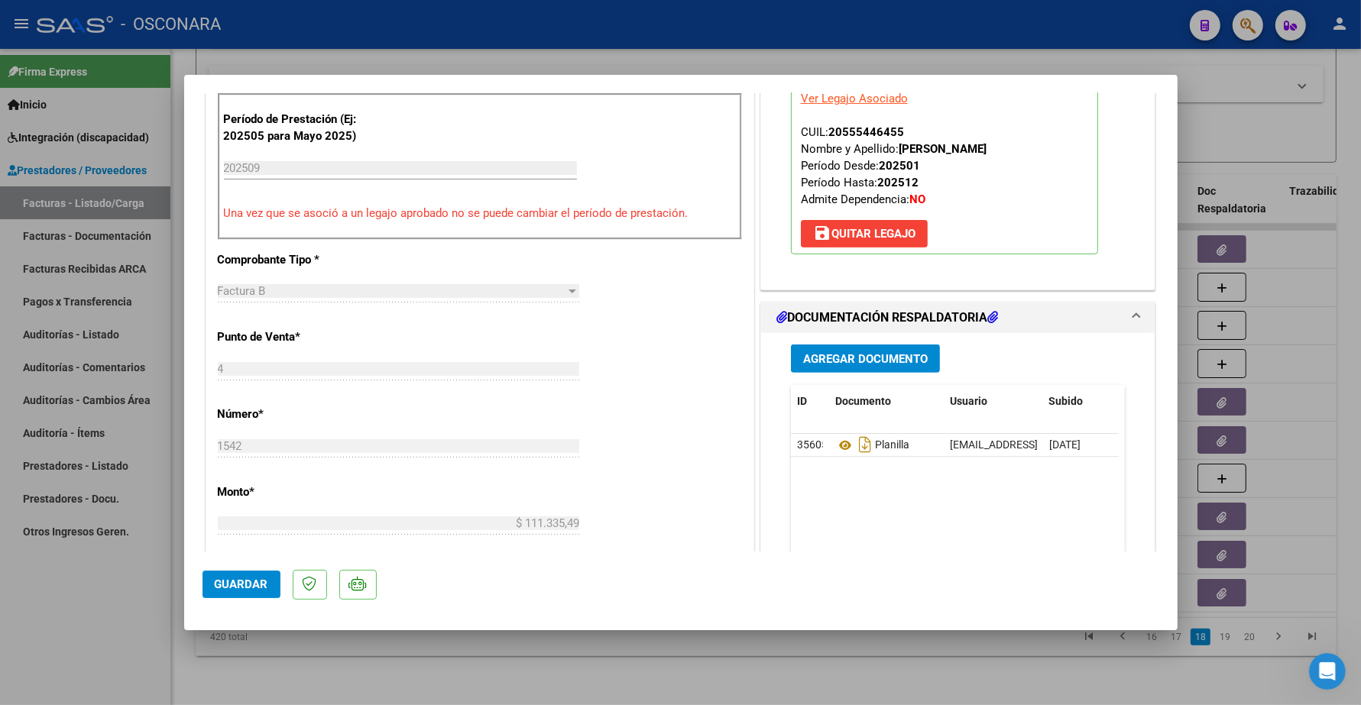
scroll to position [0, 0]
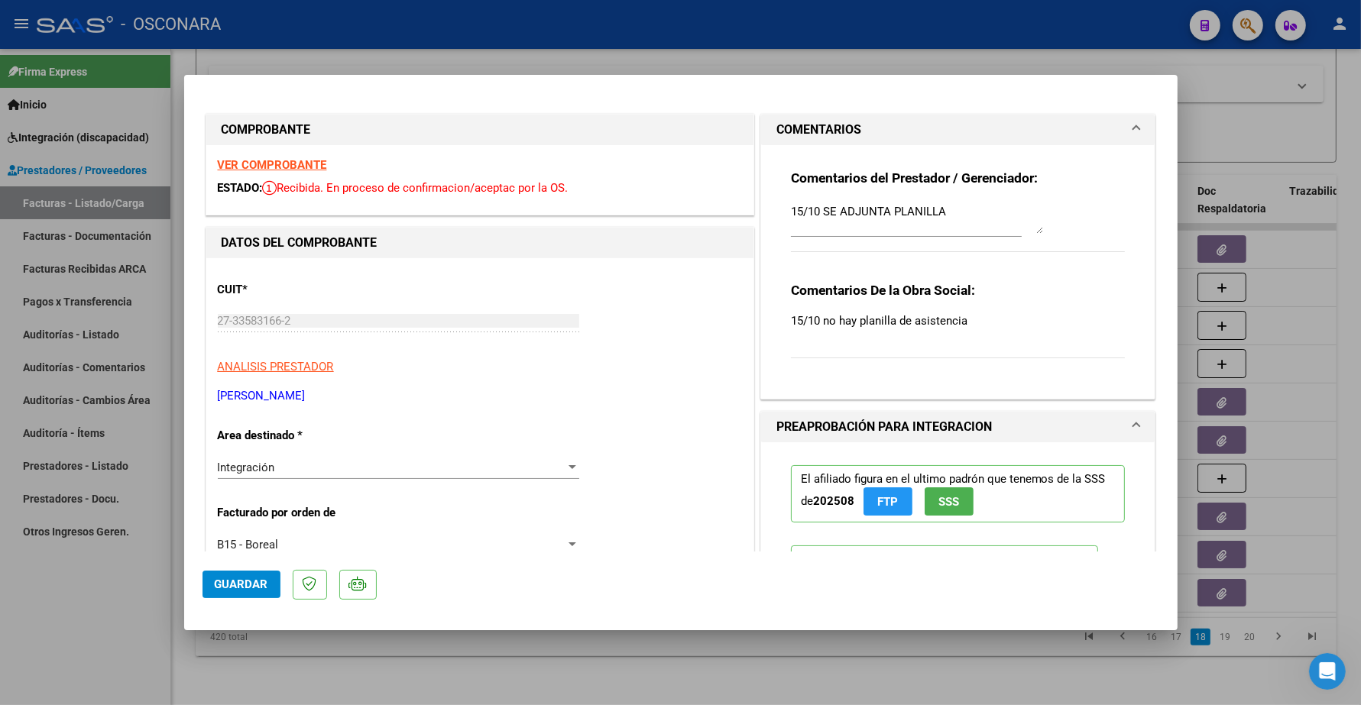
click at [260, 586] on span "Guardar" at bounding box center [241, 585] width 53 height 14
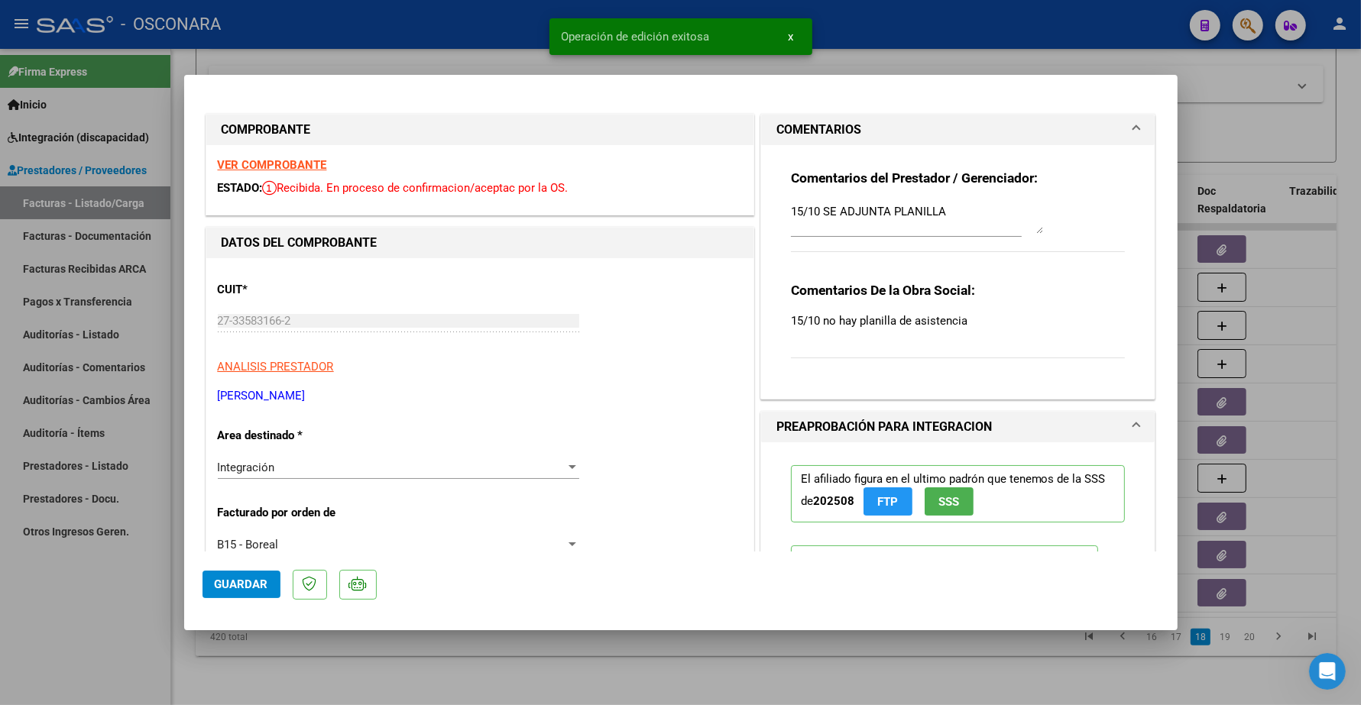
type input "$ 0,00"
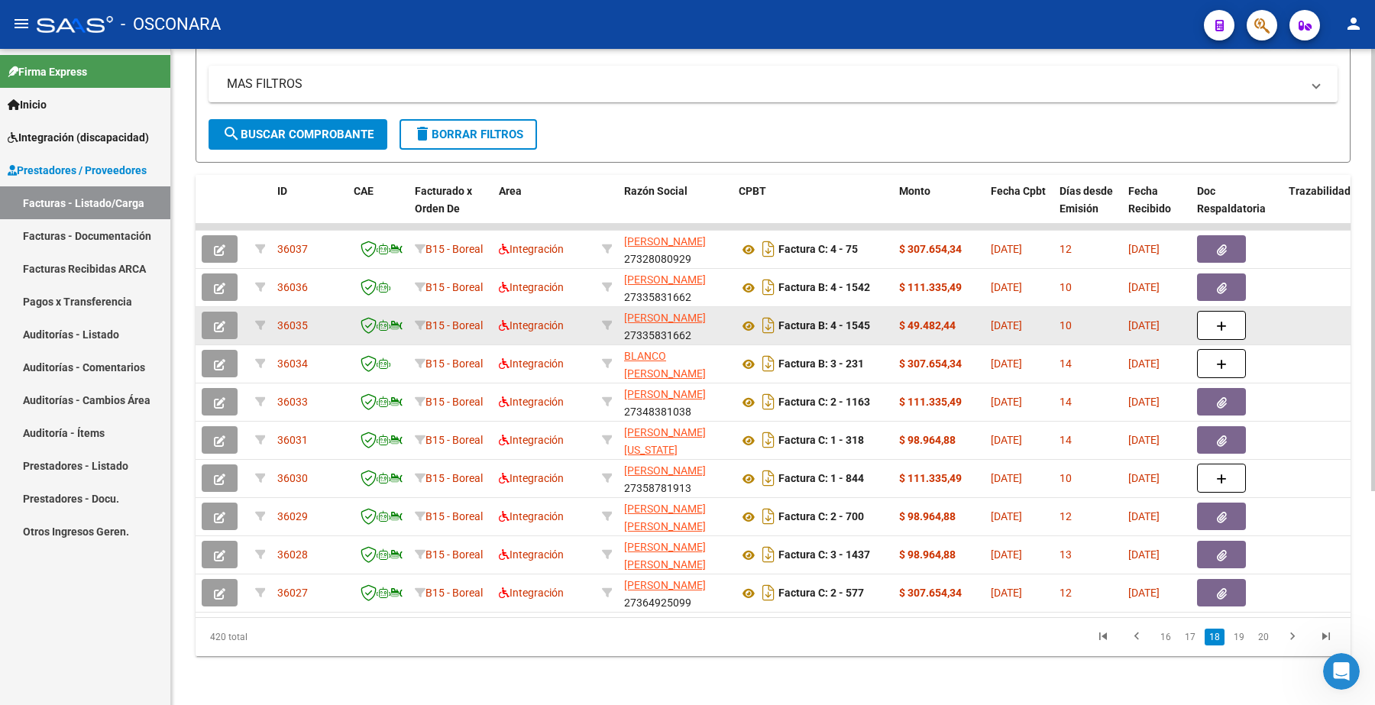
click at [219, 321] on icon "button" at bounding box center [219, 326] width 11 height 11
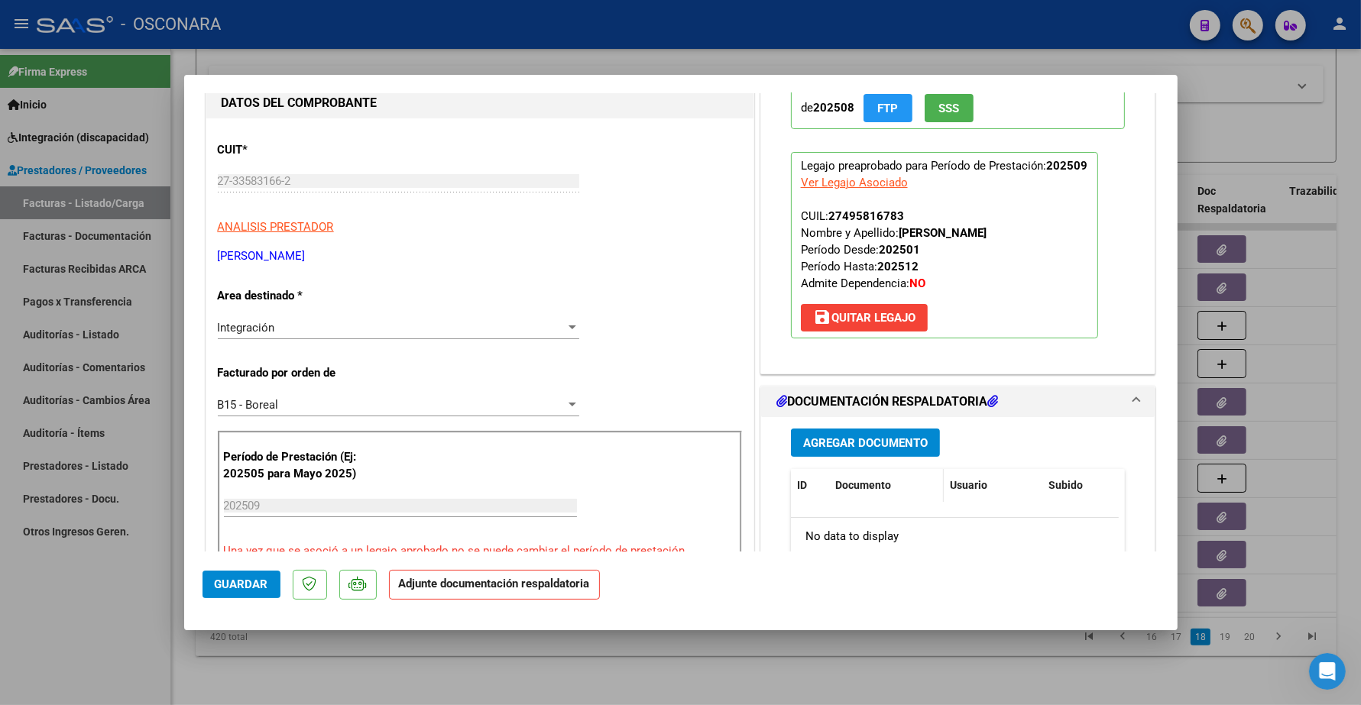
scroll to position [287, 0]
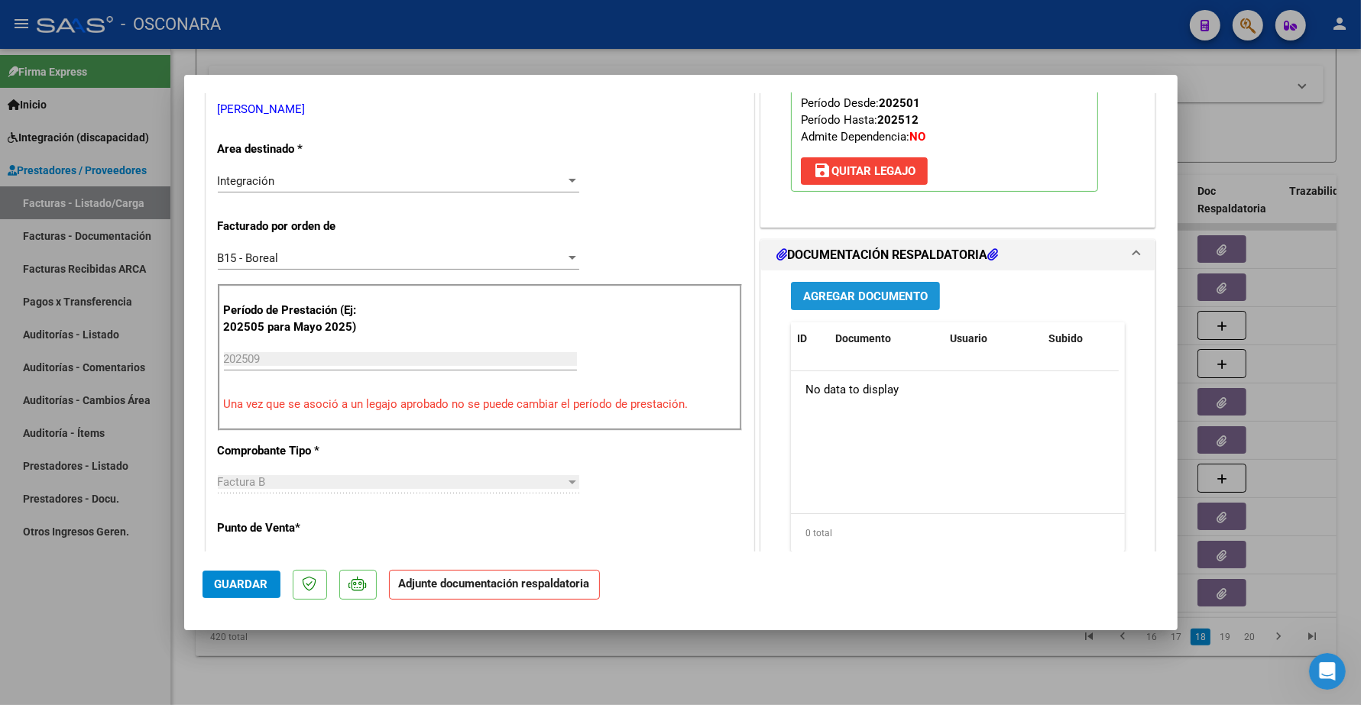
click at [865, 308] on button "Agregar Documento" at bounding box center [865, 296] width 149 height 28
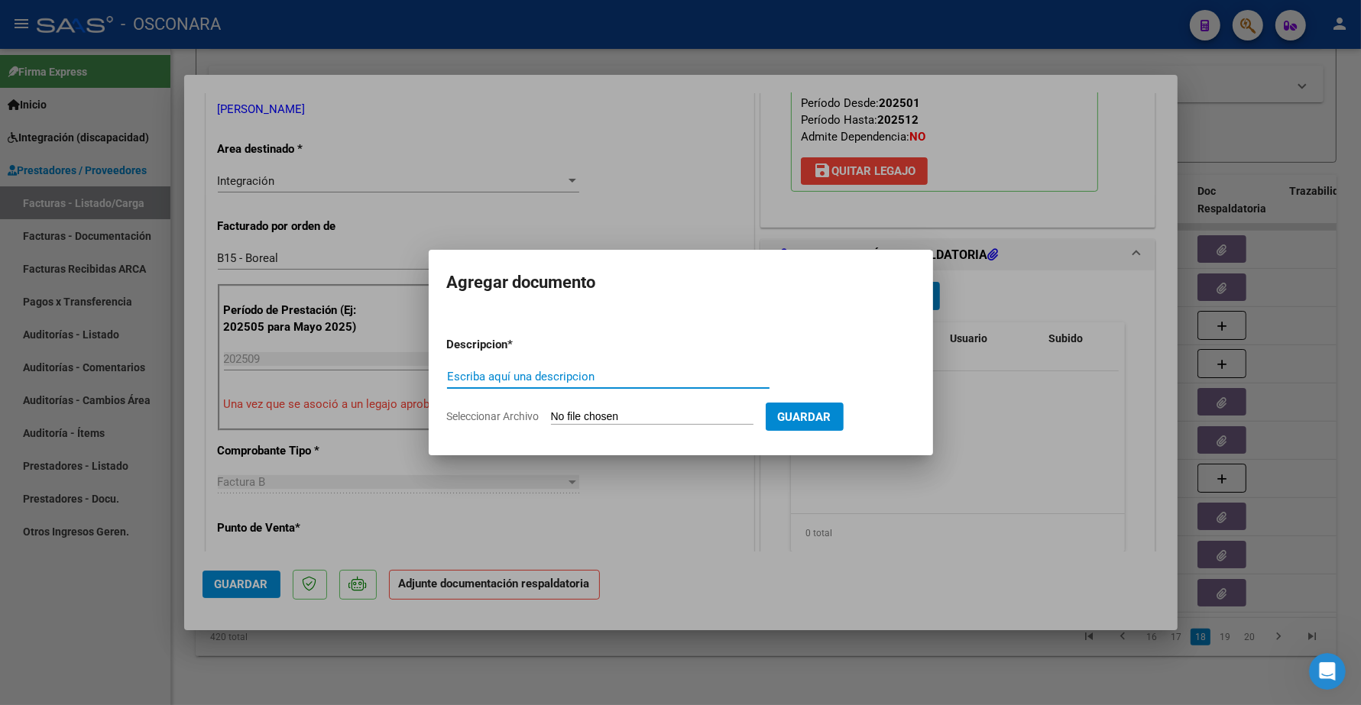
click at [568, 378] on input "Escriba aquí una descripcion" at bounding box center [608, 377] width 322 height 14
type input "PLANILLA"
click at [572, 409] on form "Descripcion * PLANILLA Escriba aquí una descripcion Seleccionar Archivo Guardar" at bounding box center [681, 381] width 468 height 112
click at [586, 417] on input "Seleccionar Archivo" at bounding box center [652, 417] width 202 height 15
type input "C:\fakepath\169025-3-Planilla_de_Asistencia.pdf"
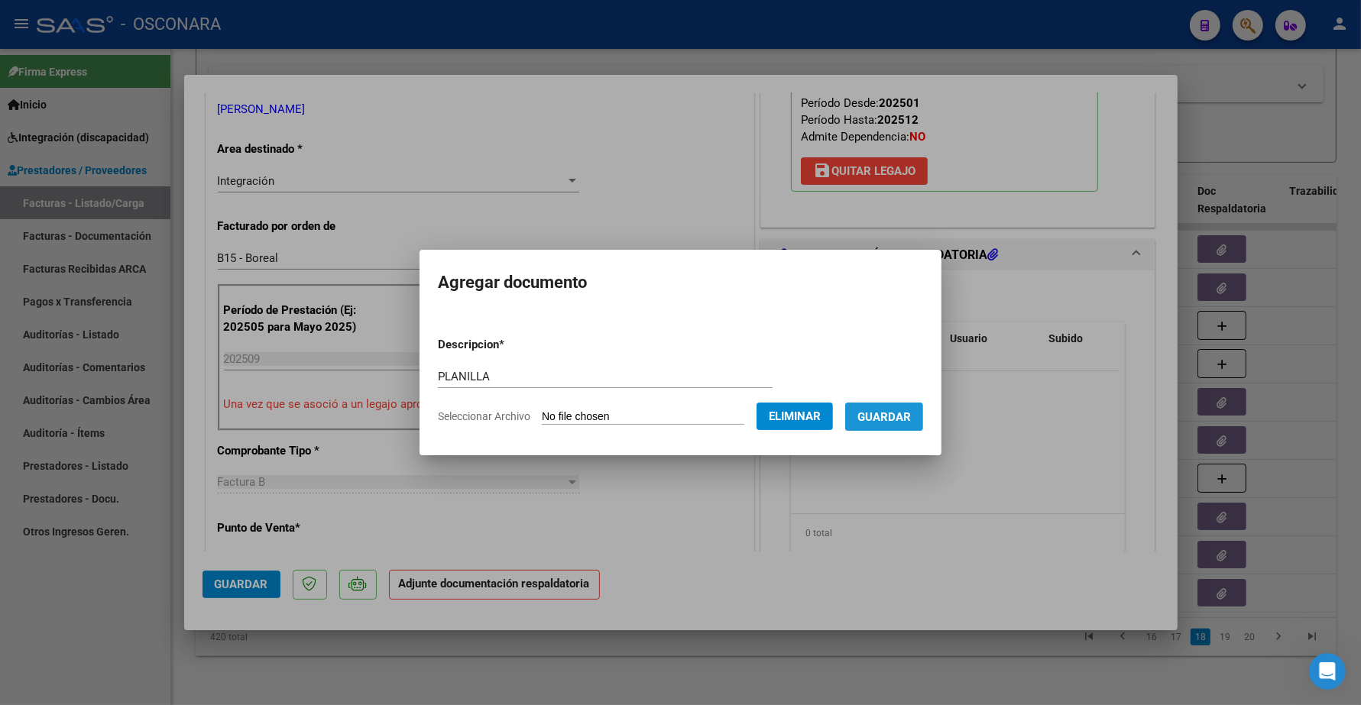
click at [911, 413] on span "Guardar" at bounding box center [883, 417] width 53 height 14
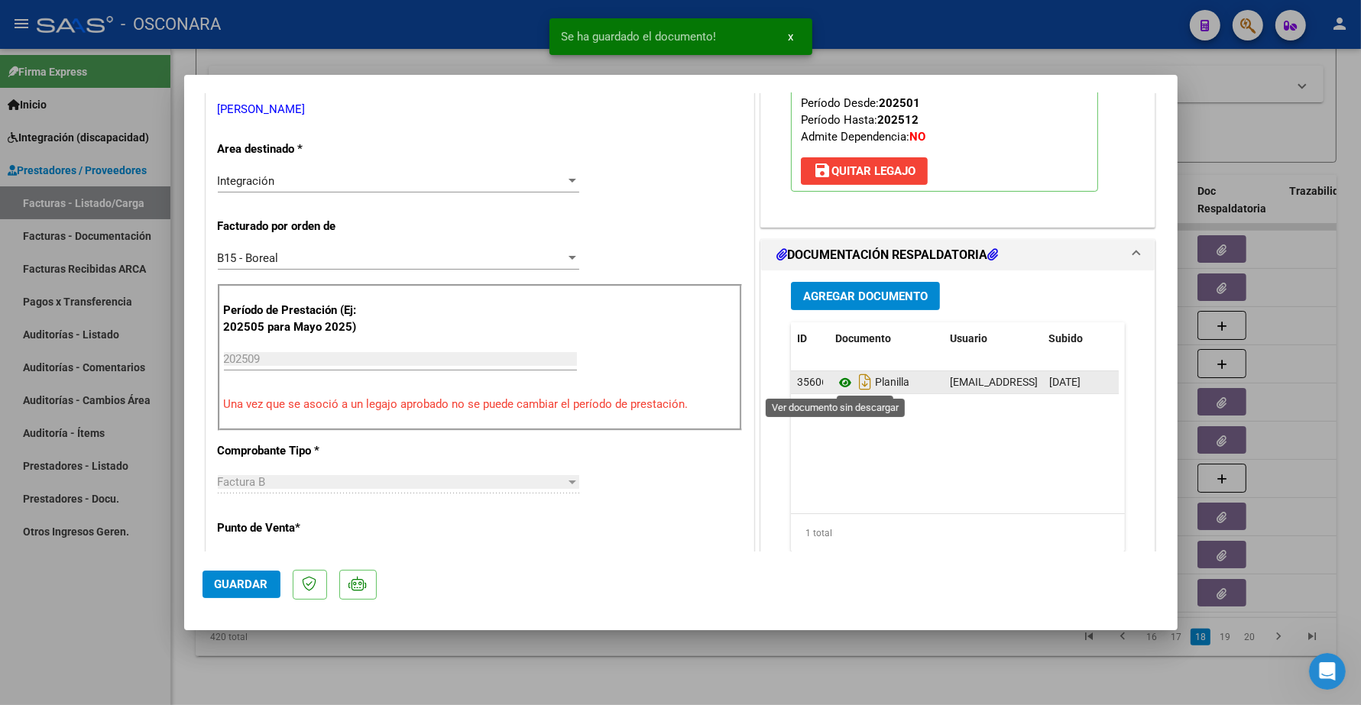
click at [837, 384] on icon at bounding box center [845, 383] width 20 height 18
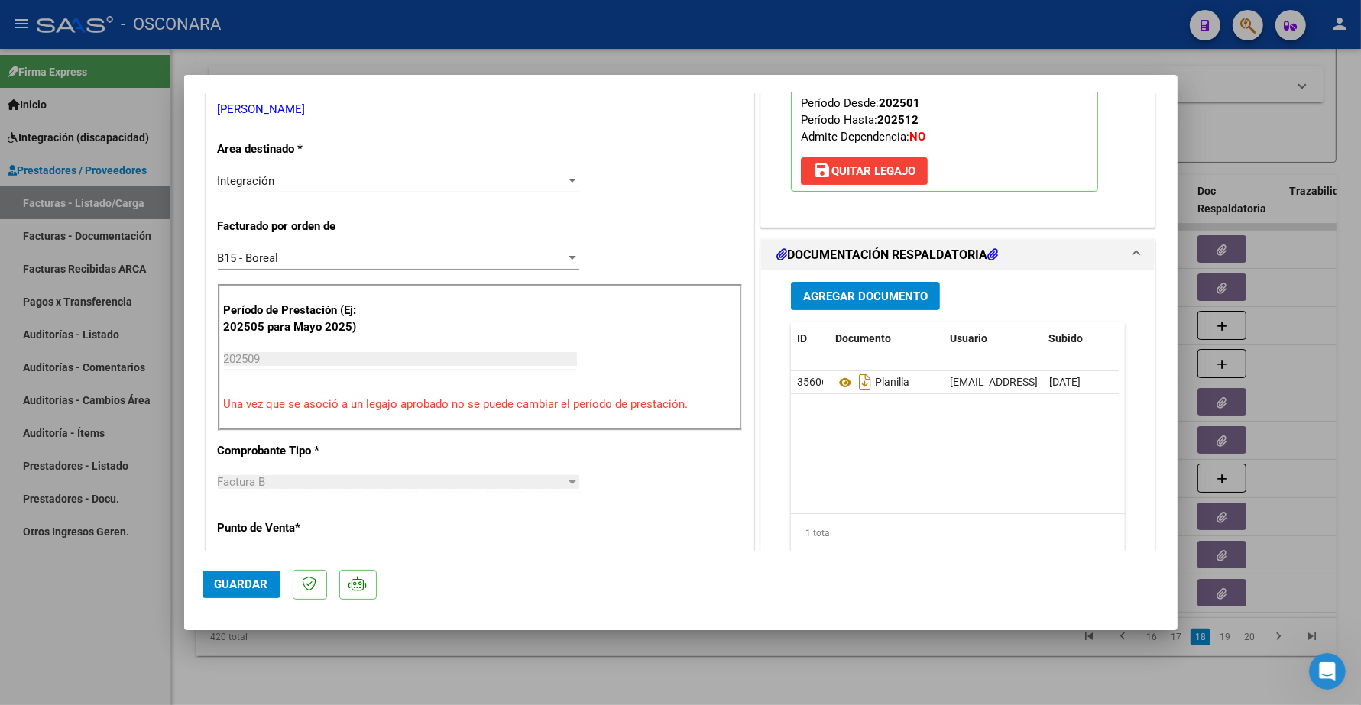
click at [260, 586] on span "Guardar" at bounding box center [241, 585] width 53 height 14
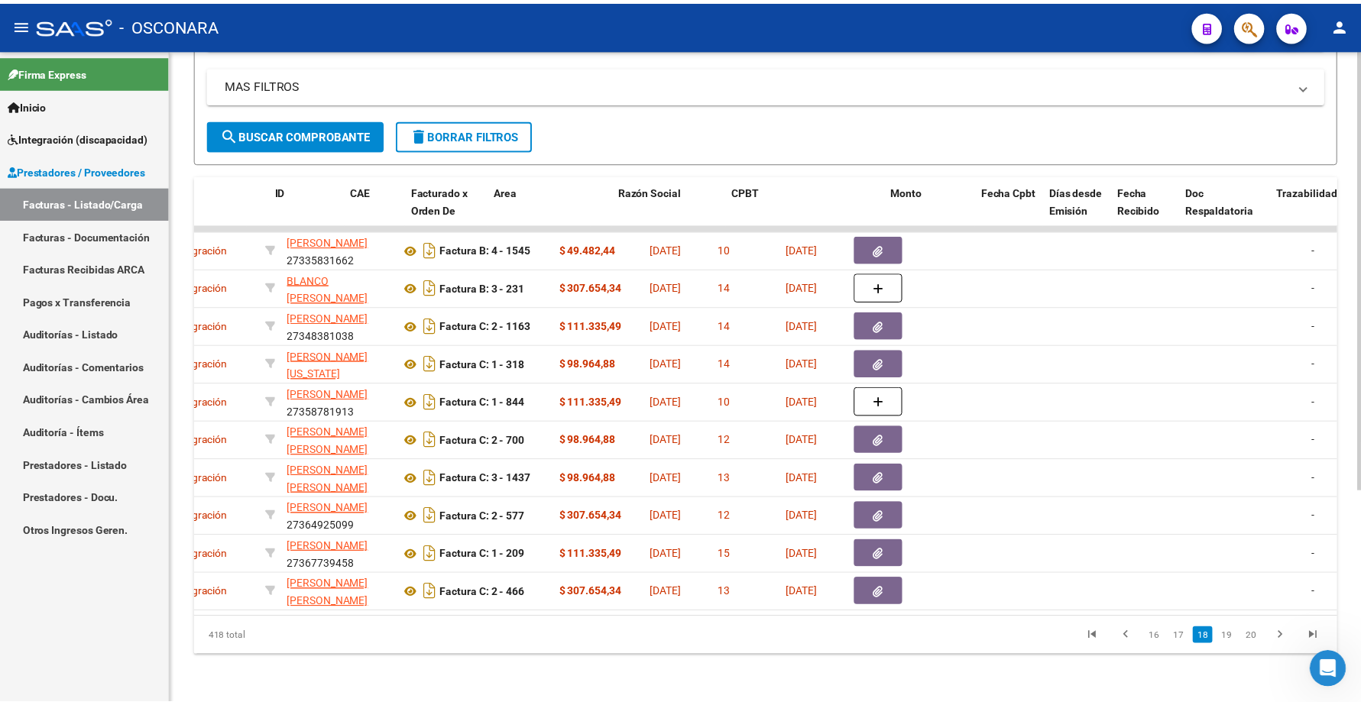
scroll to position [0, 0]
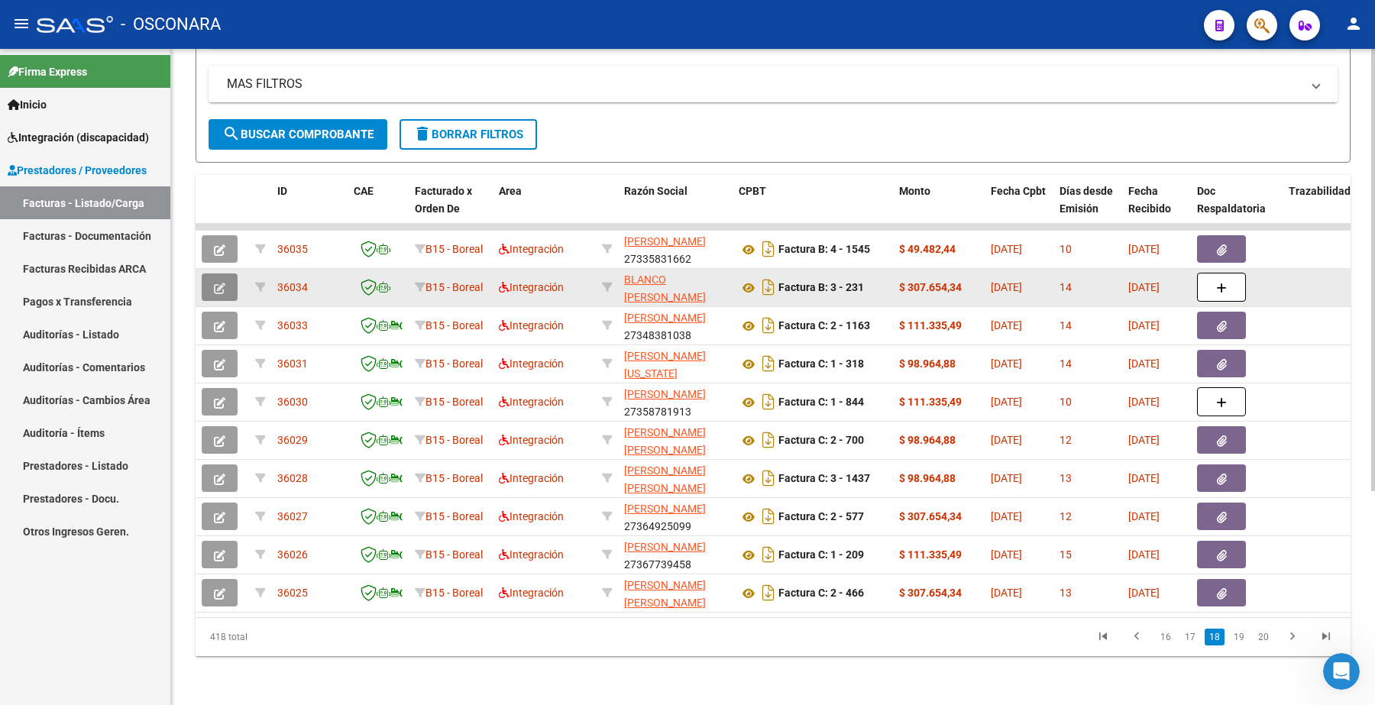
click at [226, 274] on button "button" at bounding box center [220, 288] width 36 height 28
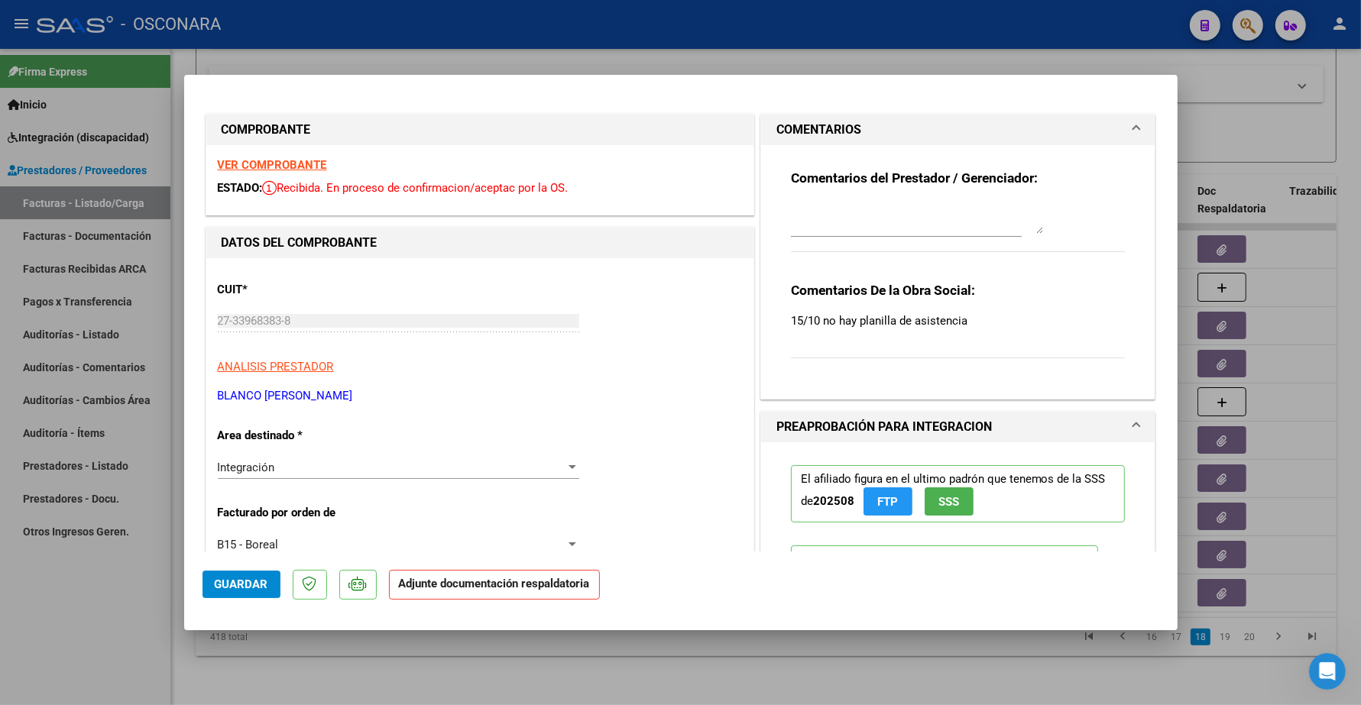
click at [842, 227] on textarea at bounding box center [917, 218] width 252 height 31
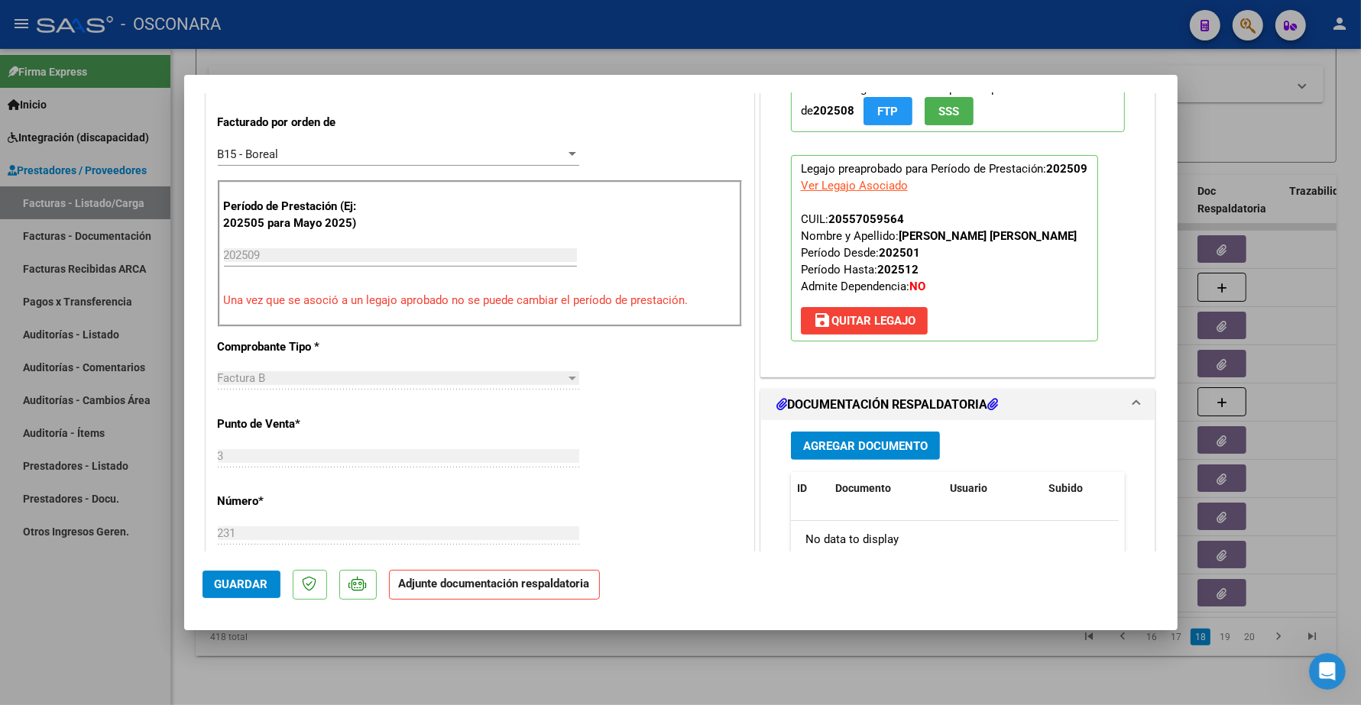
scroll to position [478, 0]
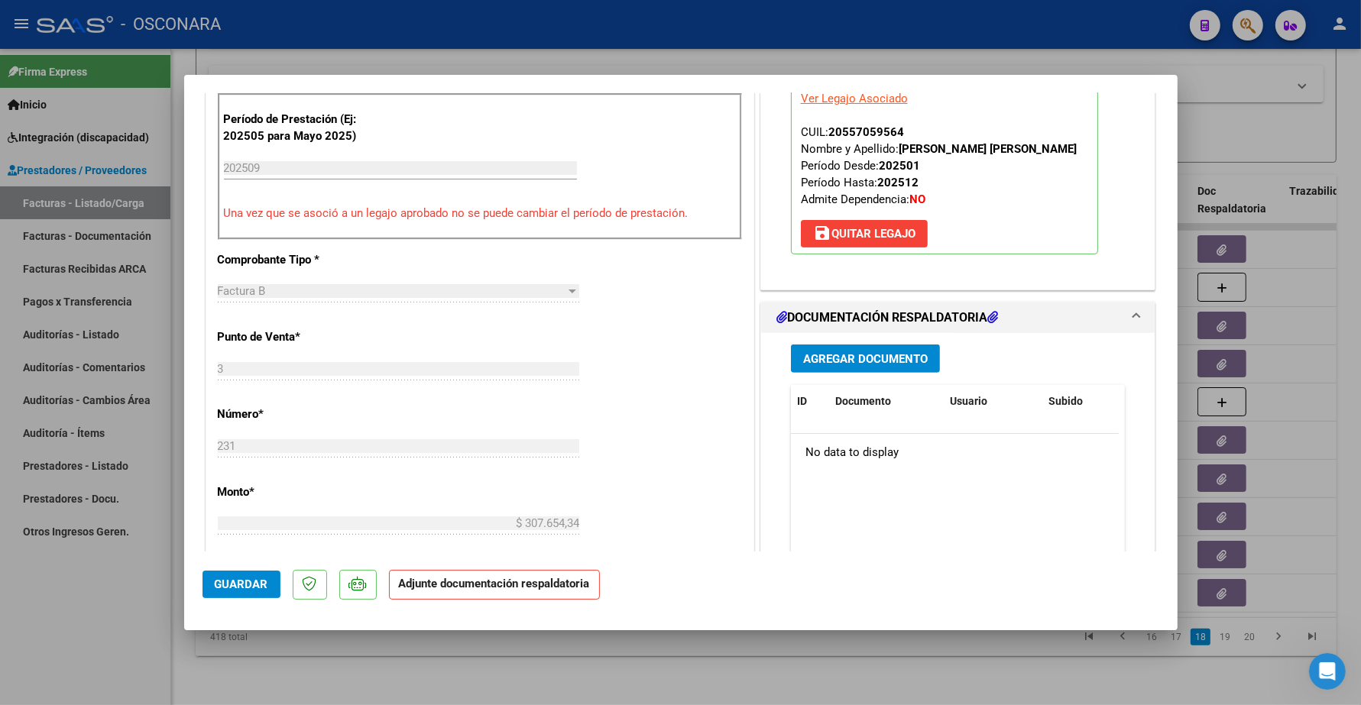
type textarea "15/10 SE ADJUNTA PLANILLA"
click at [850, 373] on button "Agregar Documento" at bounding box center [865, 359] width 149 height 28
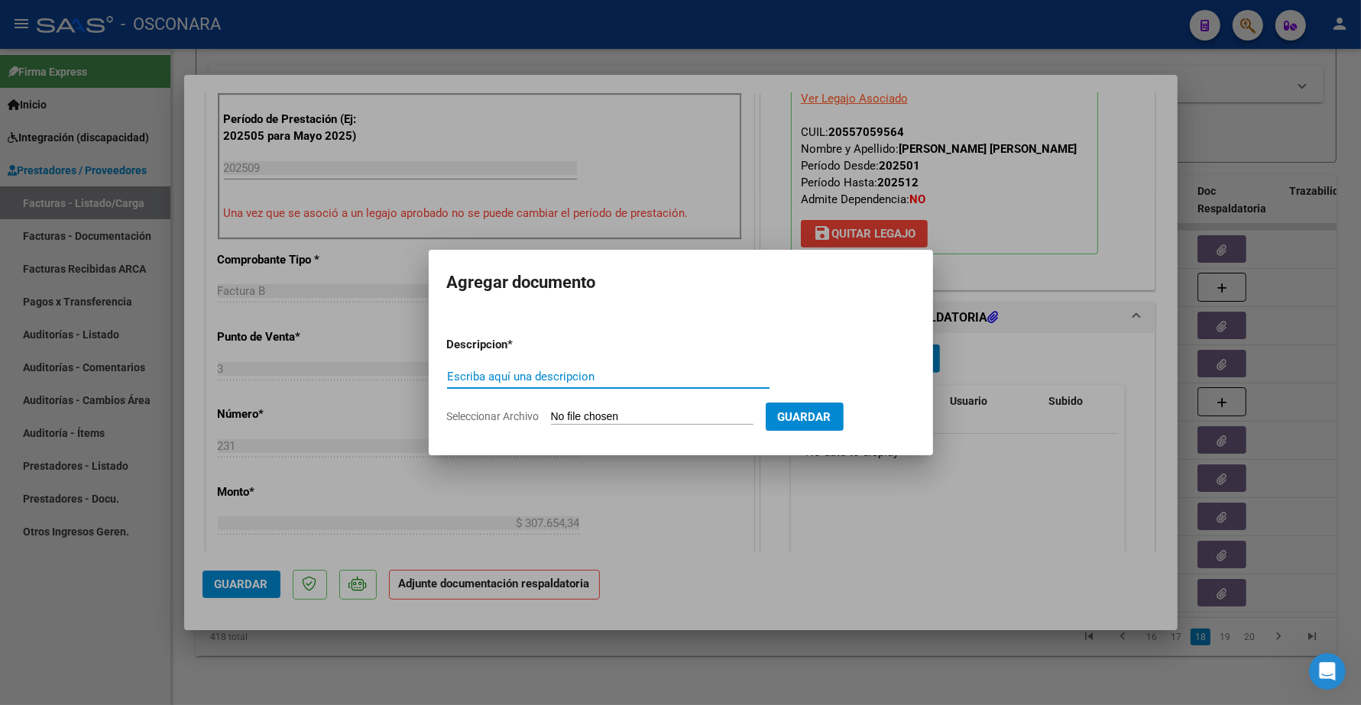
click at [602, 379] on input "Escriba aquí una descripcion" at bounding box center [608, 377] width 322 height 14
type input "PLANILLA"
click at [627, 406] on form "Descripcion * PLANILLA Escriba aquí una descripcion Seleccionar Archivo Guardar" at bounding box center [681, 381] width 468 height 112
click at [629, 407] on form "Descripcion * PLANILLA Escriba aquí una descripcion Seleccionar Archivo Guardar" at bounding box center [681, 381] width 468 height 112
click at [616, 410] on input "Seleccionar Archivo" at bounding box center [652, 417] width 202 height 15
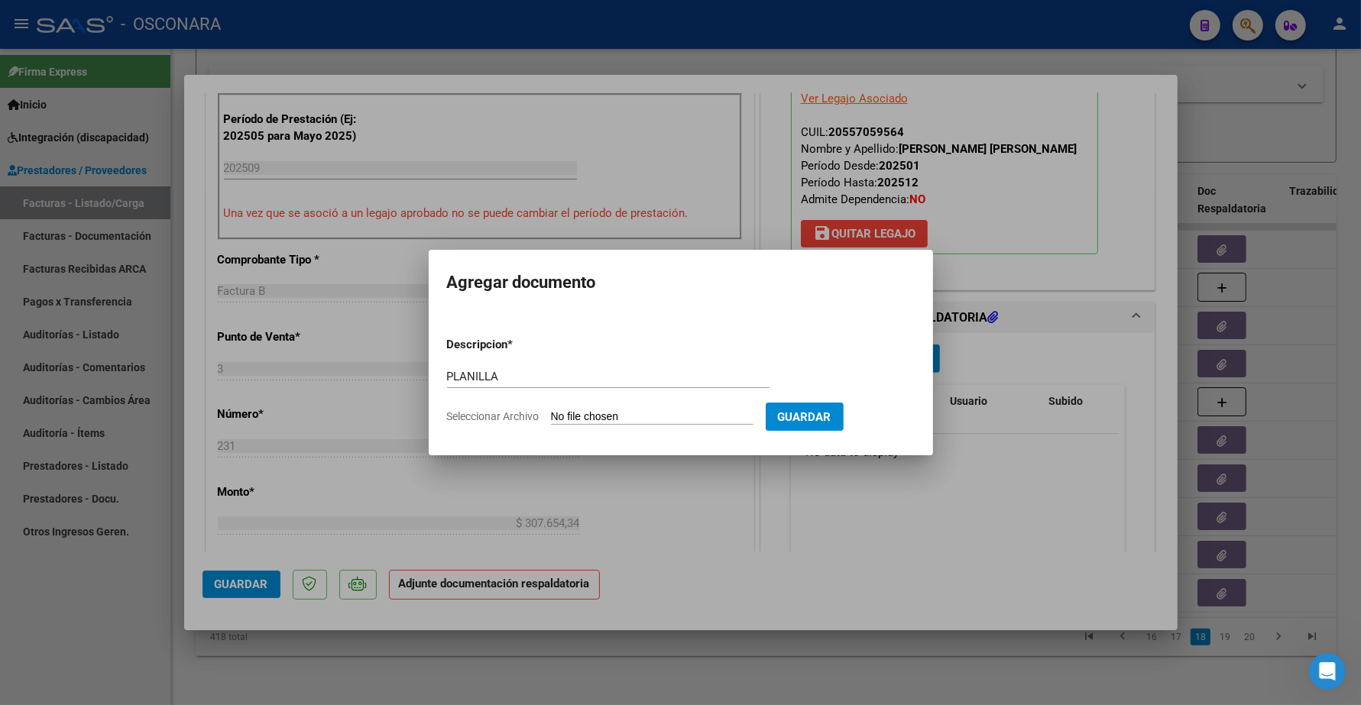
type input "C:\fakepath\165818-3-Planilla_de_Asistencia.pdf"
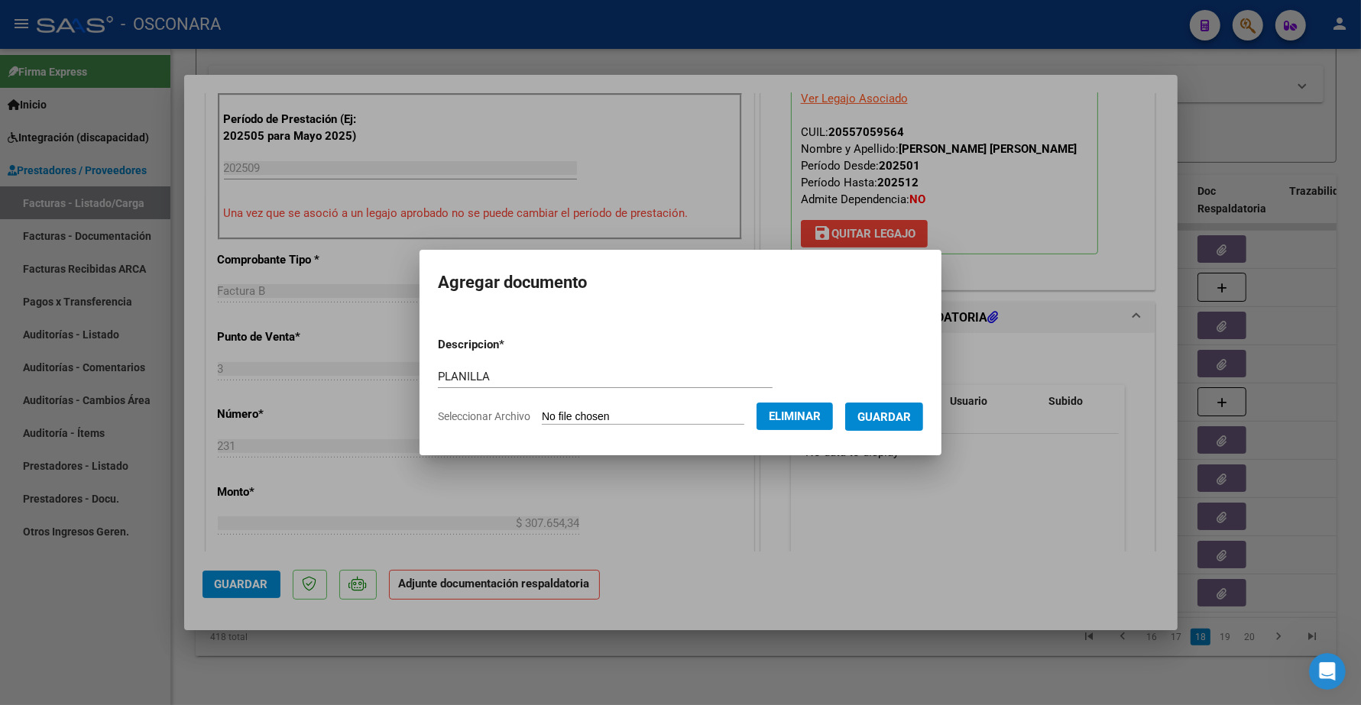
click at [911, 414] on span "Guardar" at bounding box center [883, 417] width 53 height 14
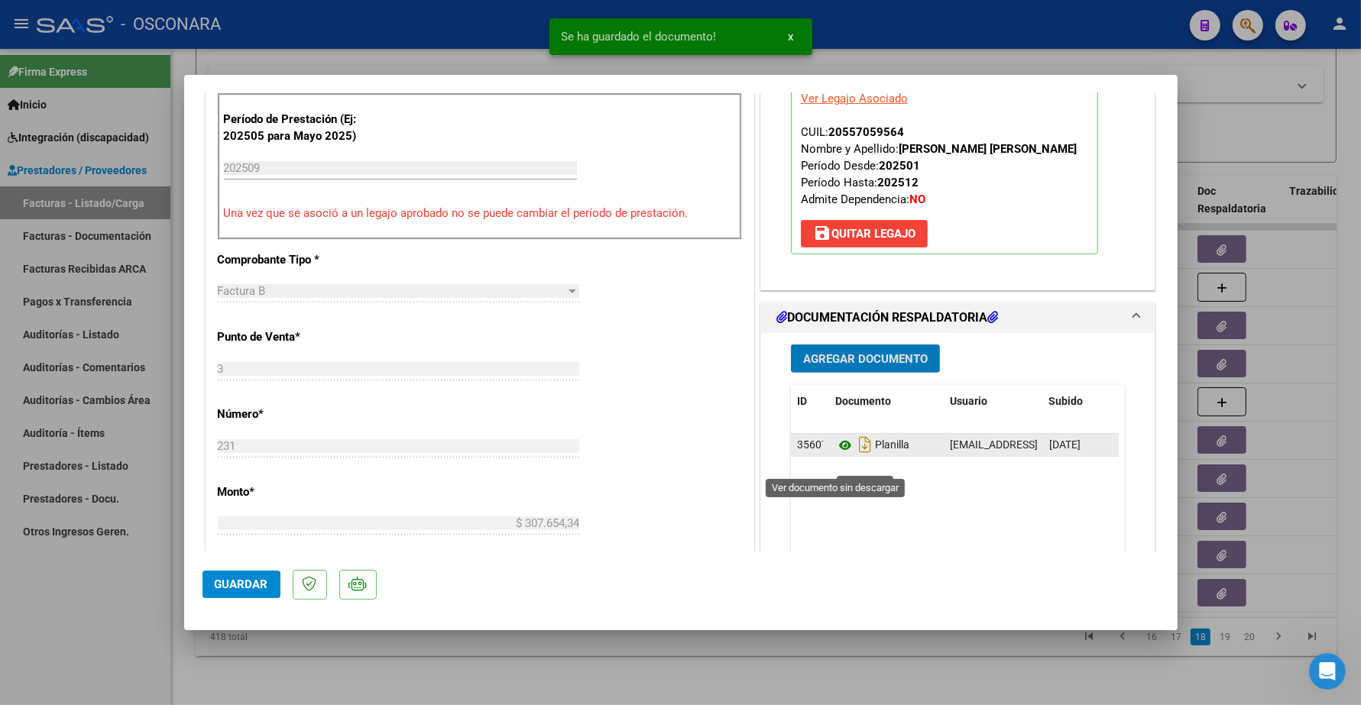
click at [835, 455] on icon at bounding box center [845, 445] width 20 height 18
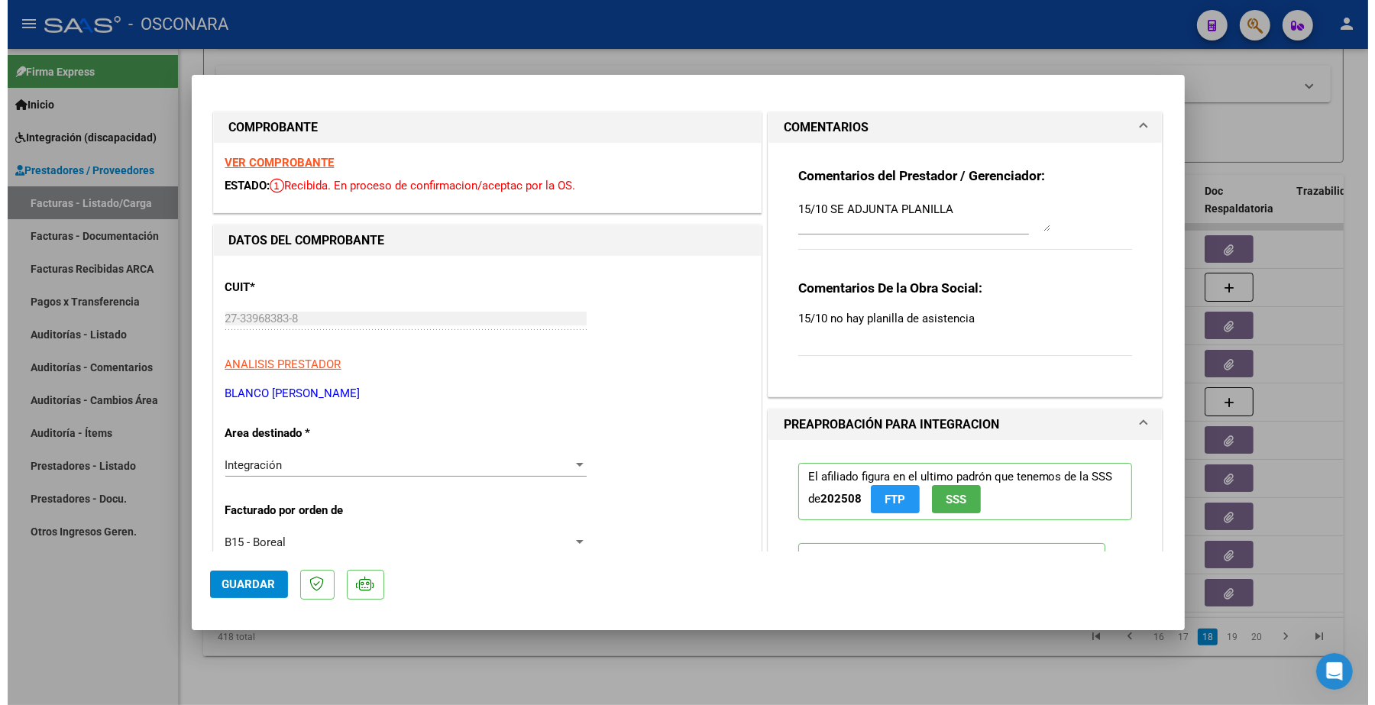
scroll to position [0, 0]
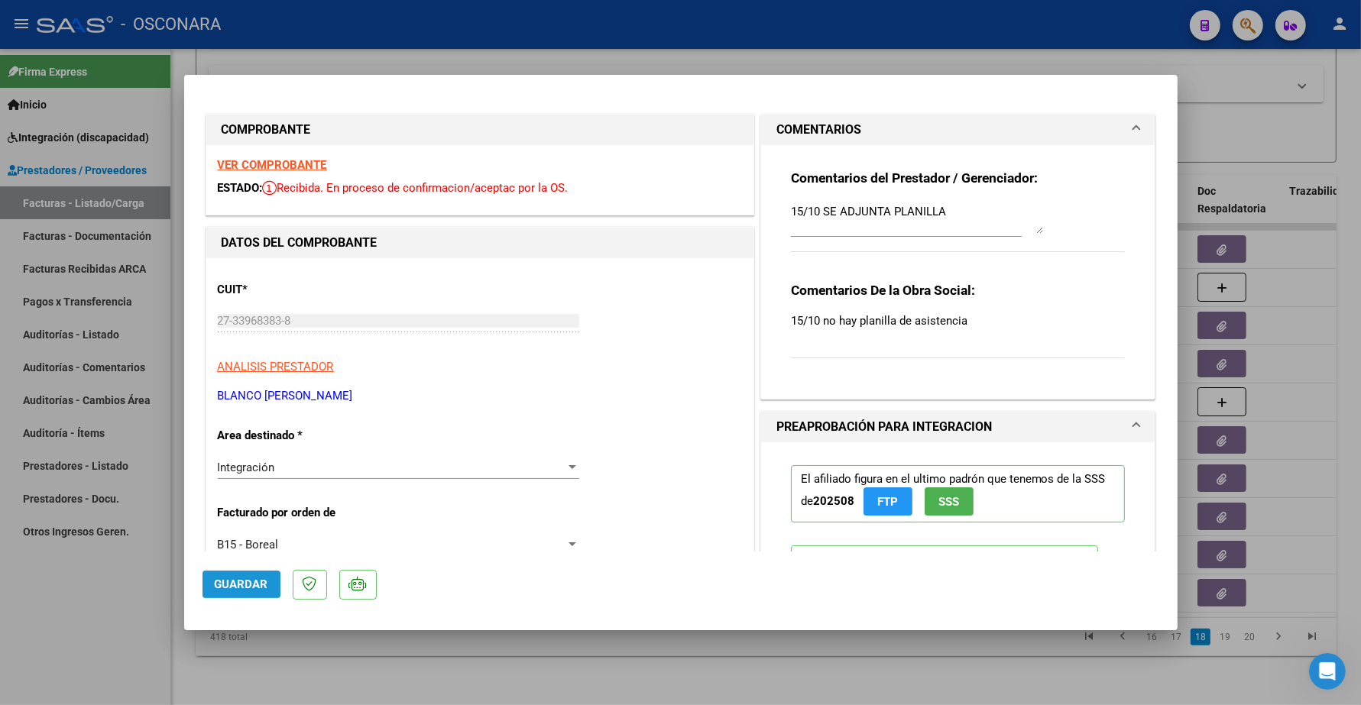
click at [248, 583] on span "Guardar" at bounding box center [241, 585] width 53 height 14
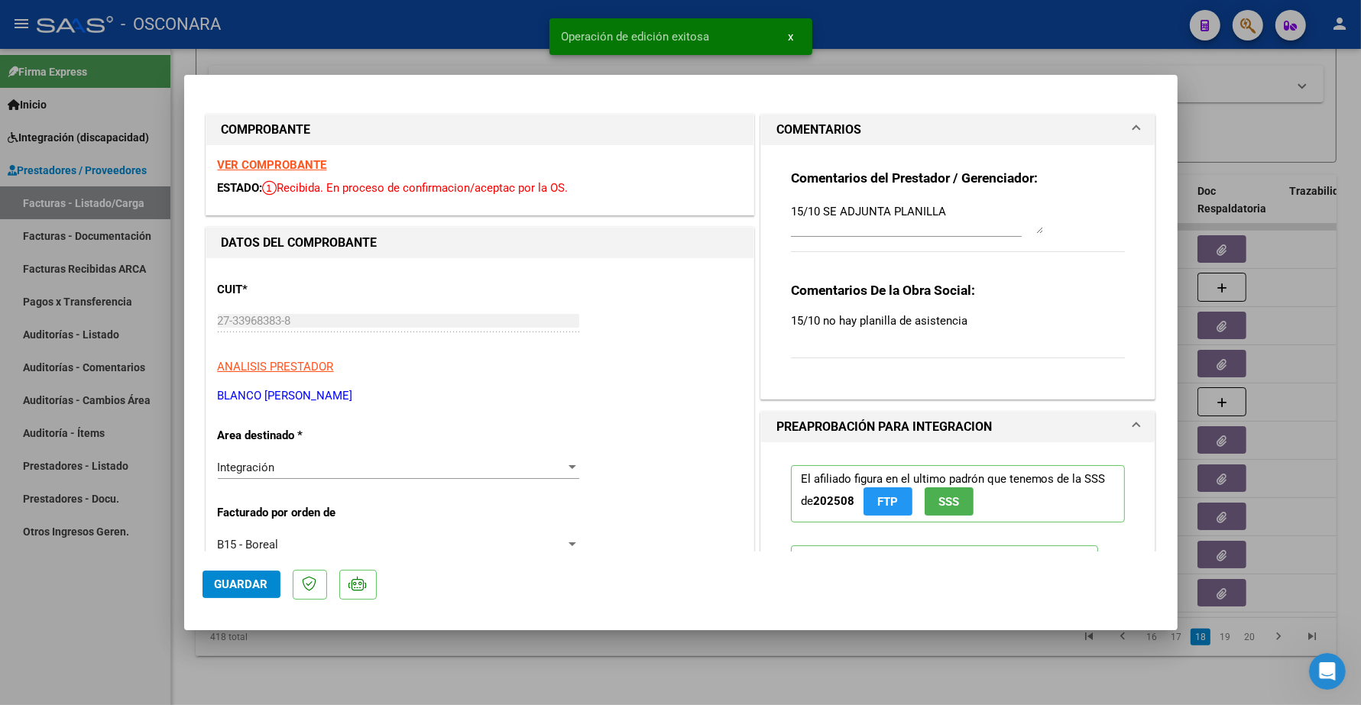
type input "$ 0,00"
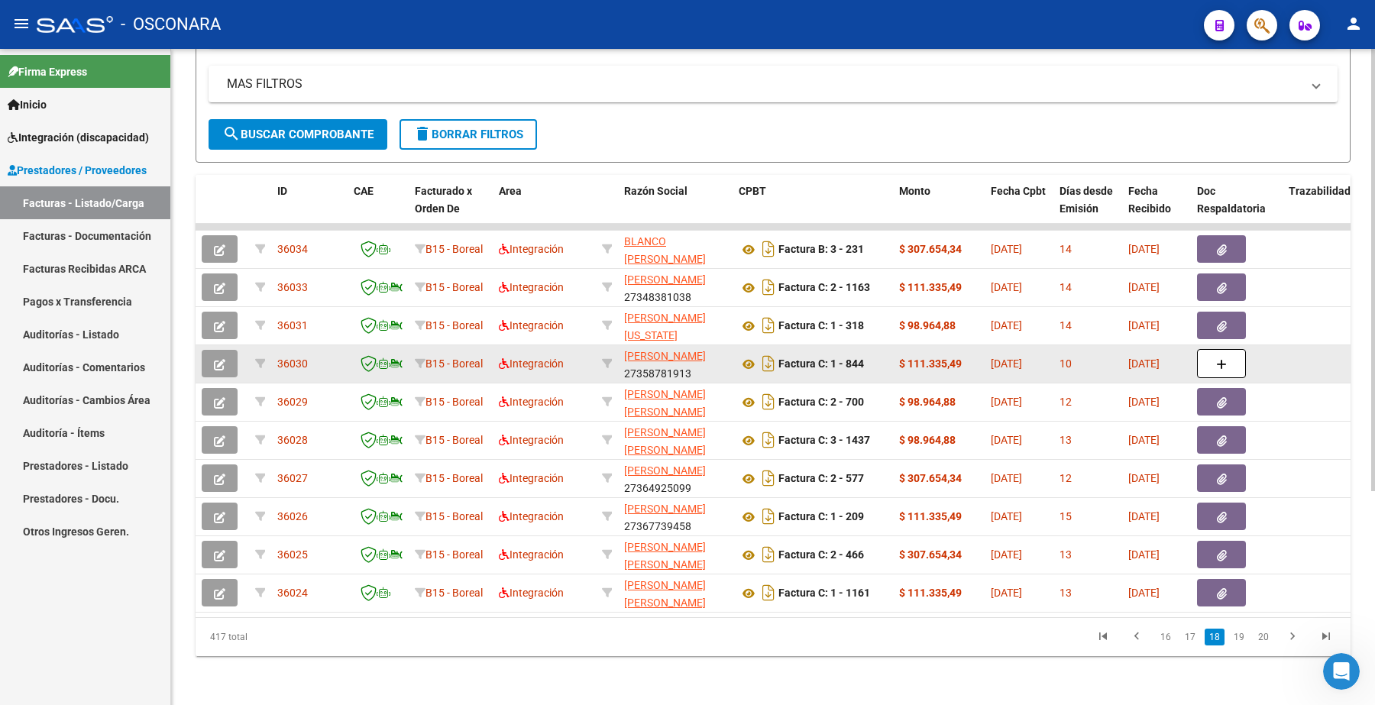
click at [227, 350] on button "button" at bounding box center [220, 364] width 36 height 28
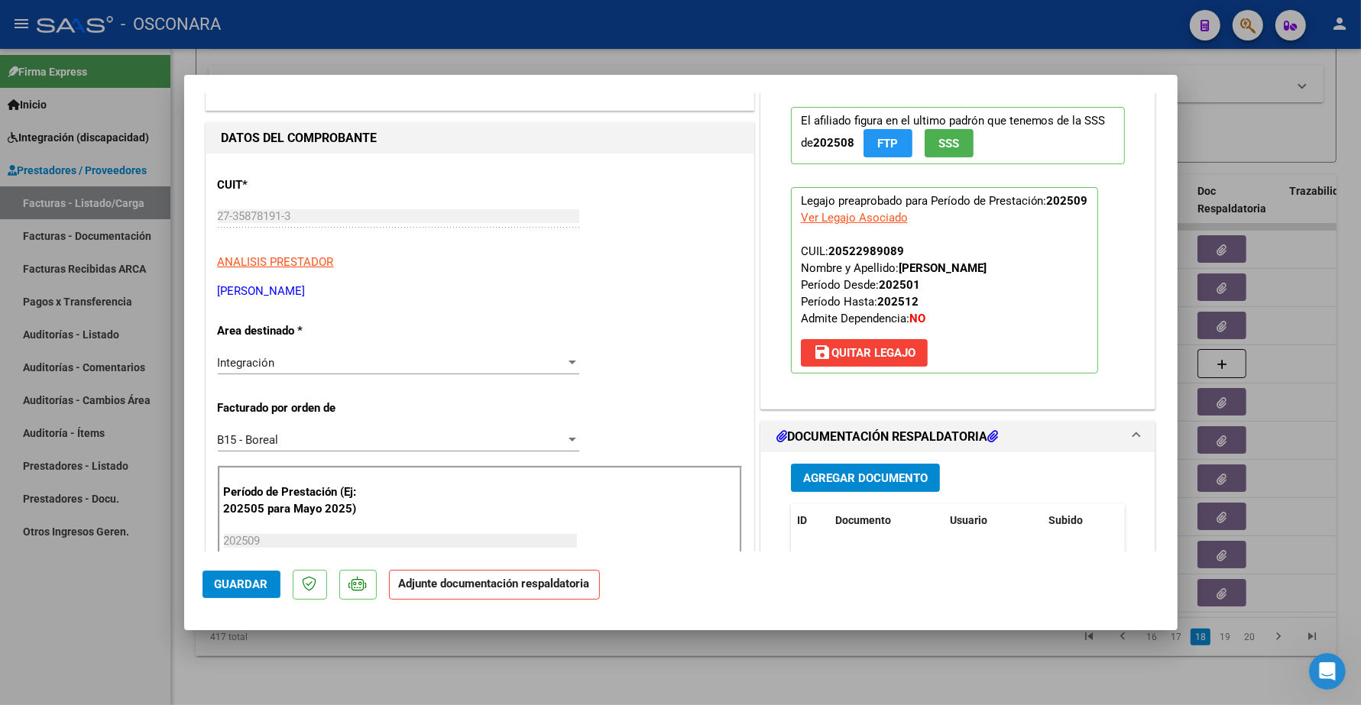
scroll to position [191, 0]
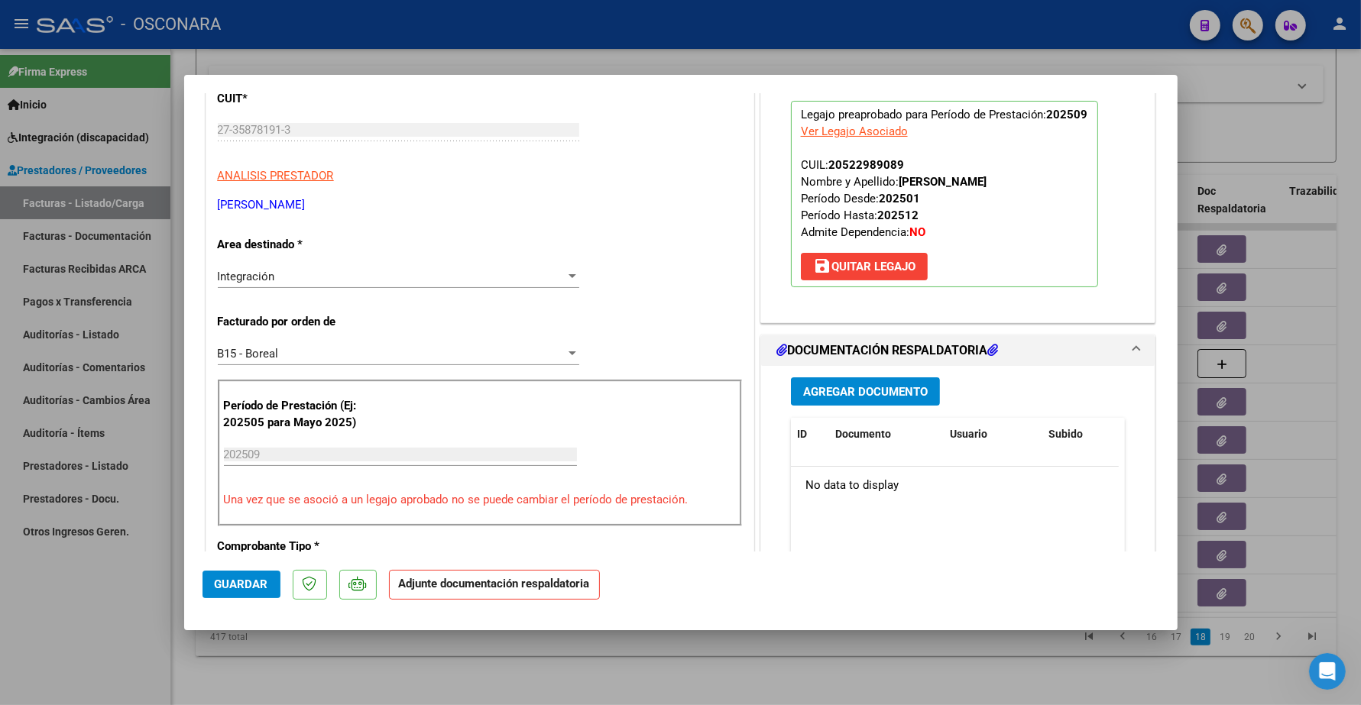
click at [853, 400] on button "Agregar Documento" at bounding box center [865, 391] width 149 height 28
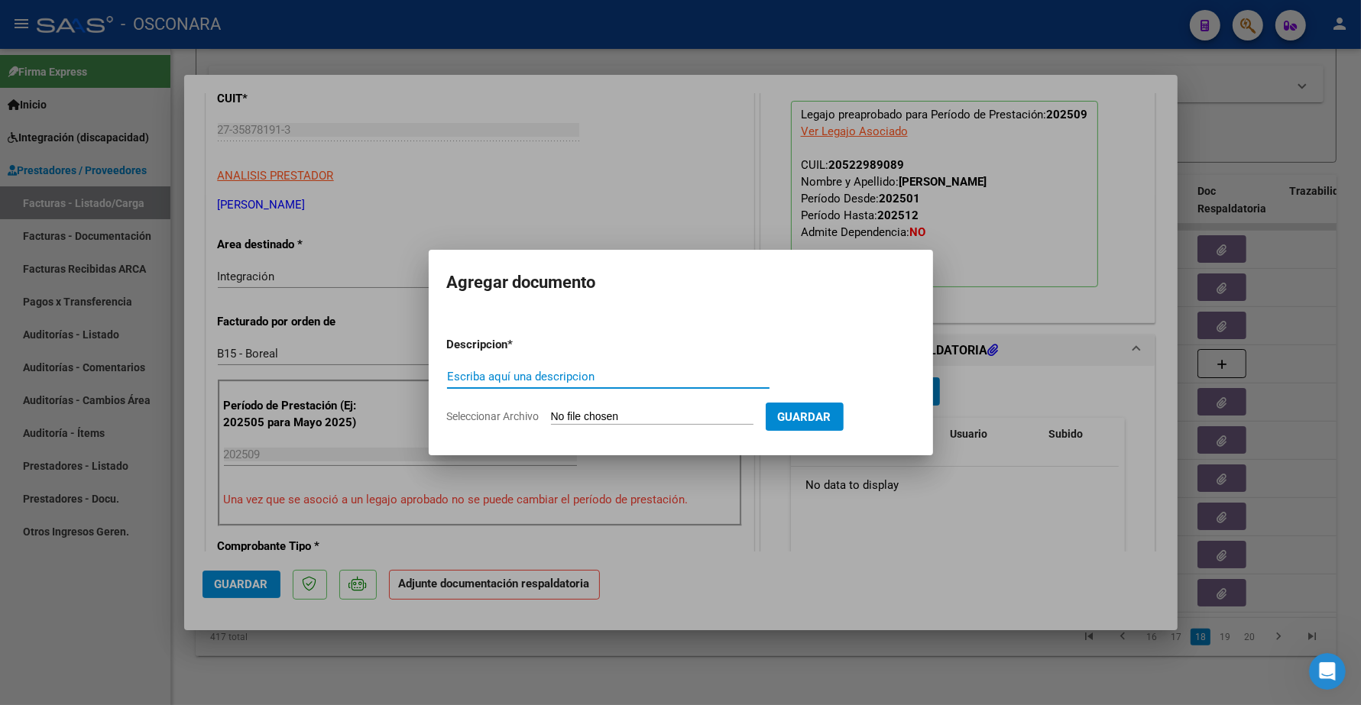
click at [549, 375] on input "Escriba aquí una descripcion" at bounding box center [608, 377] width 322 height 14
type input "PLANILLA"
click at [617, 417] on input "Seleccionar Archivo" at bounding box center [652, 417] width 202 height 15
type input "C:\fakepath\169320-3-Planilla_de_Asistencia.pdf"
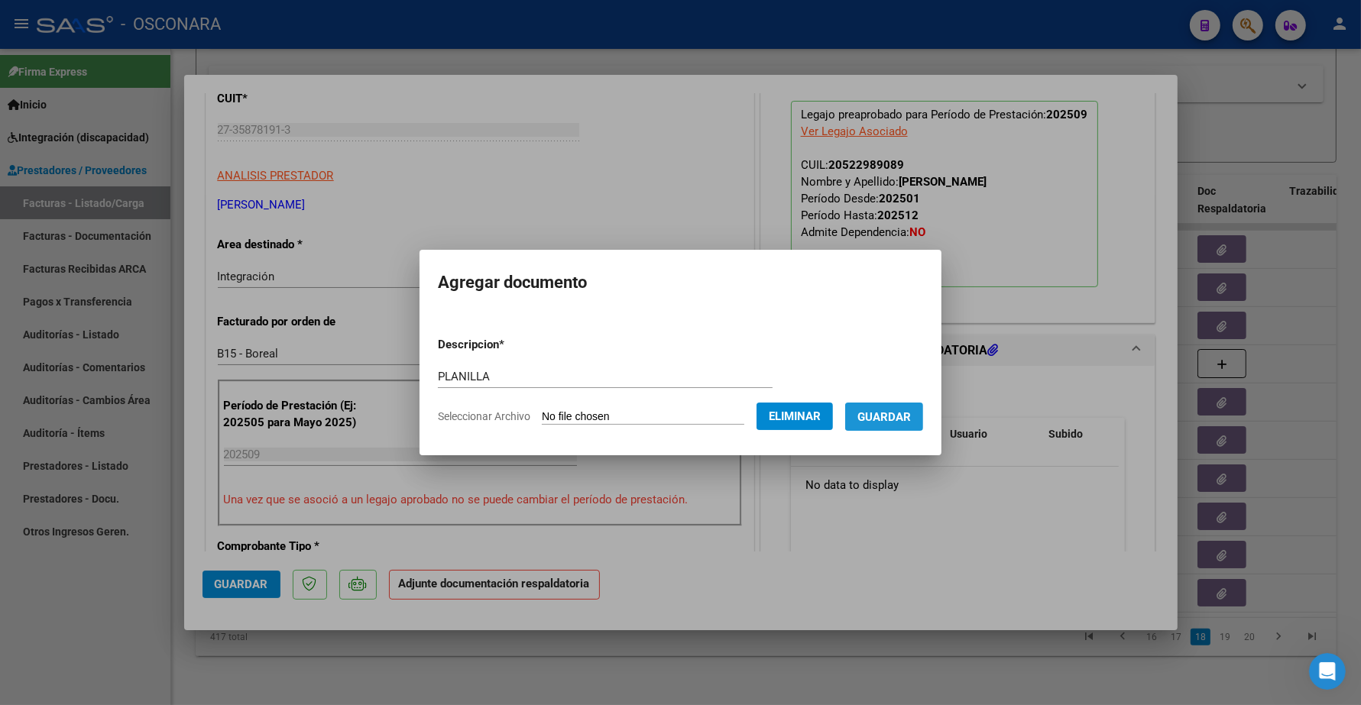
click at [904, 414] on span "Guardar" at bounding box center [883, 417] width 53 height 14
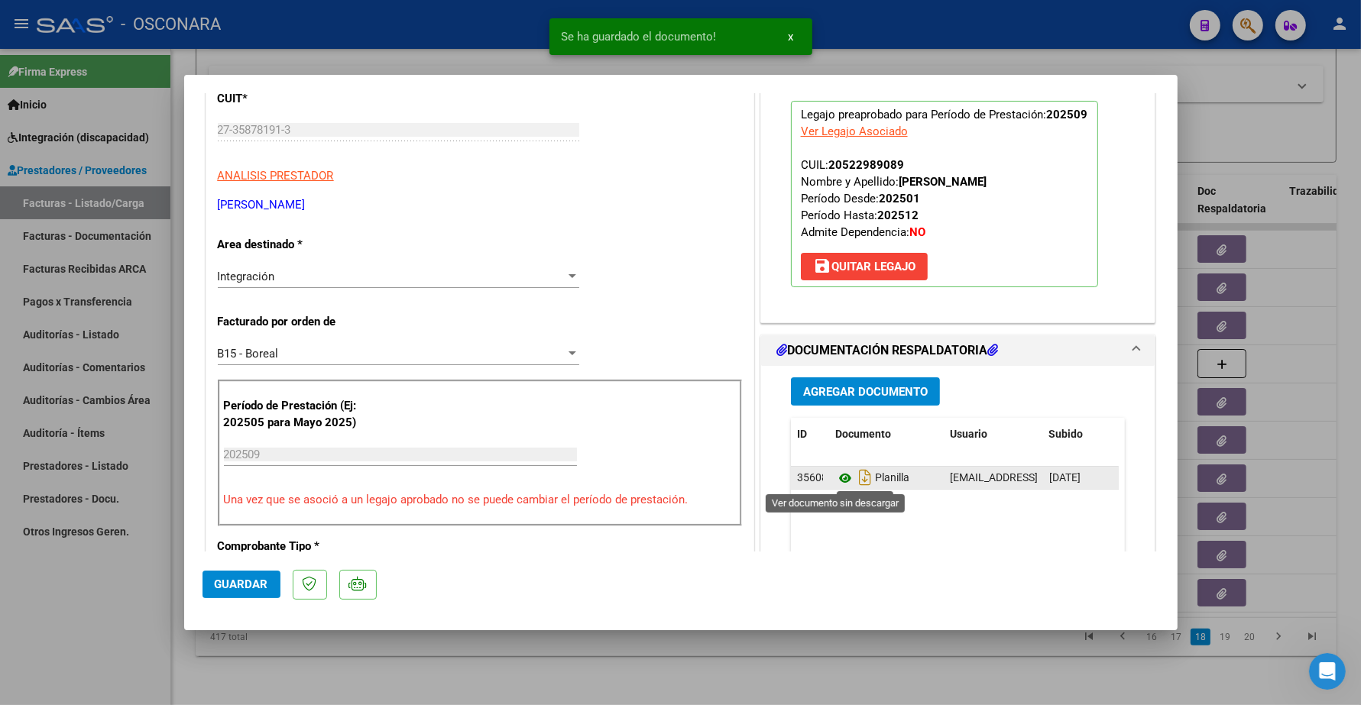
click at [835, 480] on icon at bounding box center [845, 478] width 20 height 18
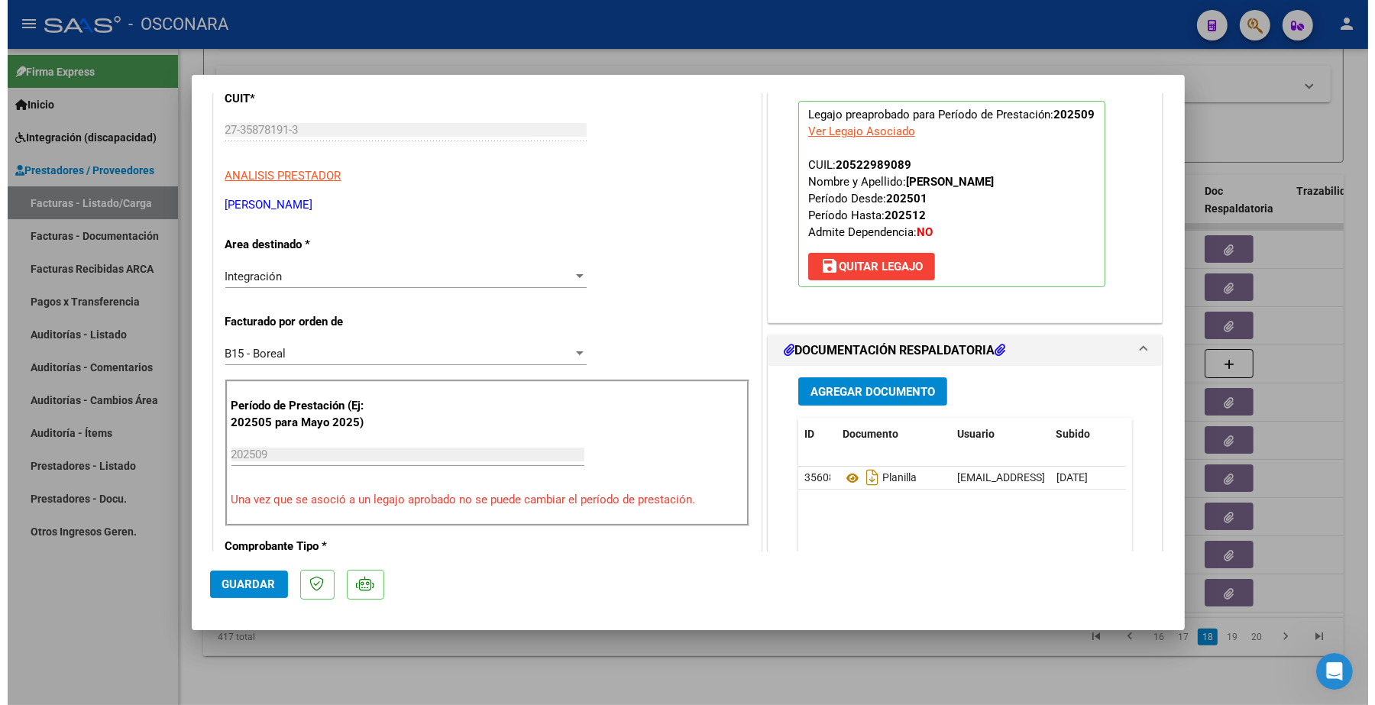
scroll to position [0, 0]
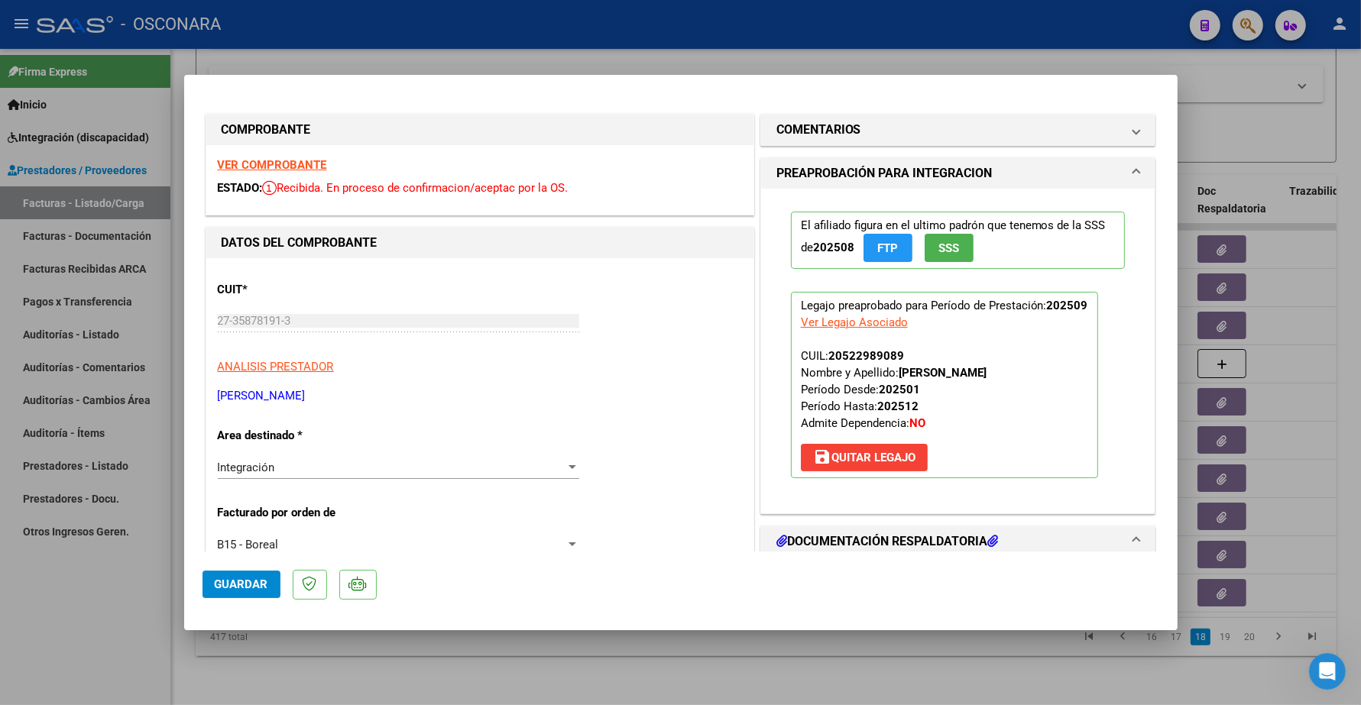
click at [232, 581] on span "Guardar" at bounding box center [241, 585] width 53 height 14
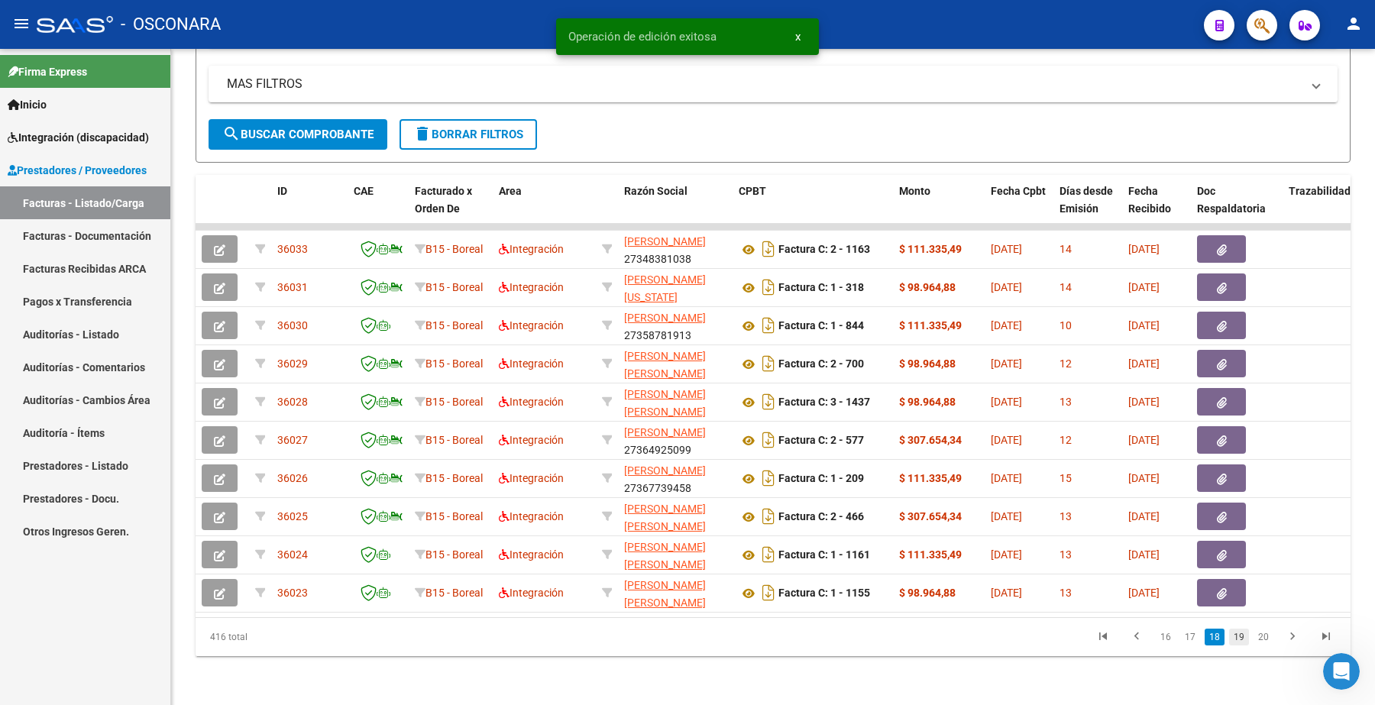
click at [1243, 636] on link "19" at bounding box center [1239, 637] width 20 height 17
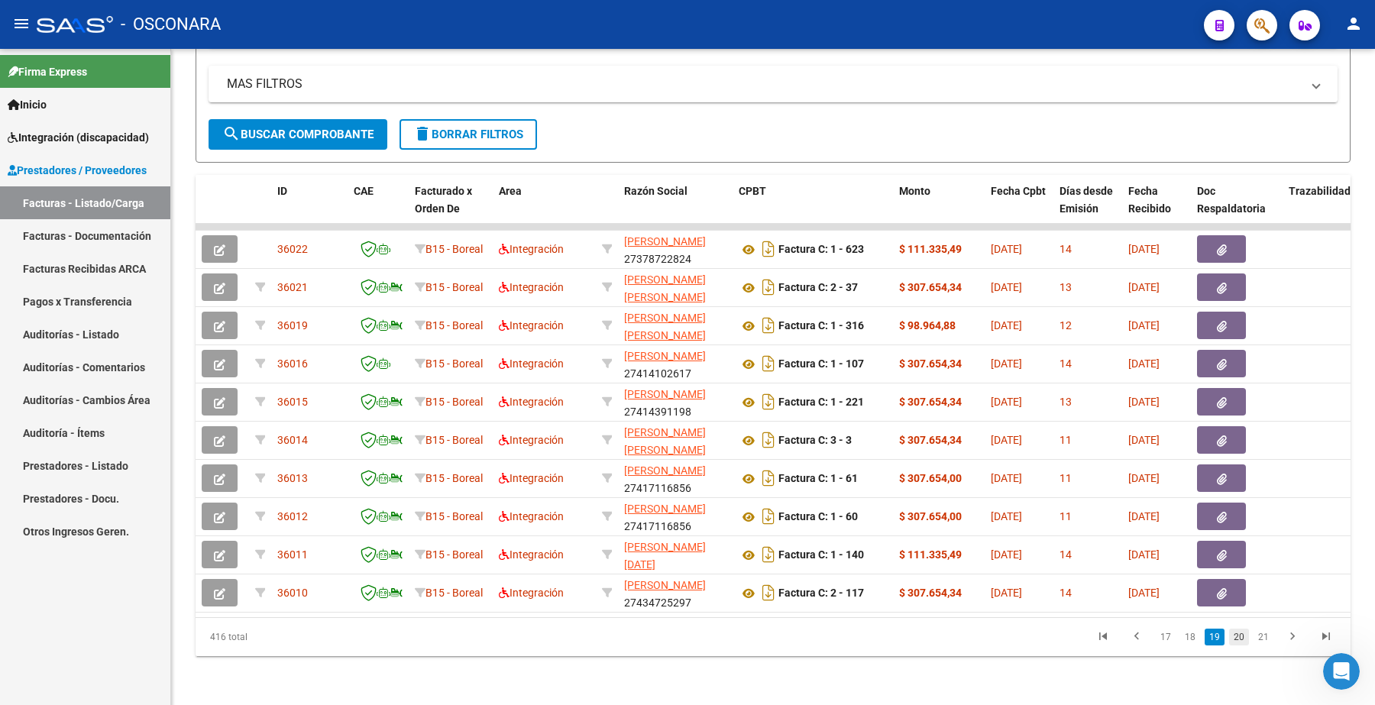
click at [1242, 636] on link "20" at bounding box center [1239, 637] width 20 height 17
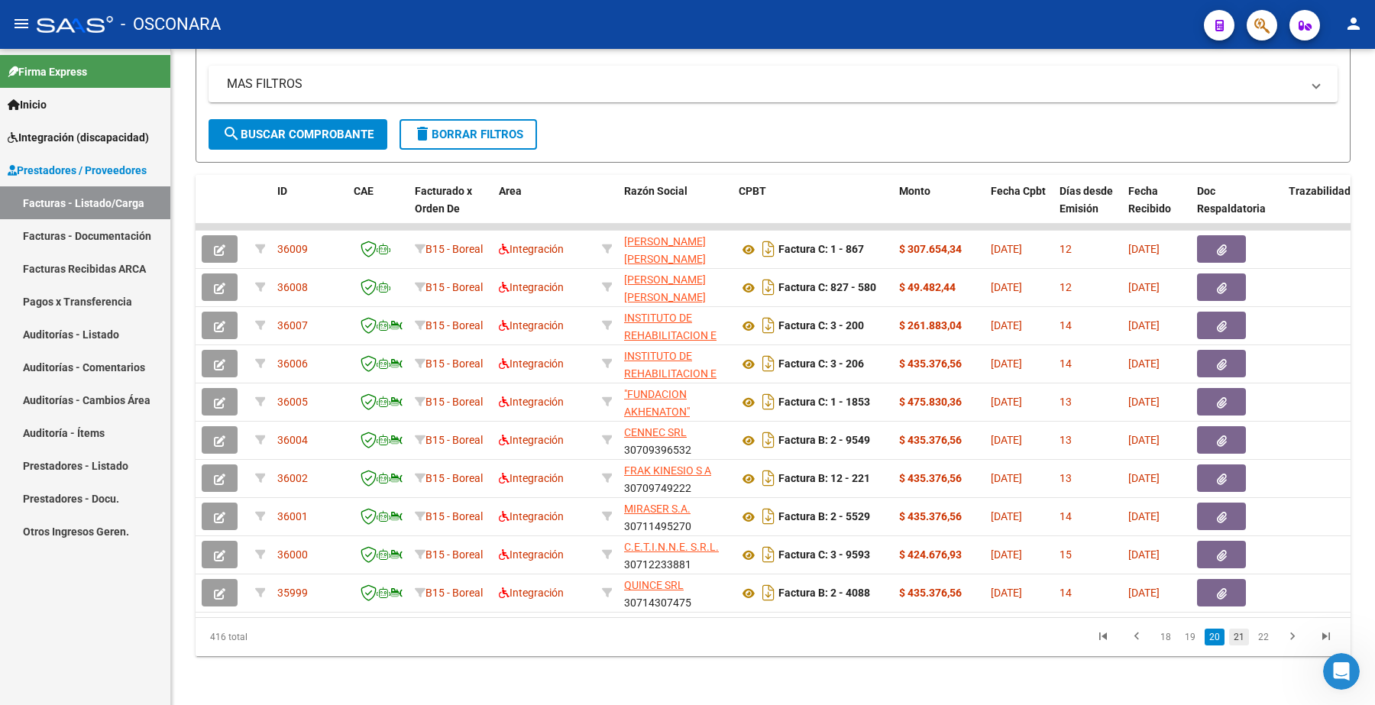
click at [1244, 638] on link "21" at bounding box center [1239, 637] width 20 height 17
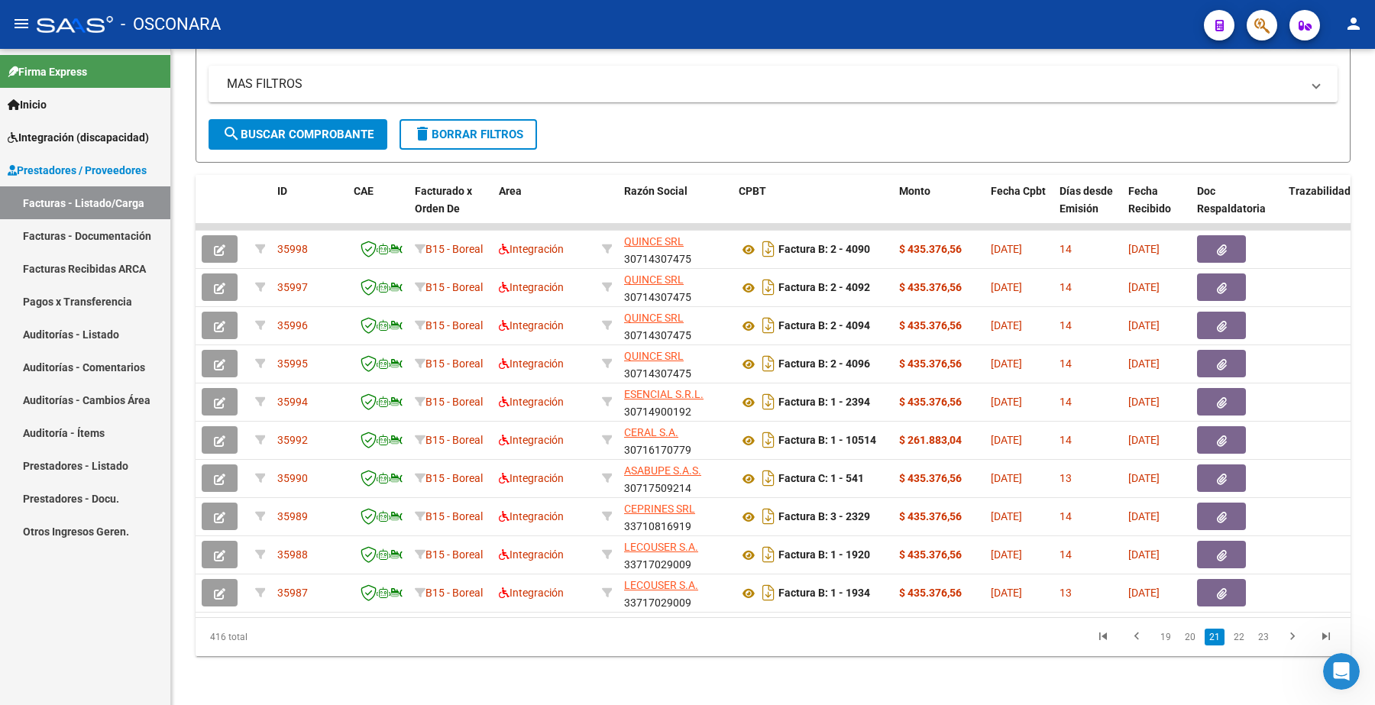
click at [1244, 638] on link "22" at bounding box center [1239, 637] width 20 height 17
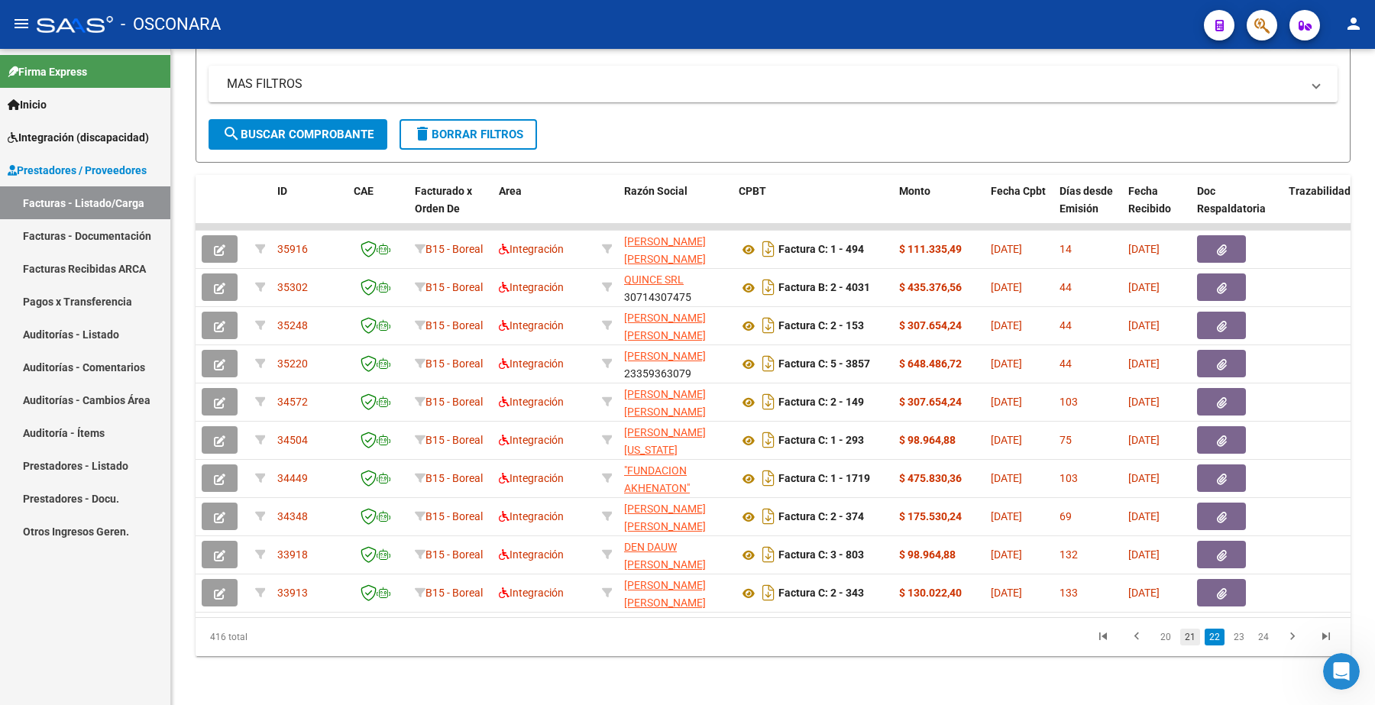
click at [1197, 643] on link "21" at bounding box center [1190, 637] width 20 height 17
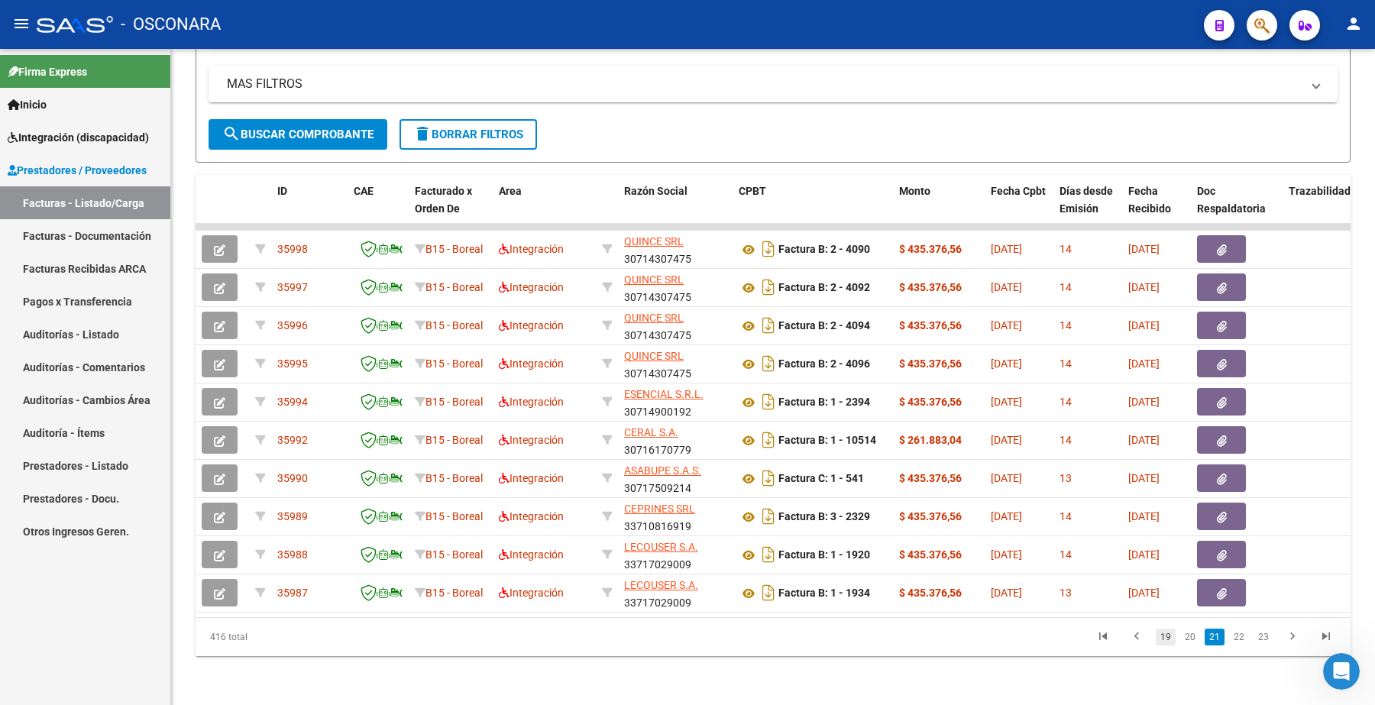
click at [1171, 640] on link "19" at bounding box center [1166, 637] width 20 height 17
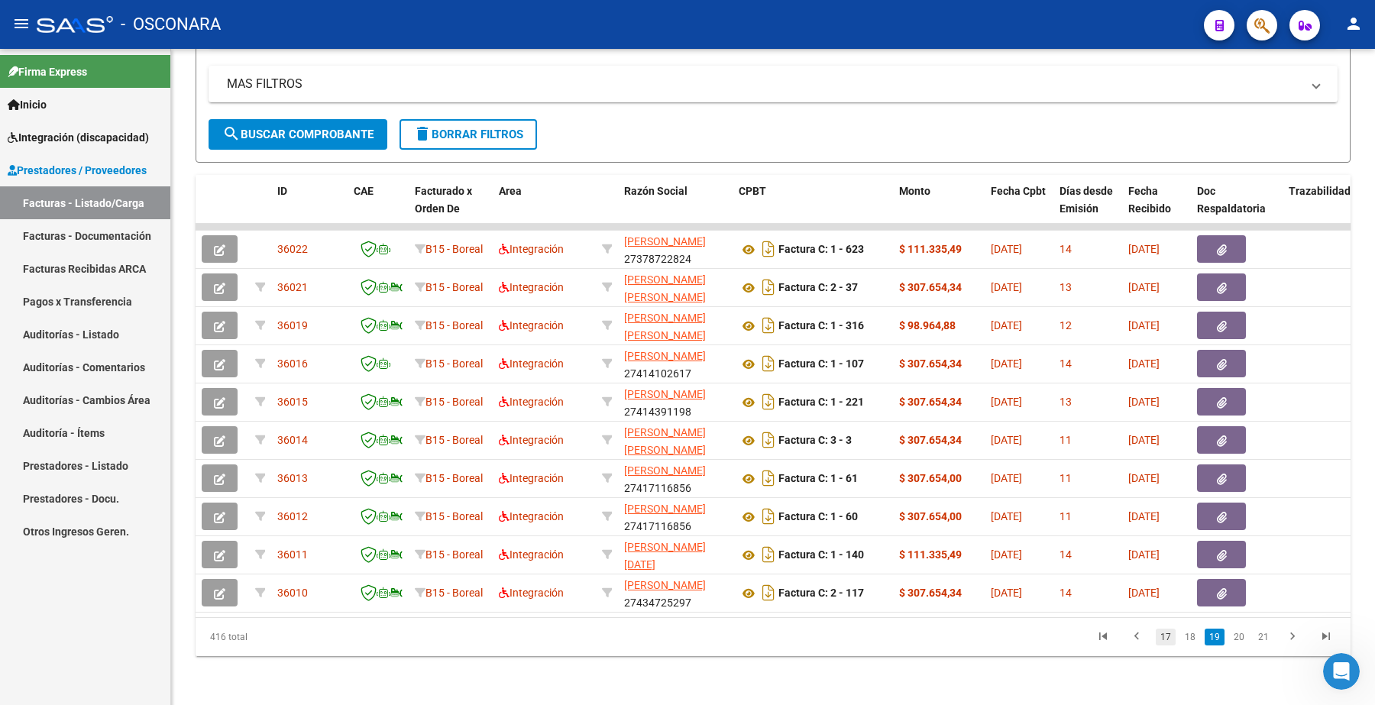
click at [1161, 640] on link "17" at bounding box center [1166, 637] width 20 height 17
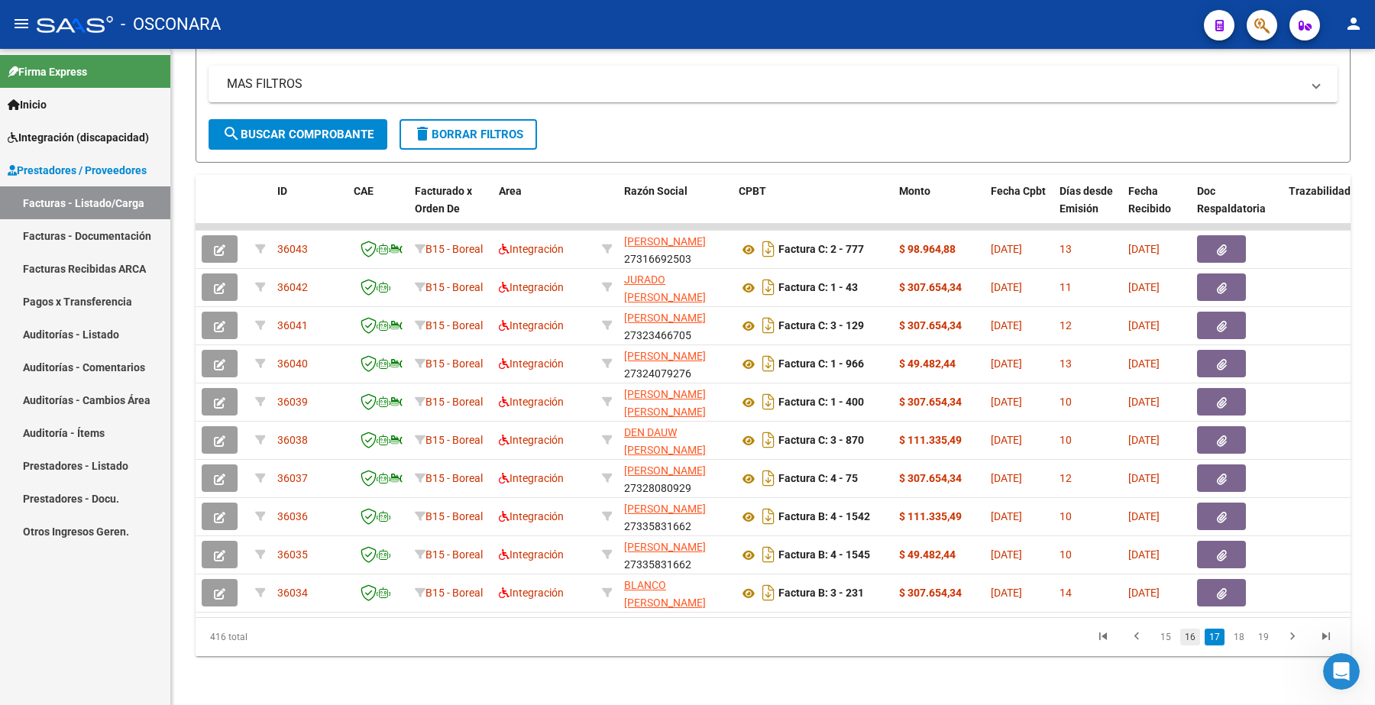
click at [1187, 640] on link "16" at bounding box center [1190, 637] width 20 height 17
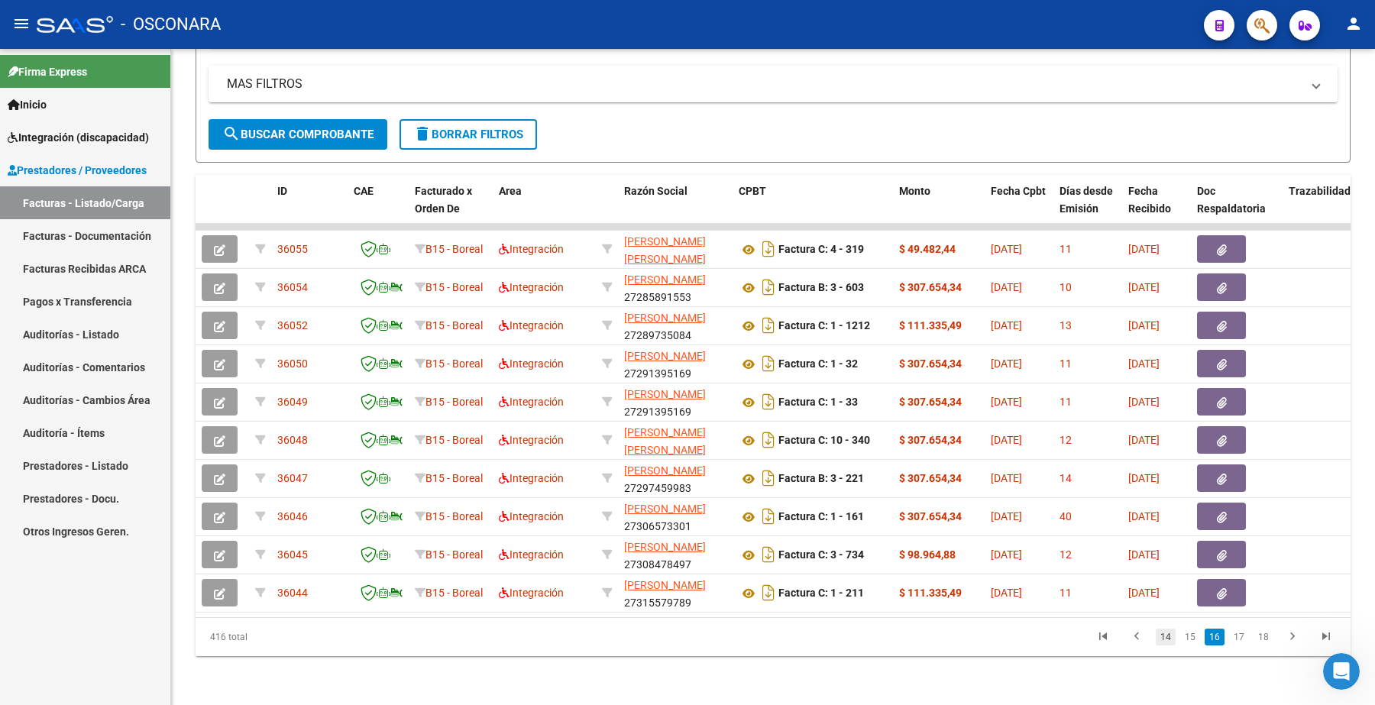
click at [1171, 642] on div "416 total 14 15 16 17 18" at bounding box center [773, 637] width 1155 height 38
click at [1171, 642] on link "14" at bounding box center [1166, 637] width 20 height 17
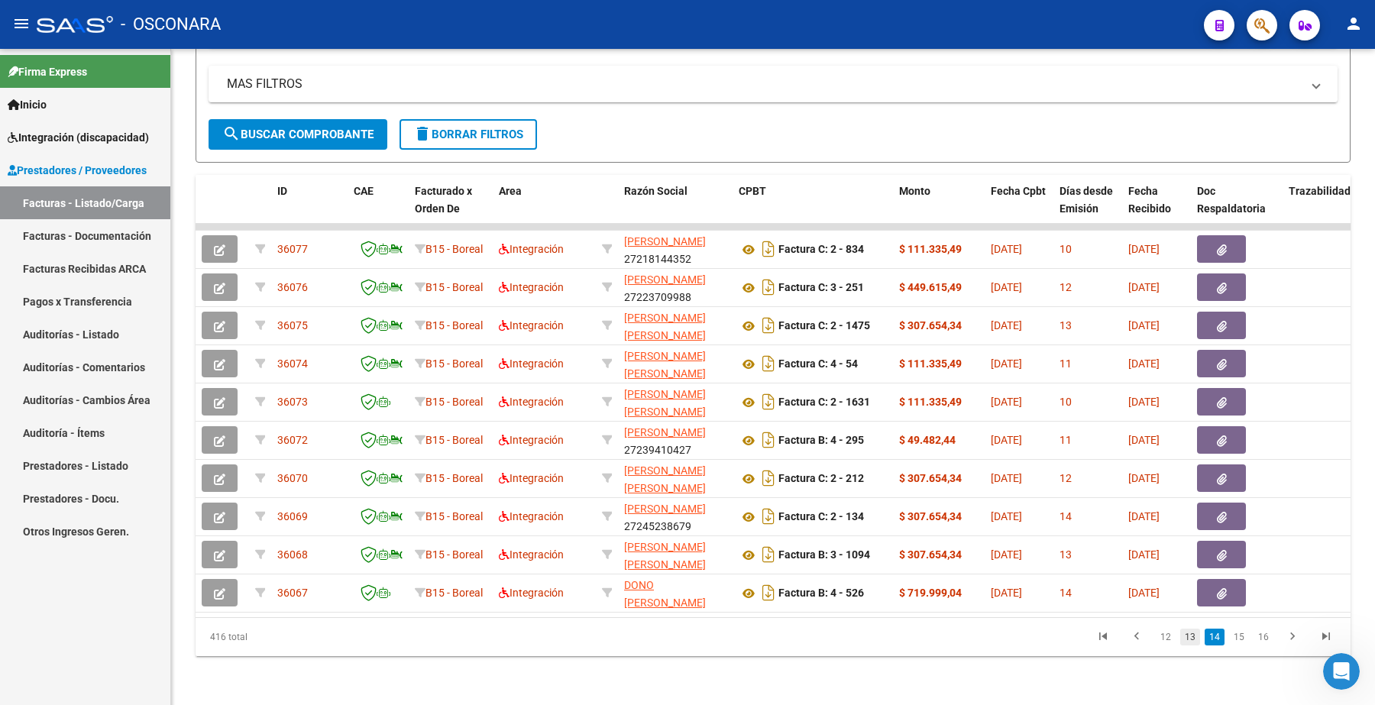
click at [1188, 642] on link "13" at bounding box center [1190, 637] width 20 height 17
click at [1167, 640] on link "11" at bounding box center [1166, 637] width 20 height 17
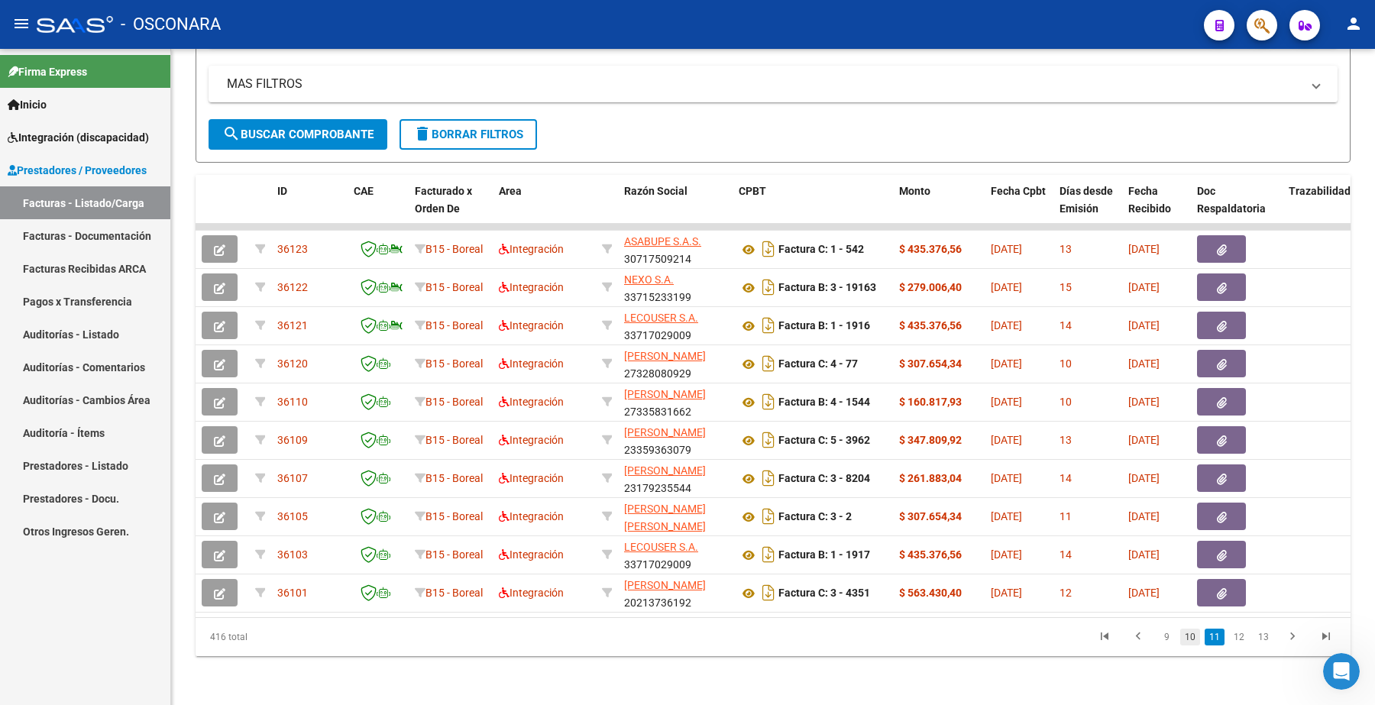
click at [1186, 639] on link "10" at bounding box center [1190, 637] width 20 height 17
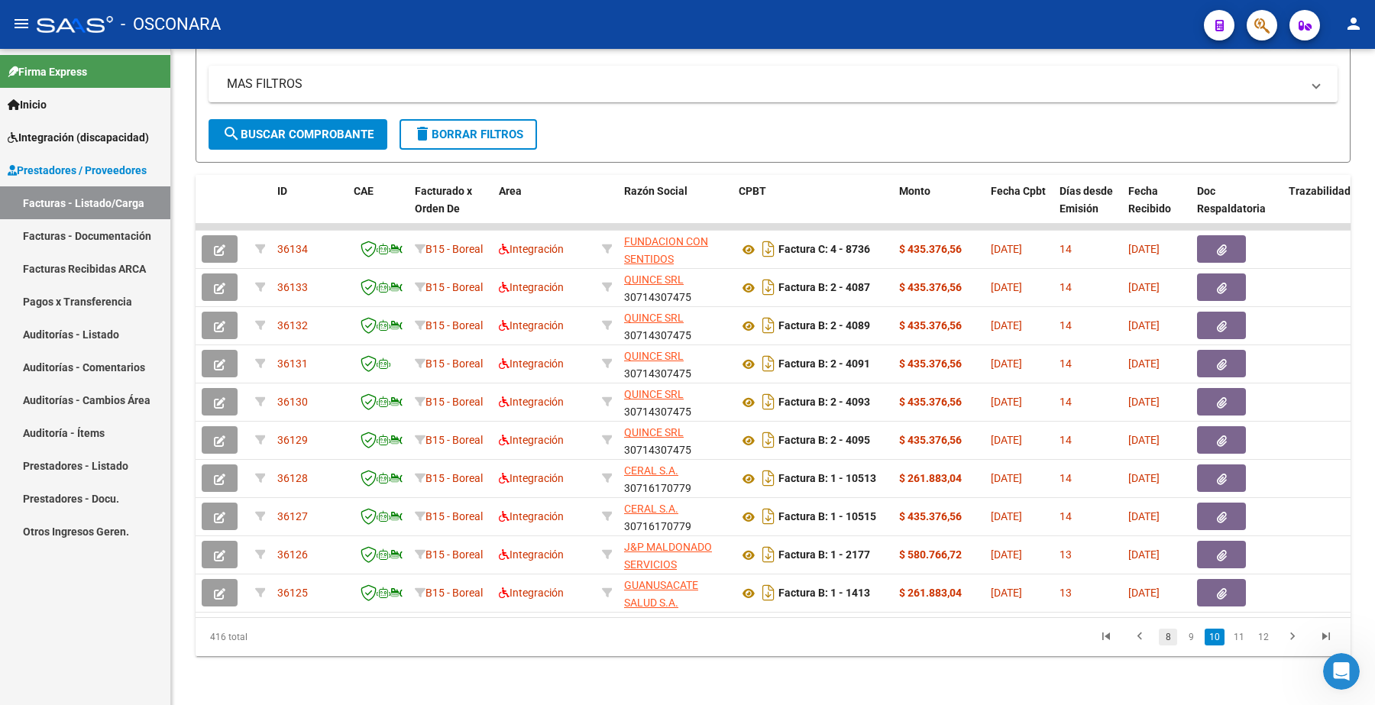
click at [1173, 640] on link "8" at bounding box center [1168, 637] width 18 height 17
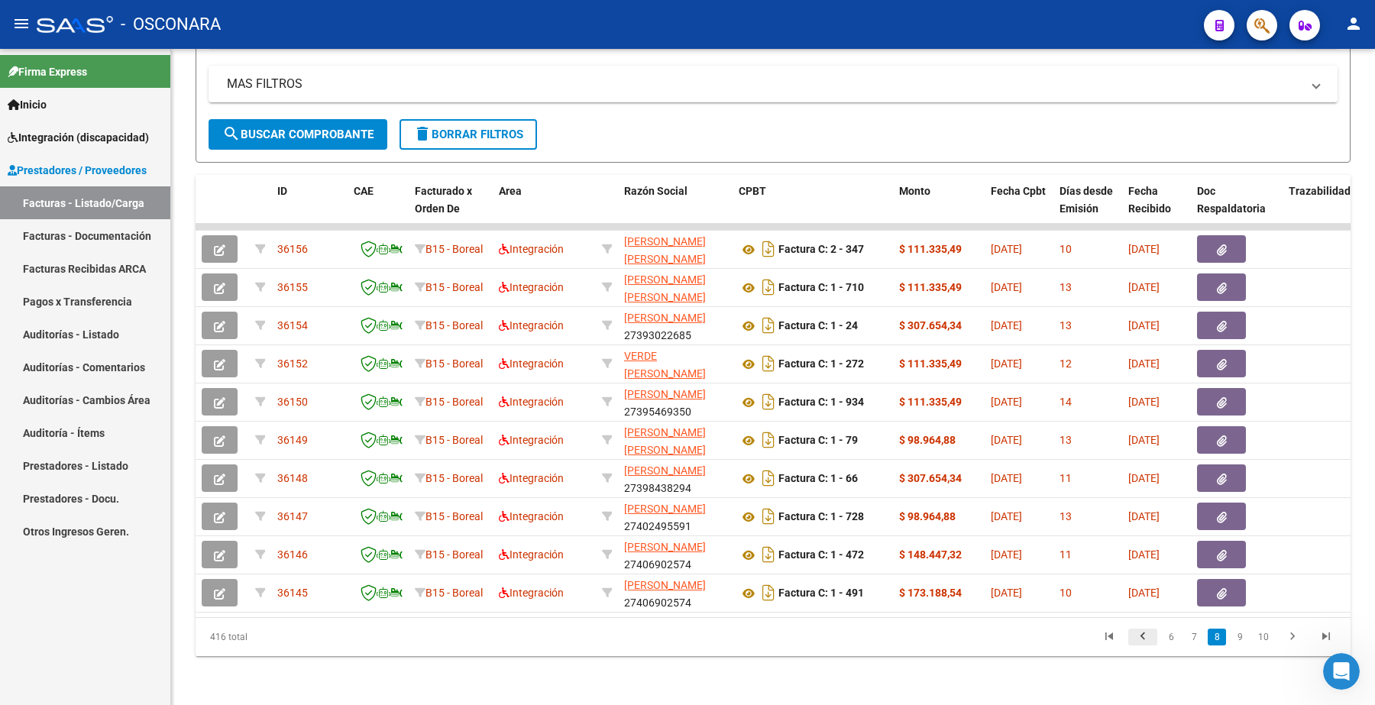
click at [1146, 638] on icon "go to previous page" at bounding box center [1143, 639] width 20 height 18
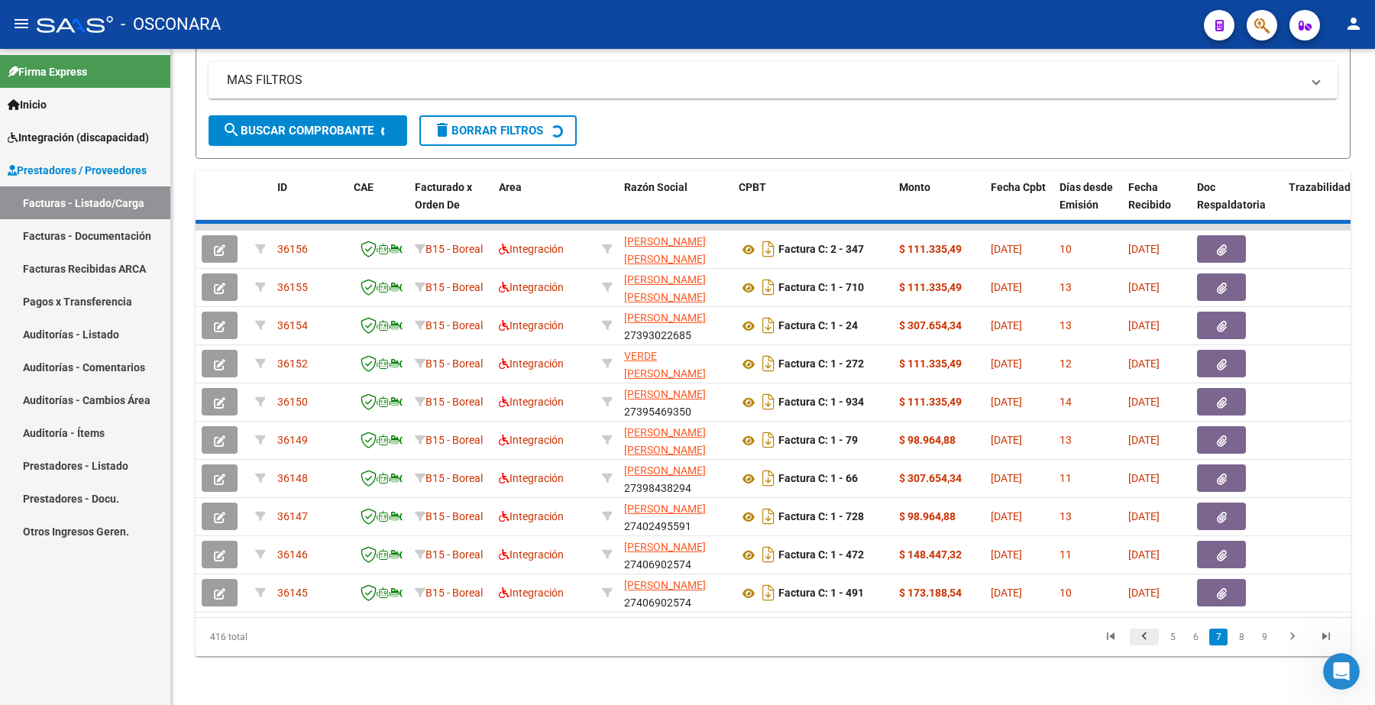
click at [1146, 638] on div "416 total 5 6 7 8 9" at bounding box center [773, 637] width 1155 height 38
click at [1146, 638] on icon "go to previous page" at bounding box center [1145, 639] width 20 height 18
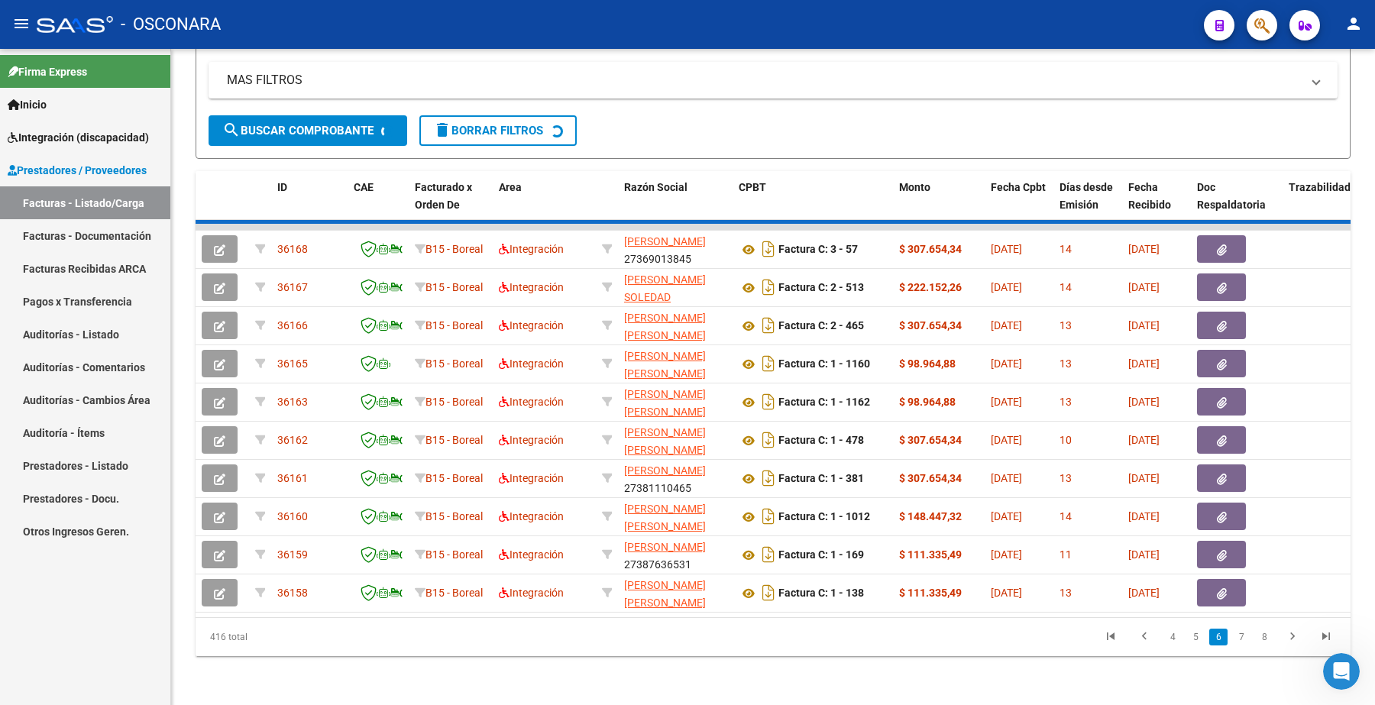
click at [1146, 638] on div "416 total 4 5 6 7 8" at bounding box center [773, 637] width 1155 height 38
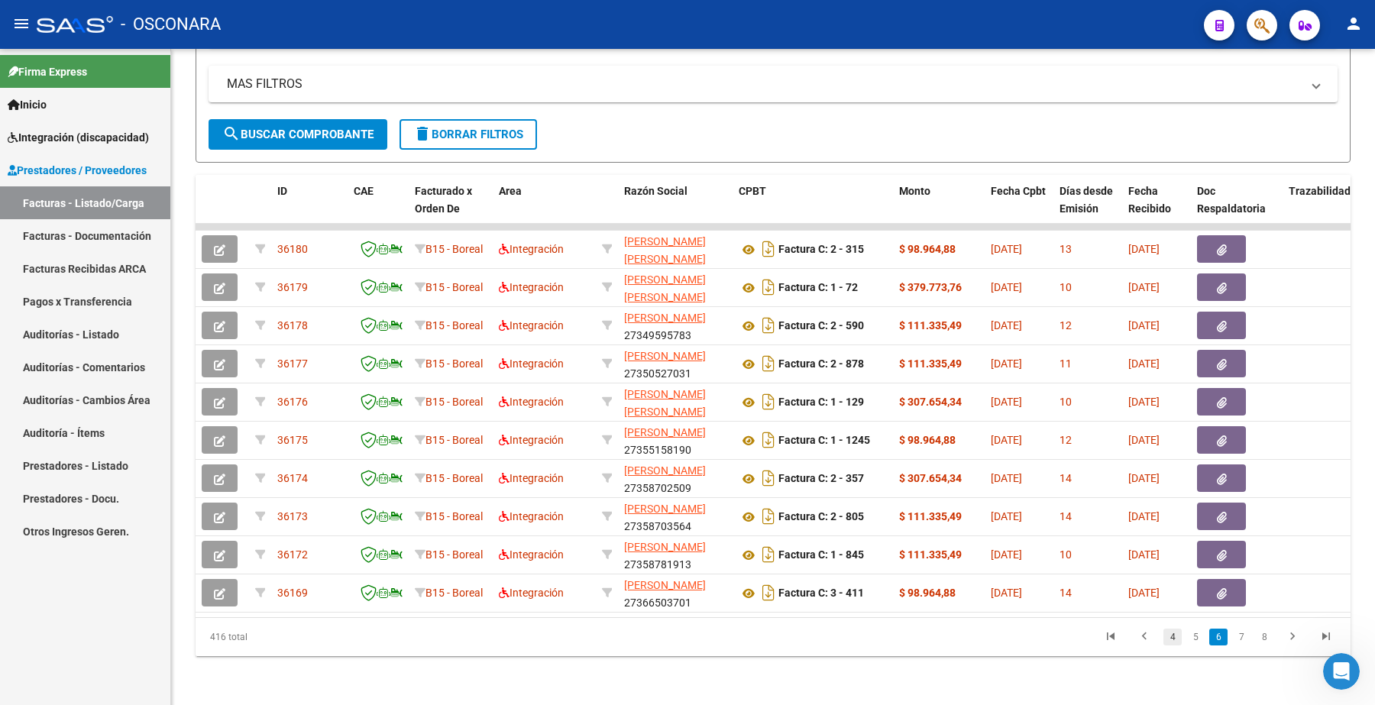
click at [1169, 643] on link "4" at bounding box center [1173, 637] width 18 height 17
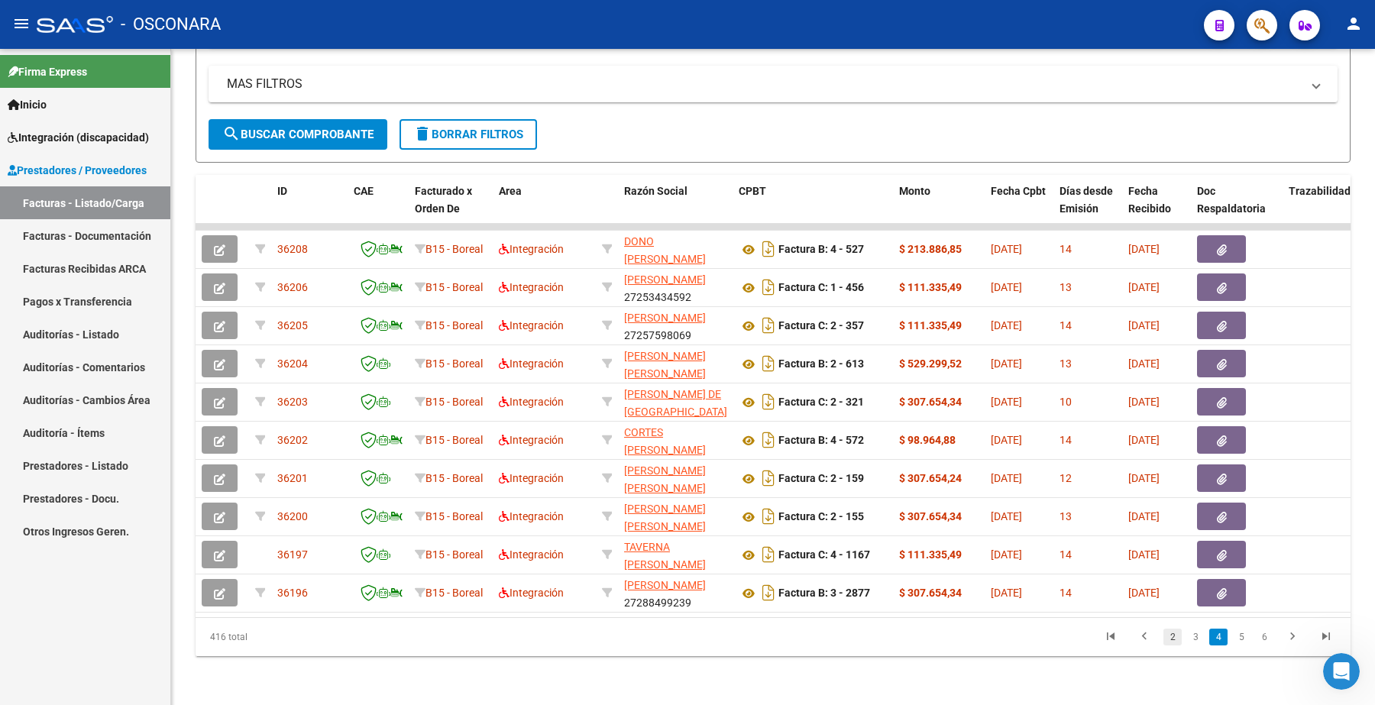
click at [1171, 640] on link "2" at bounding box center [1173, 637] width 18 height 17
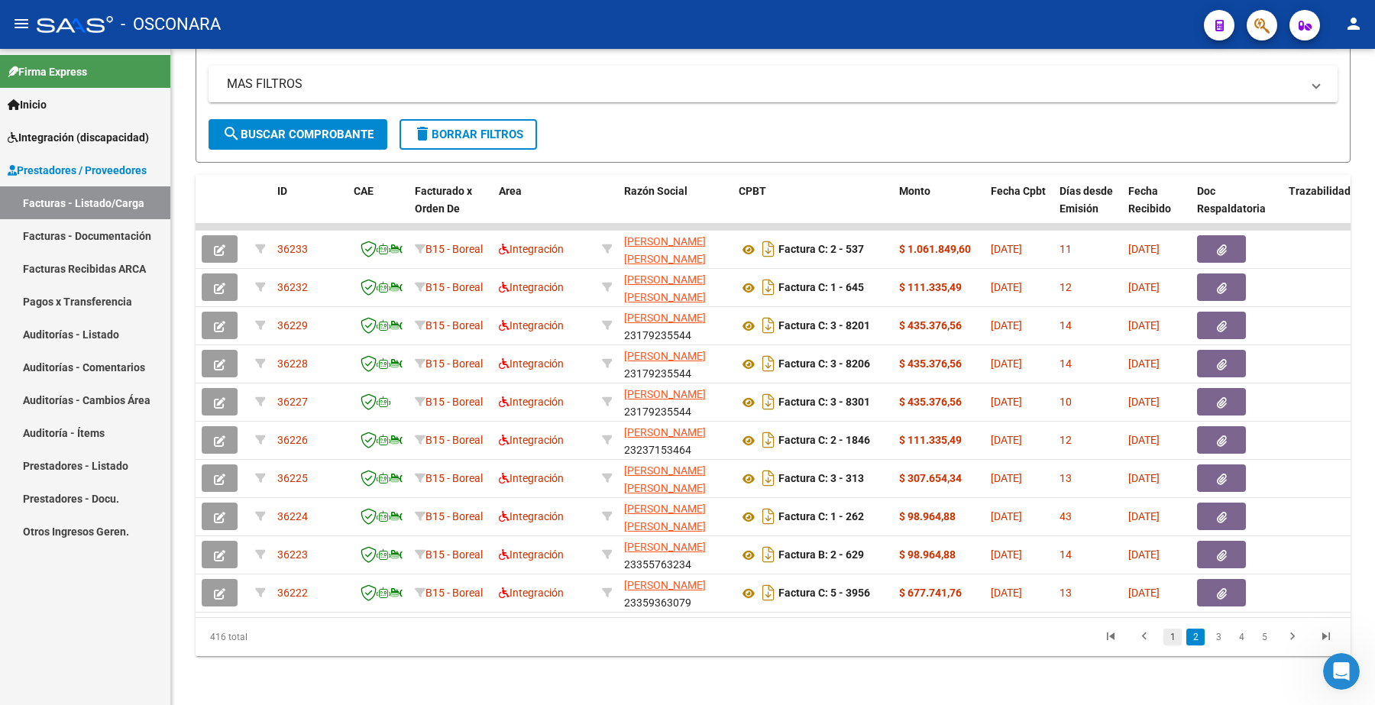
click at [1167, 636] on link "1" at bounding box center [1173, 637] width 18 height 17
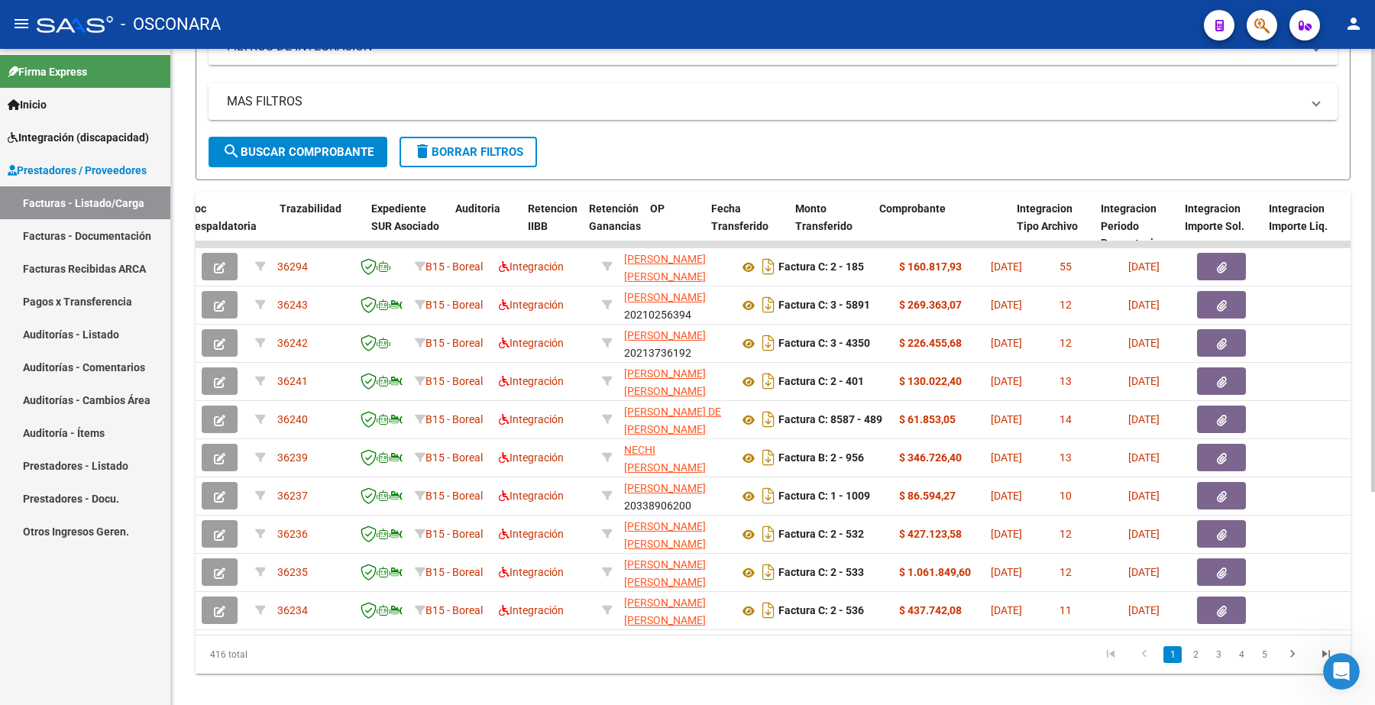
scroll to position [0, 1009]
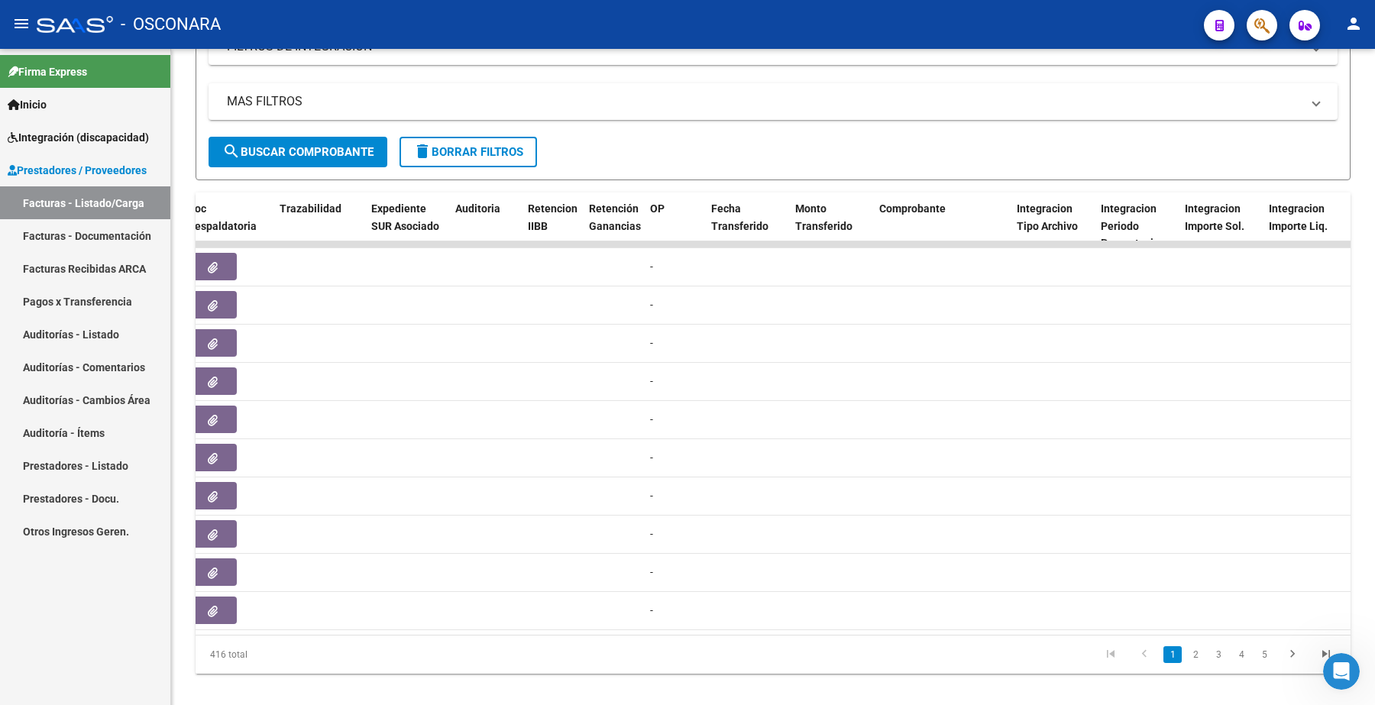
click at [1147, 665] on icon "go to previous page" at bounding box center [1145, 656] width 20 height 18
click at [1299, 655] on li at bounding box center [1293, 655] width 34 height 26
click at [1151, 665] on icon "go to previous page" at bounding box center [1145, 656] width 20 height 18
click at [1150, 665] on icon "go to previous page" at bounding box center [1145, 656] width 20 height 18
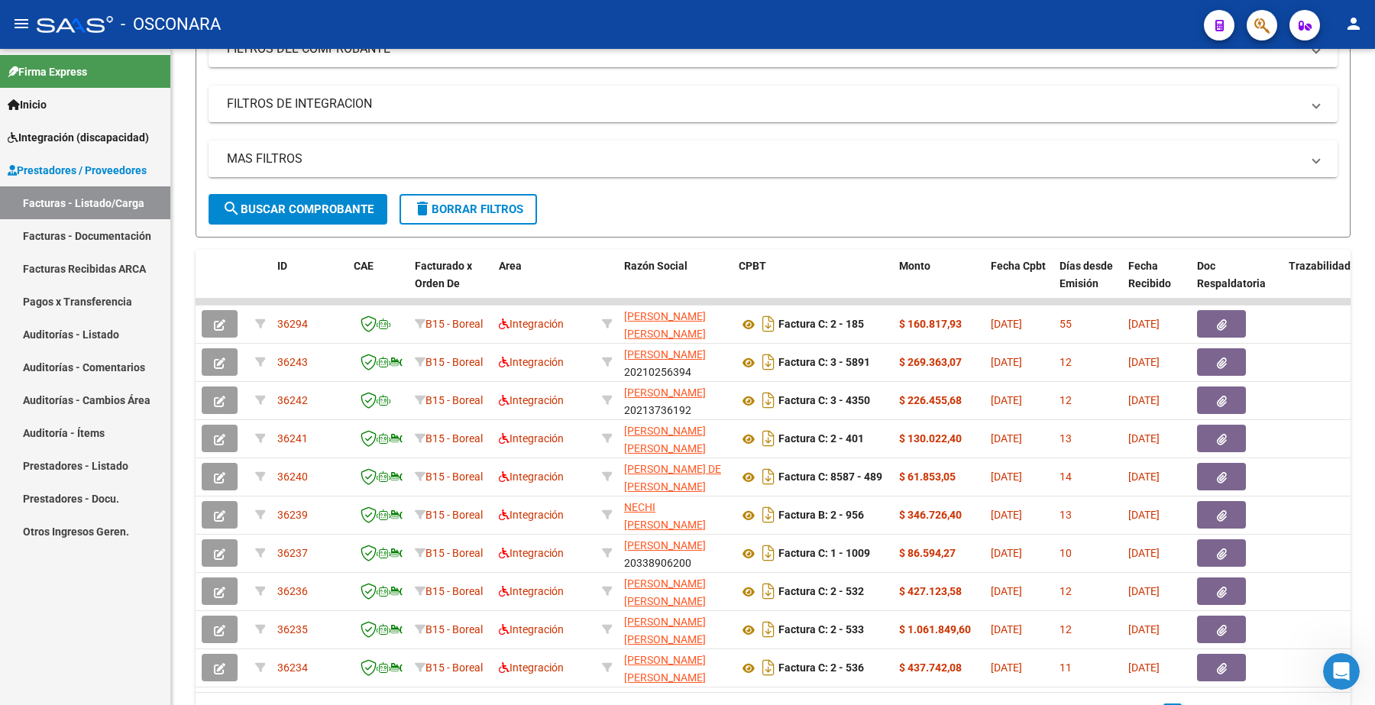
scroll to position [317, 0]
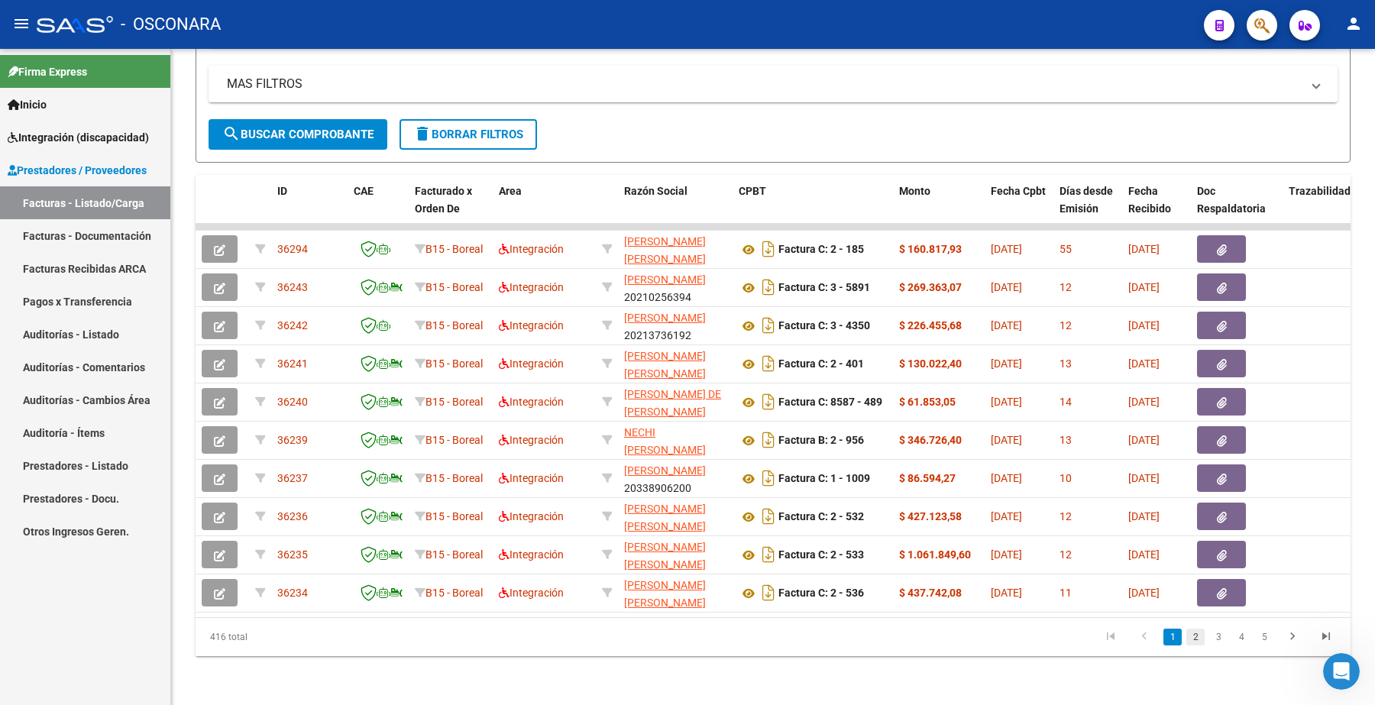
click at [1194, 631] on link "2" at bounding box center [1196, 637] width 18 height 17
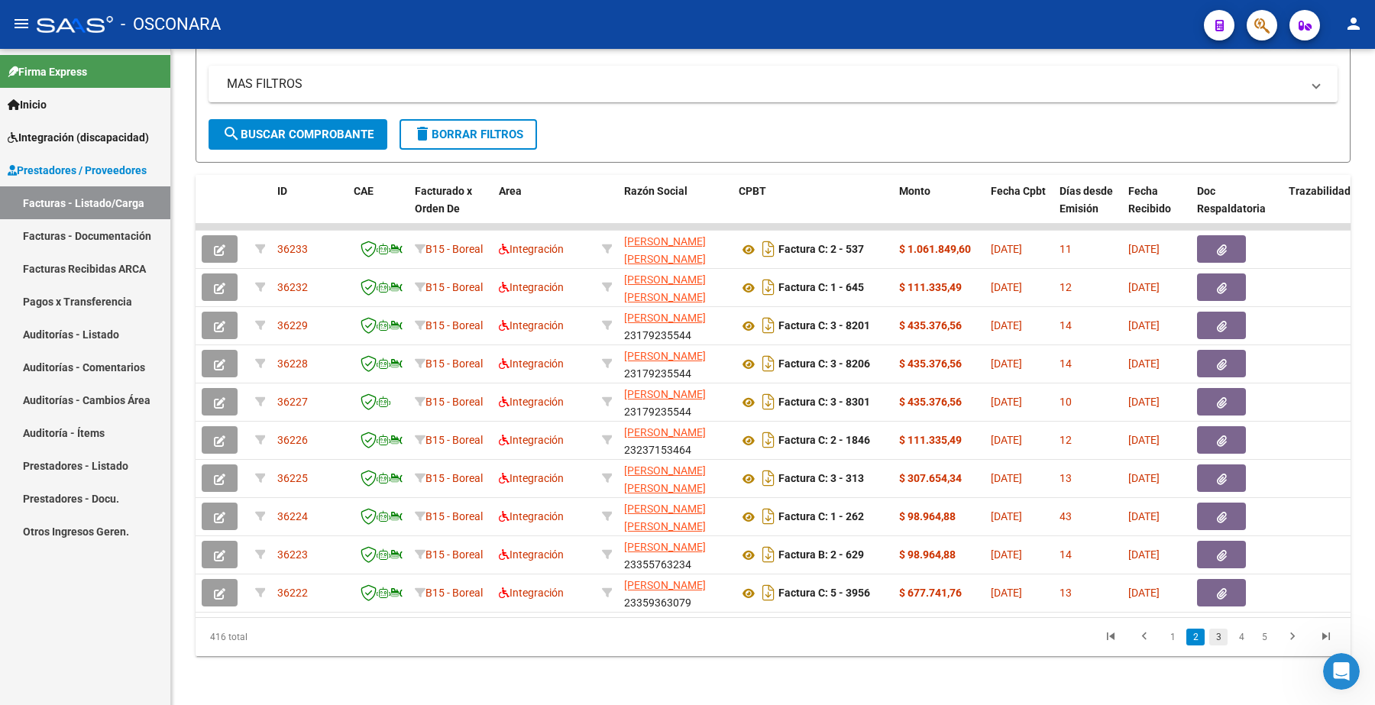
click at [1219, 635] on link "3" at bounding box center [1218, 637] width 18 height 17
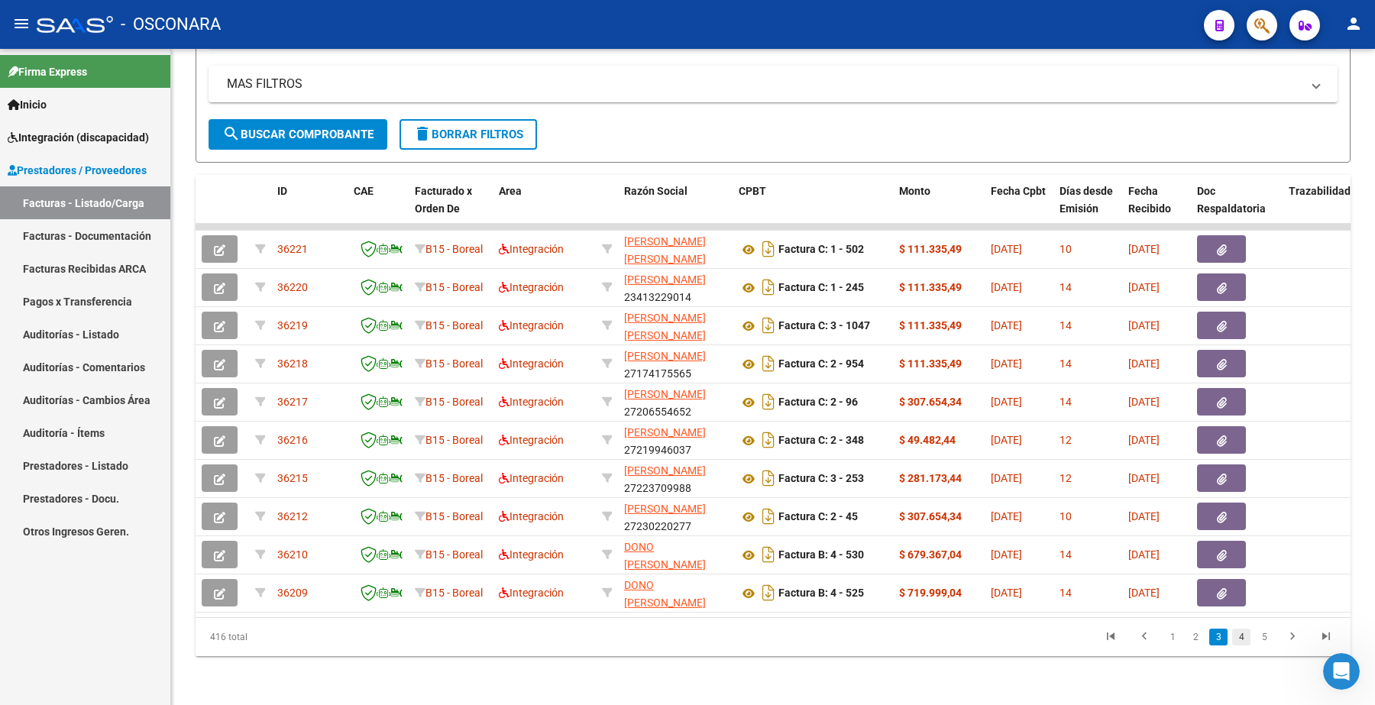
click at [1242, 640] on link "4" at bounding box center [1241, 637] width 18 height 17
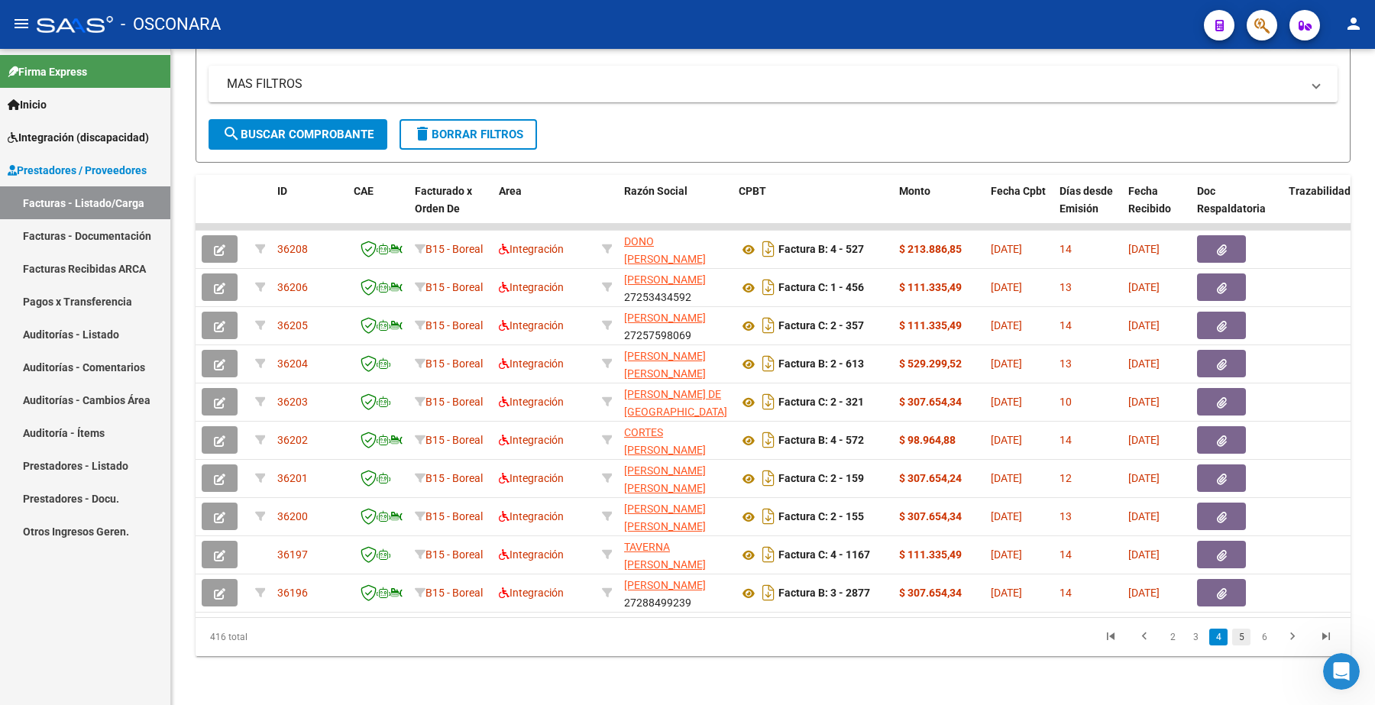
click at [1246, 640] on link "5" at bounding box center [1241, 637] width 18 height 17
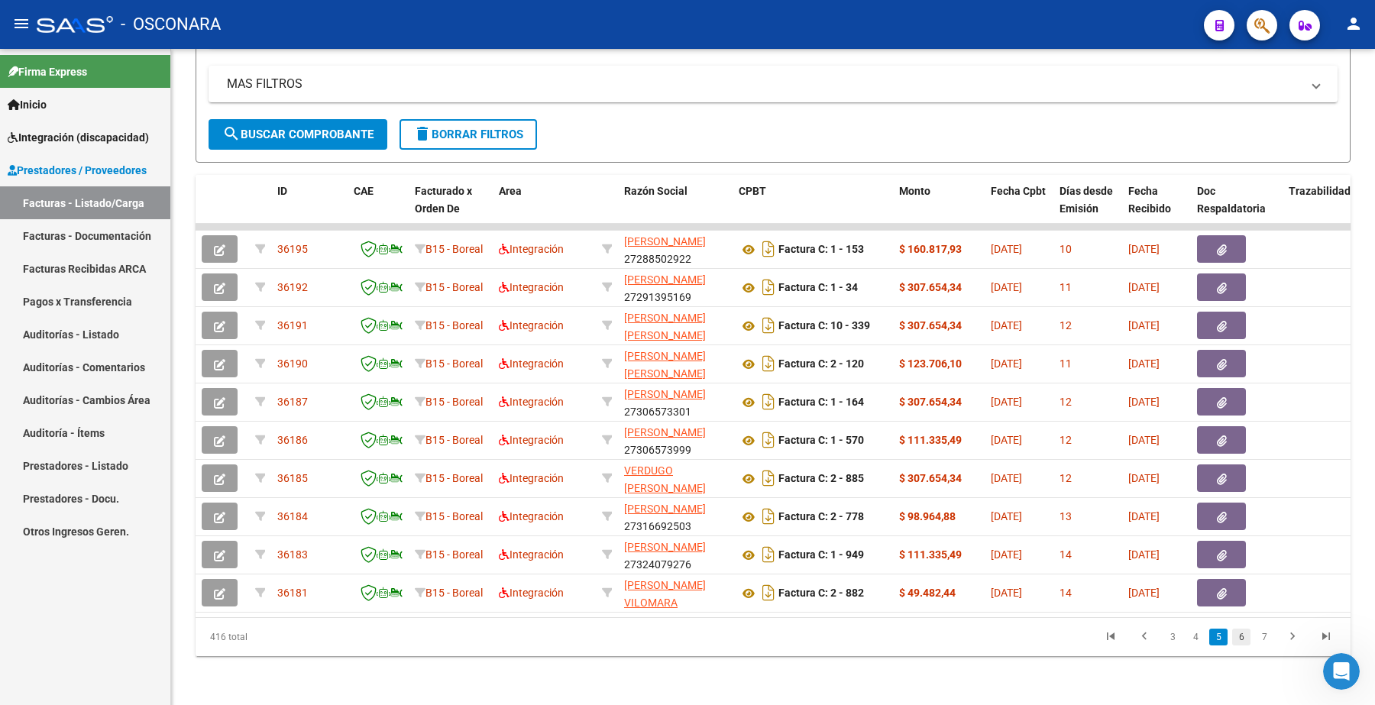
click at [1245, 639] on link "6" at bounding box center [1241, 637] width 18 height 17
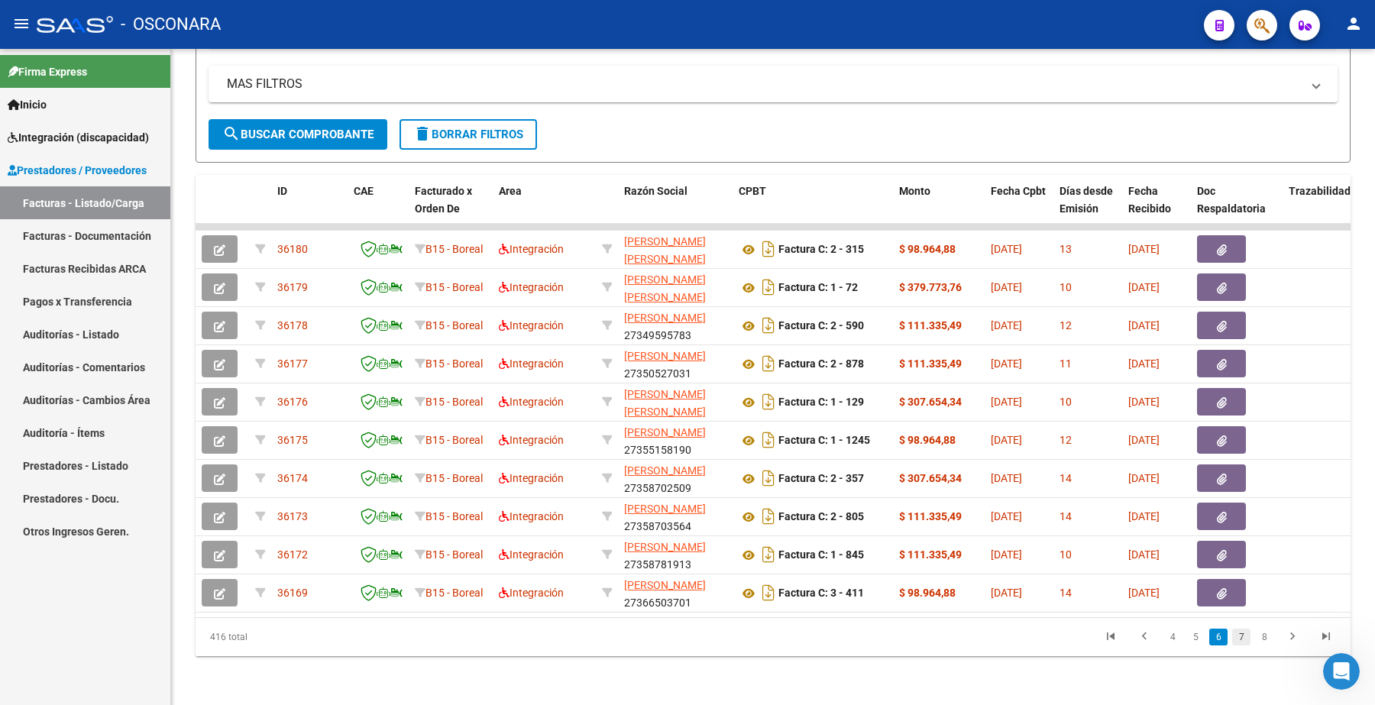
click at [1246, 636] on link "7" at bounding box center [1241, 637] width 18 height 17
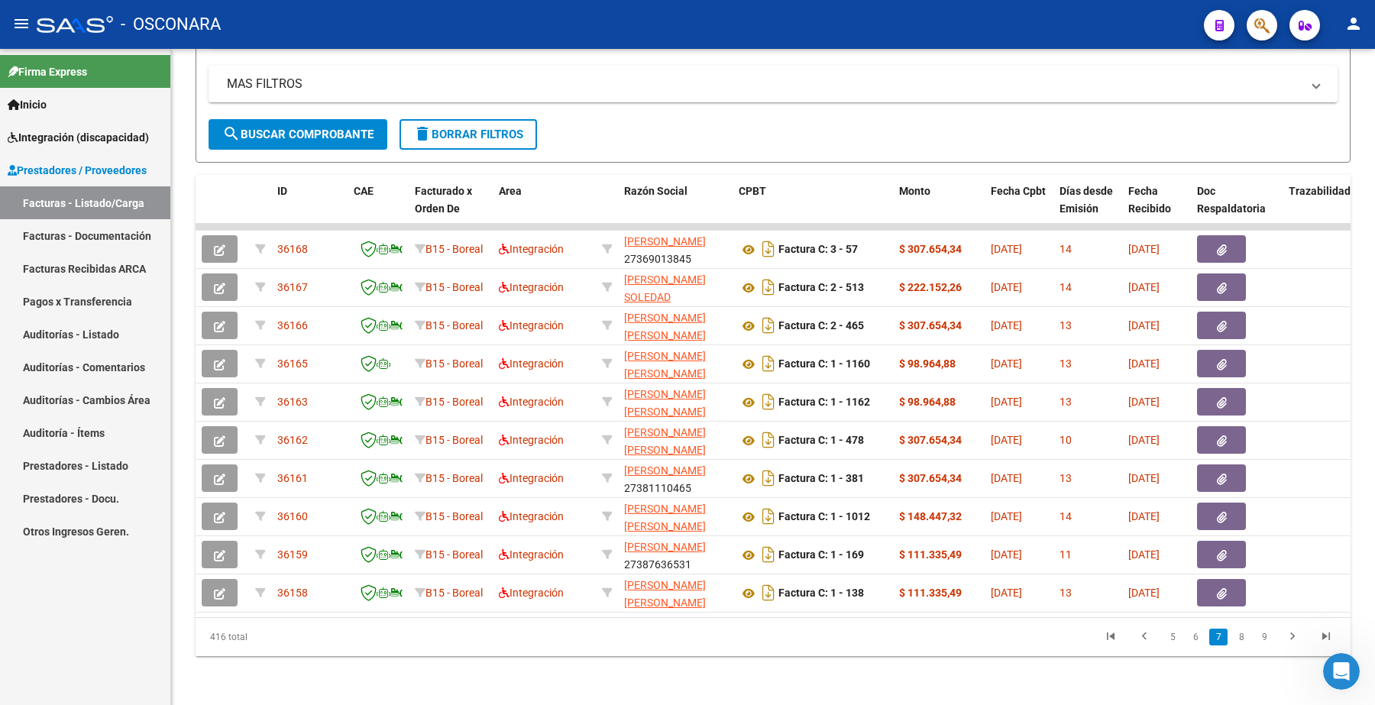
click at [1244, 636] on link "8" at bounding box center [1241, 637] width 18 height 17
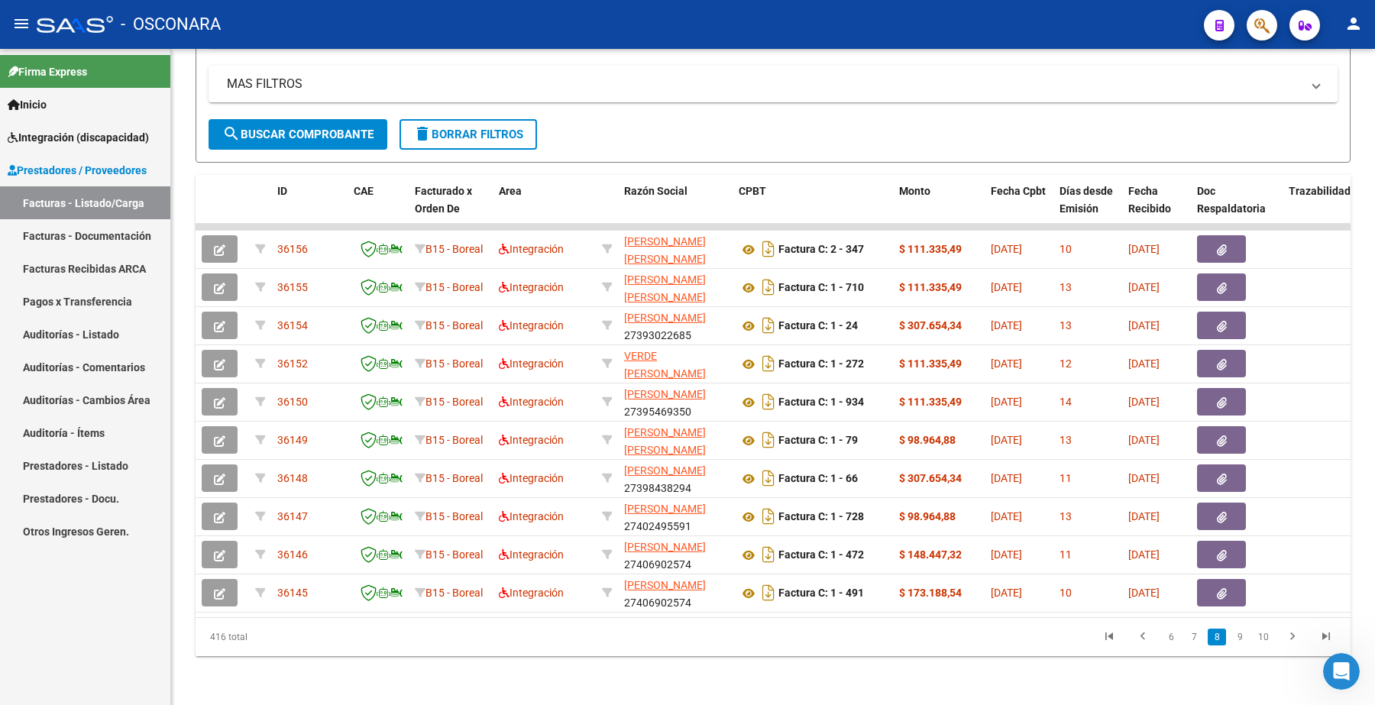
click at [1244, 636] on link "9" at bounding box center [1240, 637] width 18 height 17
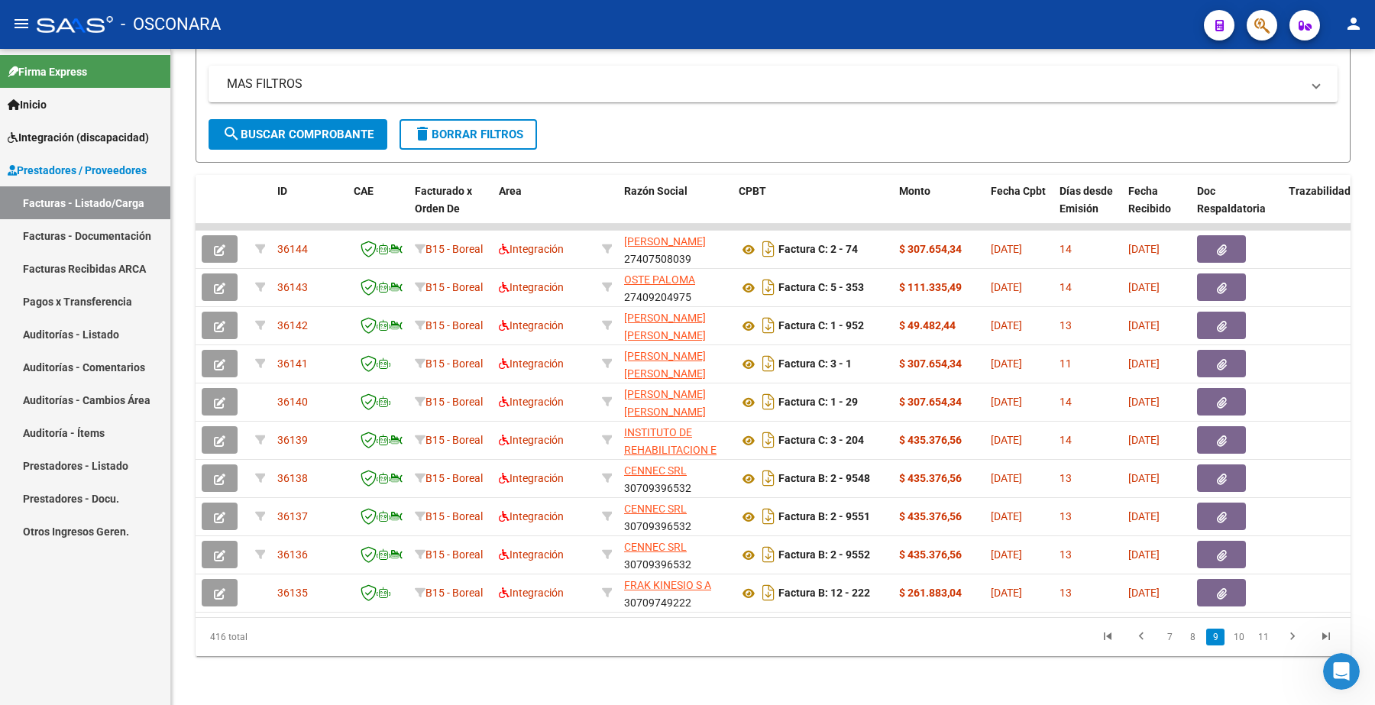
click at [1244, 636] on link "10" at bounding box center [1239, 637] width 20 height 17
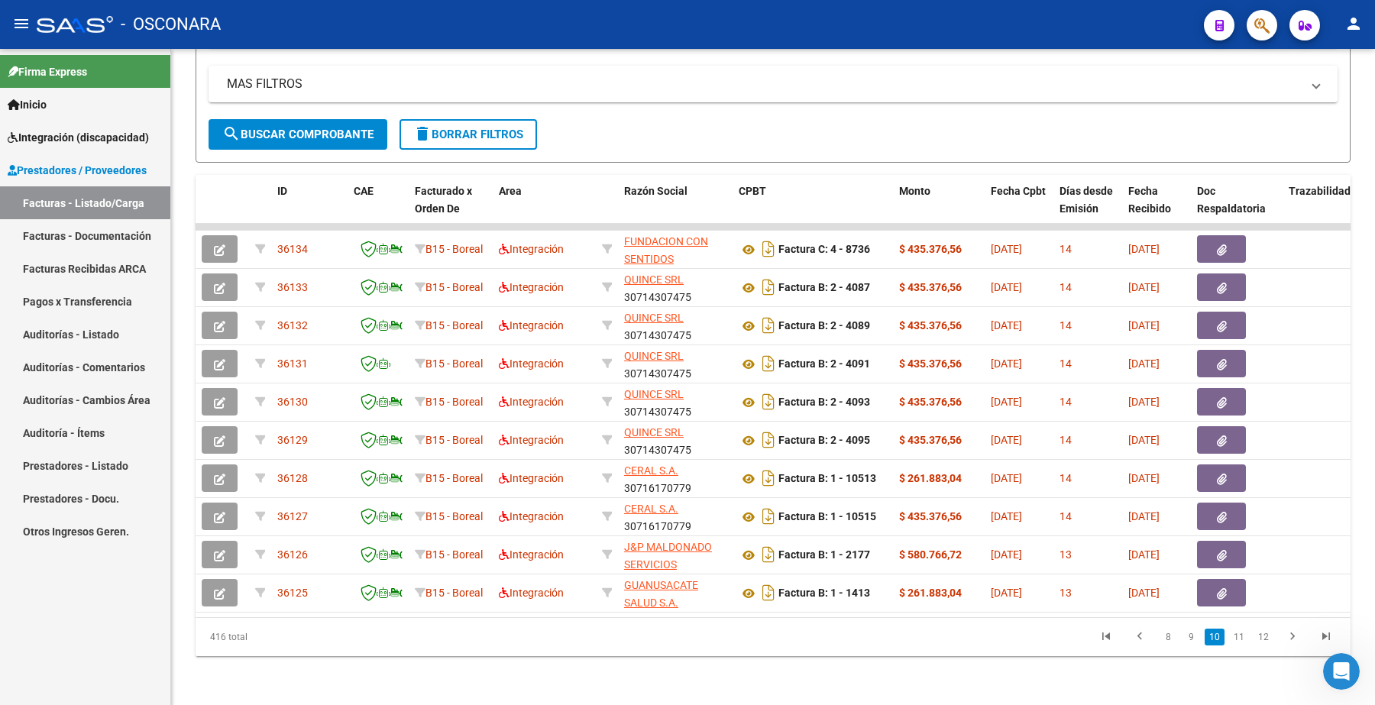
click at [1244, 636] on link "11" at bounding box center [1239, 637] width 20 height 17
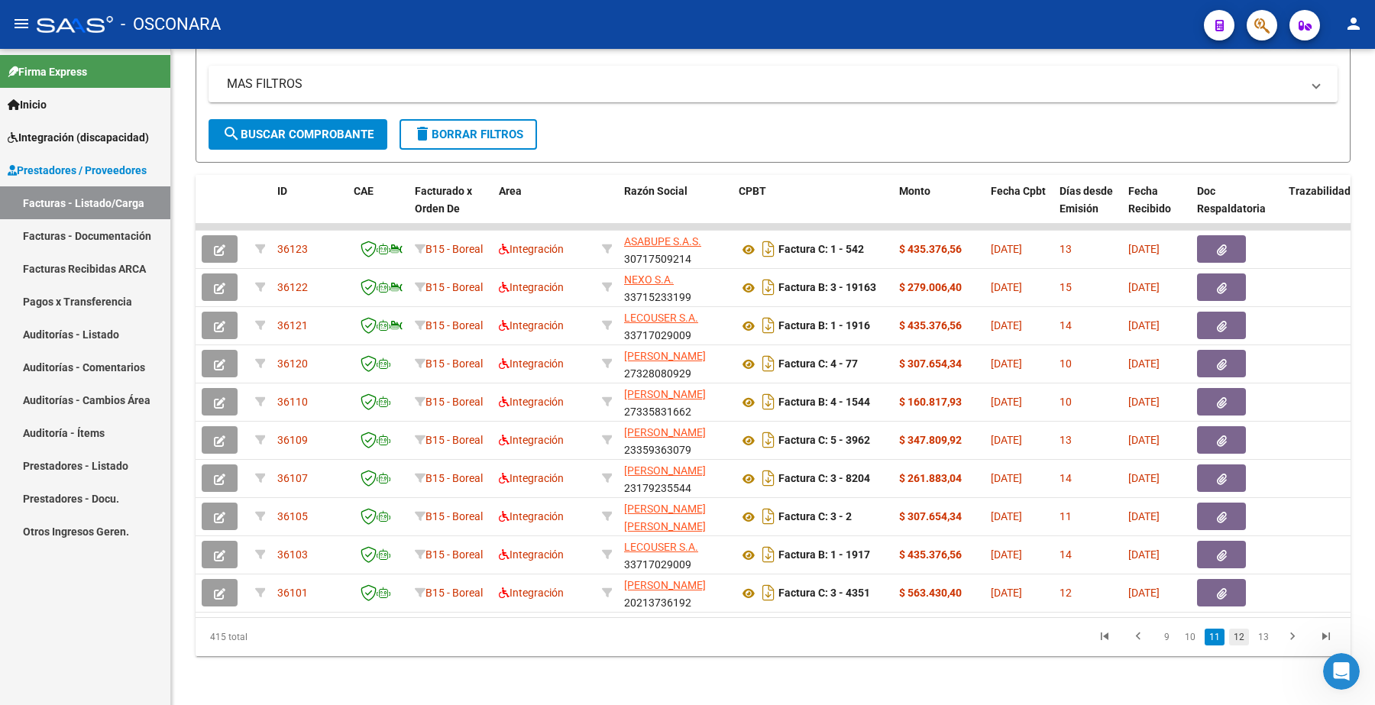
click at [1244, 638] on link "12" at bounding box center [1239, 637] width 20 height 17
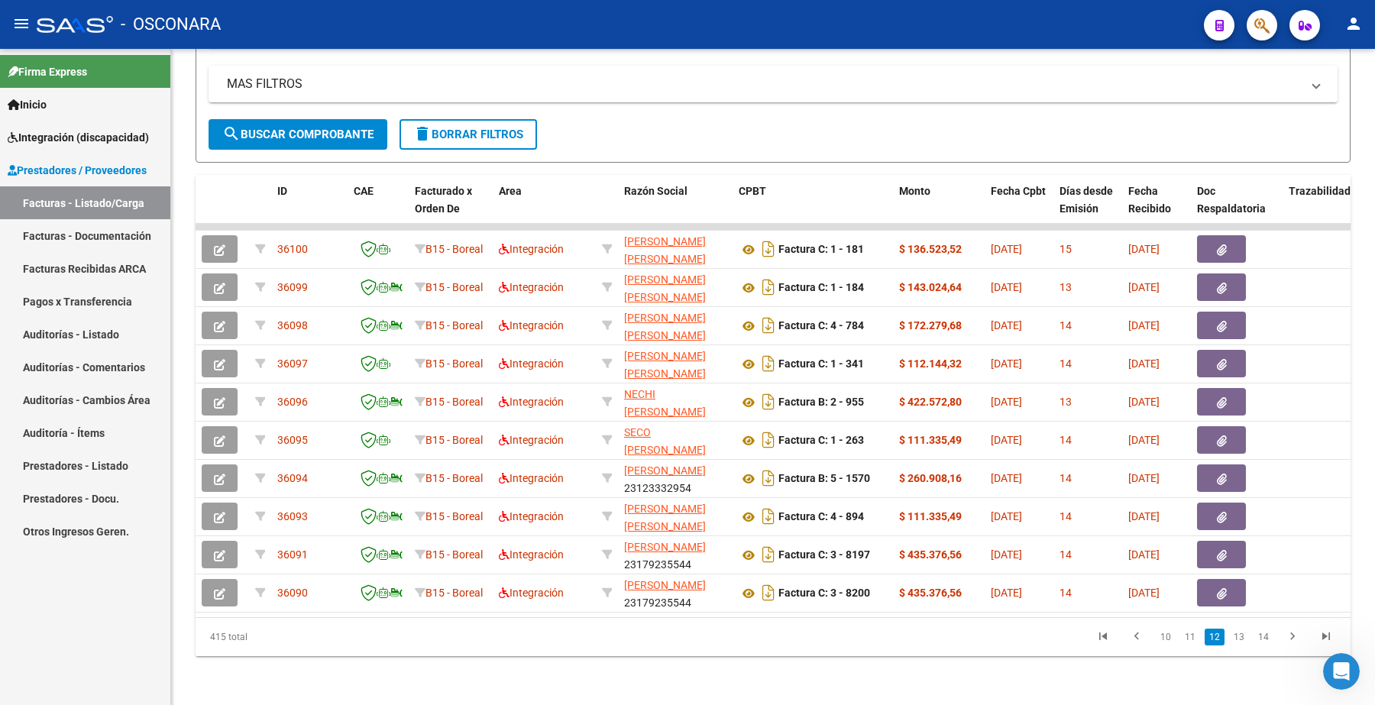
click at [1244, 638] on link "13" at bounding box center [1239, 637] width 20 height 17
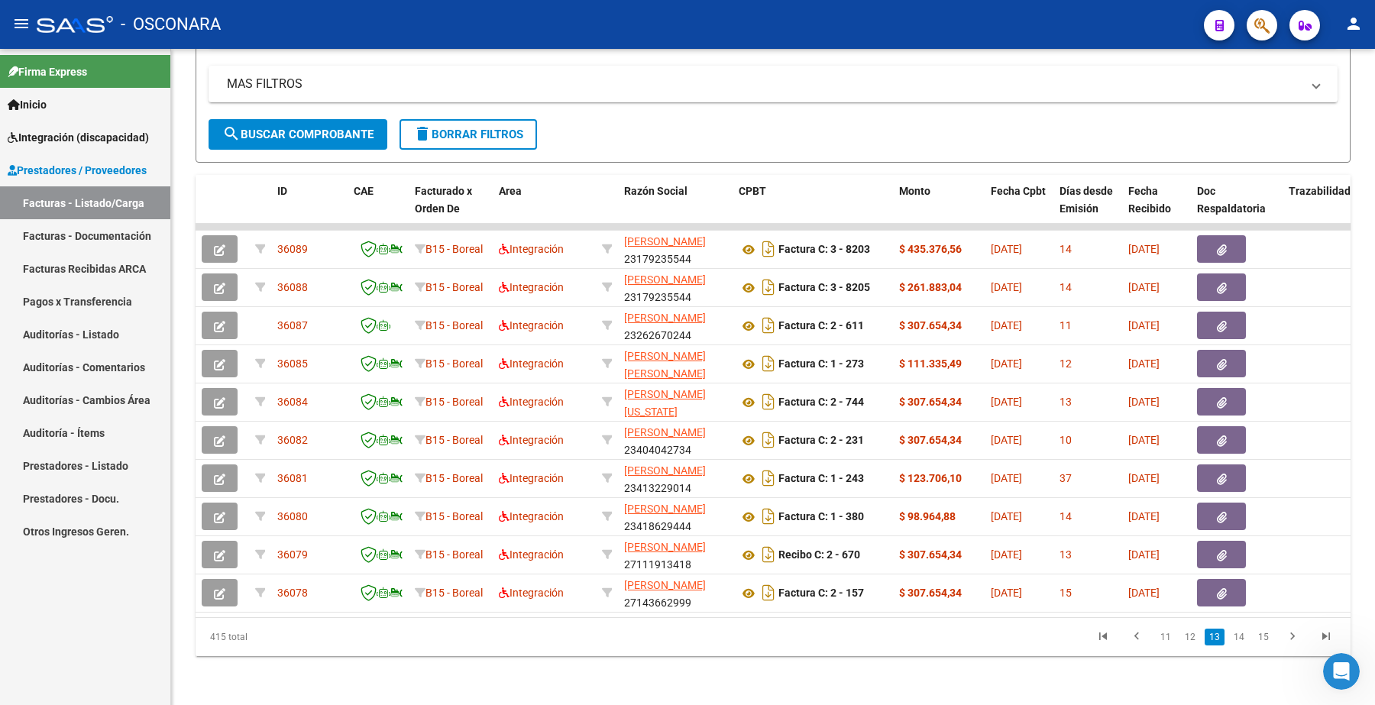
click at [1244, 638] on link "14" at bounding box center [1239, 637] width 20 height 17
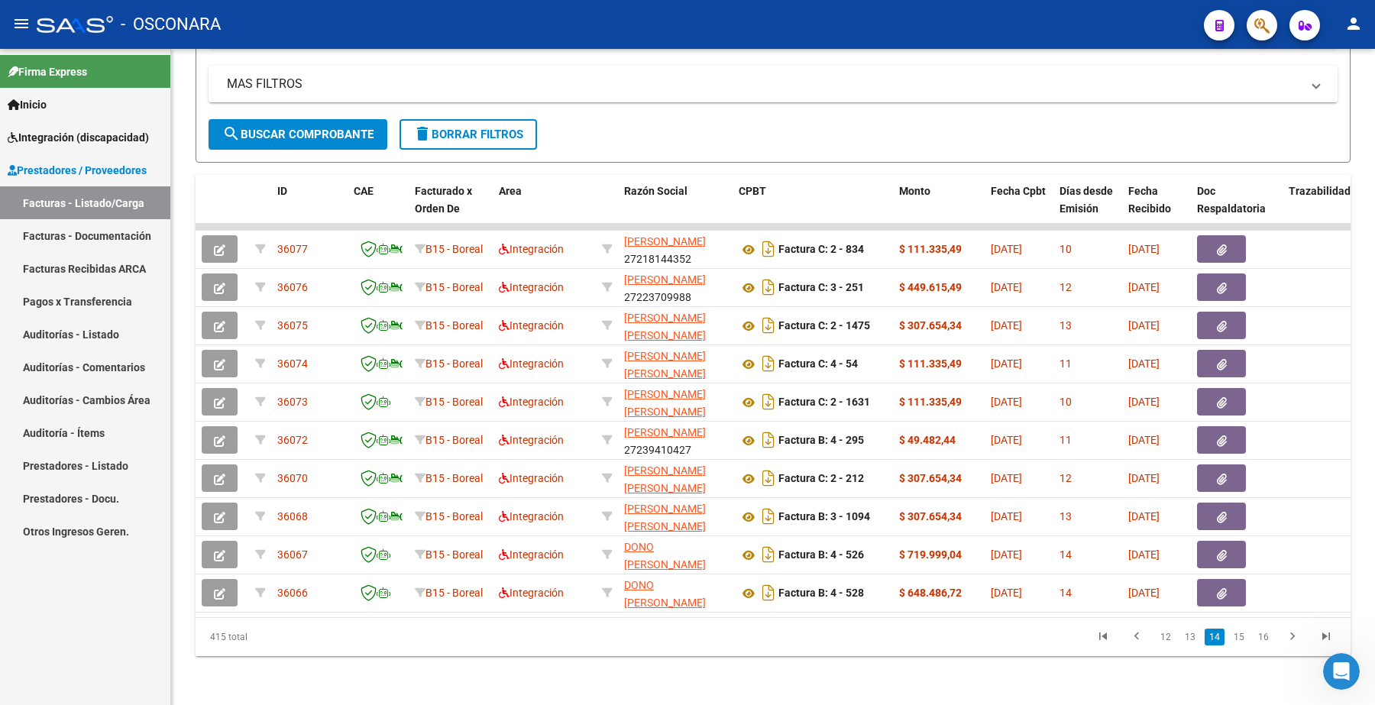
click at [1244, 638] on link "15" at bounding box center [1239, 637] width 20 height 17
click at [1244, 638] on link "16" at bounding box center [1239, 637] width 20 height 17
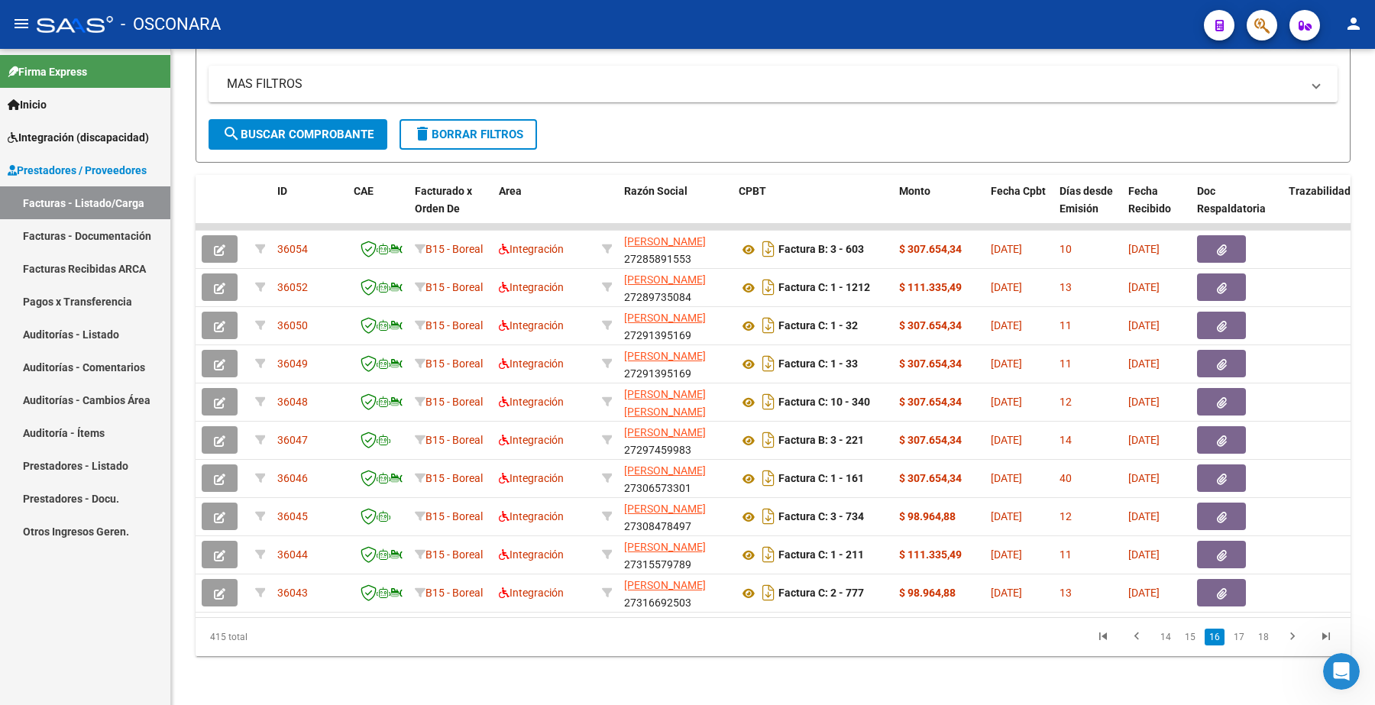
click at [1244, 638] on link "17" at bounding box center [1239, 637] width 20 height 17
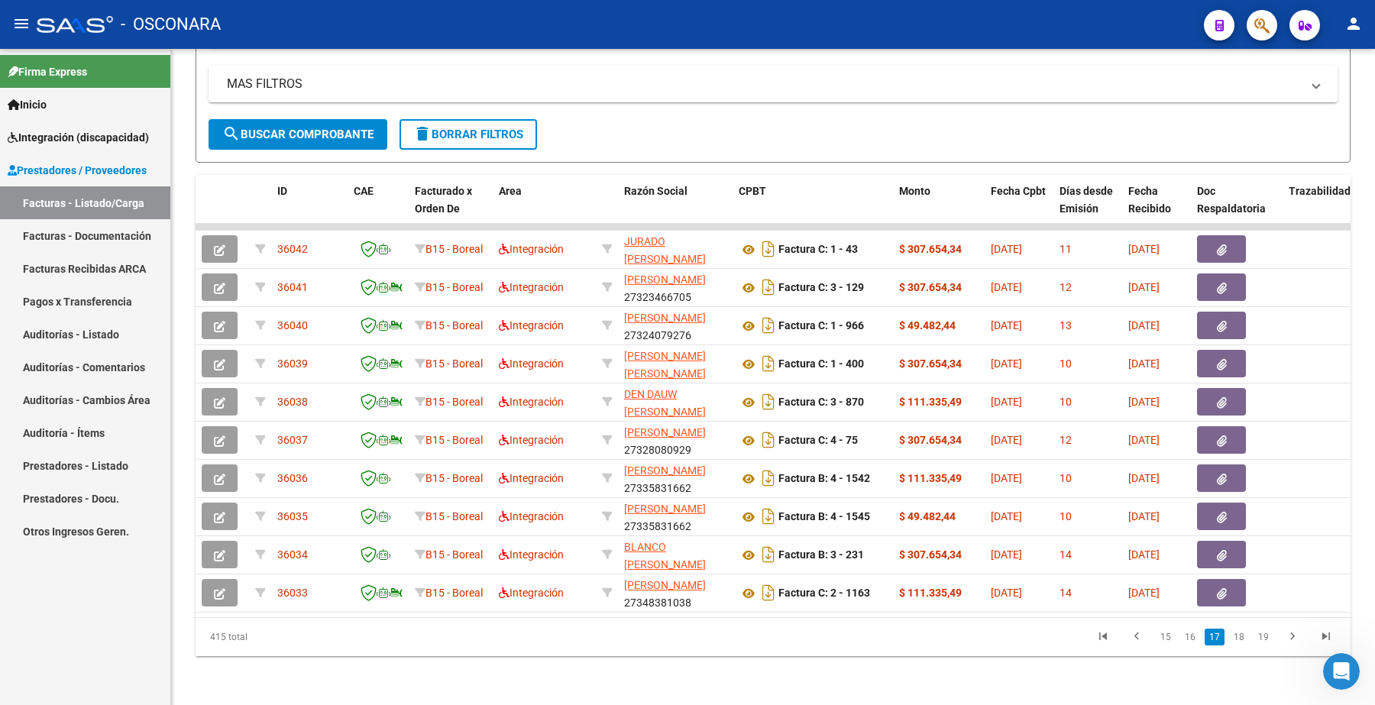
click at [1244, 638] on link "18" at bounding box center [1239, 637] width 20 height 17
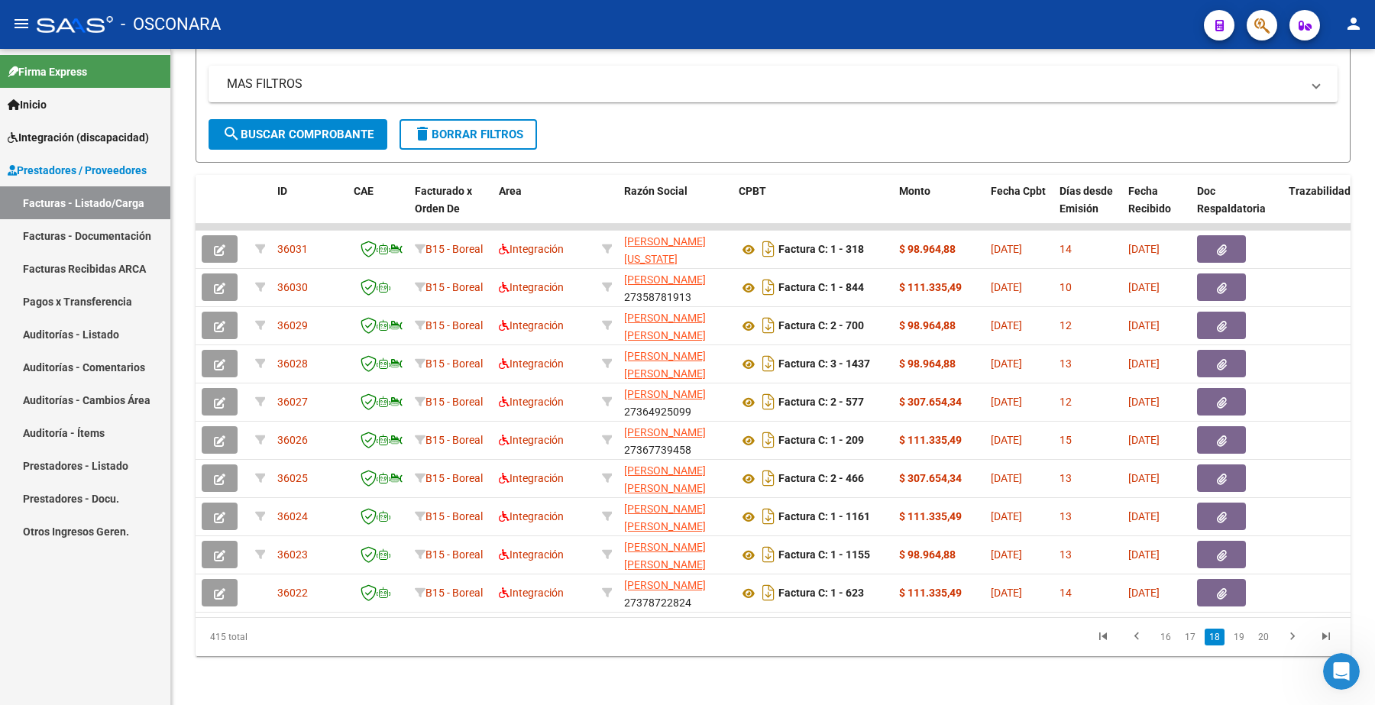
click at [1244, 638] on link "19" at bounding box center [1239, 637] width 20 height 17
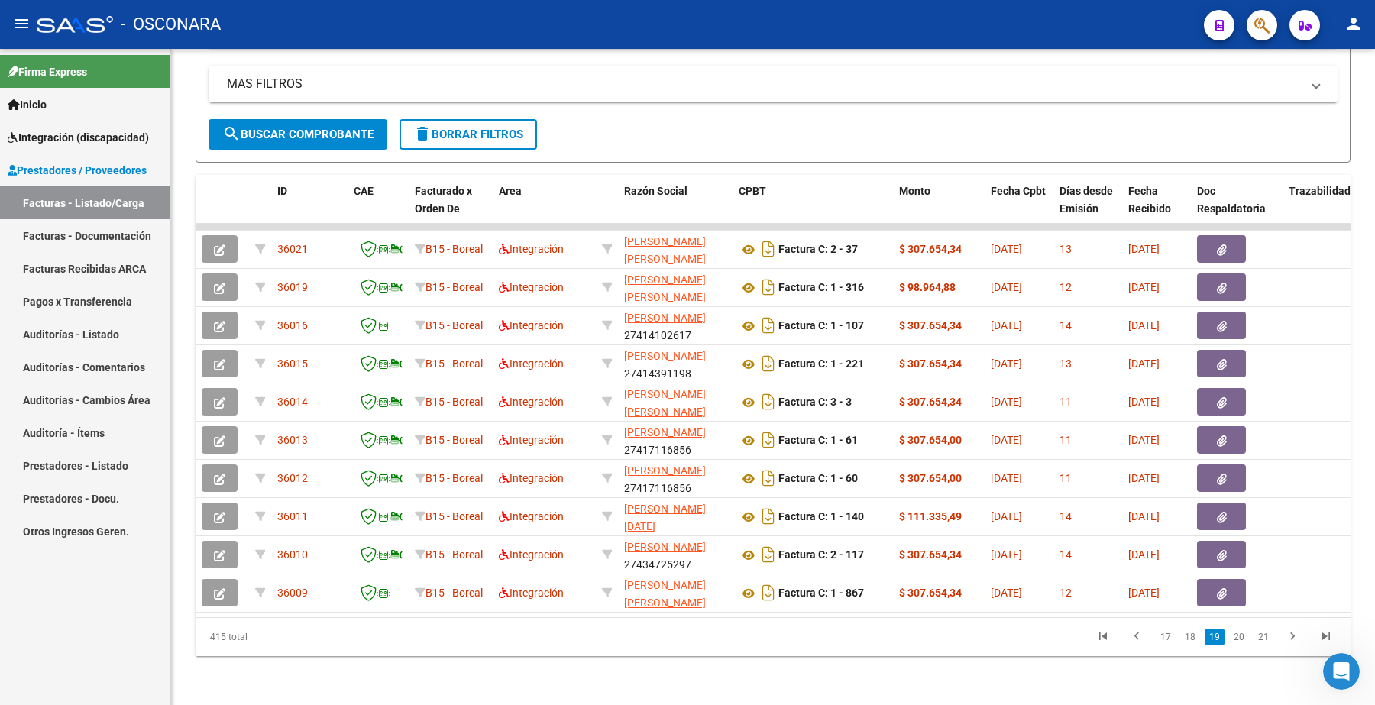
click at [1244, 638] on link "20" at bounding box center [1239, 637] width 20 height 17
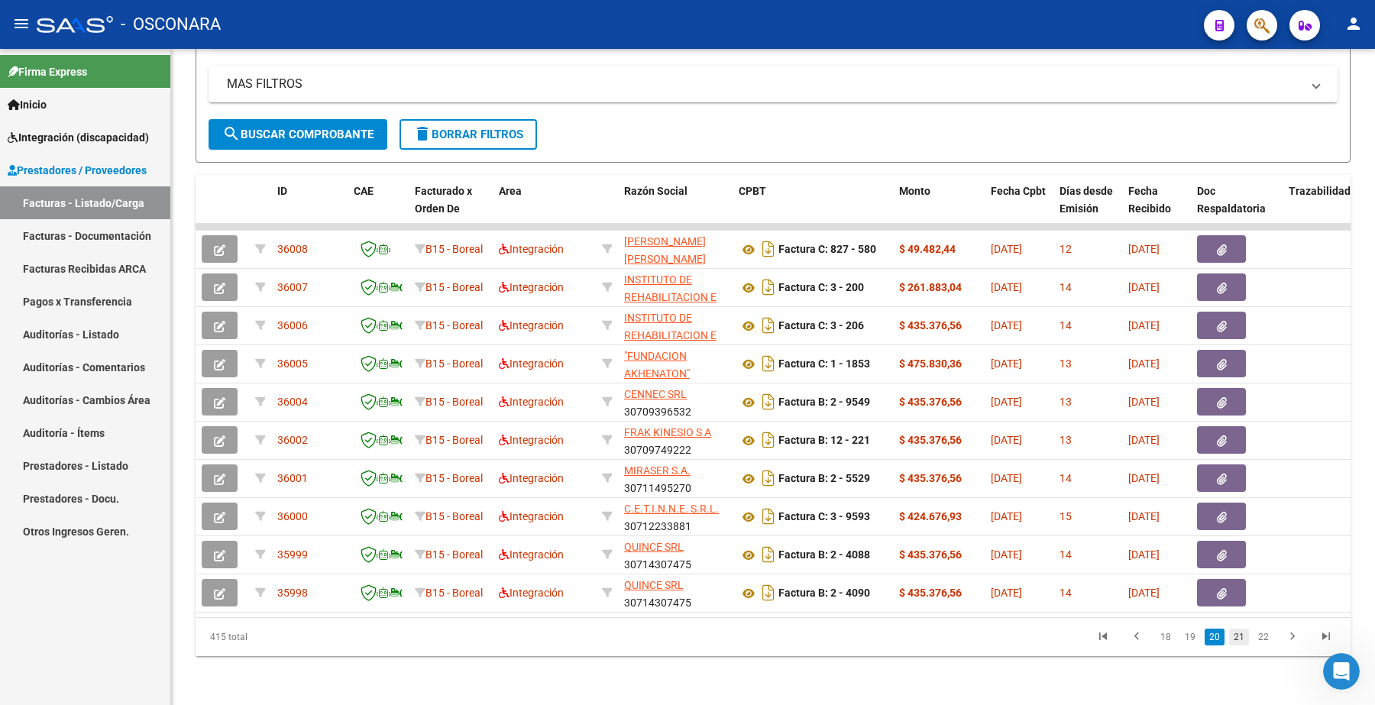
click at [1243, 639] on link "21" at bounding box center [1239, 637] width 20 height 17
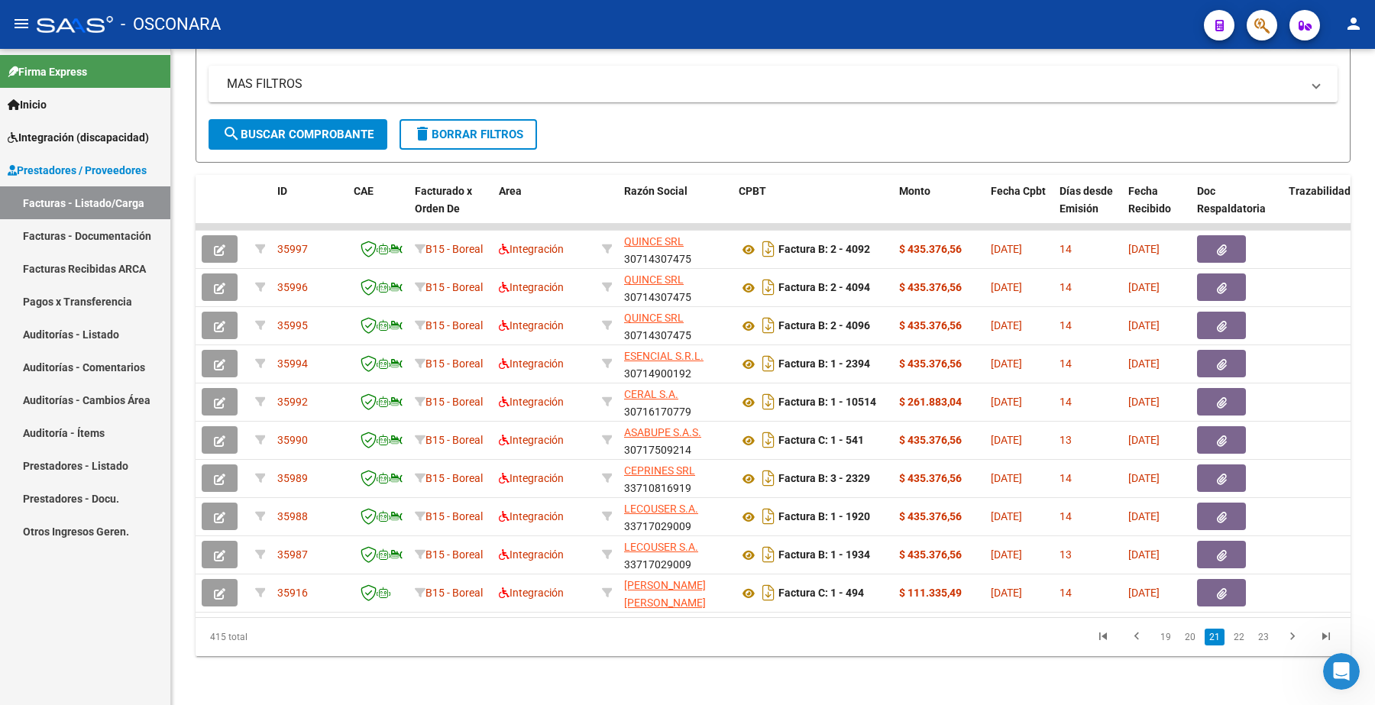
click at [1243, 639] on link "22" at bounding box center [1239, 637] width 20 height 17
